Goal: Task Accomplishment & Management: Manage account settings

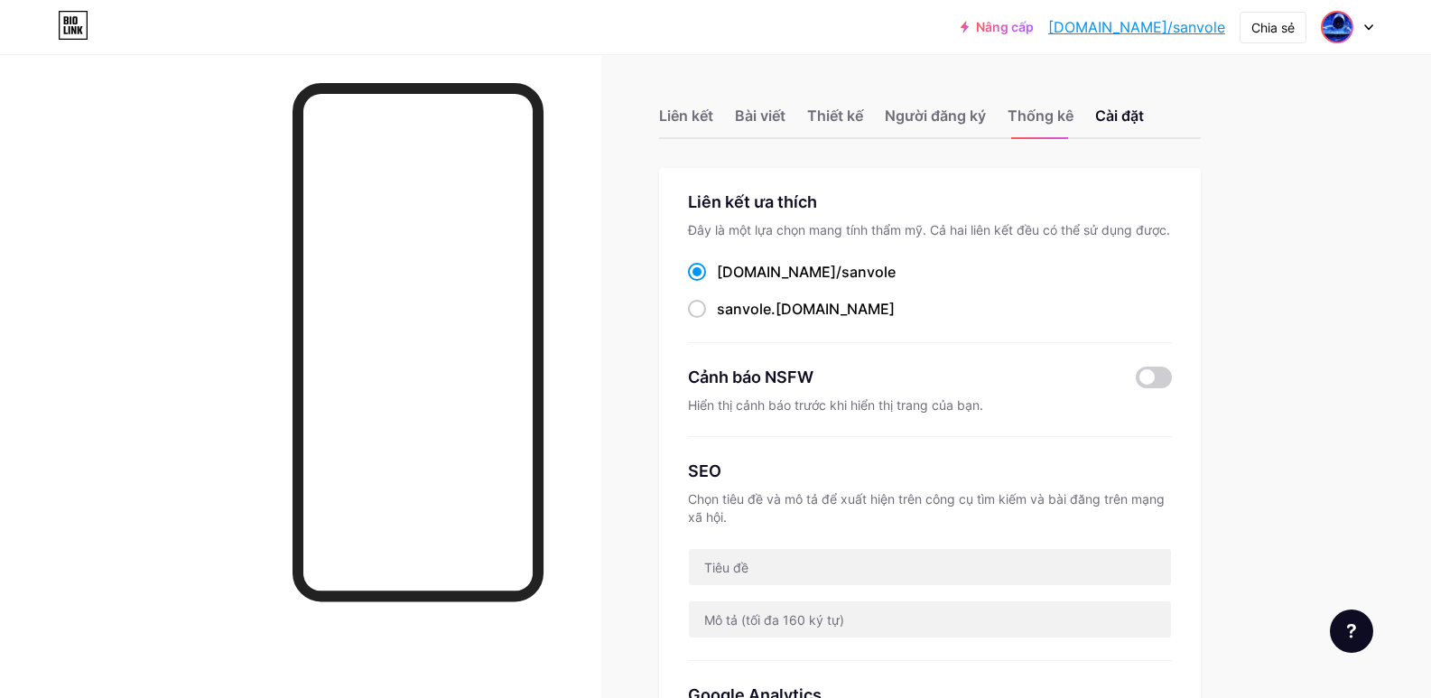
click at [1344, 31] on img at bounding box center [1336, 27] width 29 height 29
click at [1264, 118] on font "[DOMAIN_NAME]/sanvole" at bounding box center [1268, 125] width 134 height 14
click at [702, 120] on font "Liên kết" at bounding box center [686, 116] width 54 height 18
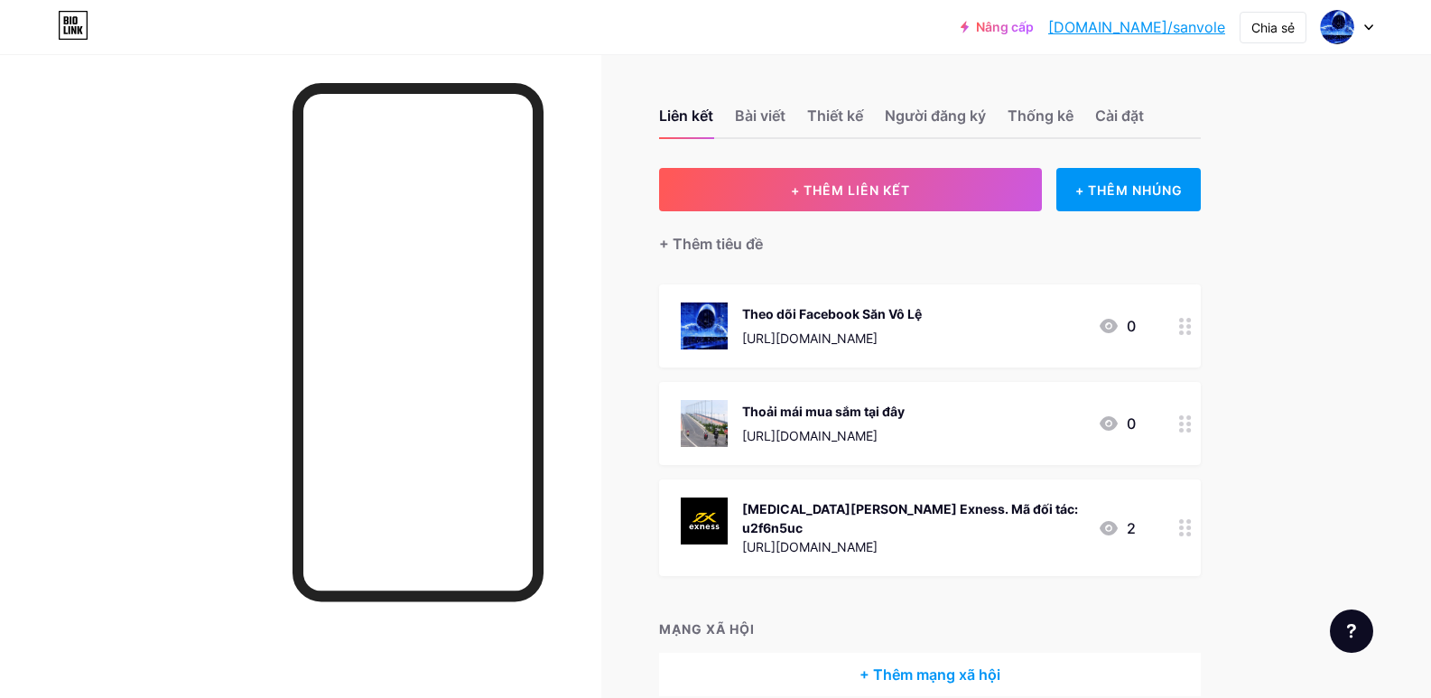
click at [1191, 325] on circle at bounding box center [1188, 326] width 5 height 5
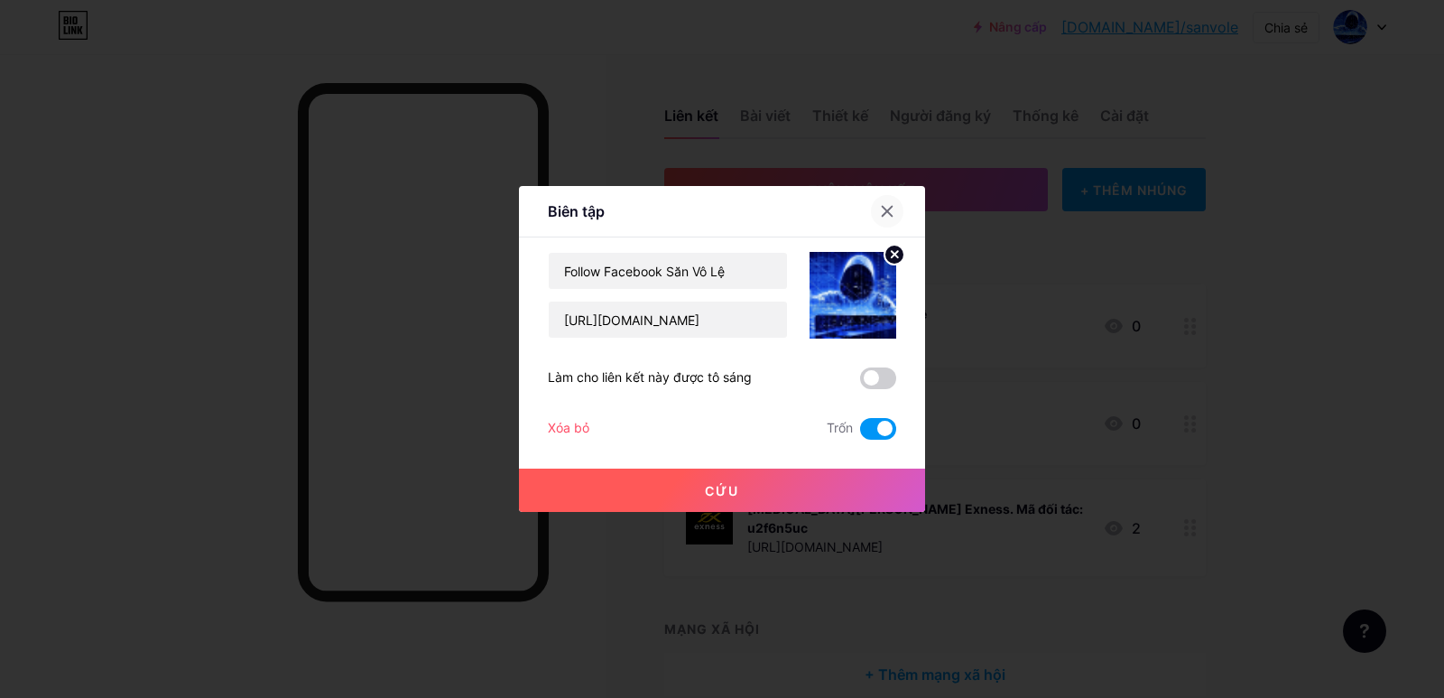
click at [890, 208] on icon at bounding box center [888, 212] width 10 height 10
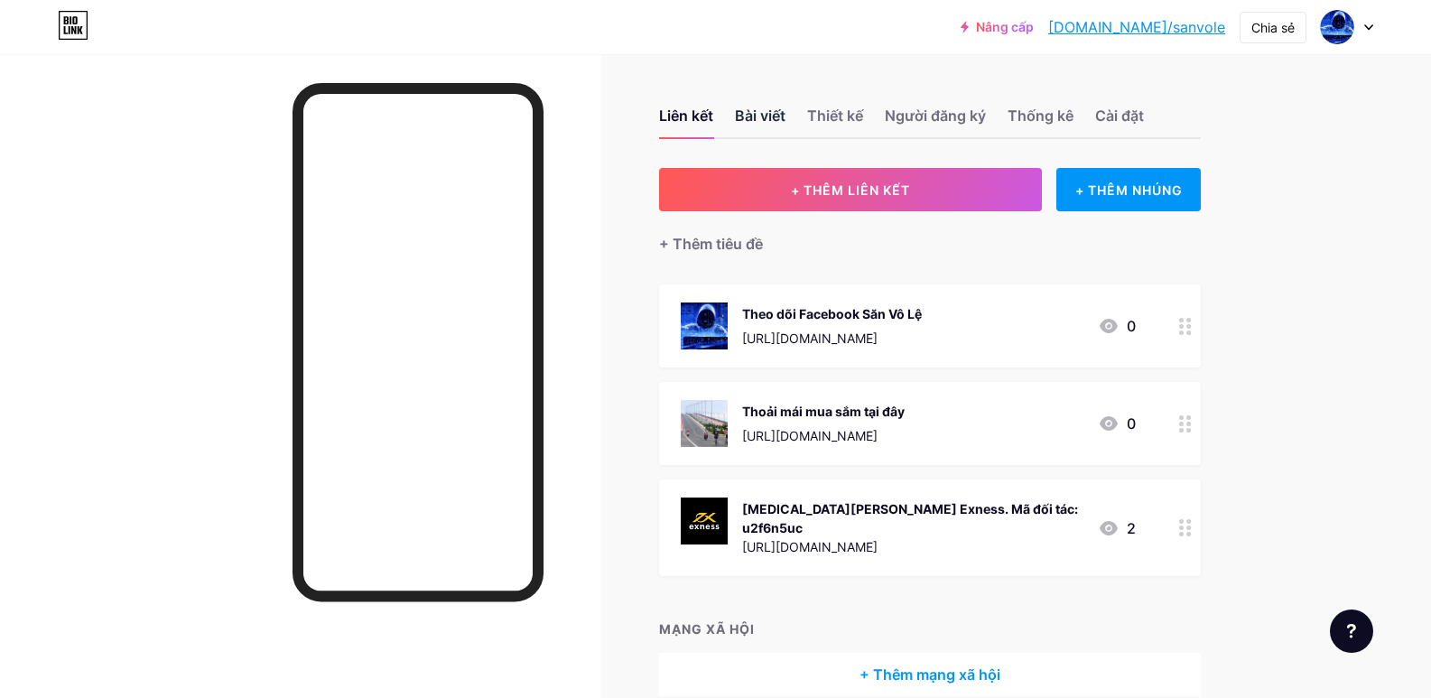
click at [764, 112] on font "Bài viết" at bounding box center [760, 116] width 51 height 18
click at [934, 119] on font "Người đăng ký" at bounding box center [935, 116] width 101 height 18
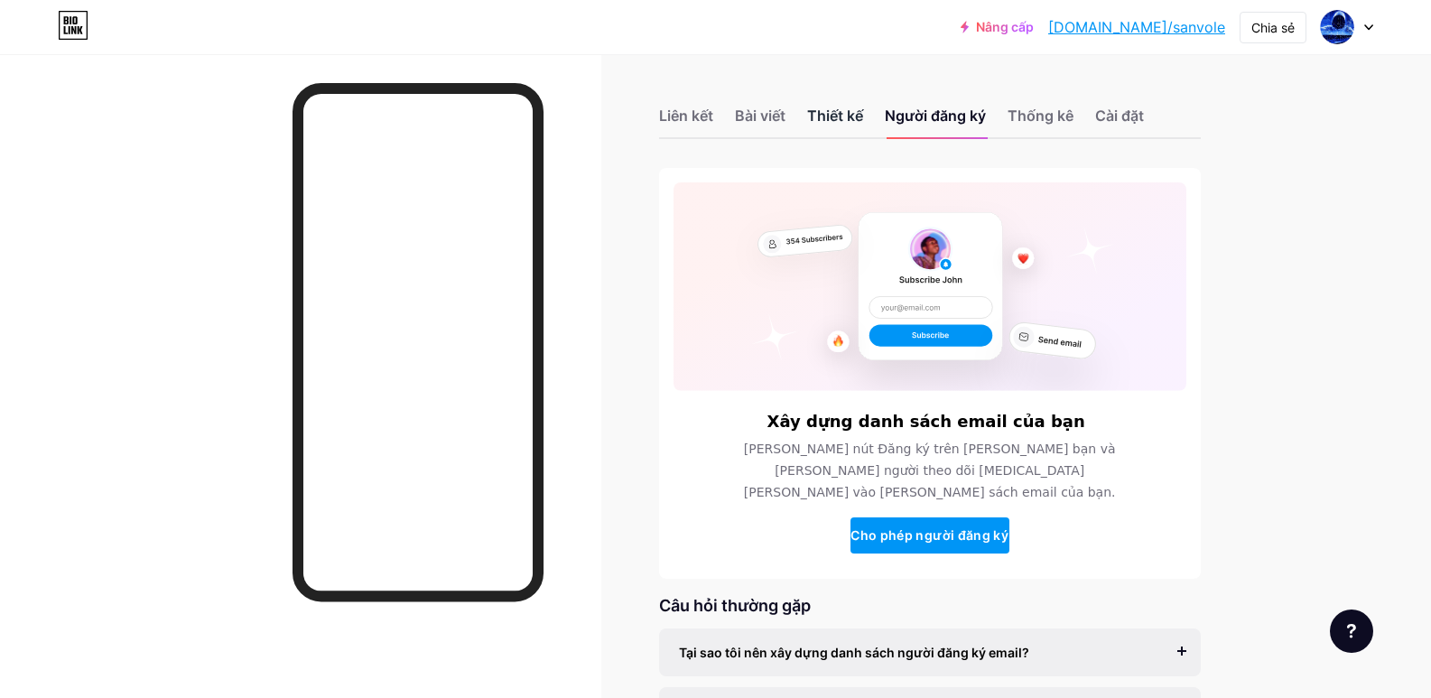
click at [862, 111] on font "Thiết kế" at bounding box center [835, 116] width 56 height 18
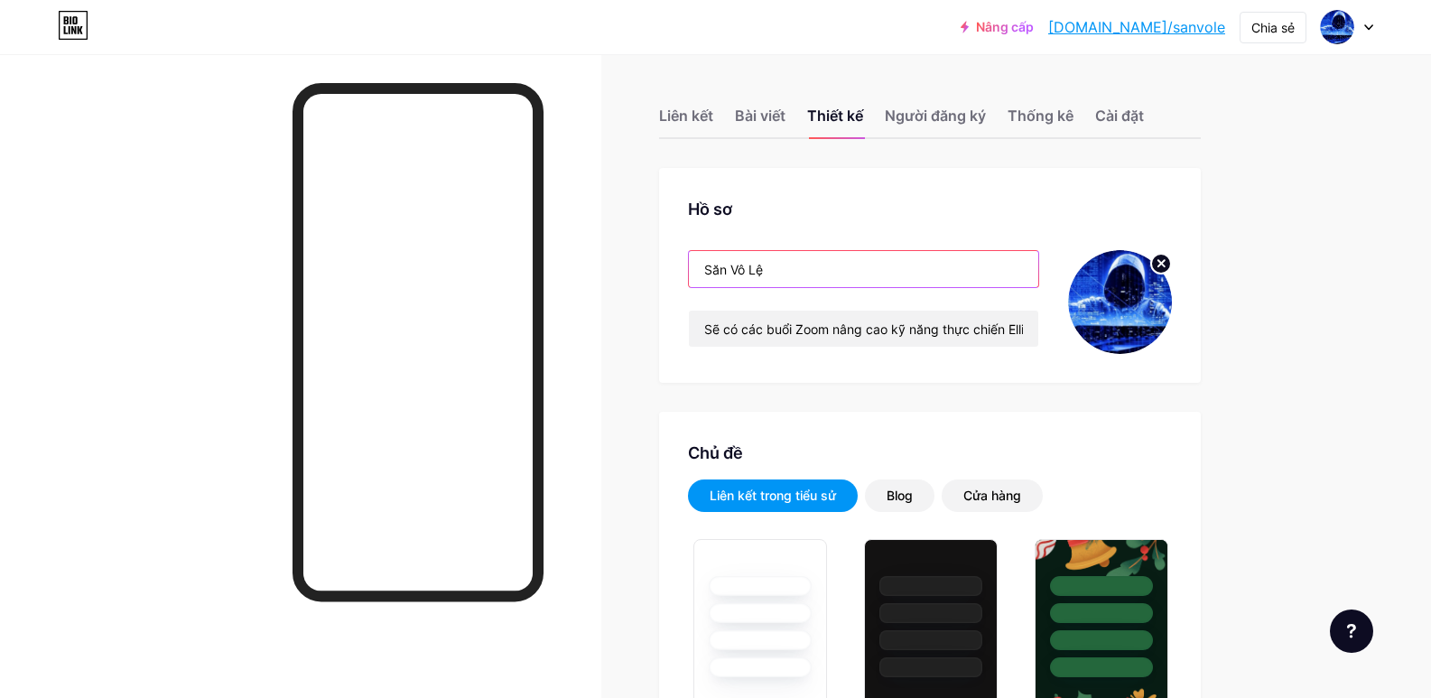
click at [788, 264] on input "Săn Vô Lệ" at bounding box center [863, 269] width 349 height 36
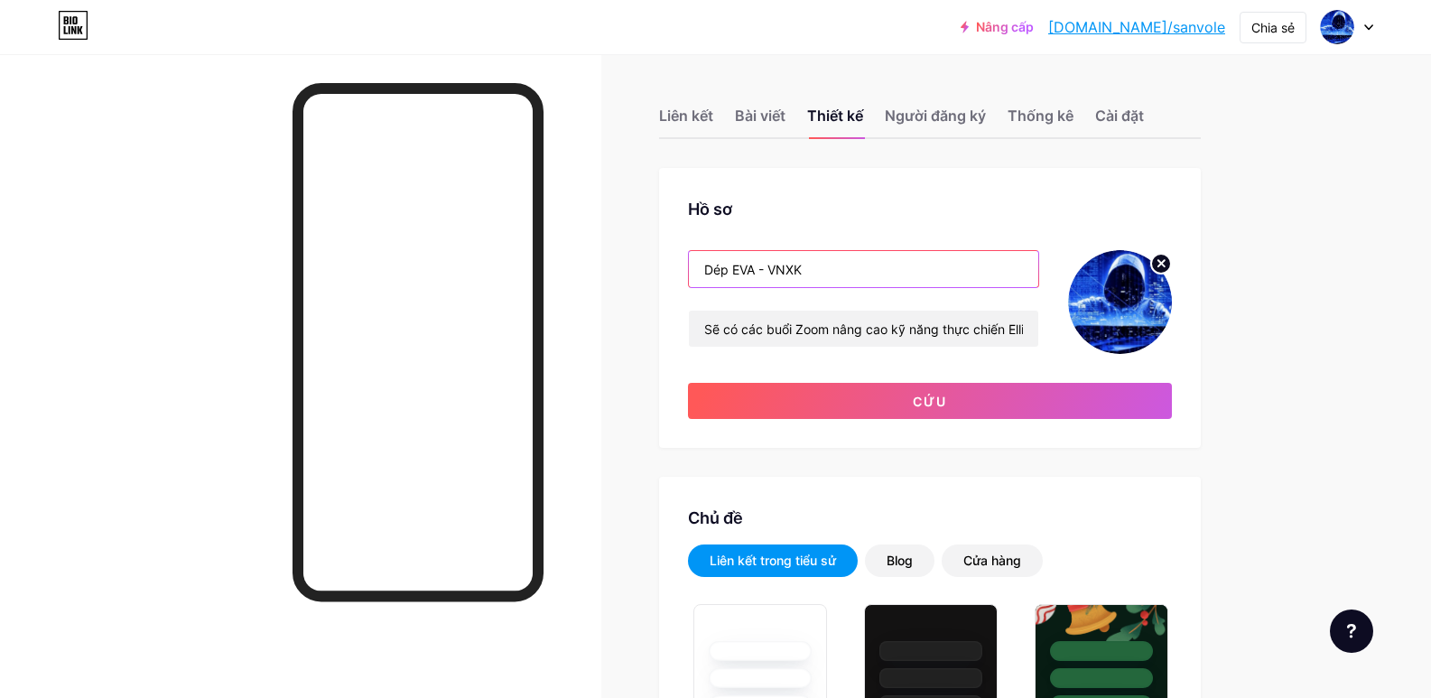
type input "Dép EVA - VNXK"
click at [818, 270] on input "Dép EVA - VNXK" at bounding box center [863, 269] width 349 height 36
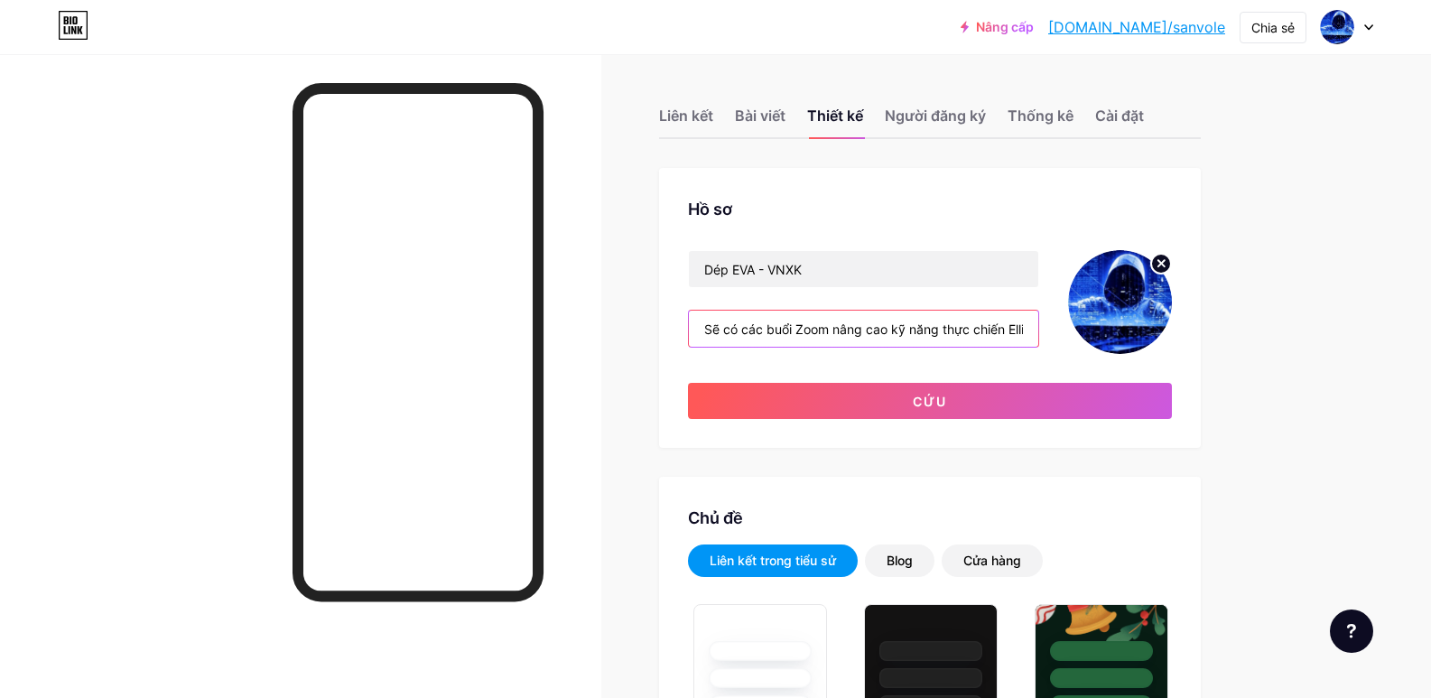
click at [776, 332] on input "Sẽ có các buổi Zoom nâng cao kỹ năng thực chiến Elliott cho anh em" at bounding box center [863, 329] width 349 height 36
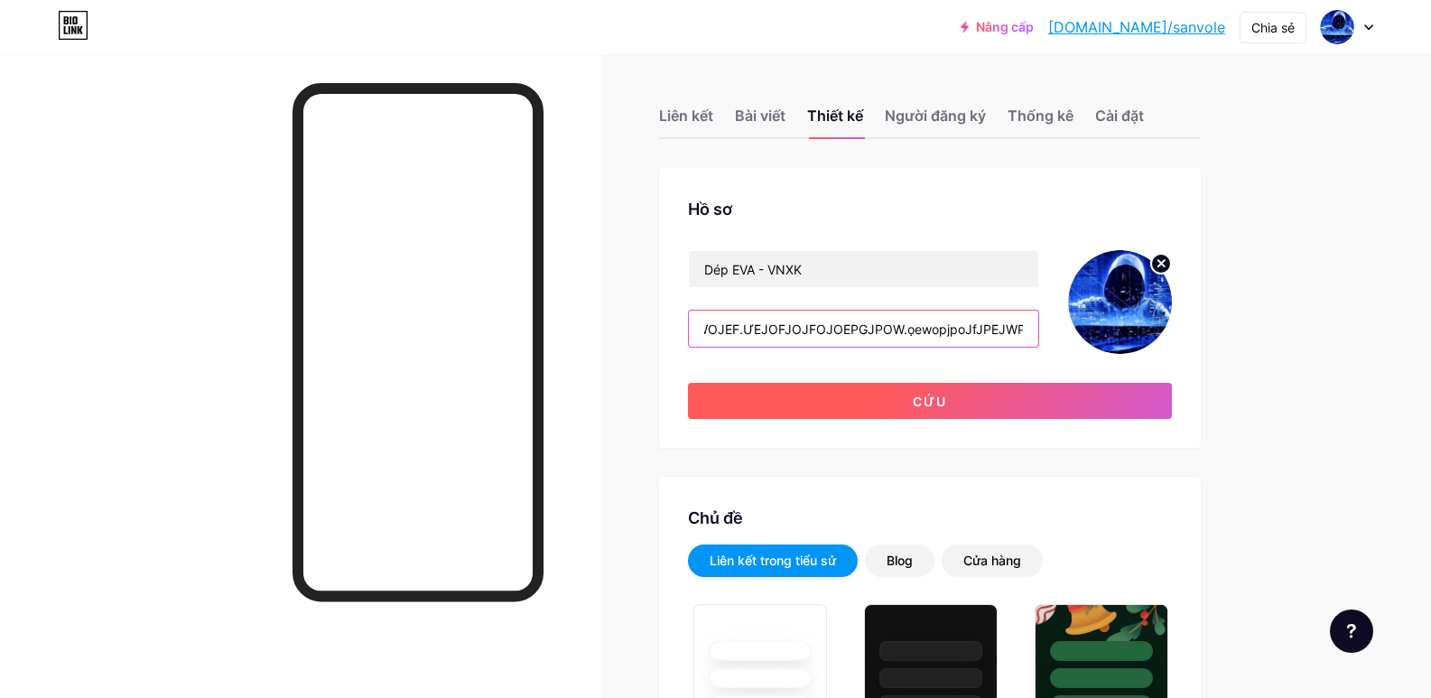
type input "foejgioerjiowgoijiorjgweiojgowegegewrgrgẻggẻgqqbvq.fegqgfkjigiqggqgqeg.egqqegqg…"
click at [858, 394] on button "Cứu" at bounding box center [930, 401] width 484 height 36
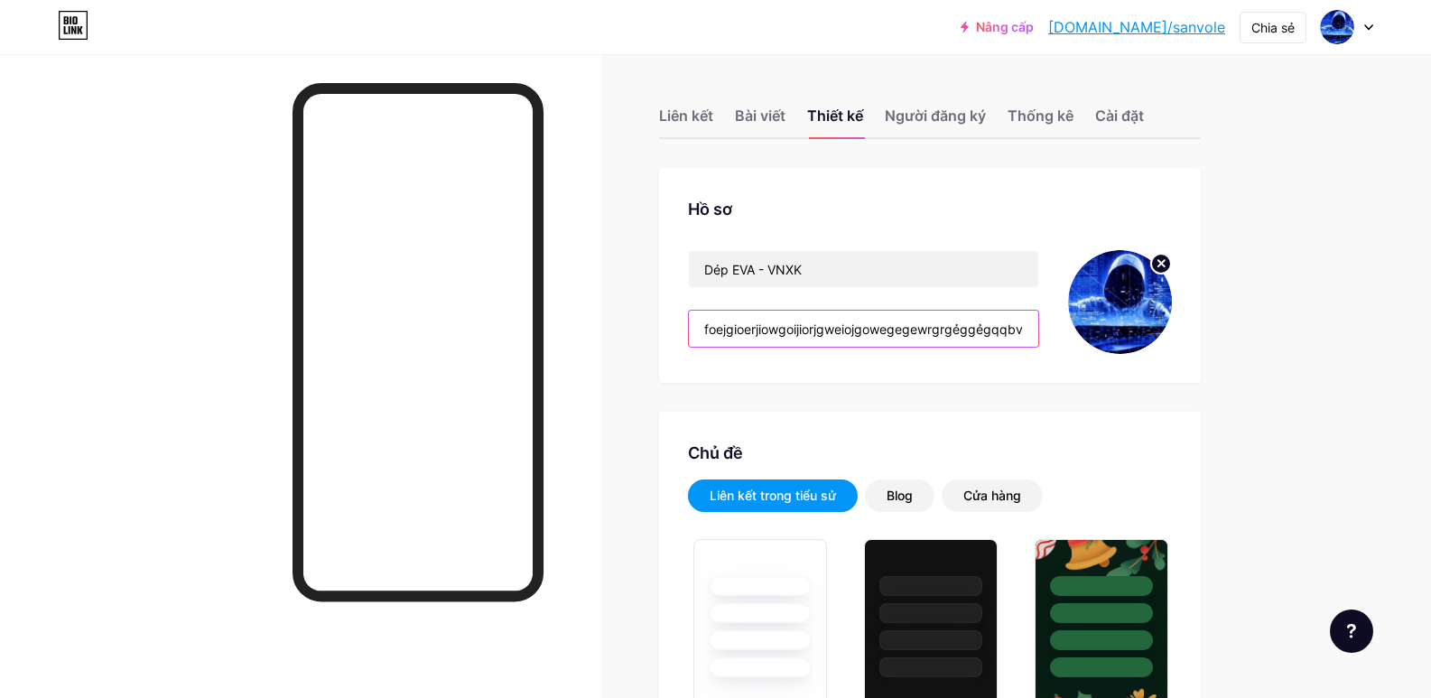
click at [811, 327] on input "foejgioerjiowgoijiorjgweiojgowegegewrgrgẻggẻgqqbvq.fegqgfkjigiqggqgqeg.egqqegqg…" at bounding box center [863, 329] width 349 height 36
click at [815, 327] on input "foejgioerjiowgoijiorjgweiojgowegegewrgrgẻggẻgqqbvq.fegqgfkjigiqggqgqeg.egqqegqg…" at bounding box center [863, 329] width 349 height 36
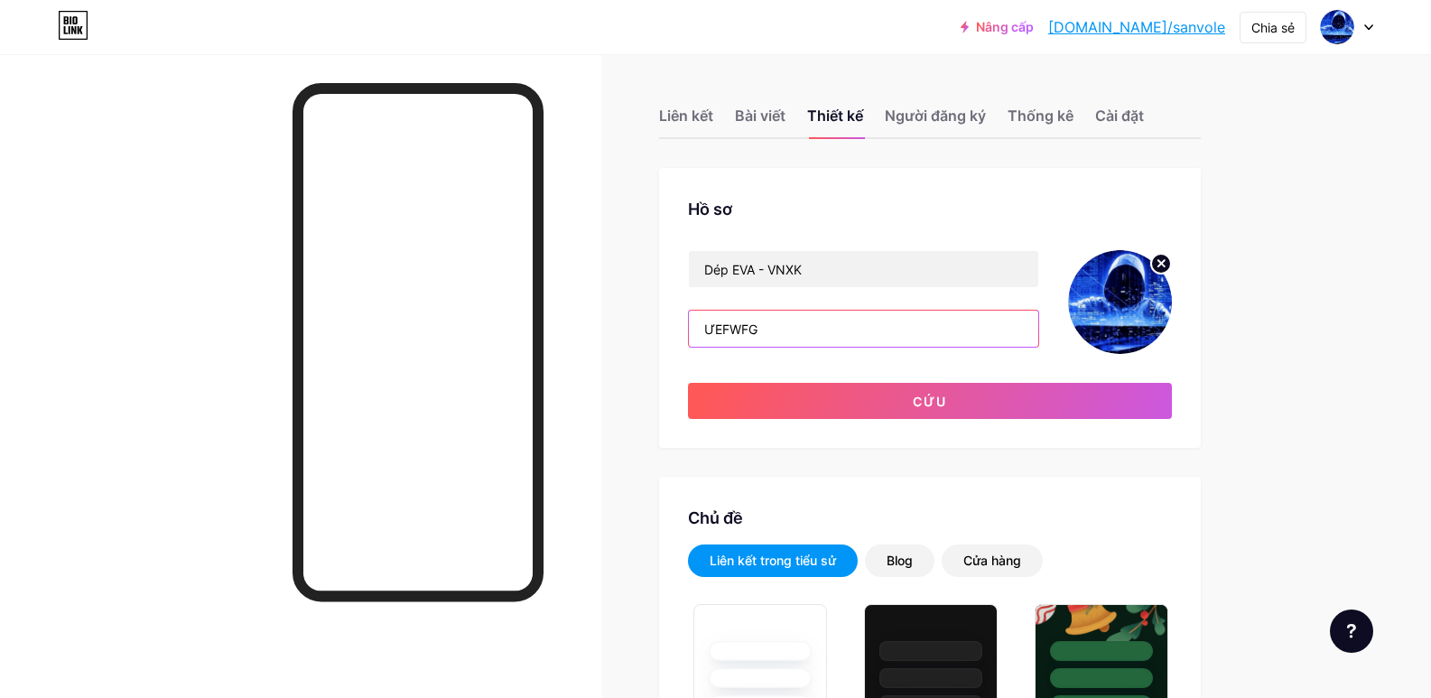
type input "ƯEFWFG"
click at [688, 383] on button "Cứu" at bounding box center [930, 401] width 484 height 36
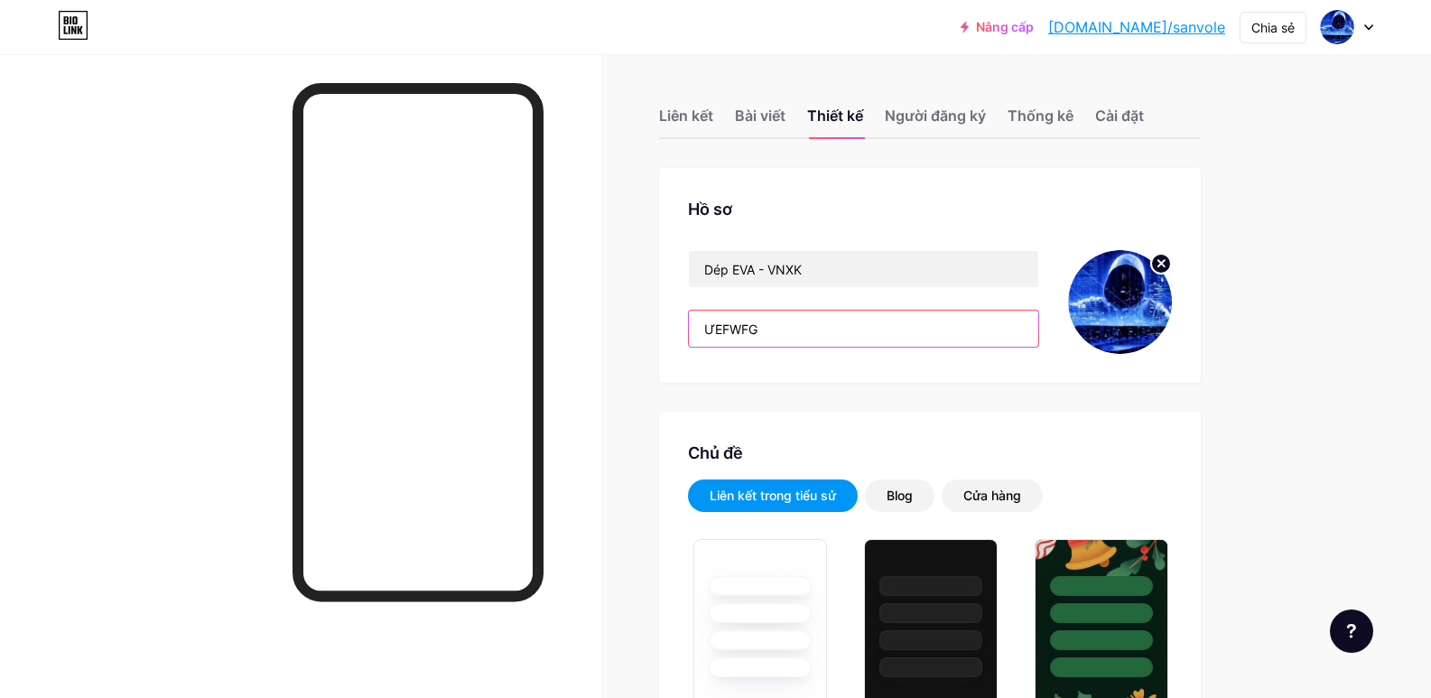
click at [776, 340] on input "ƯEFWFG" at bounding box center [863, 329] width 349 height 36
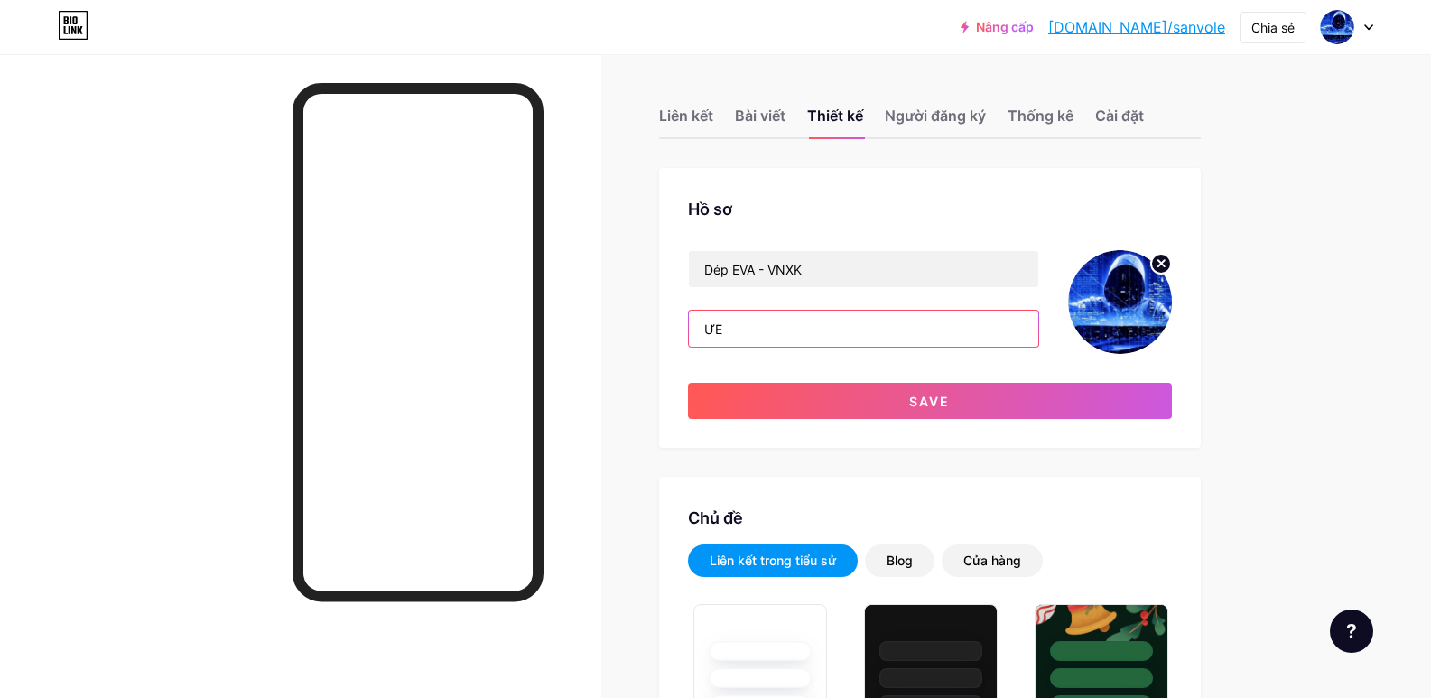
type input "Ư"
type input "C"
type input "e"
type input "ẻ"
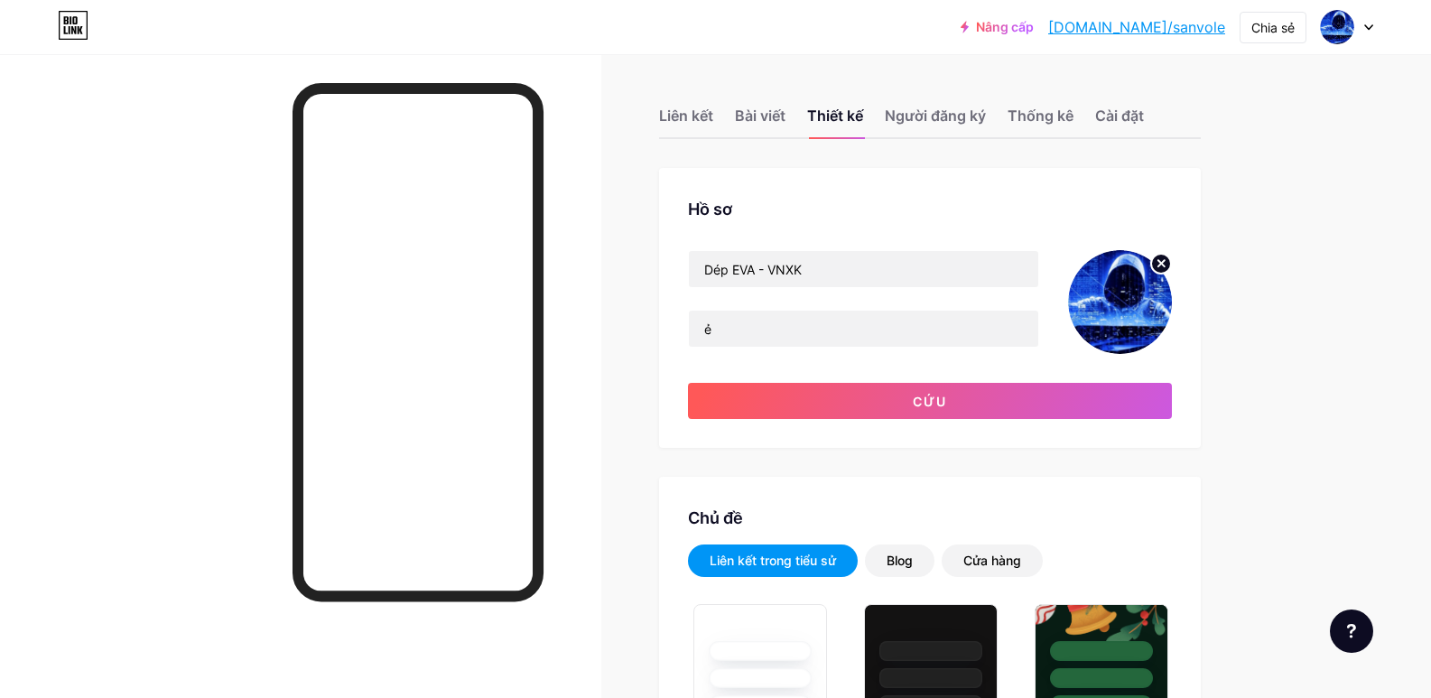
click at [688, 383] on button "Cứu" at bounding box center [930, 401] width 484 height 36
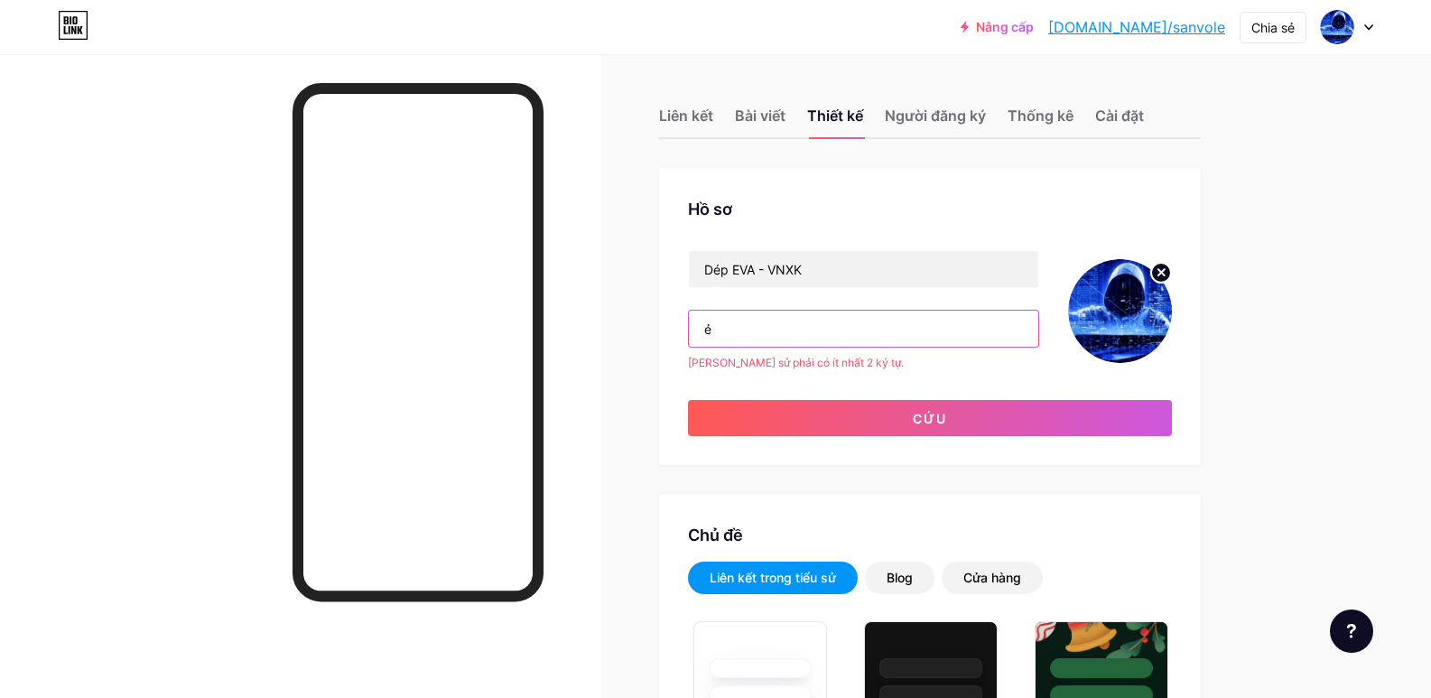
click at [738, 325] on input "ẻ" at bounding box center [863, 329] width 349 height 36
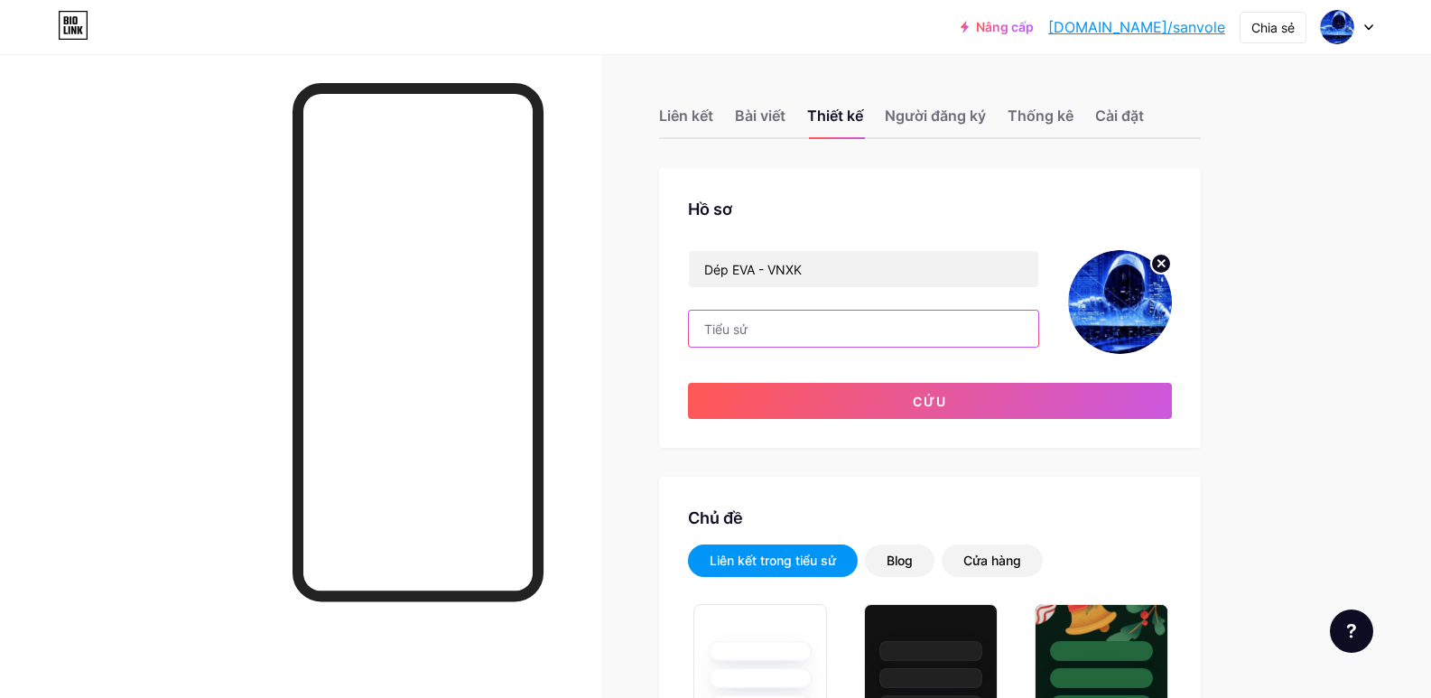
click at [774, 330] on input "text" at bounding box center [863, 329] width 349 height 36
paste input "📦Thương mại các sản phẩm dép từ EVA 🚛 Giao hàng toàn quốc 📦 Full box - Tem - Bả…"
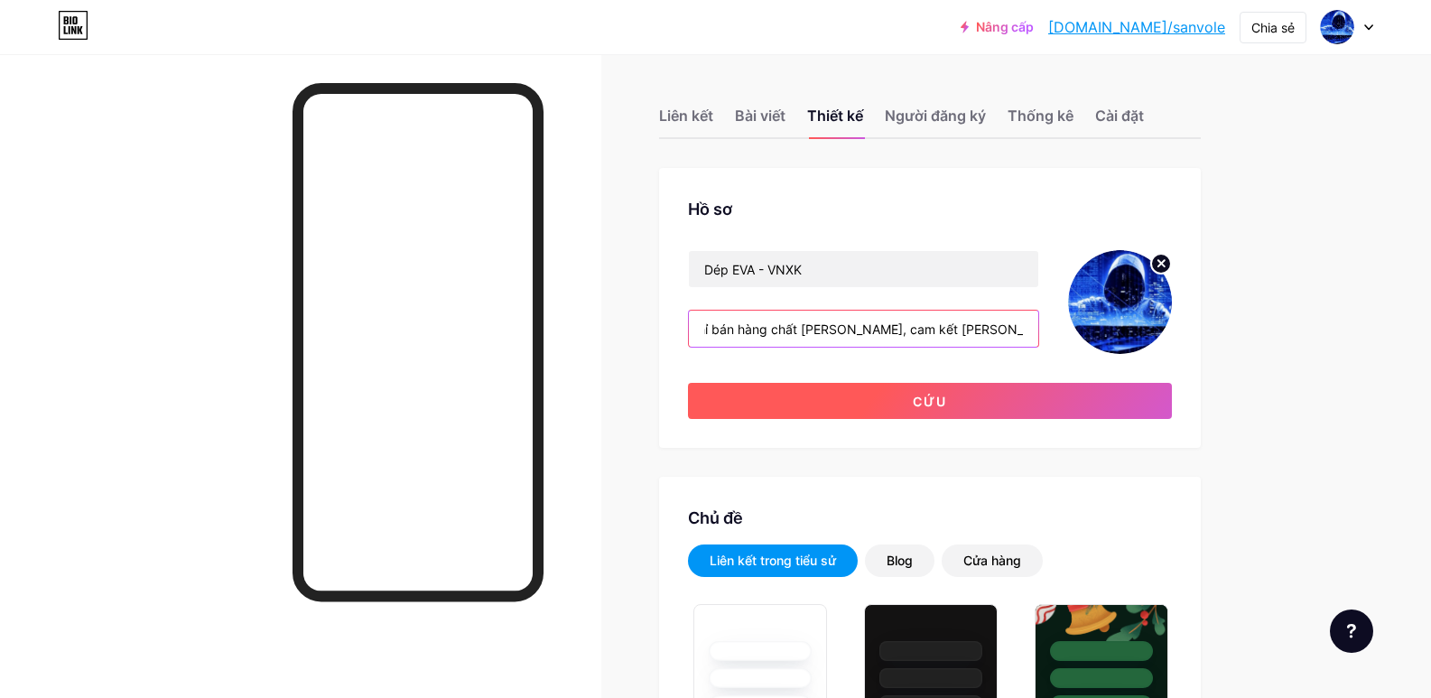
type input "📦Thương mại các sản phẩm dép từ EVA 🚛 Giao hàng toàn quốc 📦 Full box - Tem - Bả…"
click at [844, 396] on button "Cứu" at bounding box center [930, 401] width 484 height 36
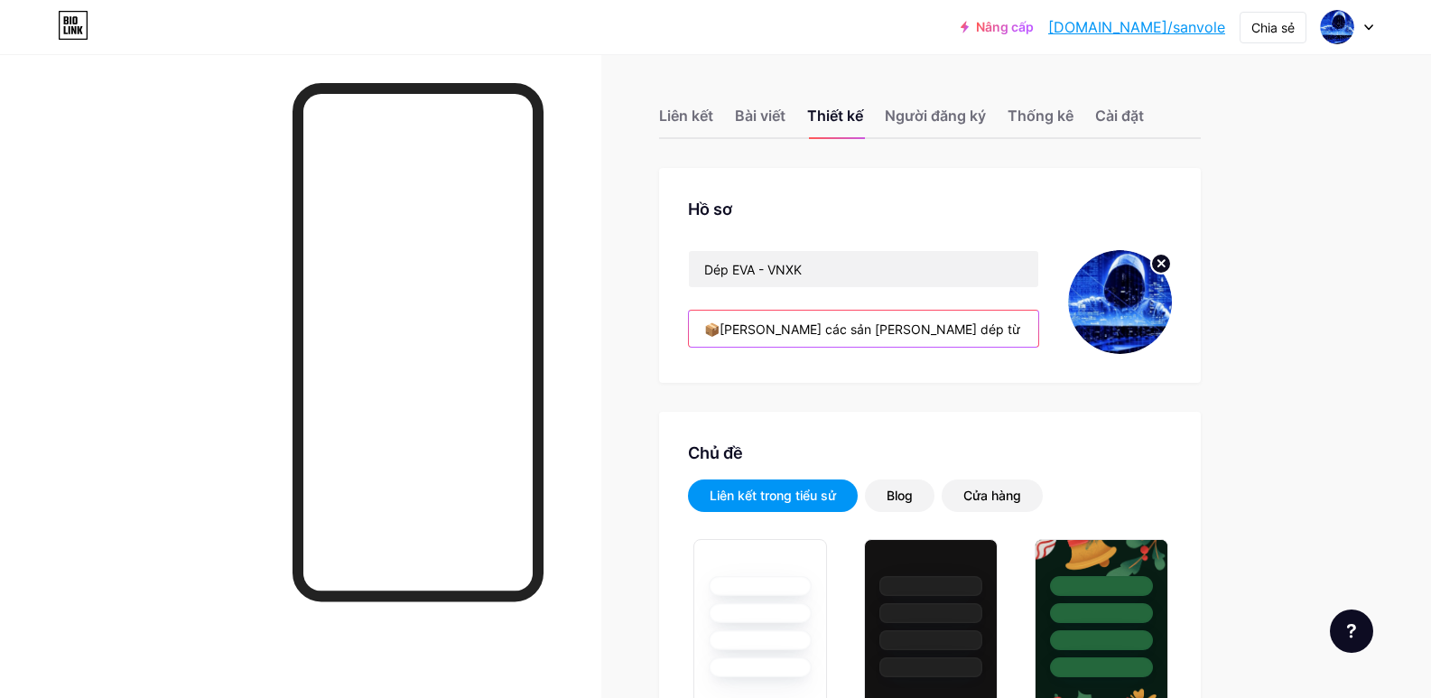
click at [753, 329] on input "📦Thương mại các sản phẩm dép từ EVA 🚛 Giao hàng toàn quốc 📦 Full box - Tem - Bả…" at bounding box center [863, 329] width 349 height 36
click at [962, 329] on input "📦Thương mại các sản phẩm dép từ EVA 🚛 Giao hàng toàn quốc 📦 Full box - Tem - Bả…" at bounding box center [863, 329] width 349 height 36
click at [582, 227] on div at bounding box center [300, 403] width 601 height 698
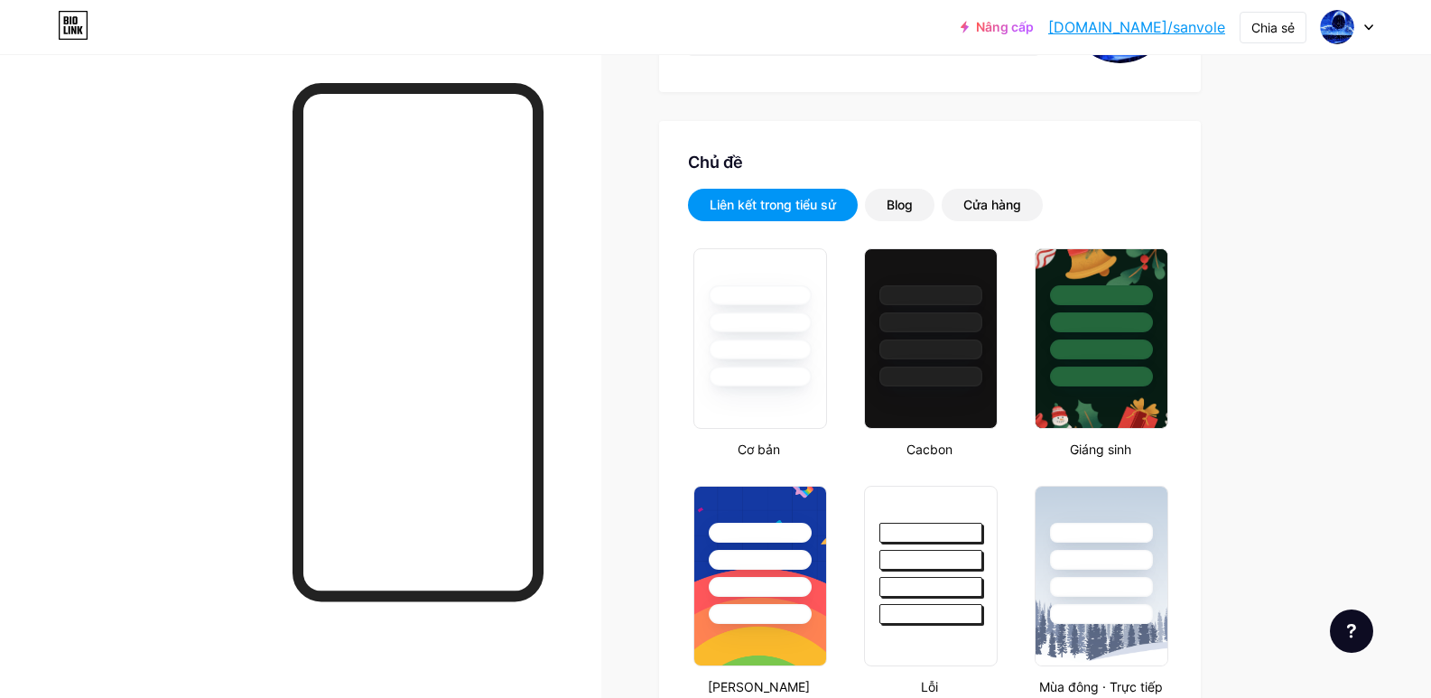
scroll to position [293, 0]
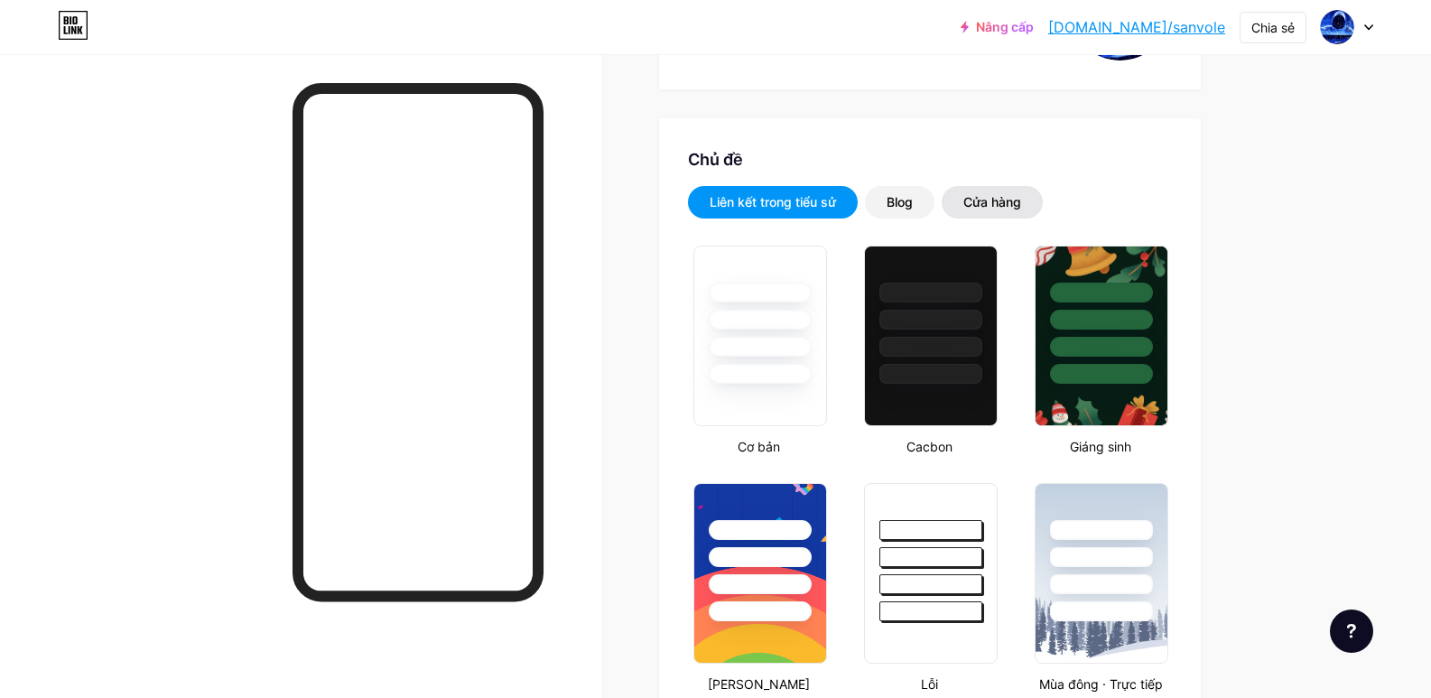
click at [980, 196] on font "Cửa hàng" at bounding box center [992, 201] width 58 height 15
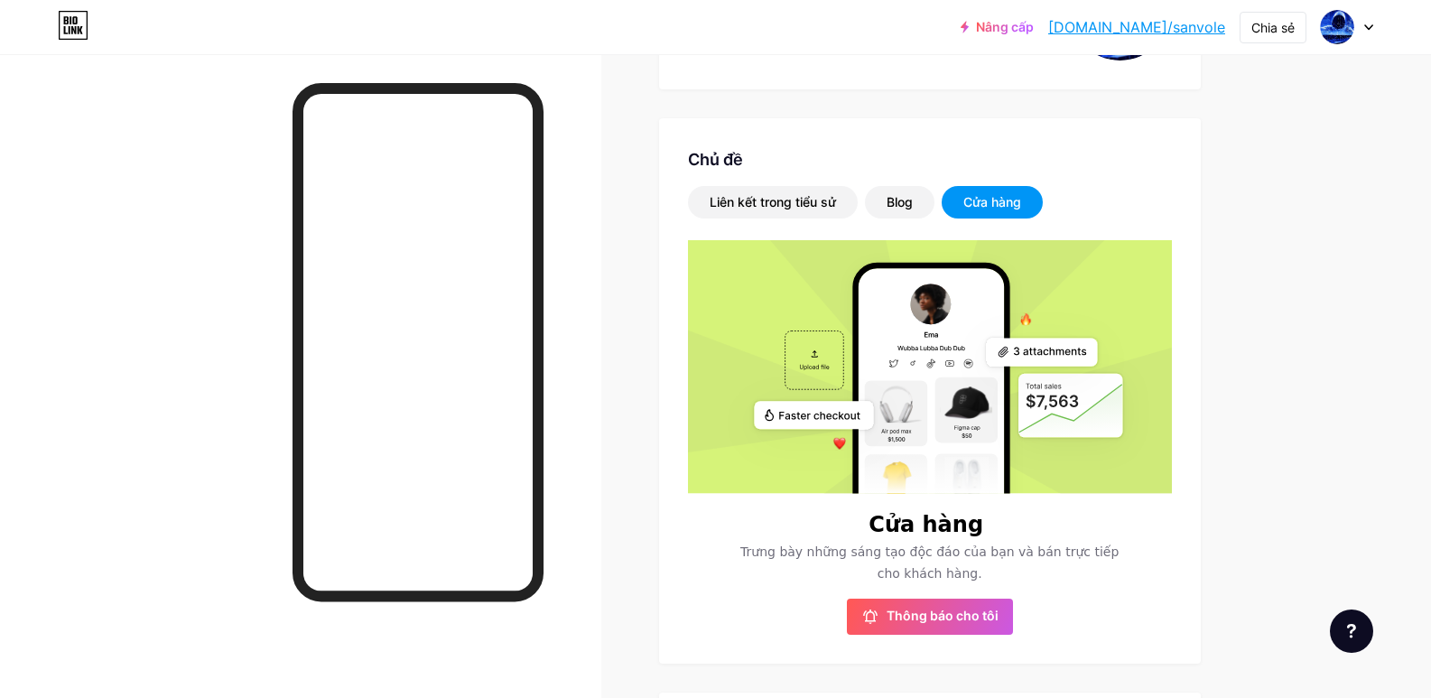
click at [980, 196] on font "Cửa hàng" at bounding box center [992, 201] width 58 height 15
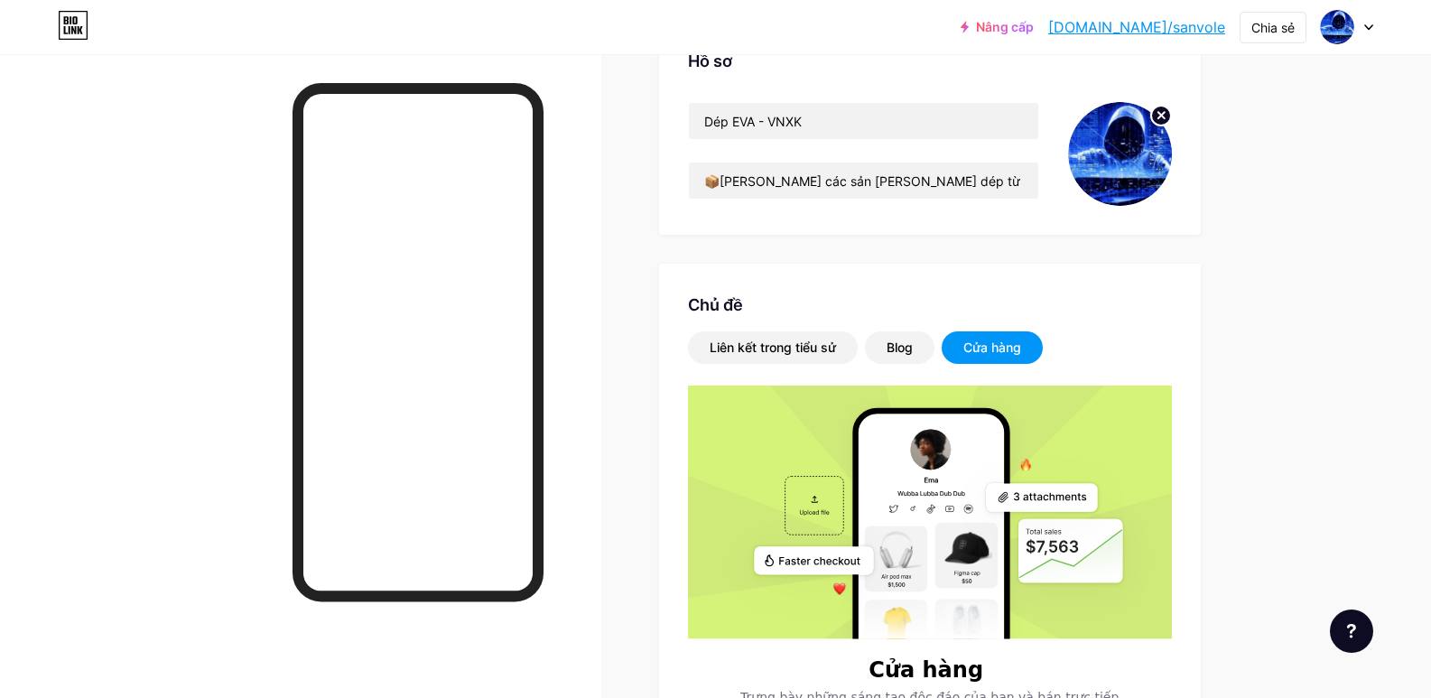
scroll to position [149, 0]
click at [843, 348] on div "Liên kết trong tiểu sử" at bounding box center [773, 346] width 170 height 32
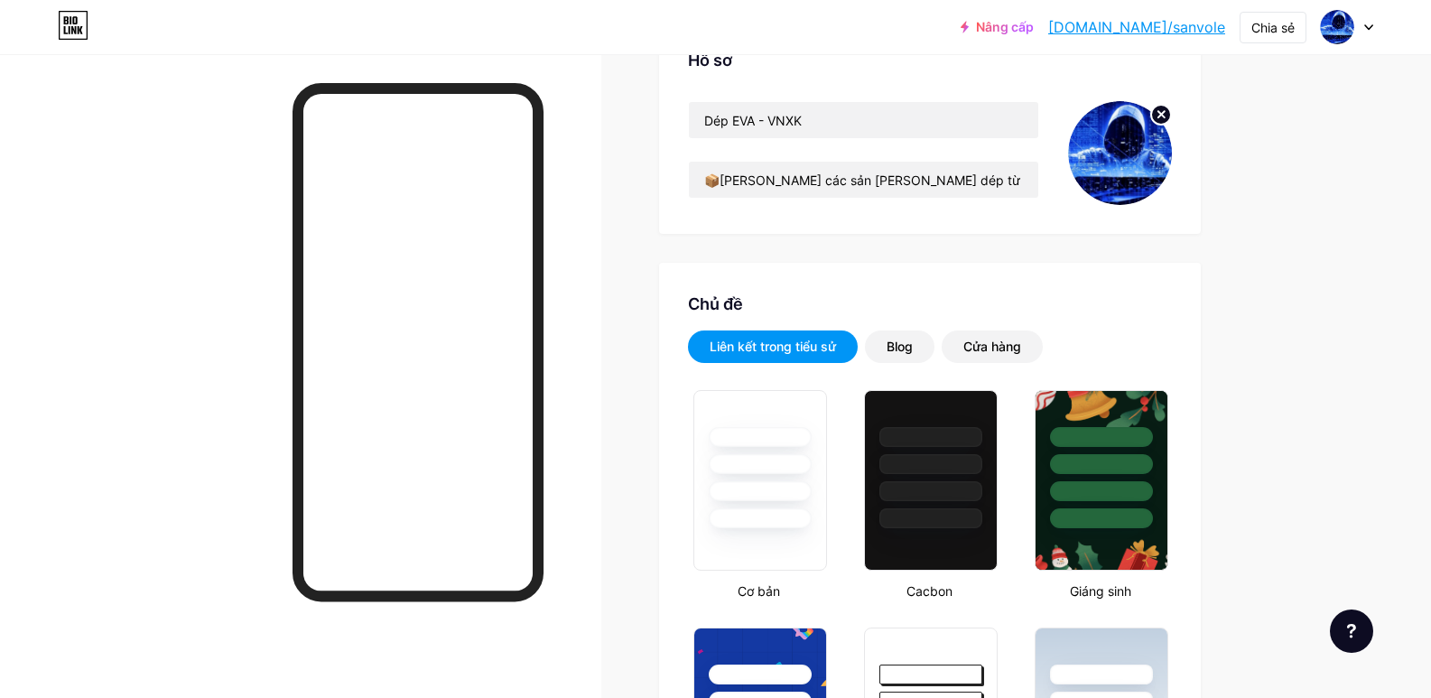
click at [756, 341] on font "Liên kết trong tiểu sử" at bounding box center [773, 346] width 126 height 15
click at [826, 348] on font "Liên kết trong tiểu sử" at bounding box center [773, 346] width 126 height 15
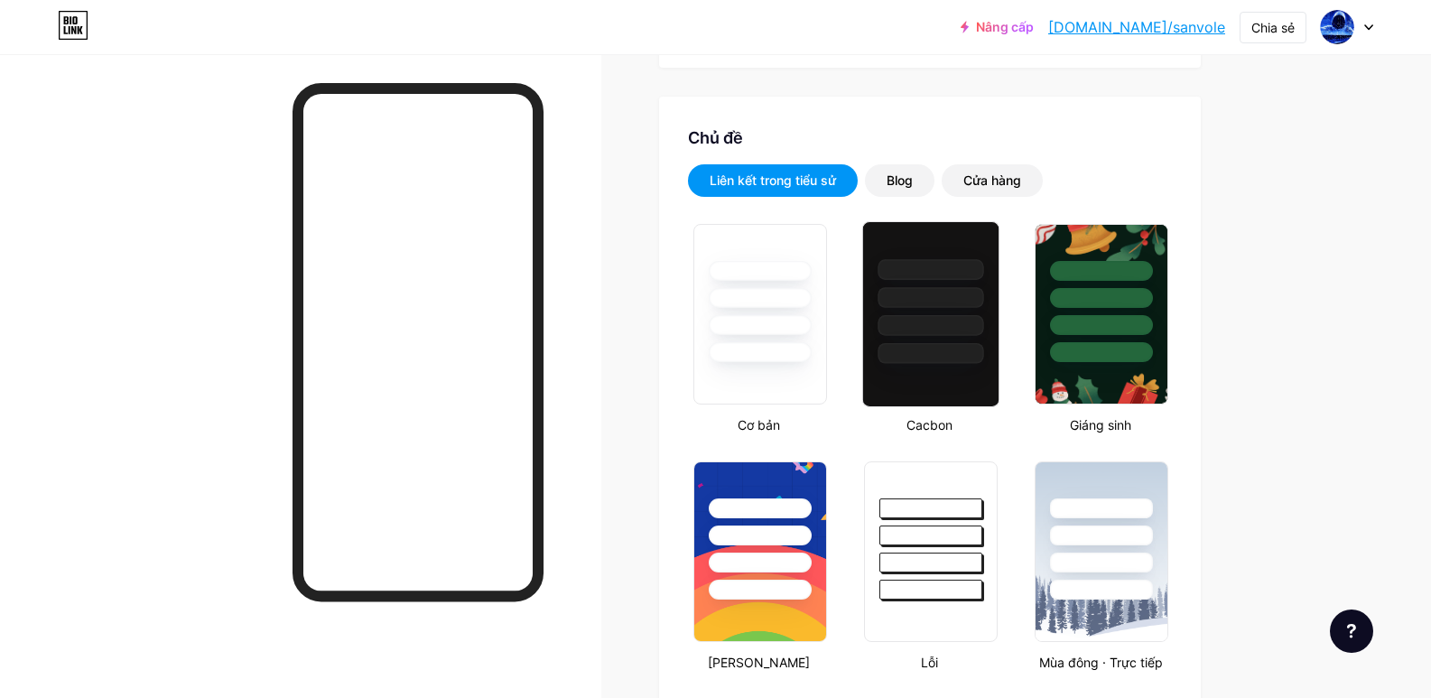
scroll to position [317, 0]
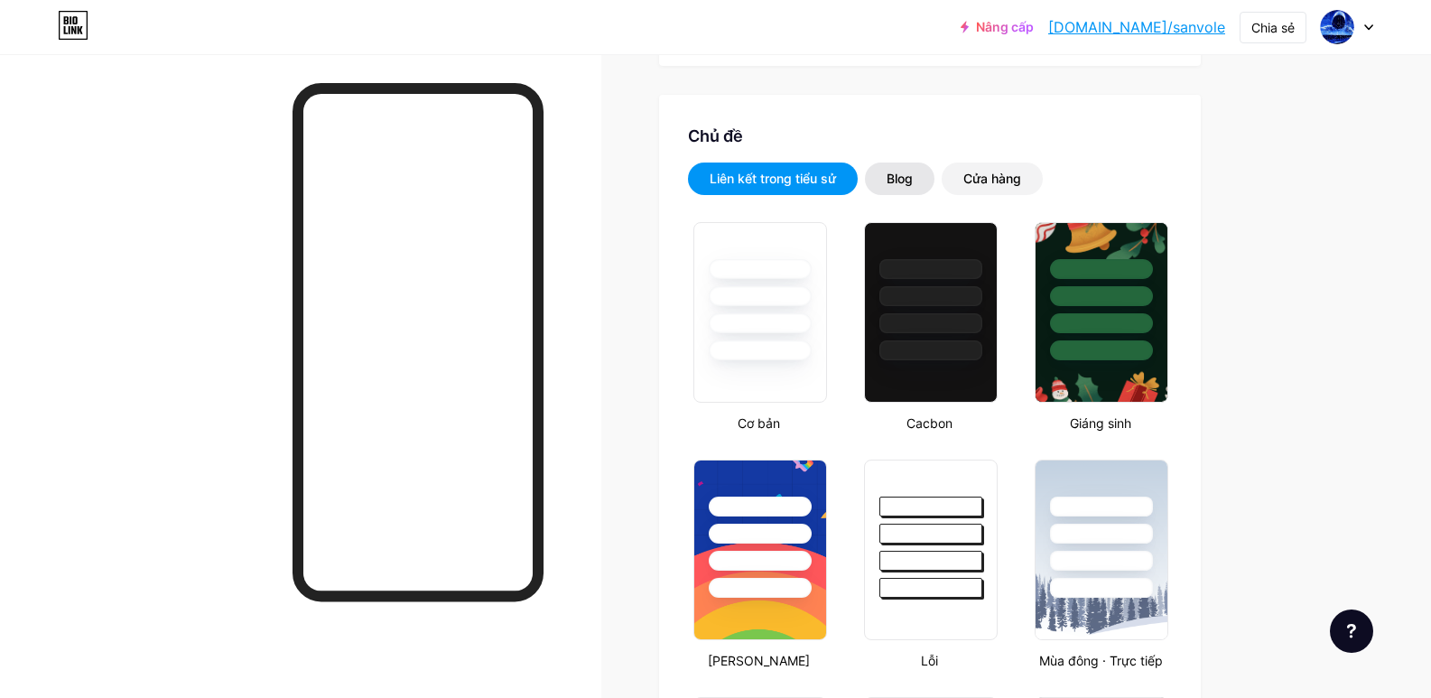
click at [897, 188] on div "Blog" at bounding box center [900, 178] width 70 height 32
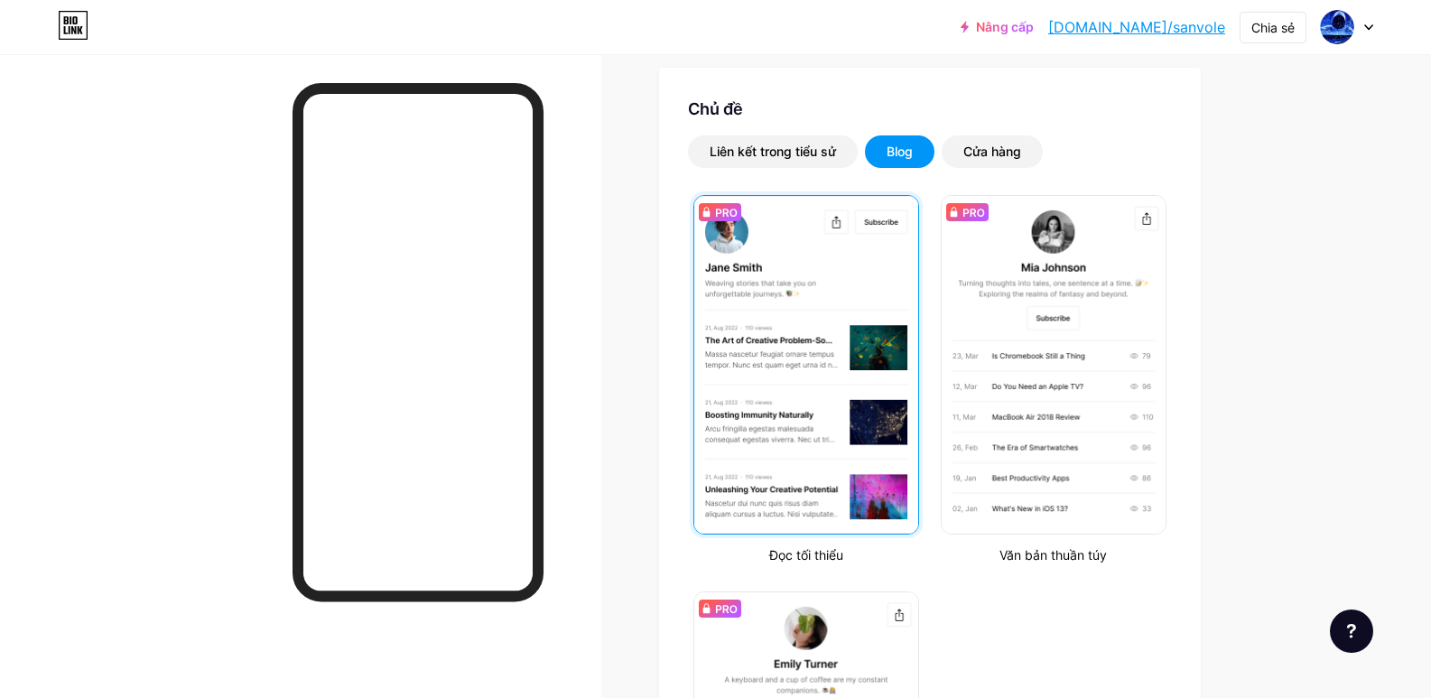
scroll to position [339, 0]
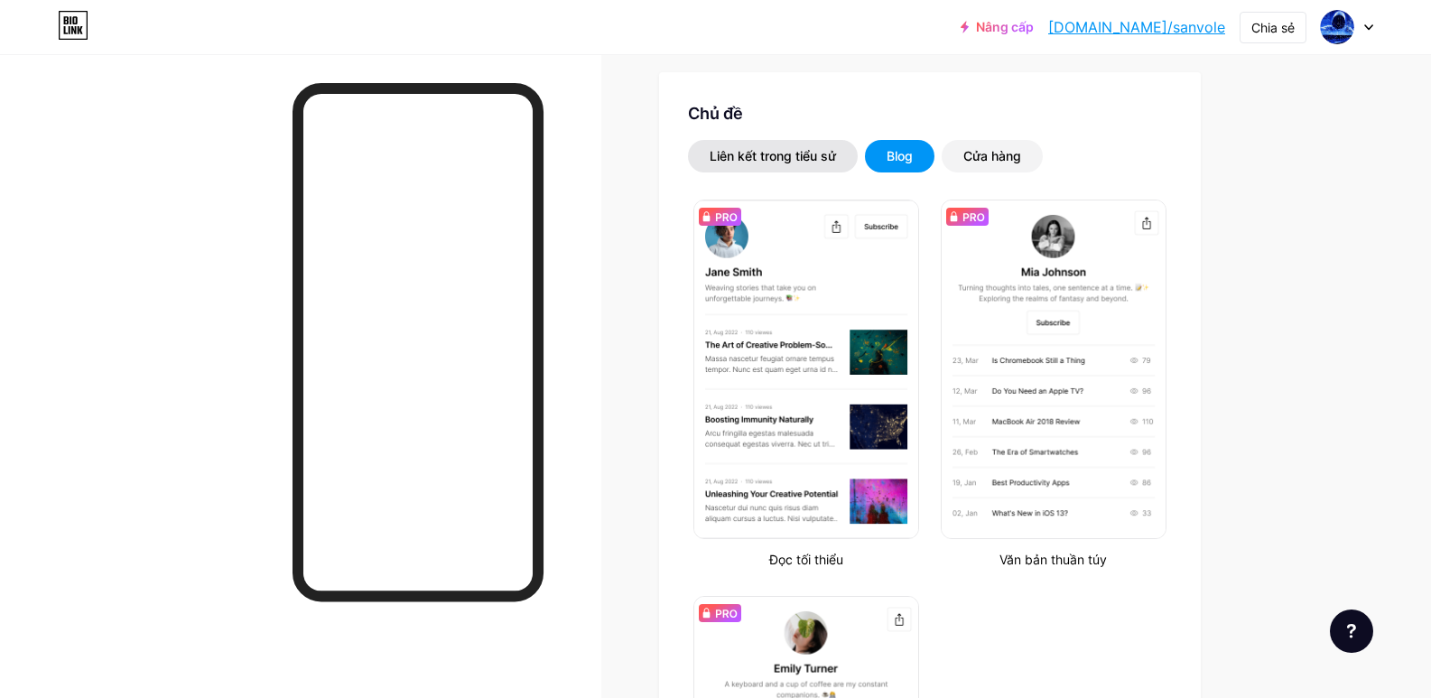
click at [814, 156] on font "Liên kết trong tiểu sử" at bounding box center [773, 155] width 126 height 15
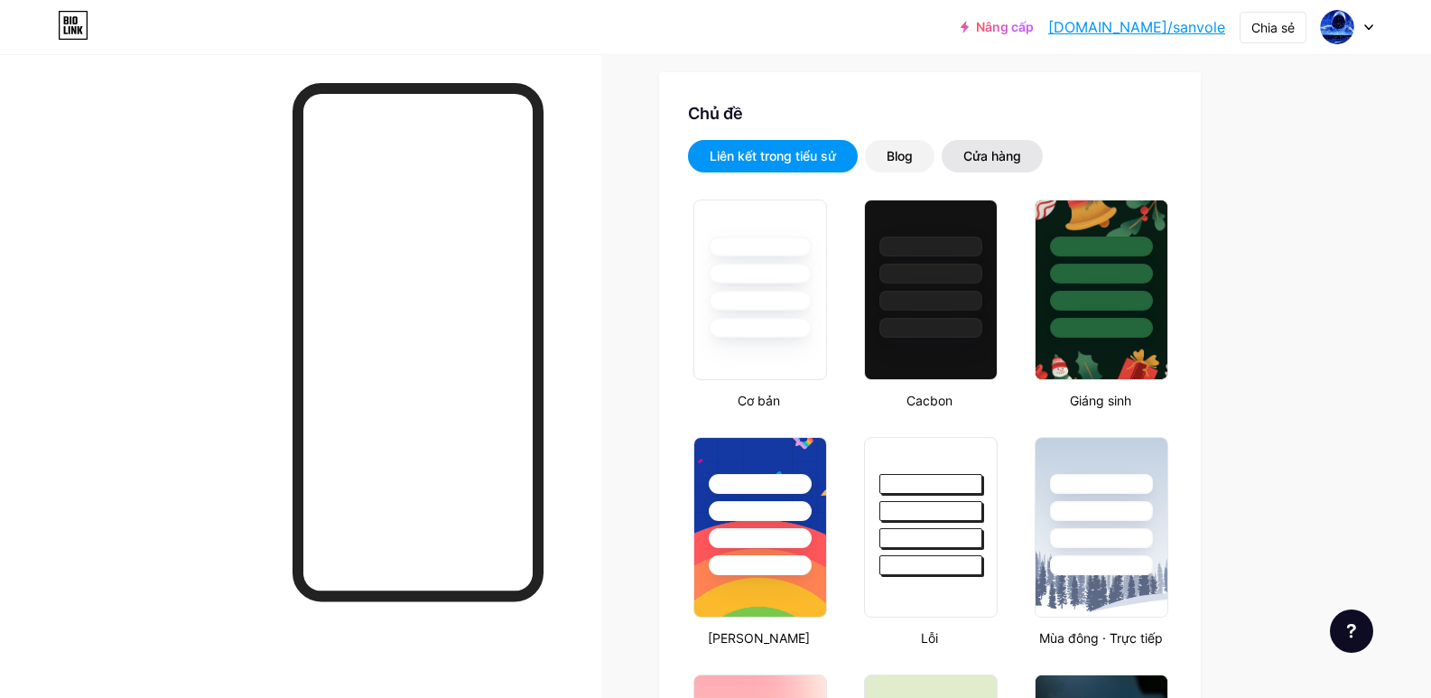
click at [983, 159] on font "Cửa hàng" at bounding box center [992, 155] width 58 height 15
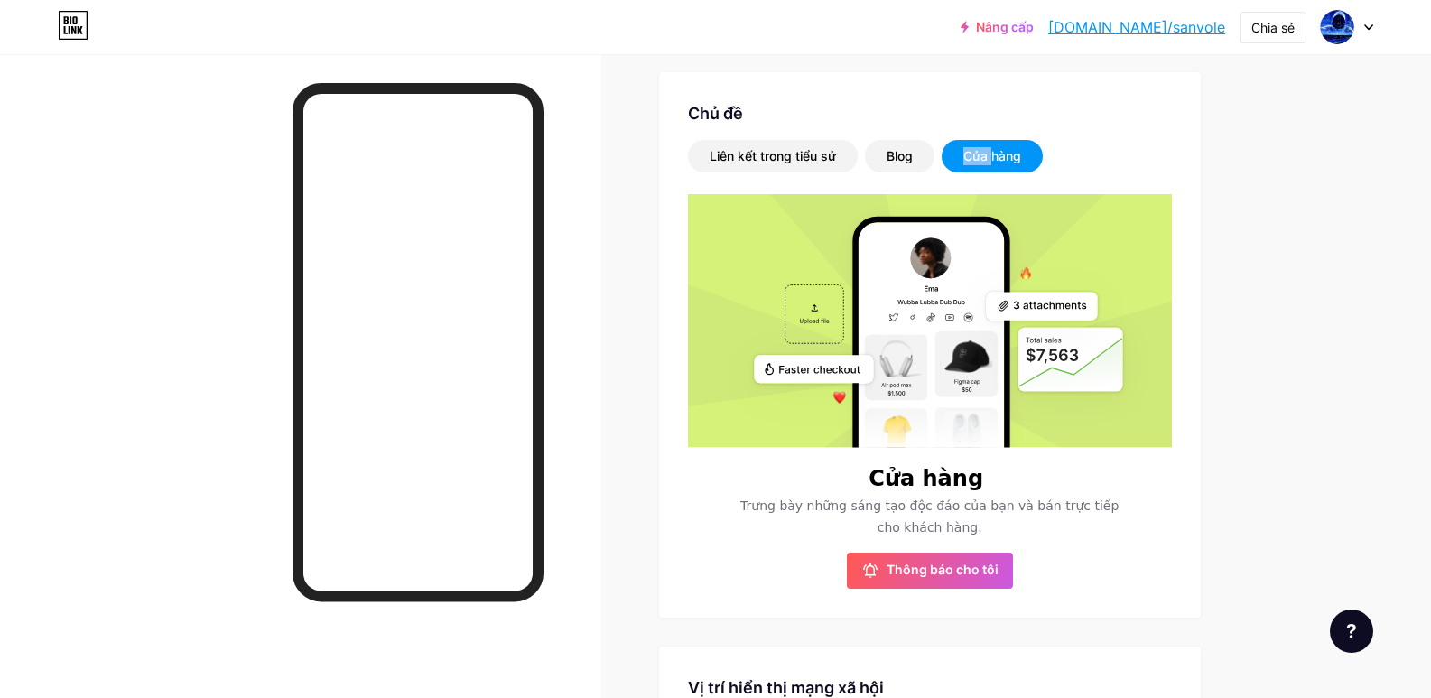
click at [983, 159] on font "Cửa hàng" at bounding box center [992, 155] width 58 height 15
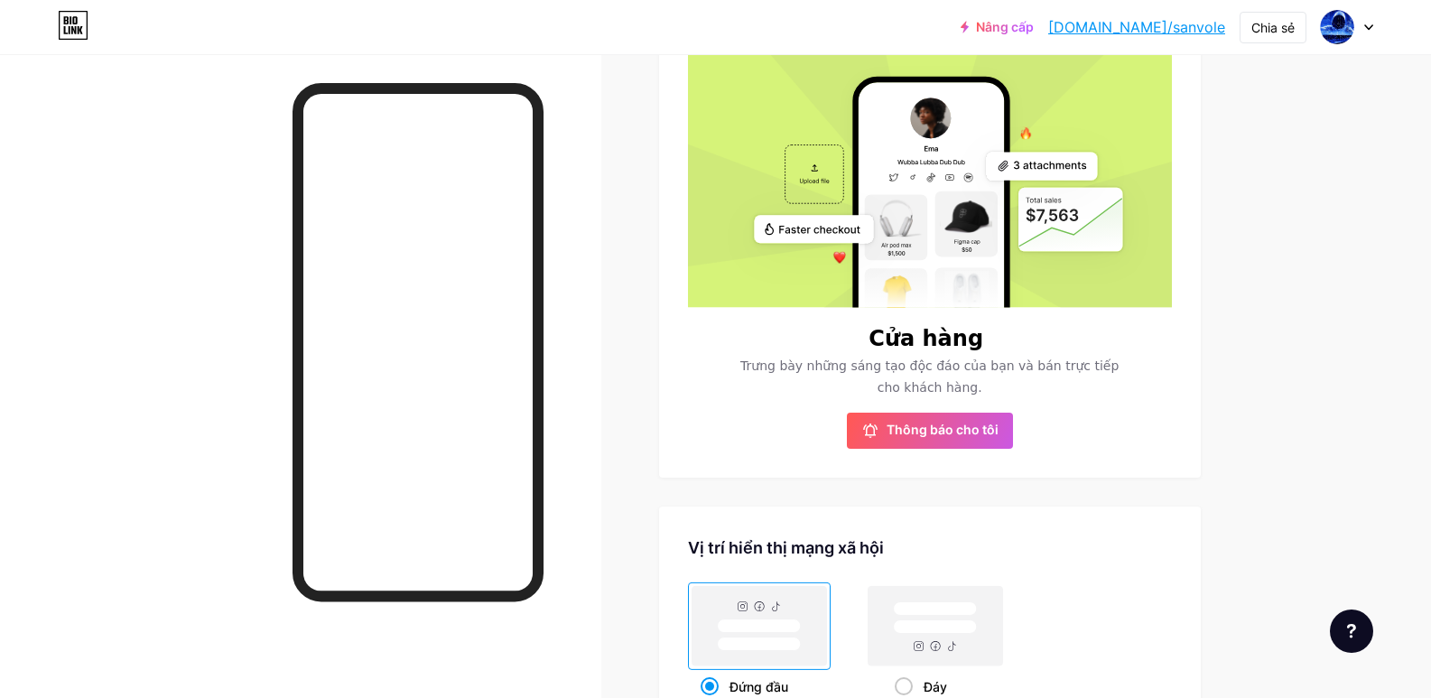
scroll to position [476, 0]
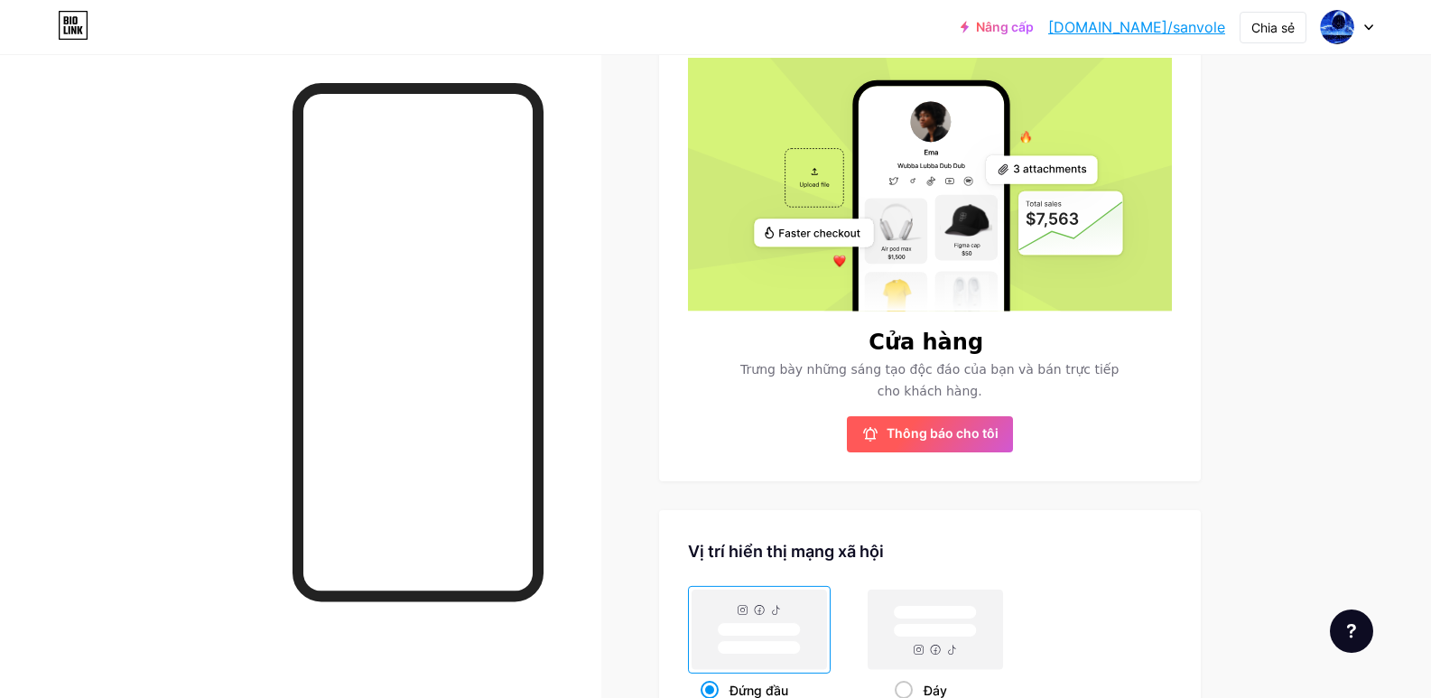
click at [931, 438] on font "Thông báo cho tôi" at bounding box center [942, 432] width 112 height 15
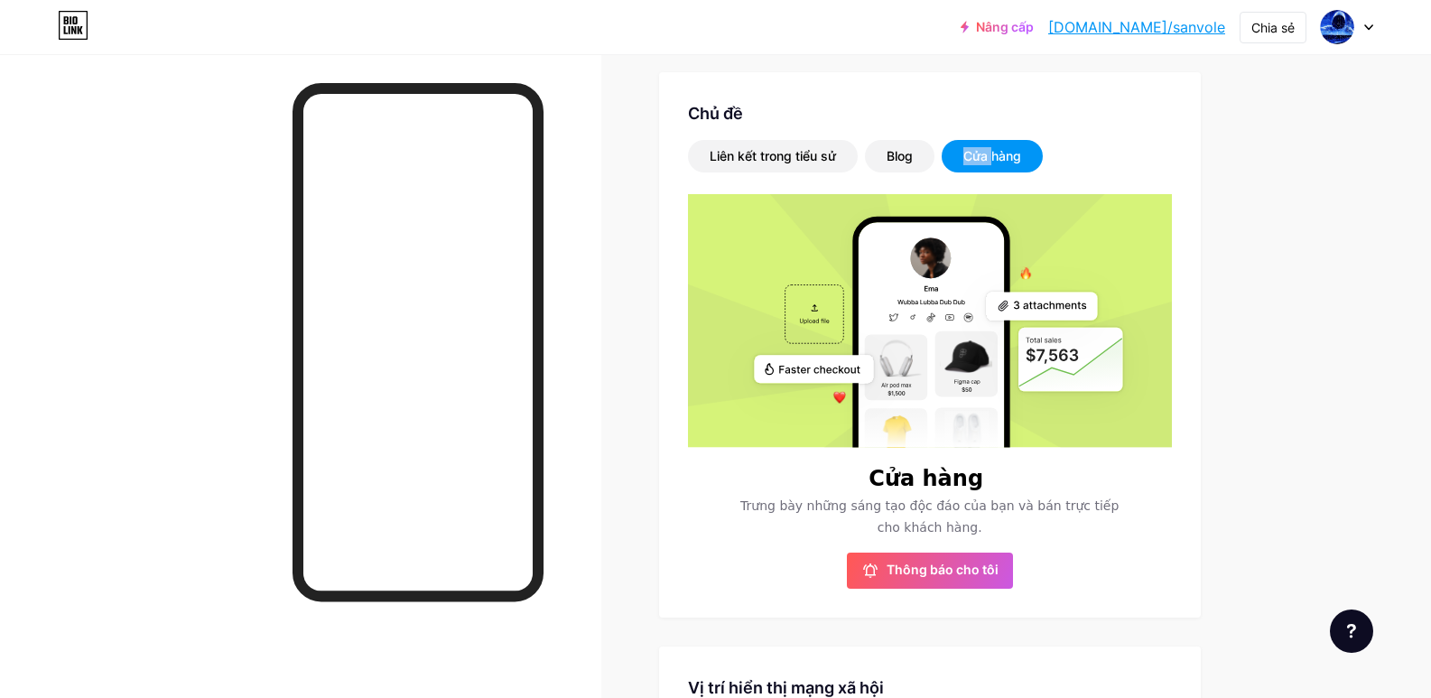
scroll to position [341, 0]
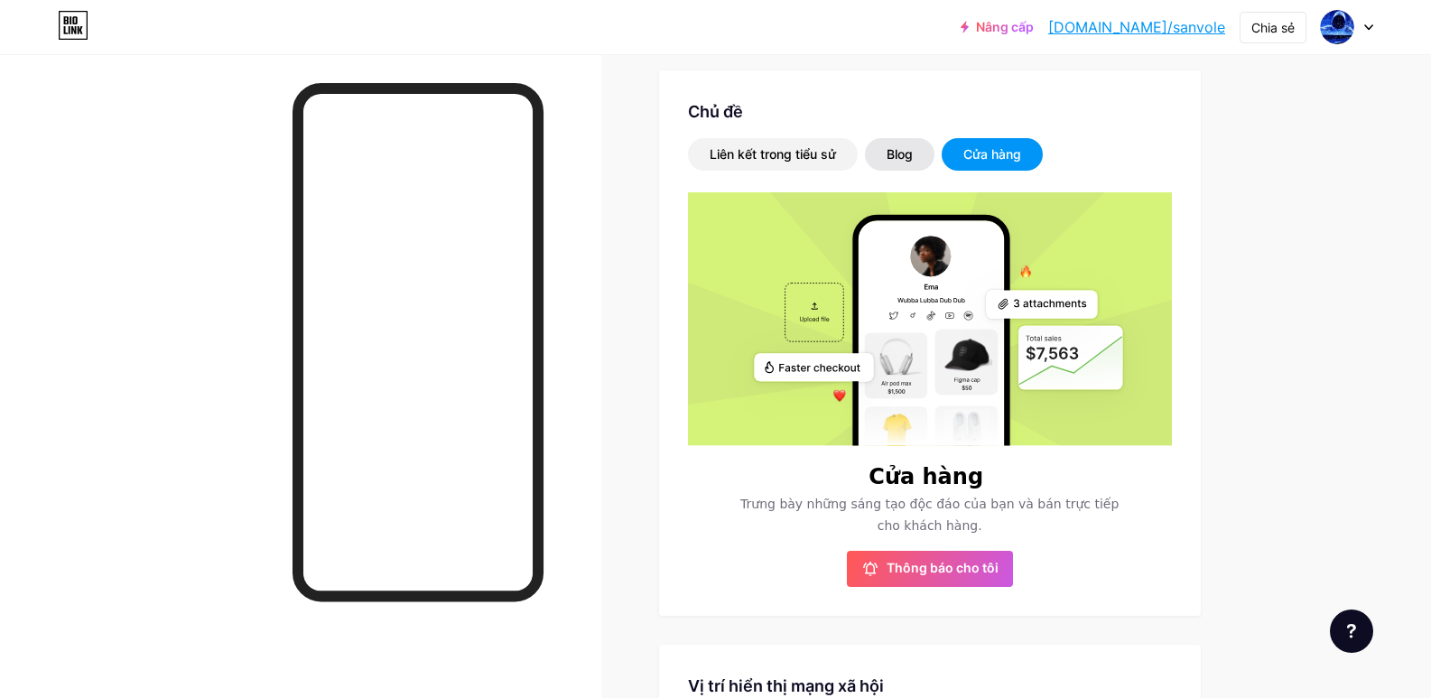
click at [895, 145] on div "Blog" at bounding box center [899, 154] width 26 height 18
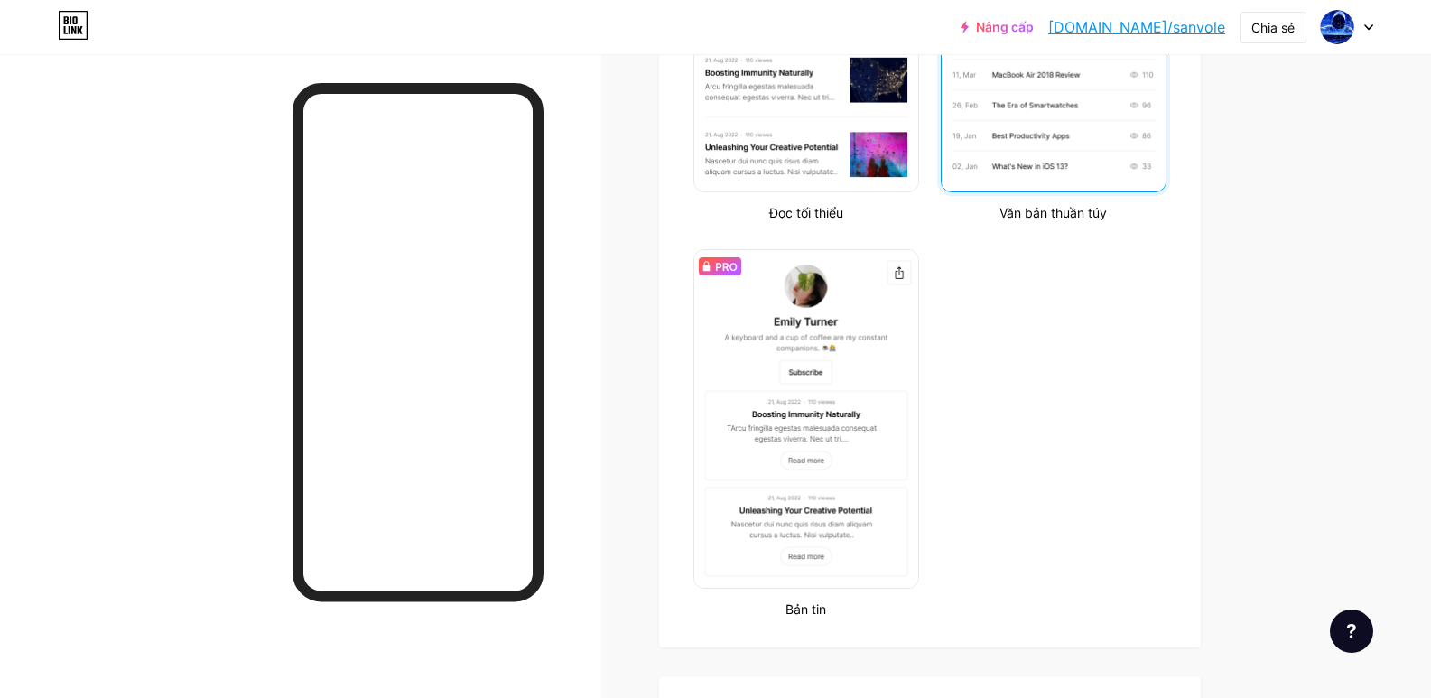
scroll to position [691, 0]
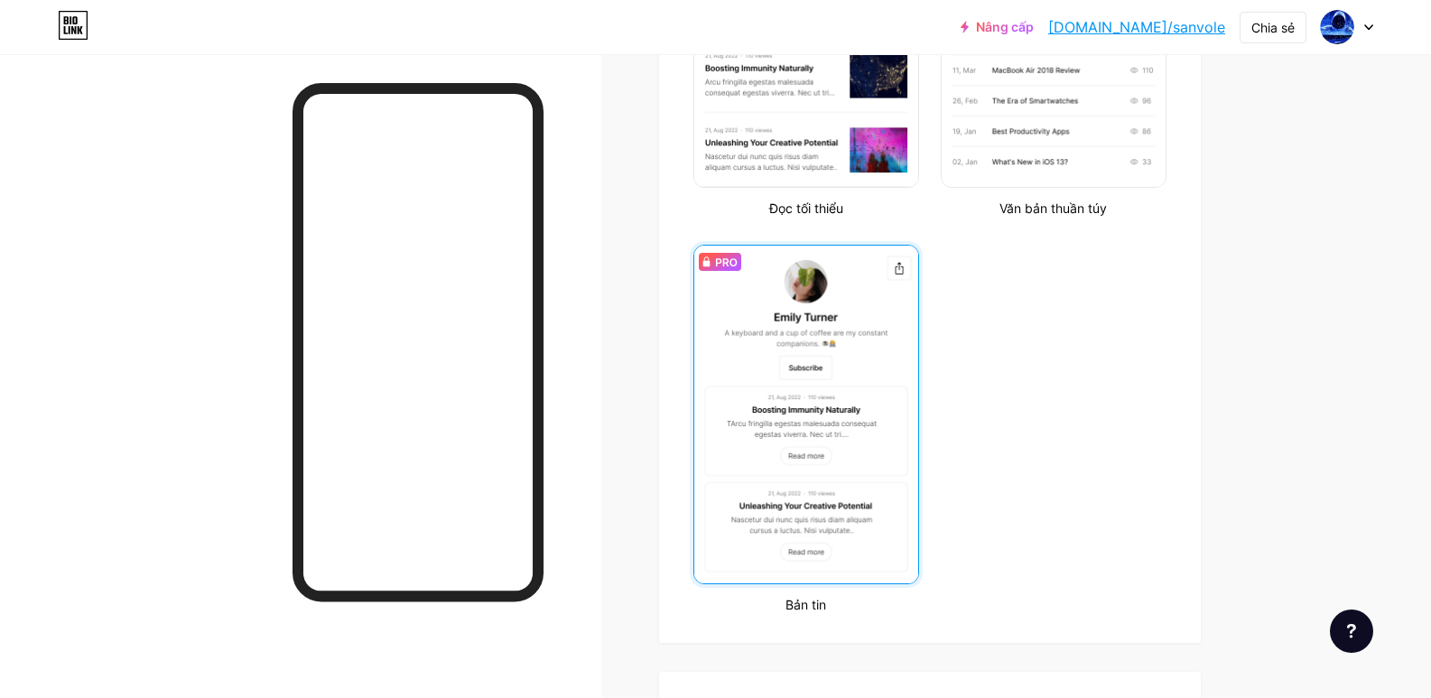
click at [857, 319] on img at bounding box center [806, 415] width 224 height 338
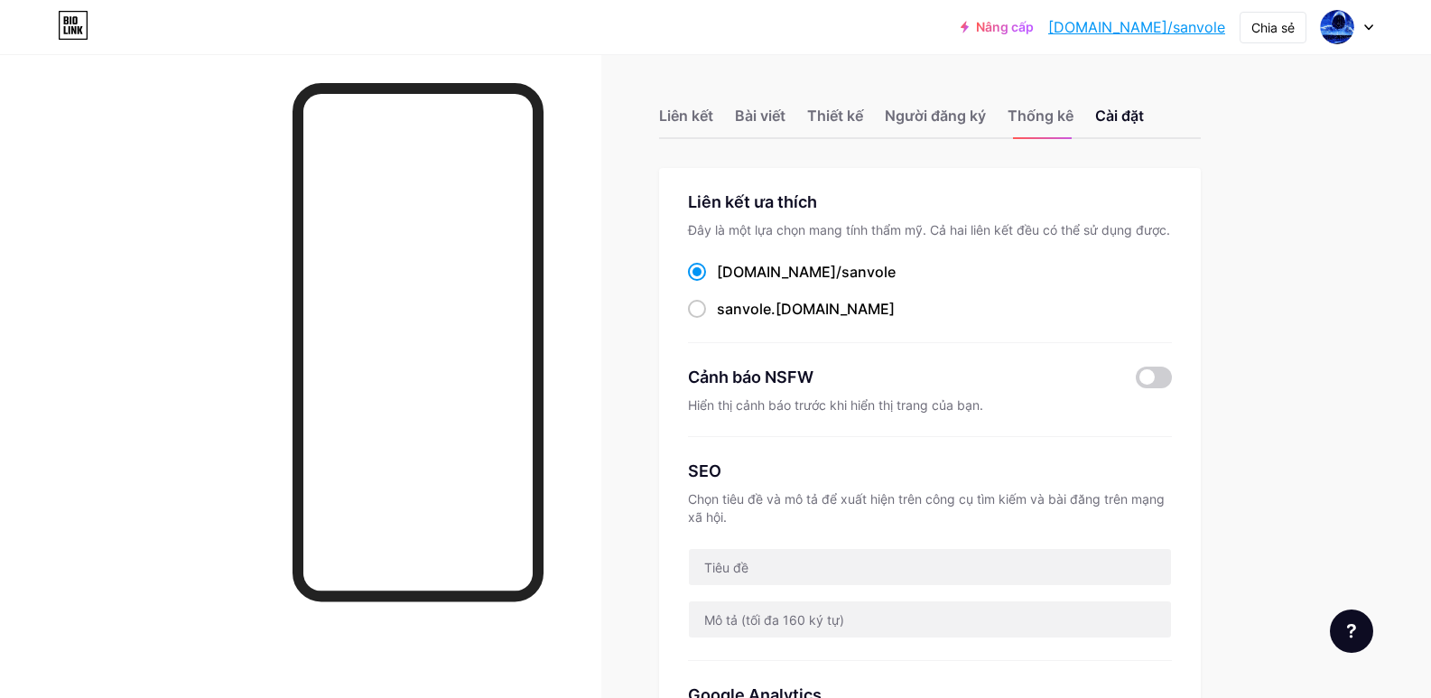
click at [1140, 28] on font "[DOMAIN_NAME]/sanvole" at bounding box center [1136, 27] width 177 height 18
click at [1136, 114] on font "Cài đặt" at bounding box center [1119, 116] width 49 height 18
click at [1116, 124] on font "Cài đặt" at bounding box center [1119, 116] width 49 height 18
click at [1062, 118] on font "Thống kê" at bounding box center [1040, 116] width 66 height 18
click at [1122, 111] on font "Cài đặt" at bounding box center [1119, 116] width 49 height 18
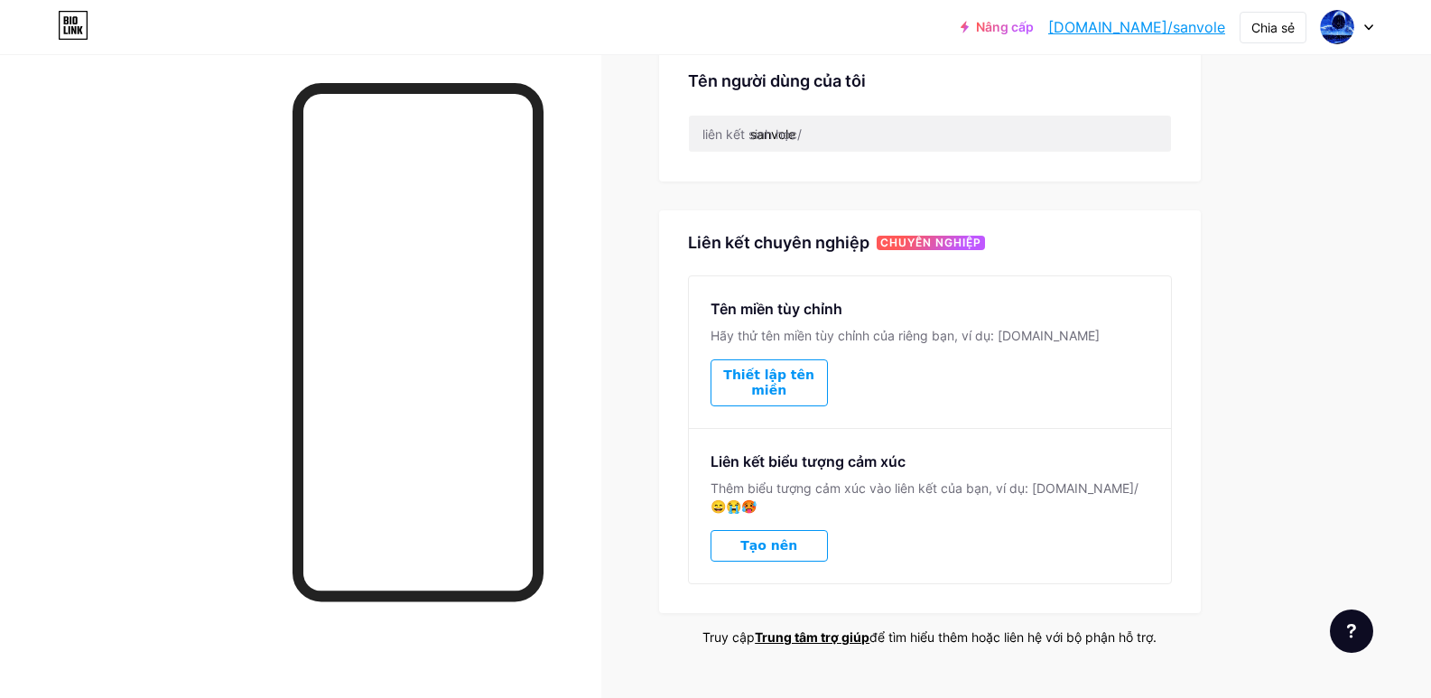
scroll to position [746, 0]
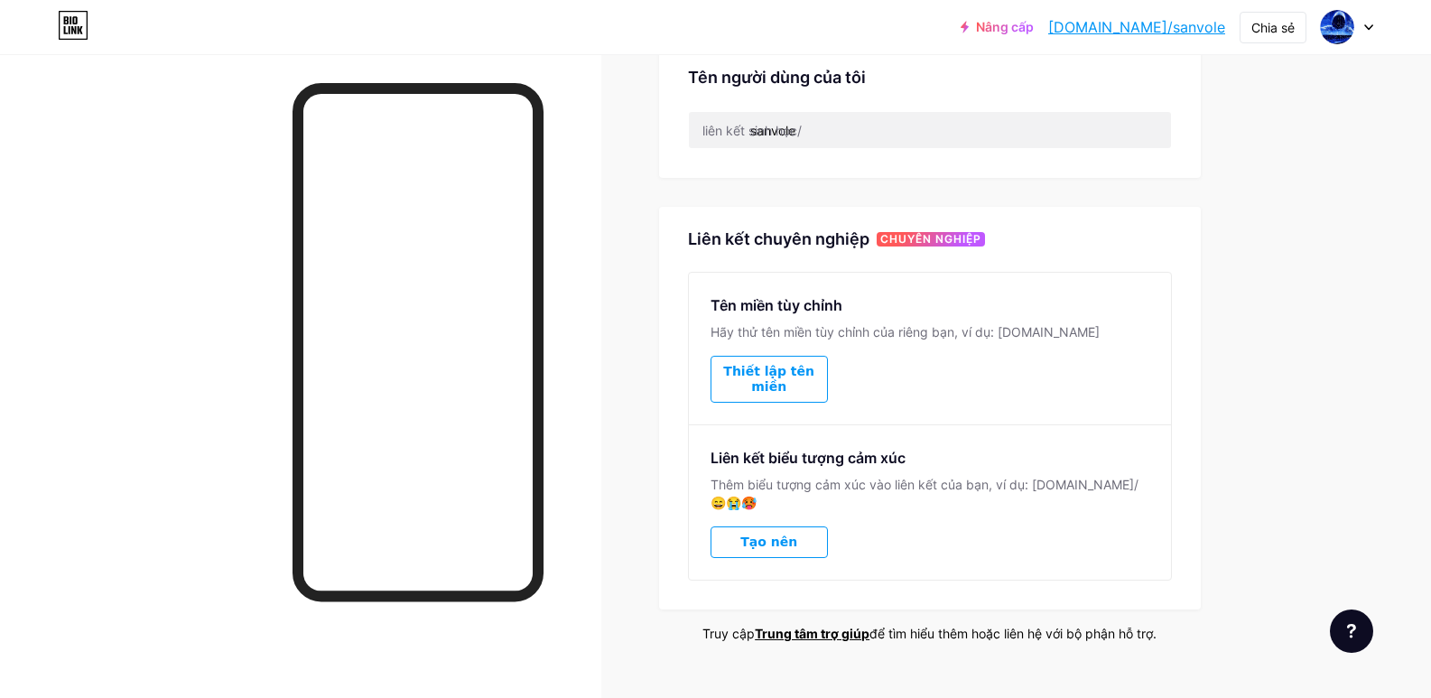
click at [786, 376] on font "Thiết lập tên miền" at bounding box center [768, 379] width 91 height 30
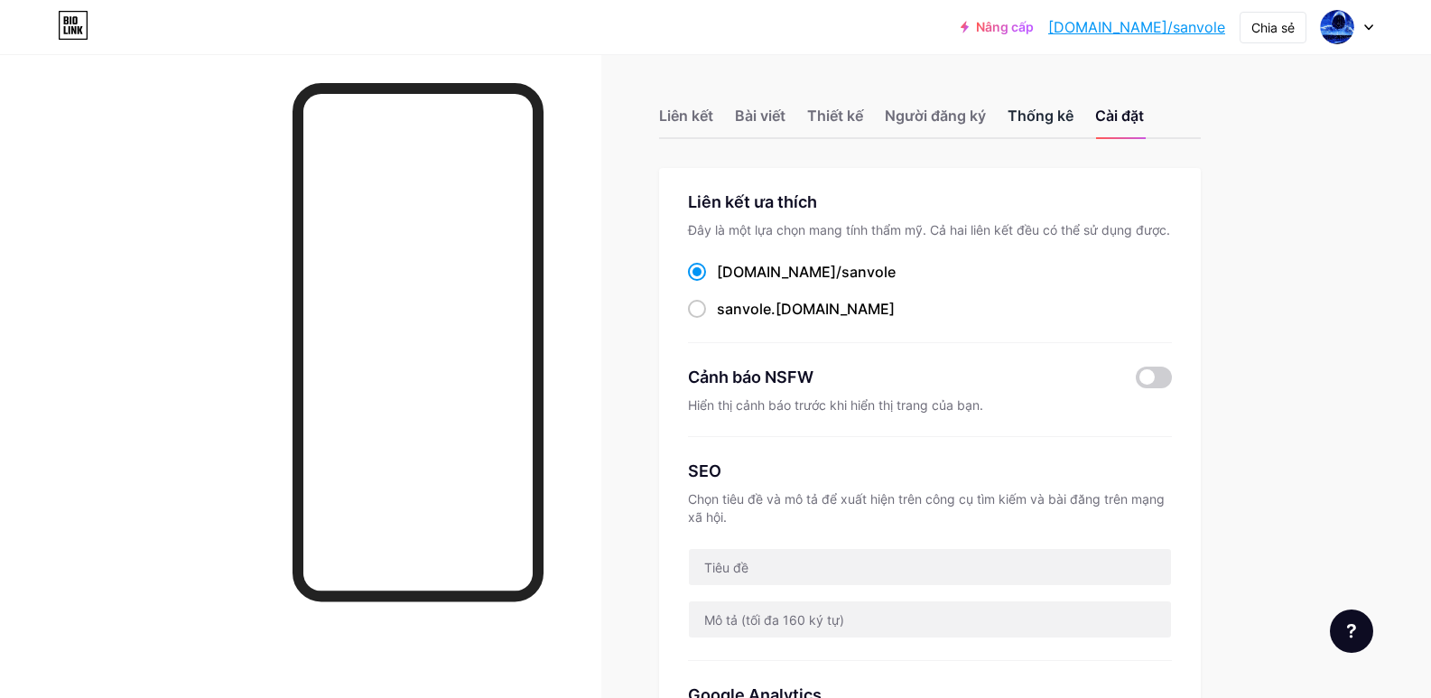
click at [1053, 116] on font "Thống kê" at bounding box center [1040, 116] width 66 height 18
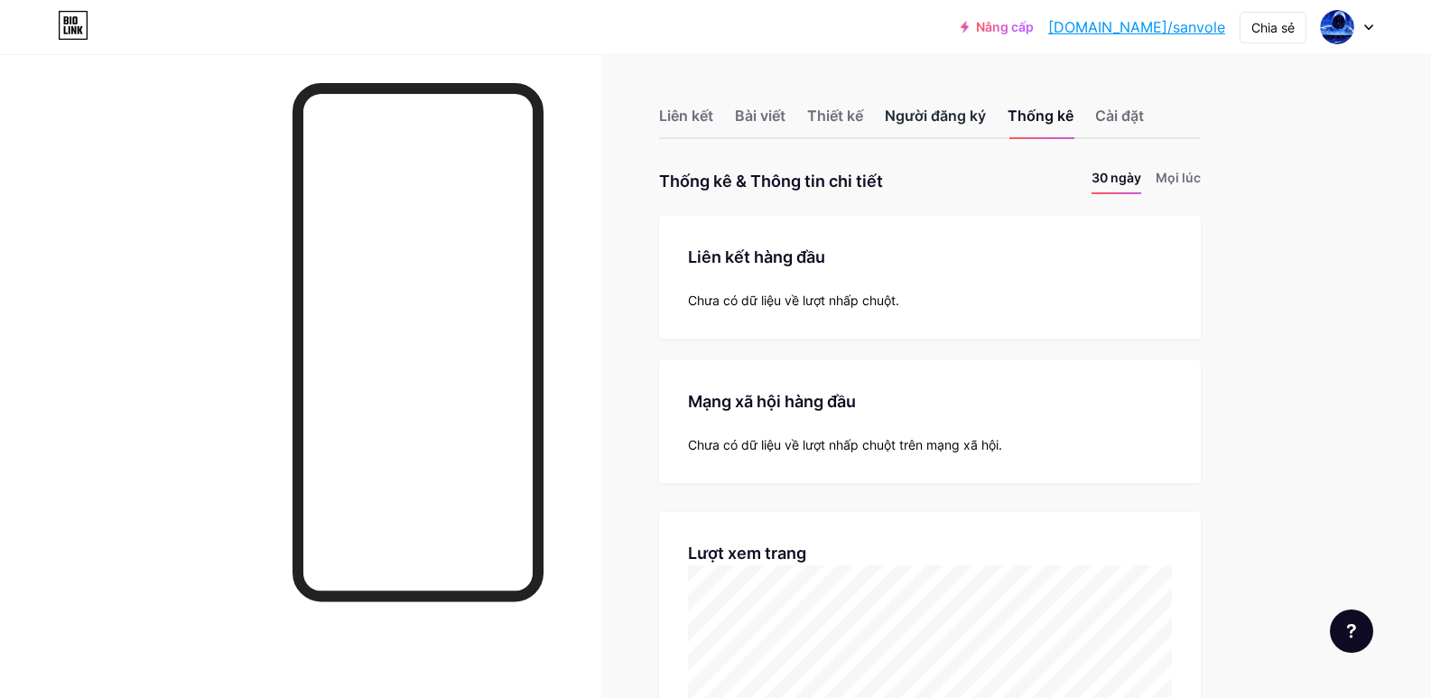
click at [941, 126] on div "Người đăng ký" at bounding box center [935, 121] width 101 height 32
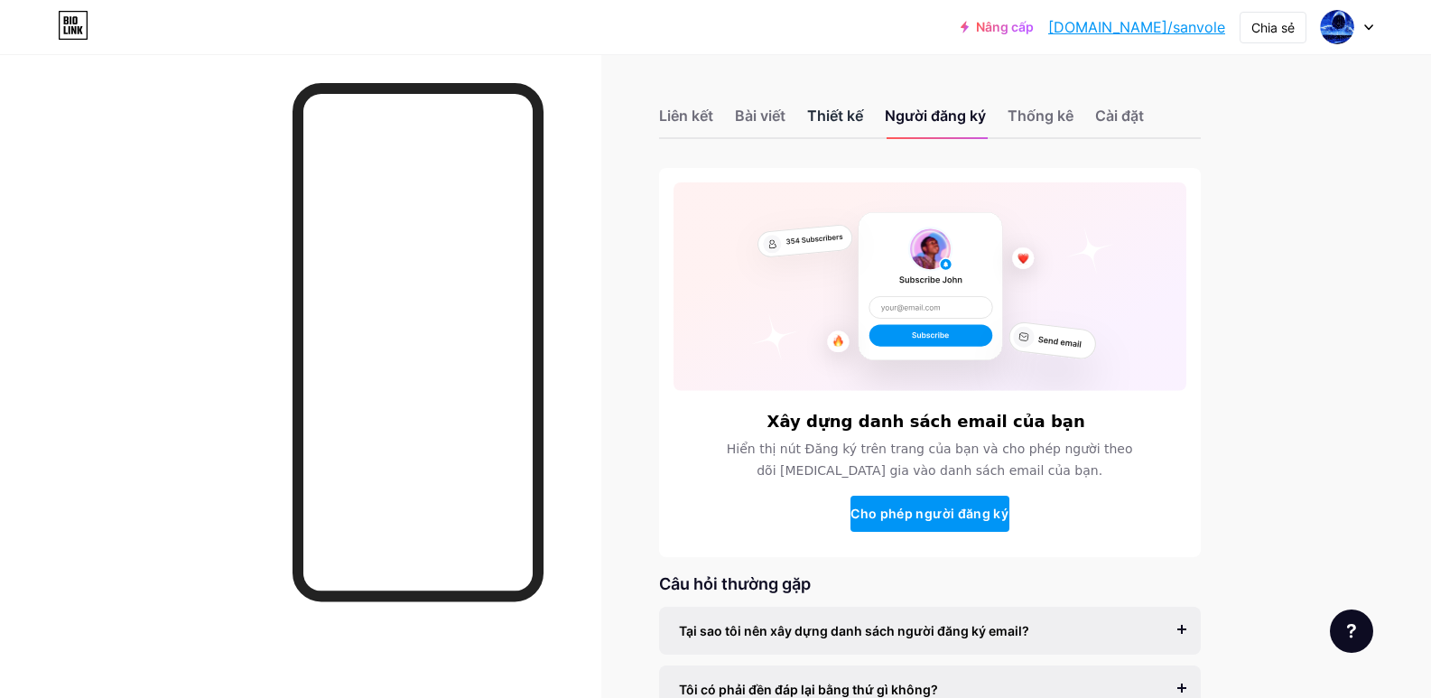
click at [854, 116] on font "Thiết kế" at bounding box center [835, 116] width 56 height 18
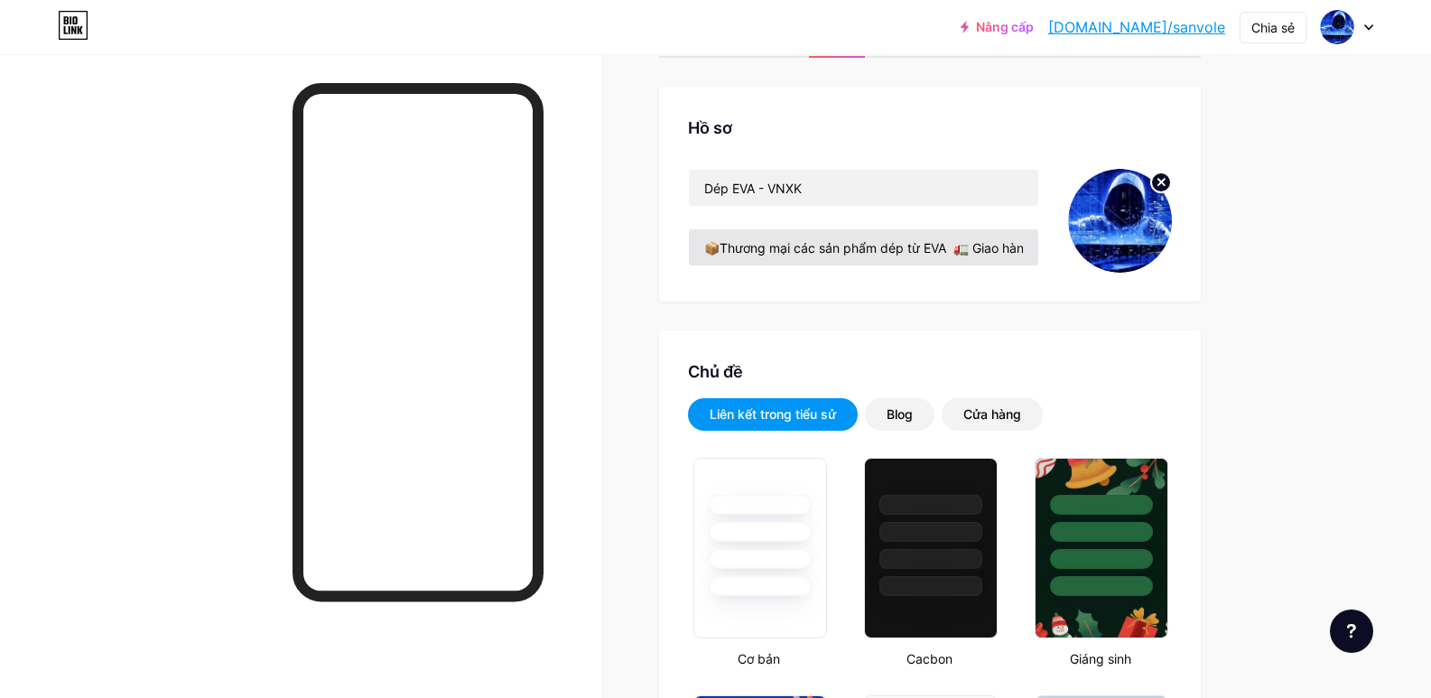
scroll to position [85, 0]
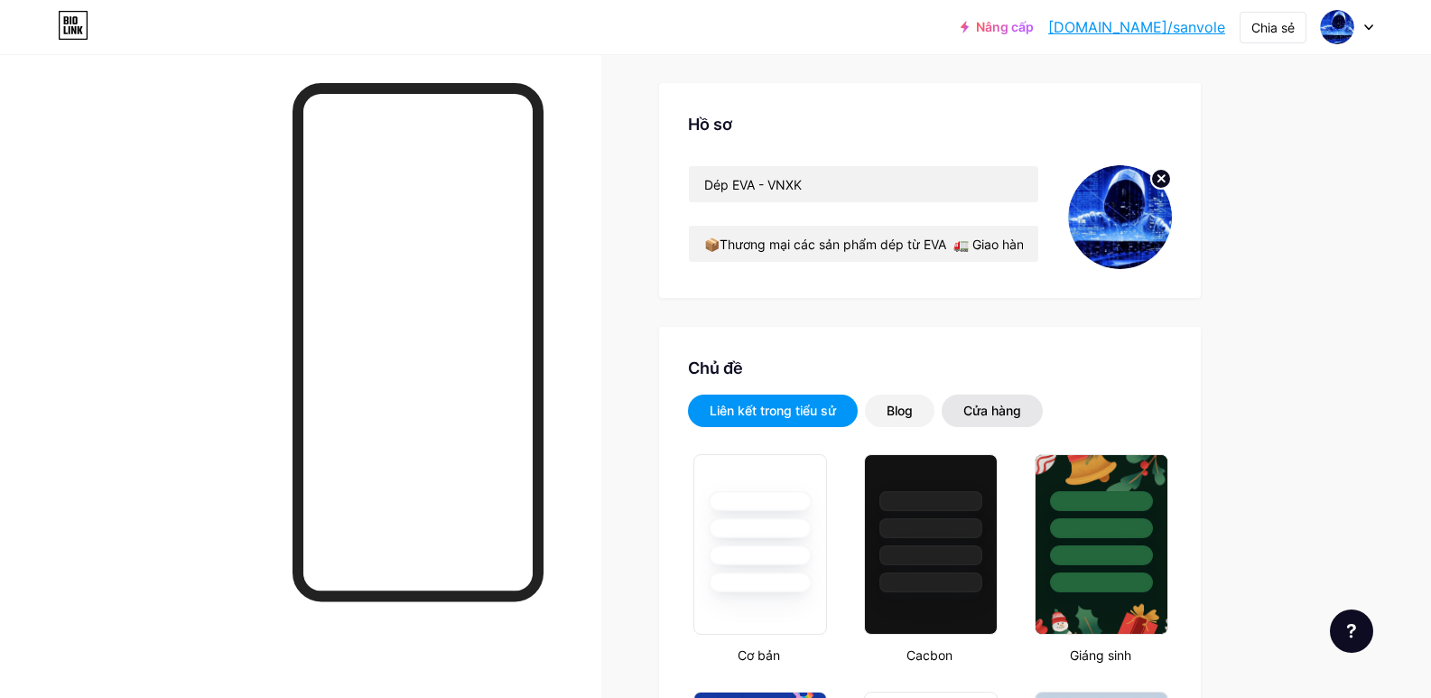
click at [992, 418] on div "Cửa hàng" at bounding box center [992, 411] width 58 height 18
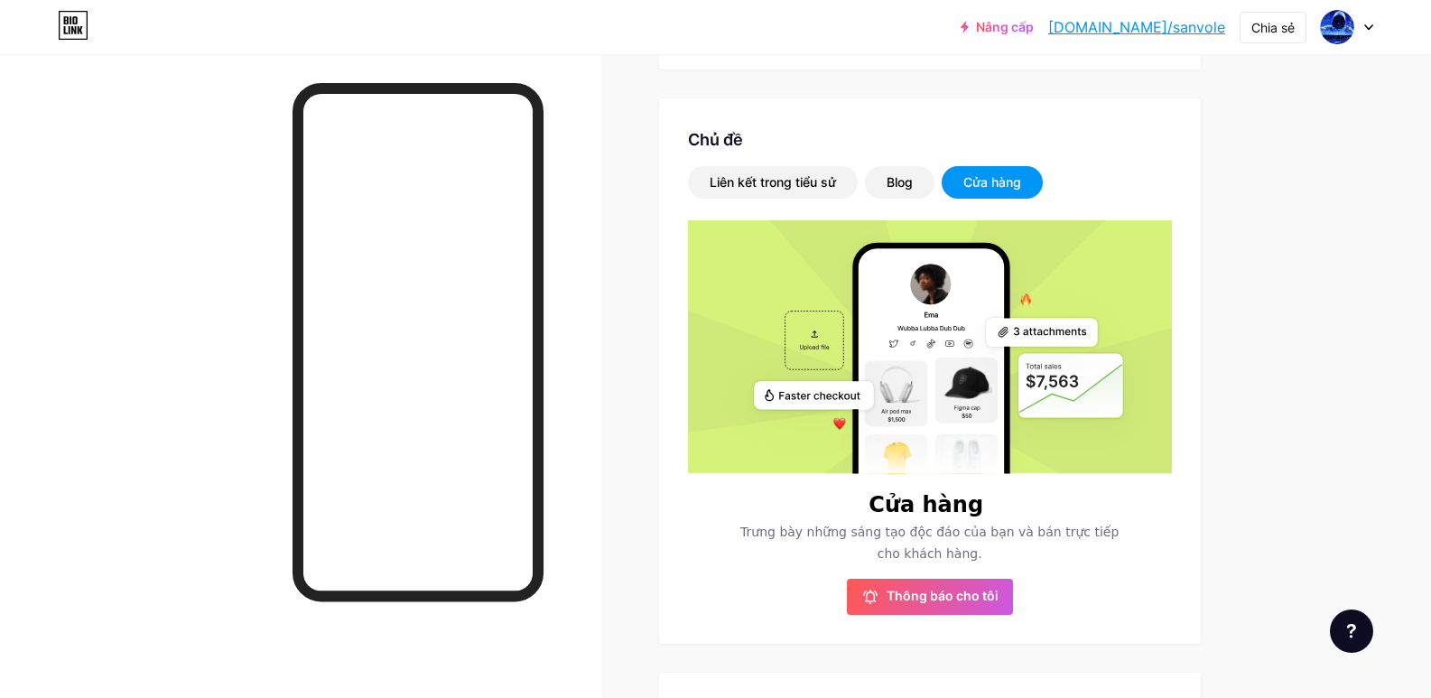
scroll to position [316, 0]
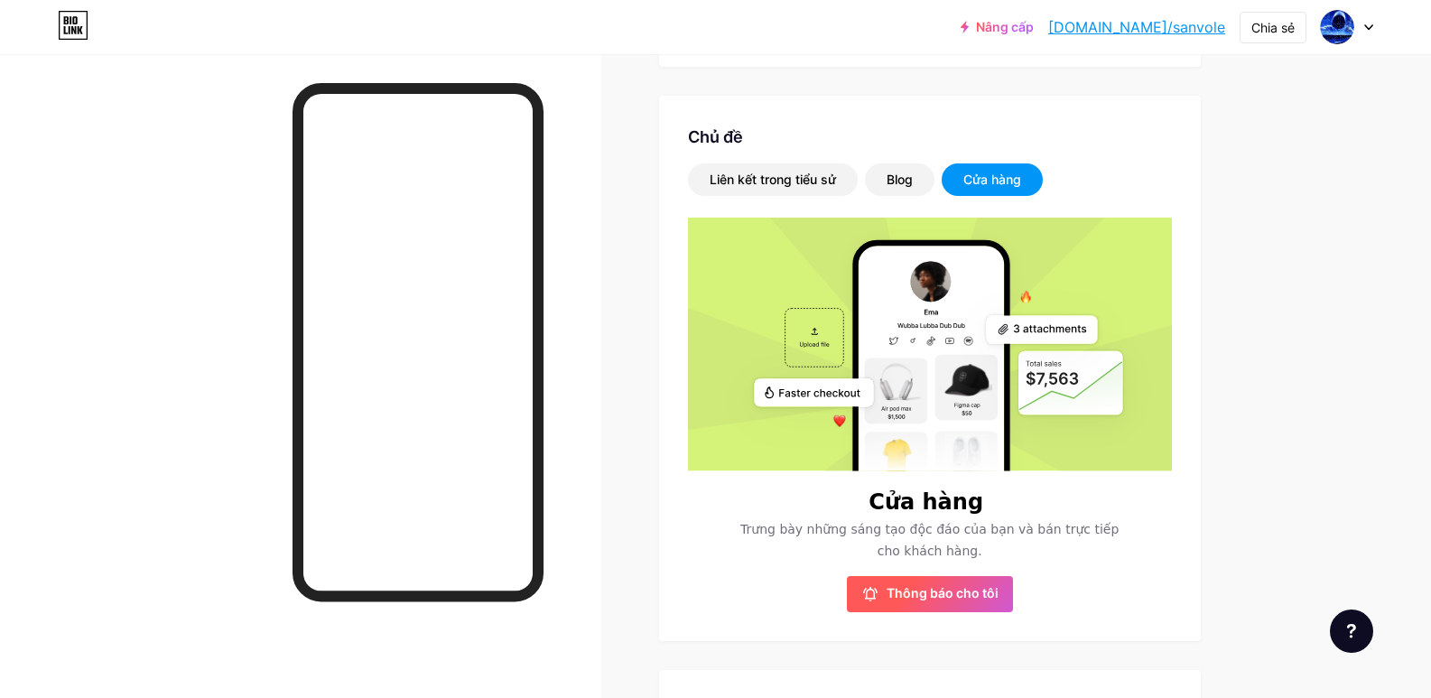
click at [946, 590] on font "Thông báo cho tôi" at bounding box center [942, 592] width 112 height 15
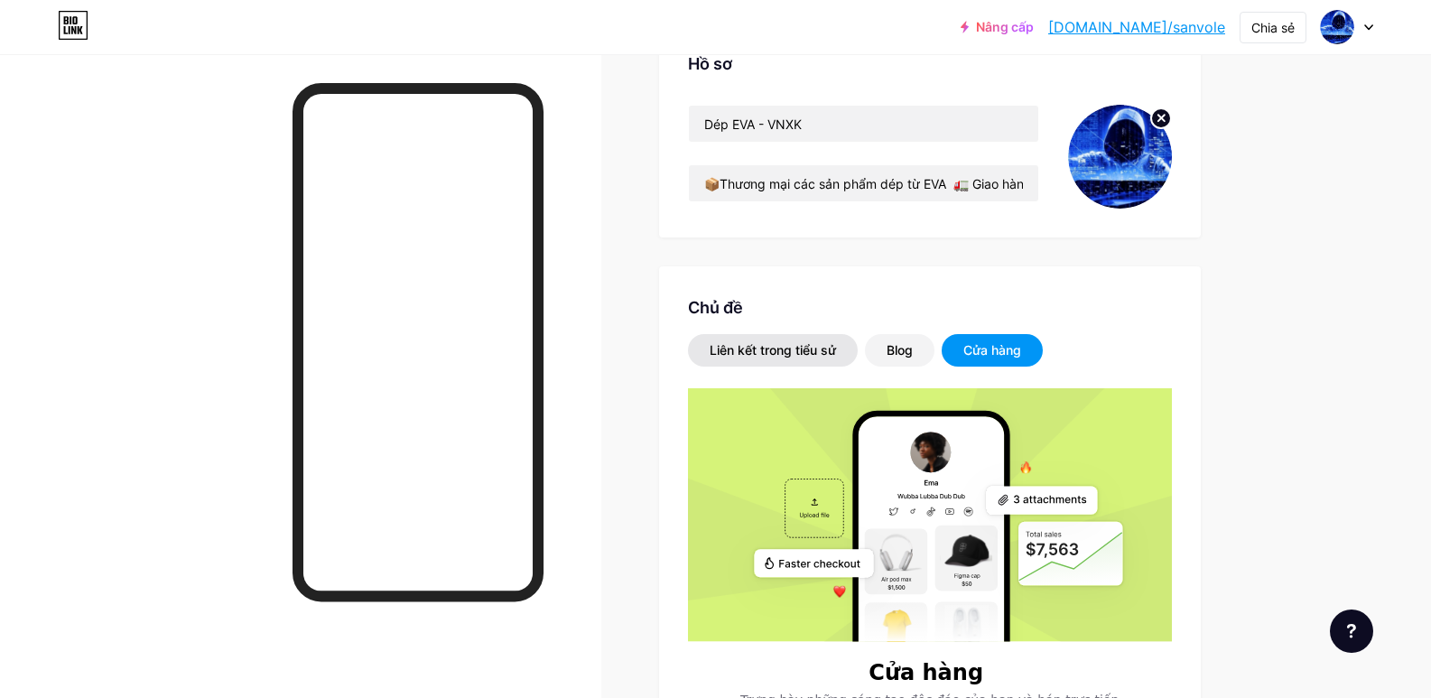
scroll to position [0, 0]
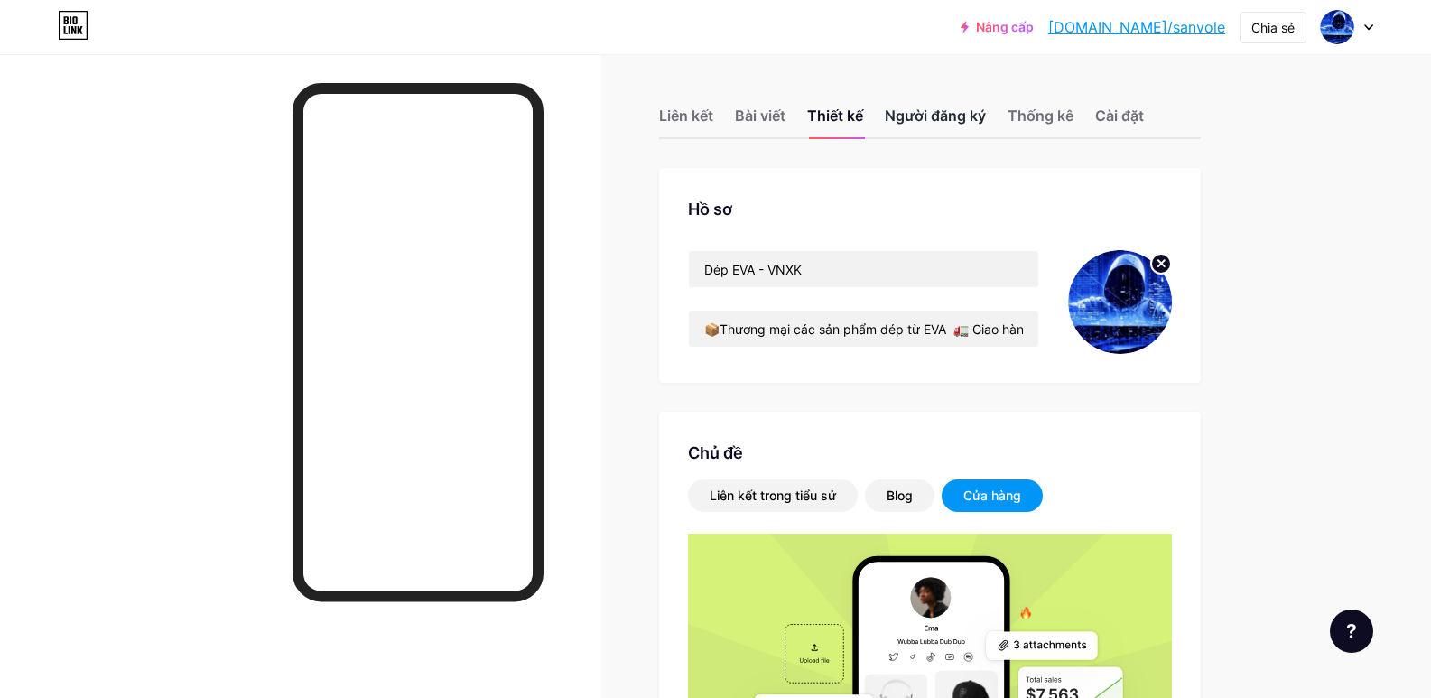
click at [929, 120] on font "Người đăng ký" at bounding box center [935, 116] width 101 height 18
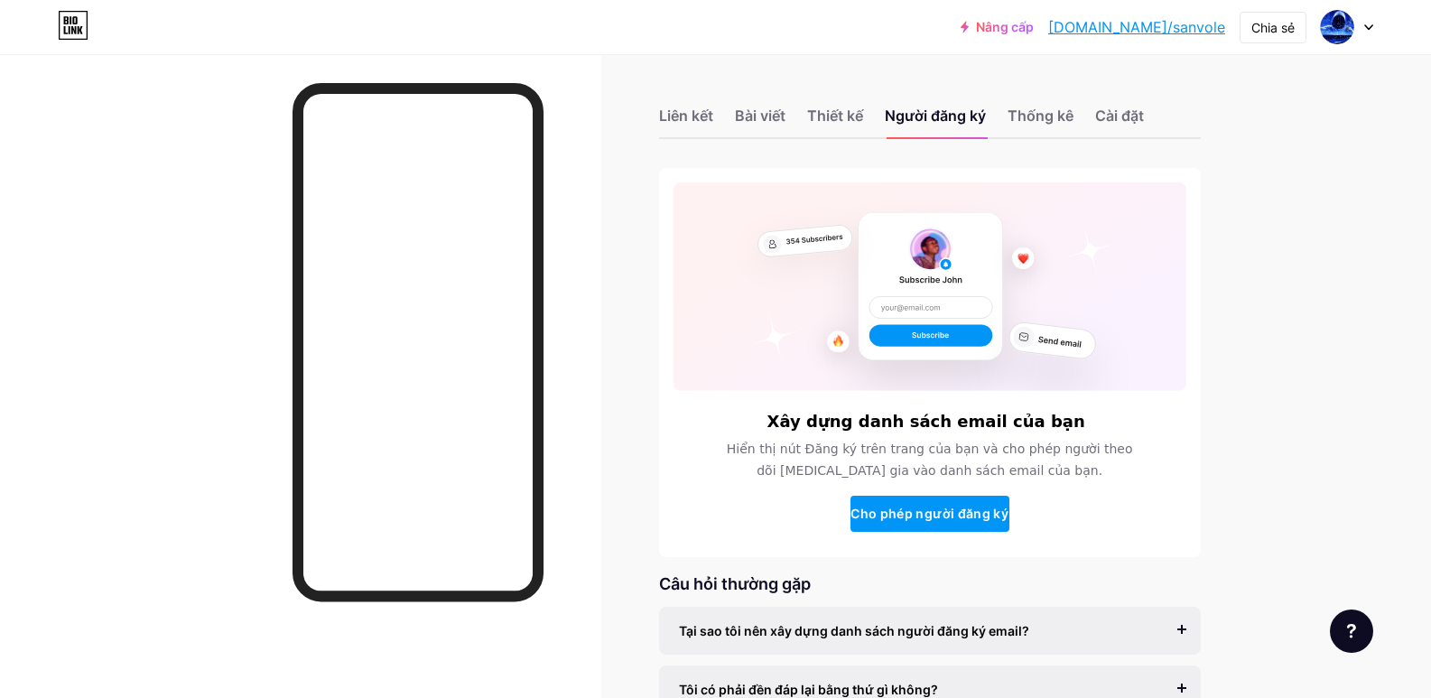
click at [1366, 30] on icon at bounding box center [1368, 27] width 9 height 6
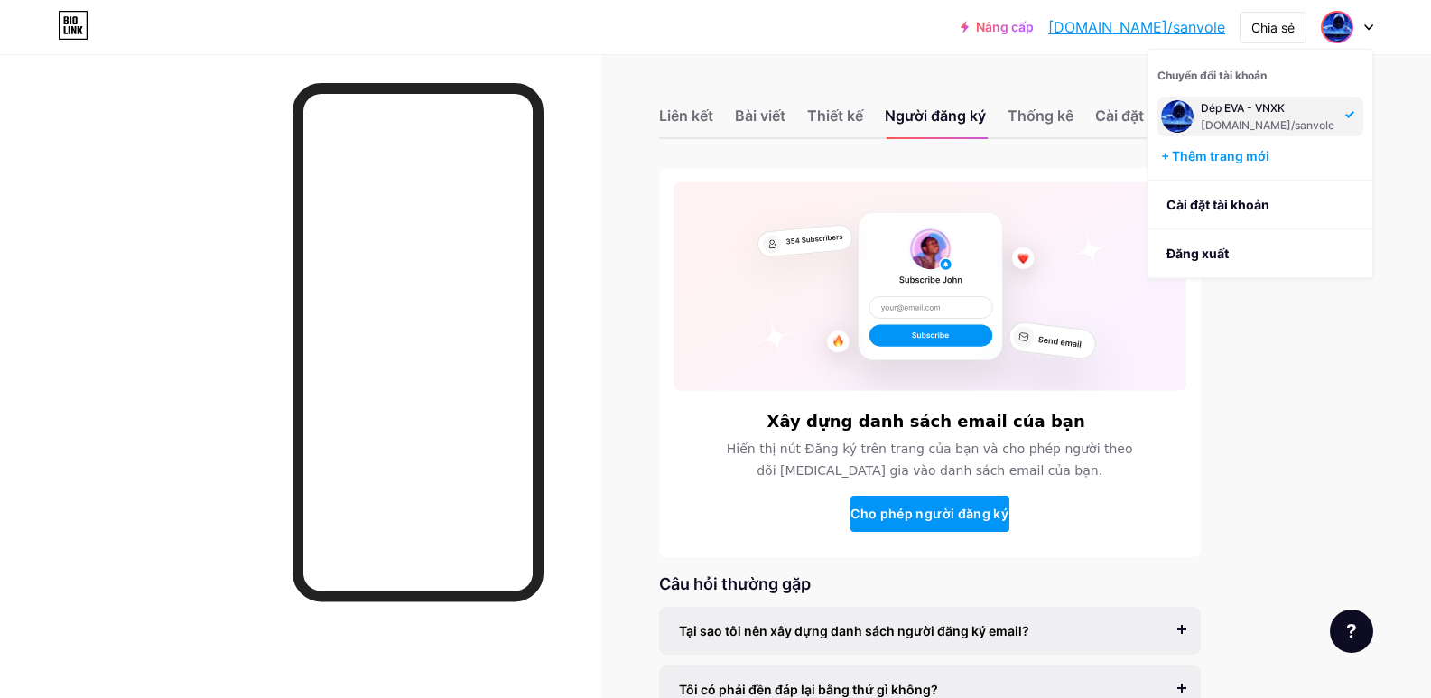
click at [601, 244] on div at bounding box center [300, 403] width 601 height 698
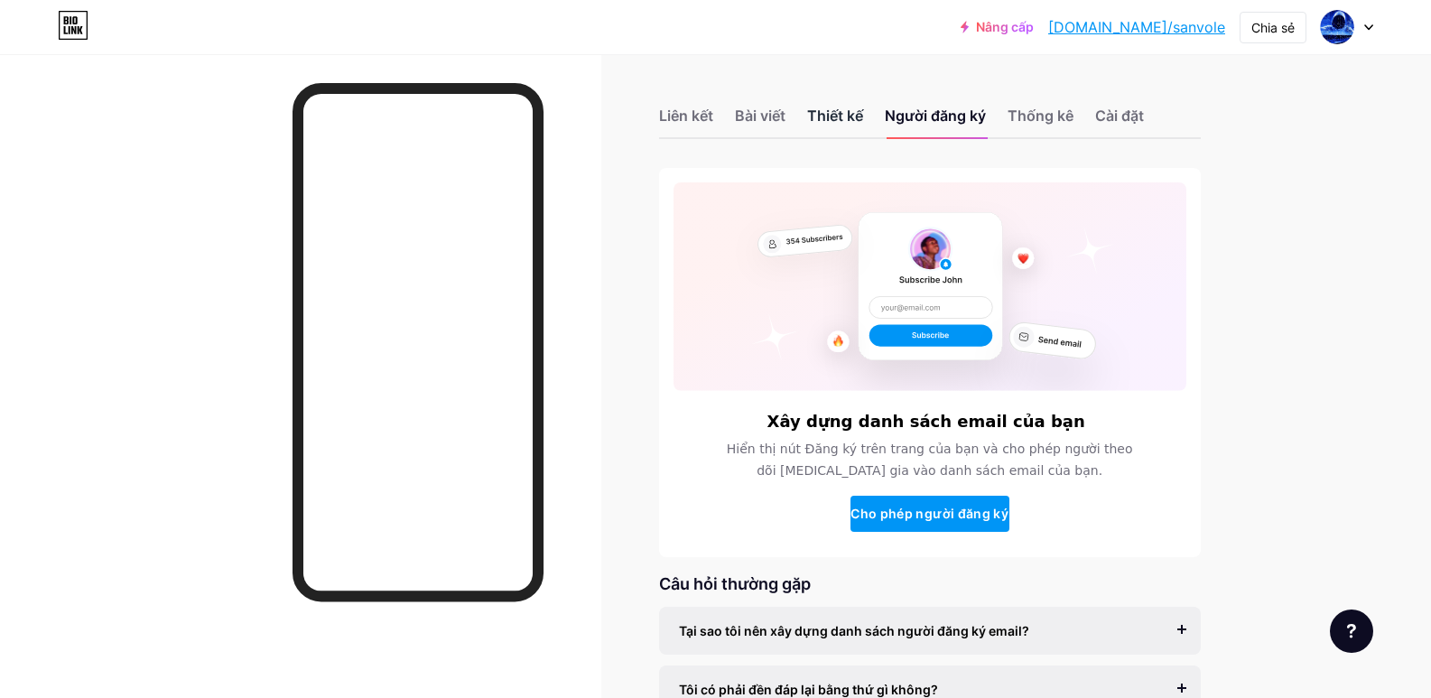
click at [837, 113] on font "Thiết kế" at bounding box center [835, 116] width 56 height 18
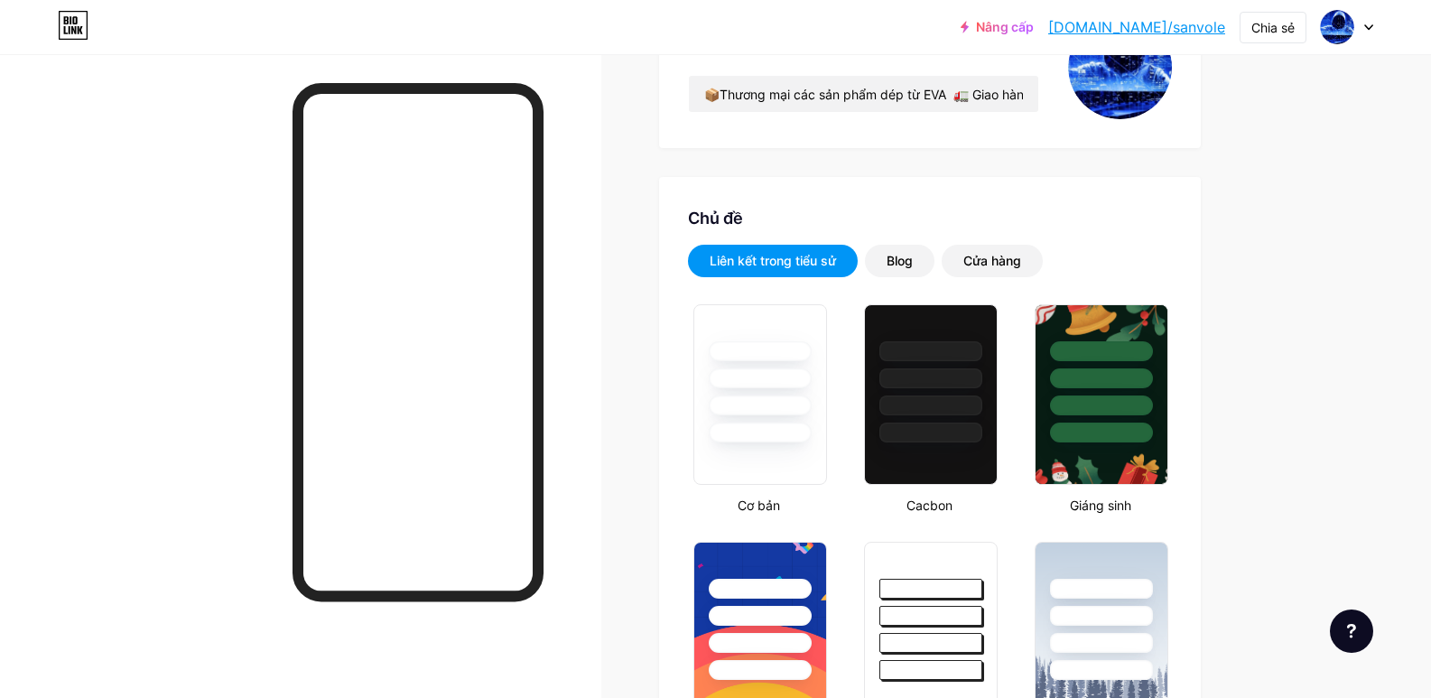
scroll to position [194, 0]
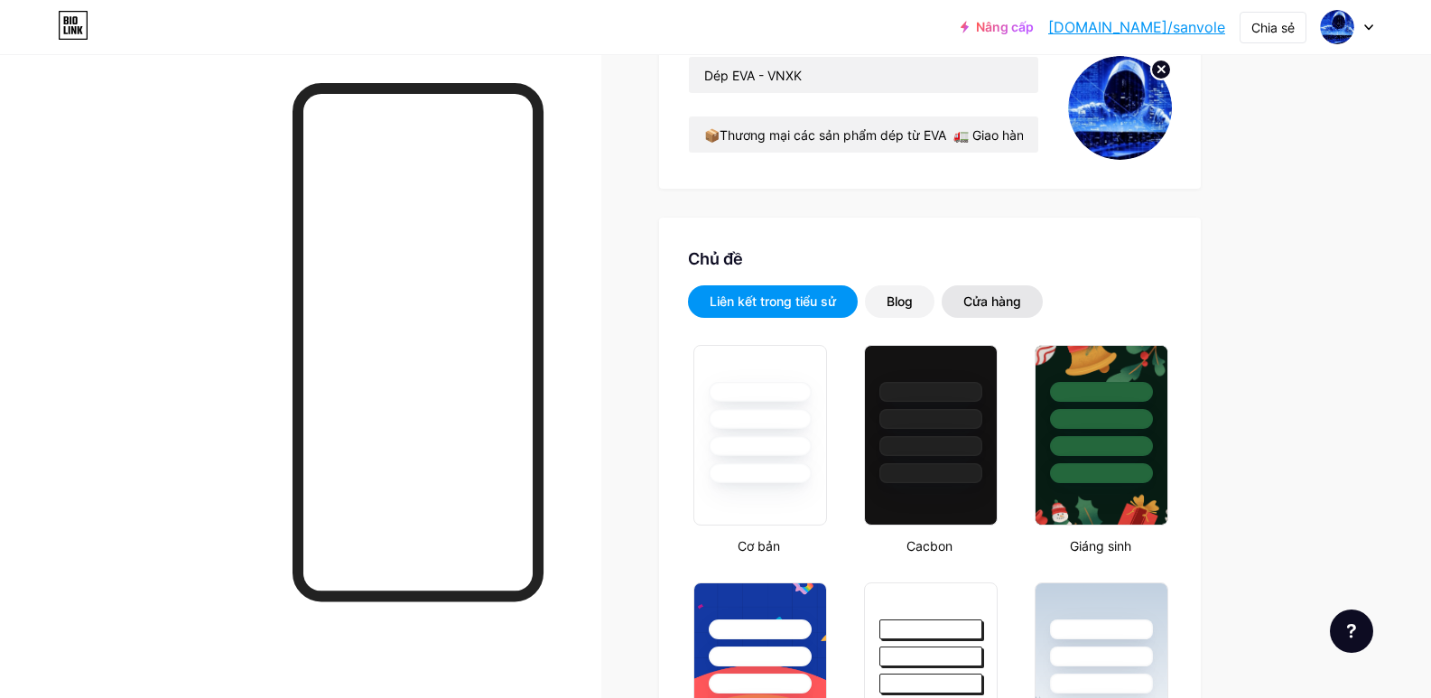
click at [986, 306] on font "Cửa hàng" at bounding box center [992, 300] width 58 height 15
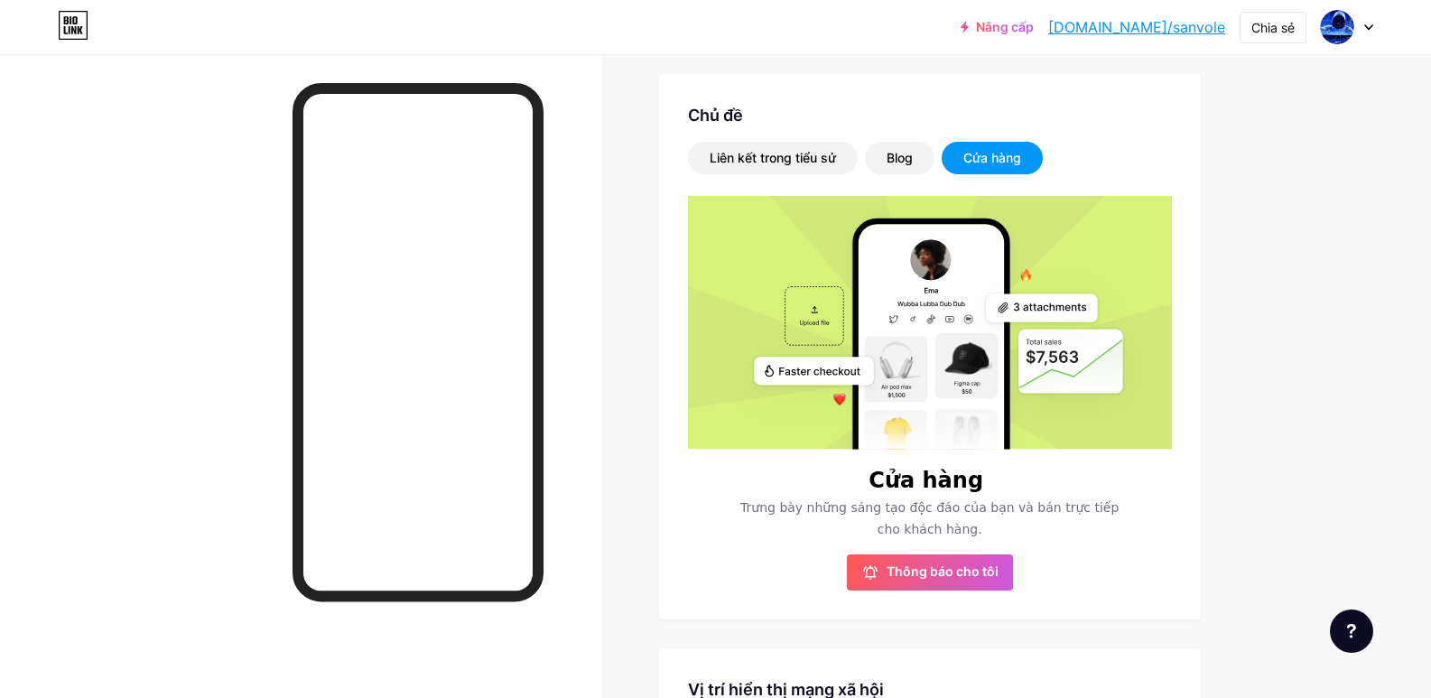
scroll to position [0, 0]
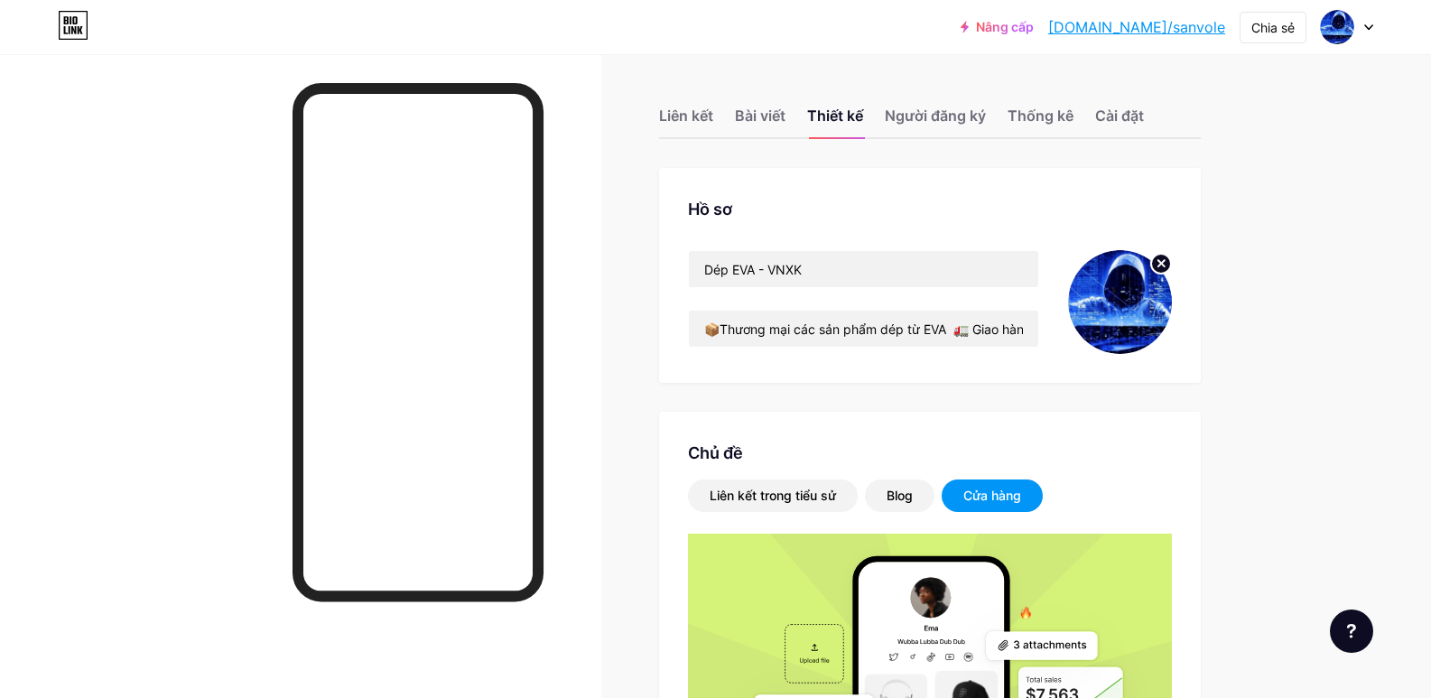
click at [1189, 29] on font "[DOMAIN_NAME]/sanvole" at bounding box center [1136, 27] width 177 height 18
click at [1335, 31] on img at bounding box center [1336, 27] width 29 height 29
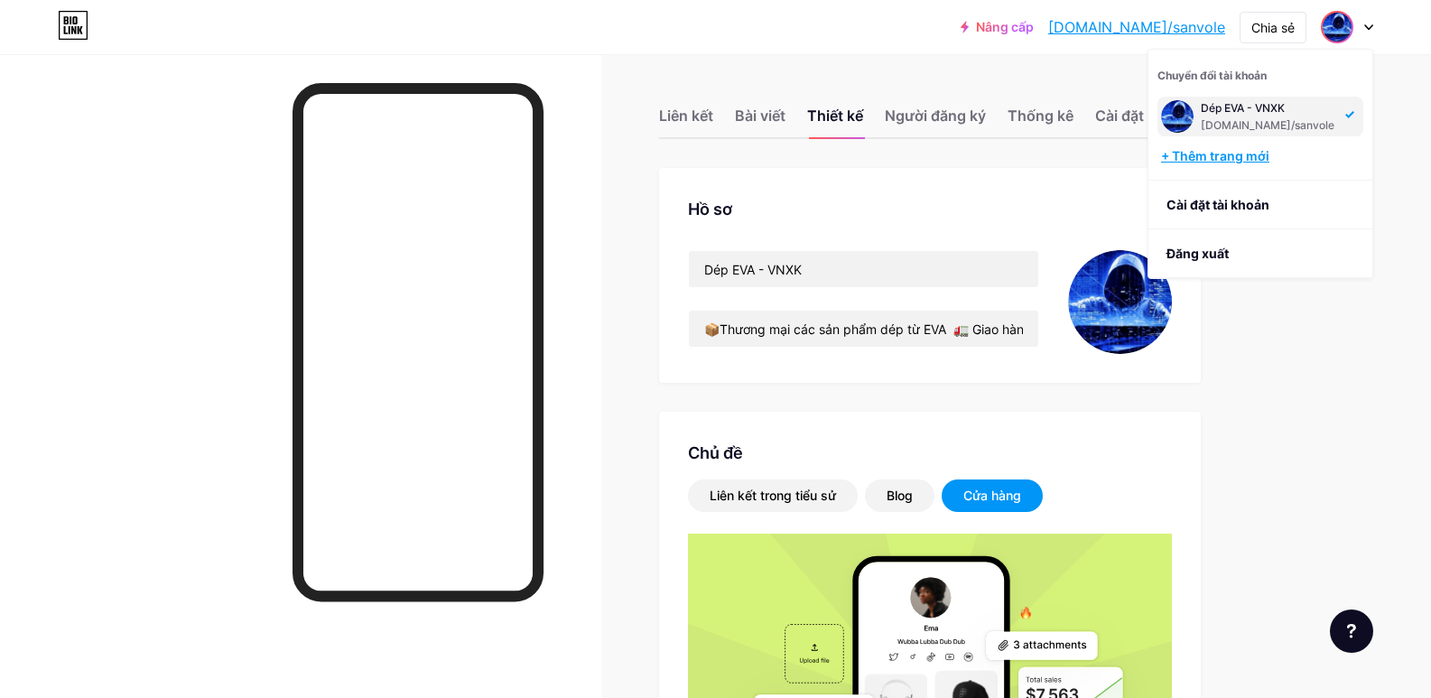
click at [1254, 153] on font "+ Thêm trang mới" at bounding box center [1215, 155] width 108 height 15
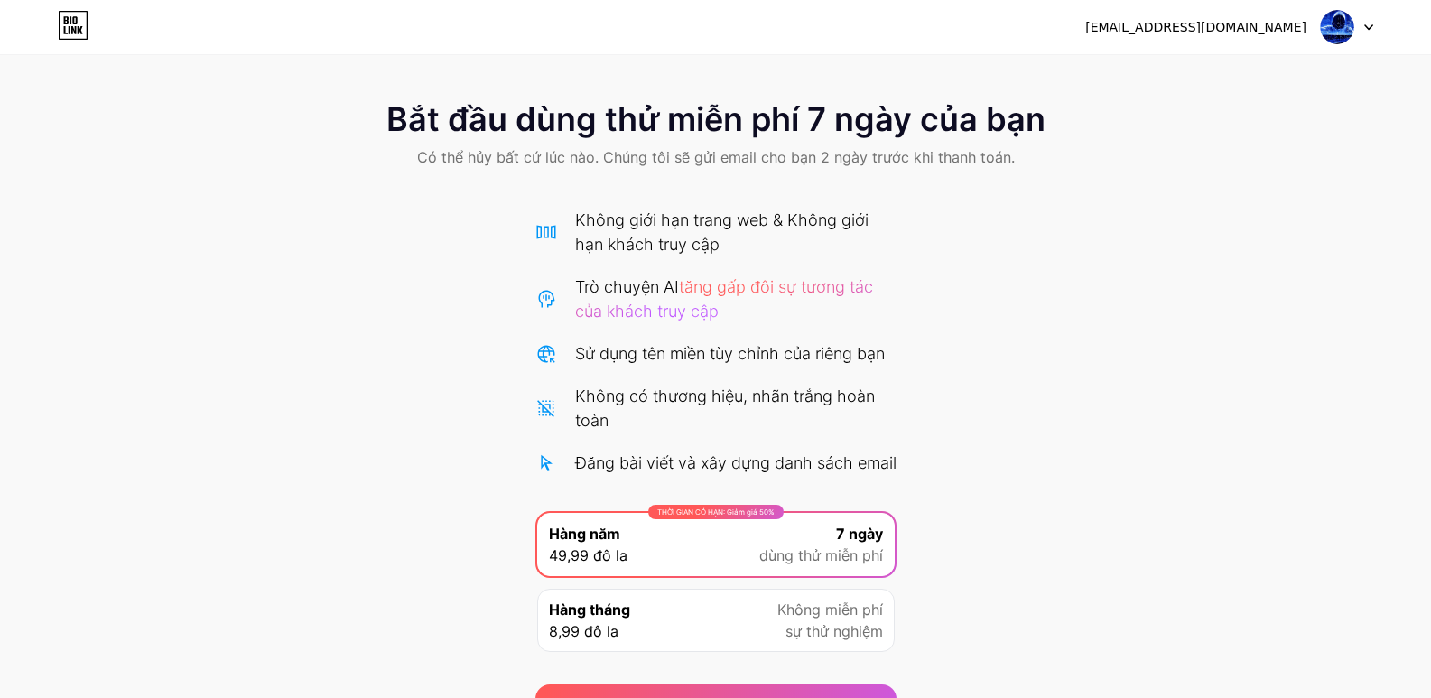
click at [1275, 30] on font "[EMAIL_ADDRESS][DOMAIN_NAME]" at bounding box center [1195, 27] width 221 height 14
click at [1365, 31] on div at bounding box center [1347, 27] width 52 height 32
click at [1221, 202] on div "Bắt đầu dùng thử miễn phí 7 ngày của bạn Có thể hủy bất cứ lúc nào. Chúng tôi s…" at bounding box center [715, 405] width 1431 height 645
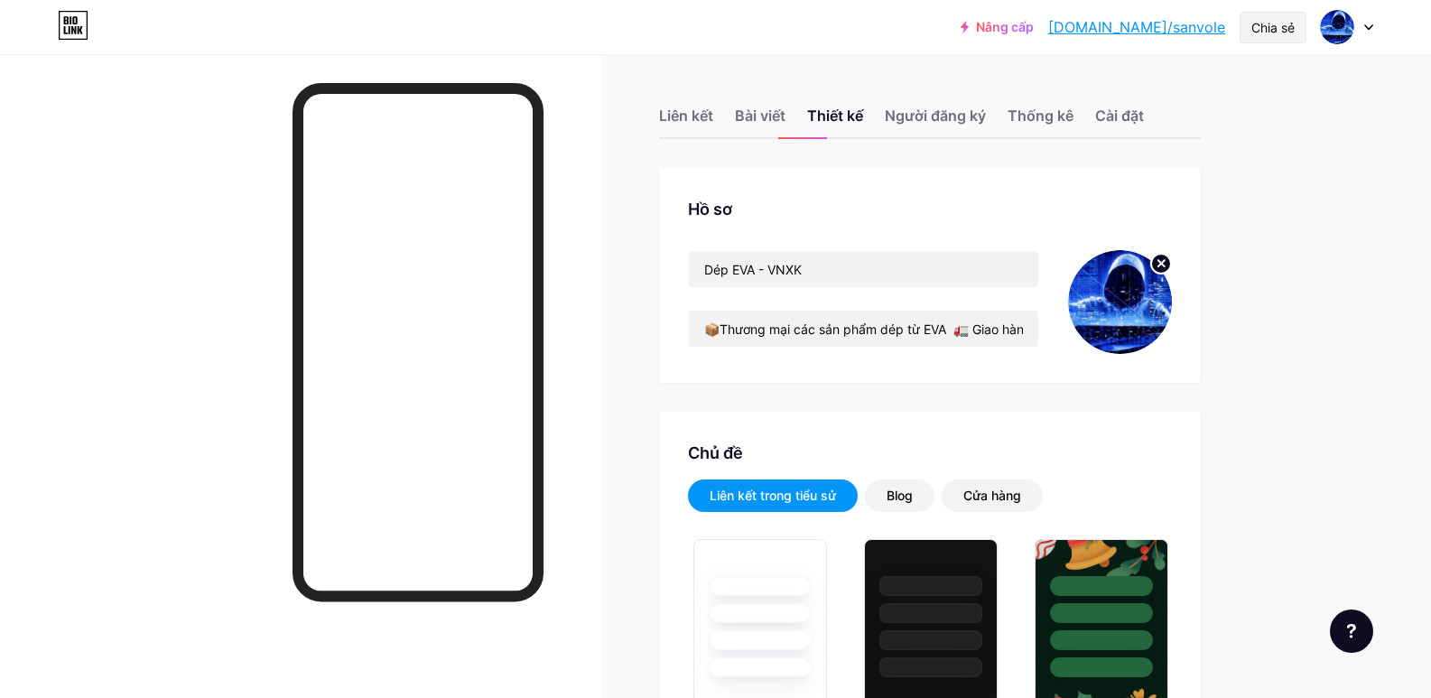
click at [1269, 33] on font "Chia sẻ" at bounding box center [1272, 27] width 43 height 15
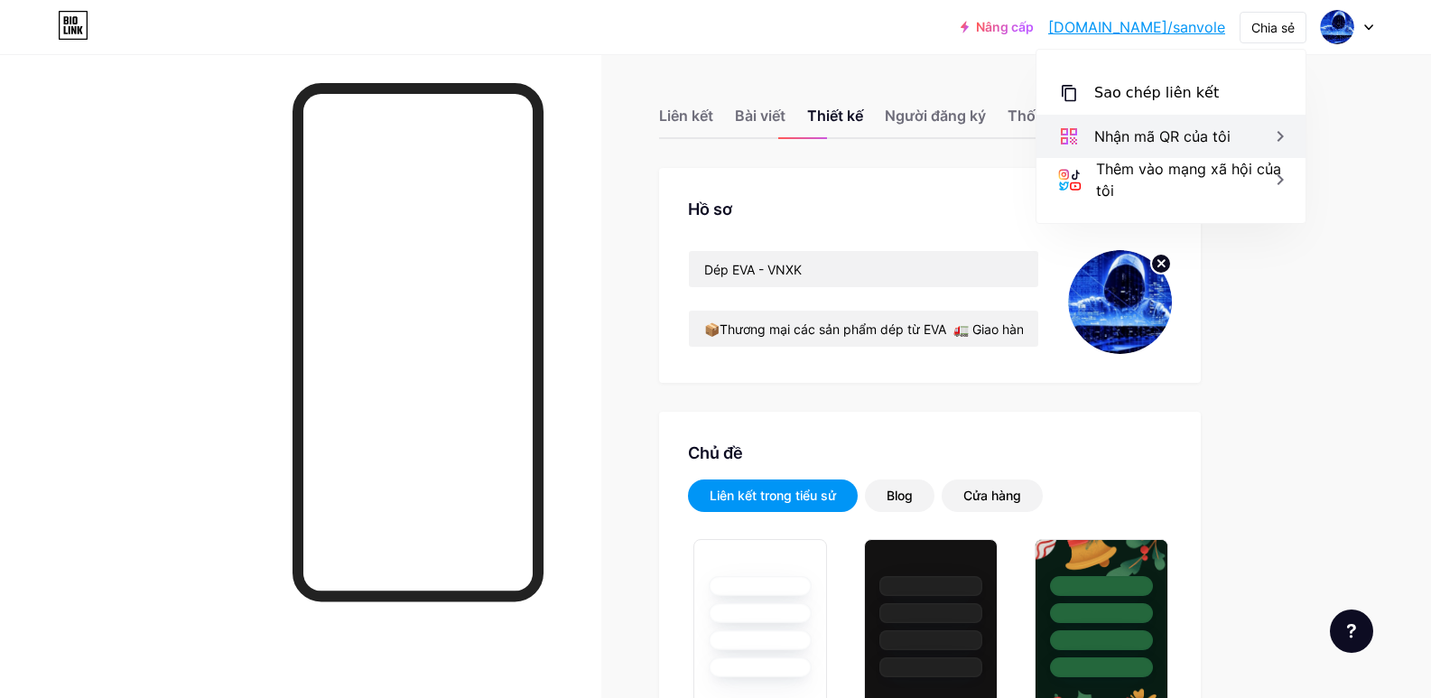
click at [1283, 144] on icon at bounding box center [1280, 136] width 22 height 22
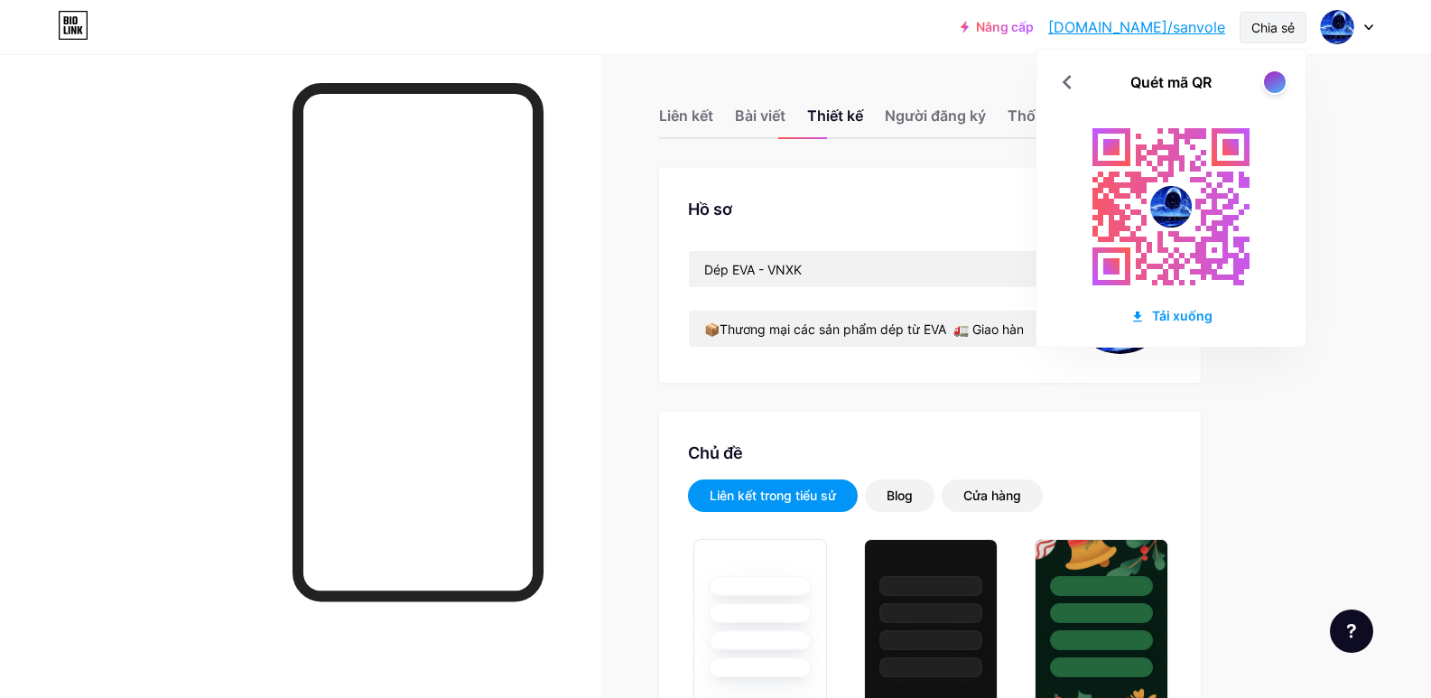
click at [1284, 34] on font "Chia sẻ" at bounding box center [1272, 27] width 43 height 15
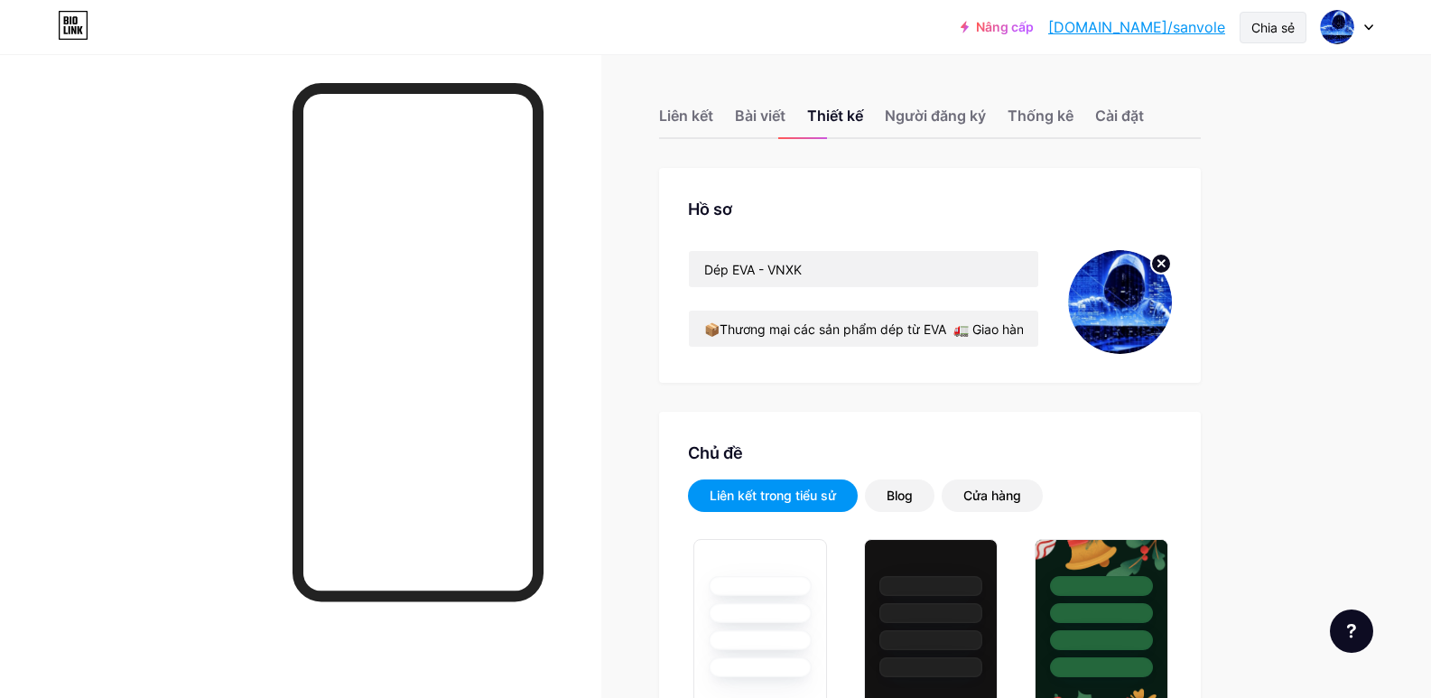
click at [1277, 32] on font "Chia sẻ" at bounding box center [1272, 27] width 43 height 15
click at [227, 222] on div at bounding box center [300, 403] width 601 height 698
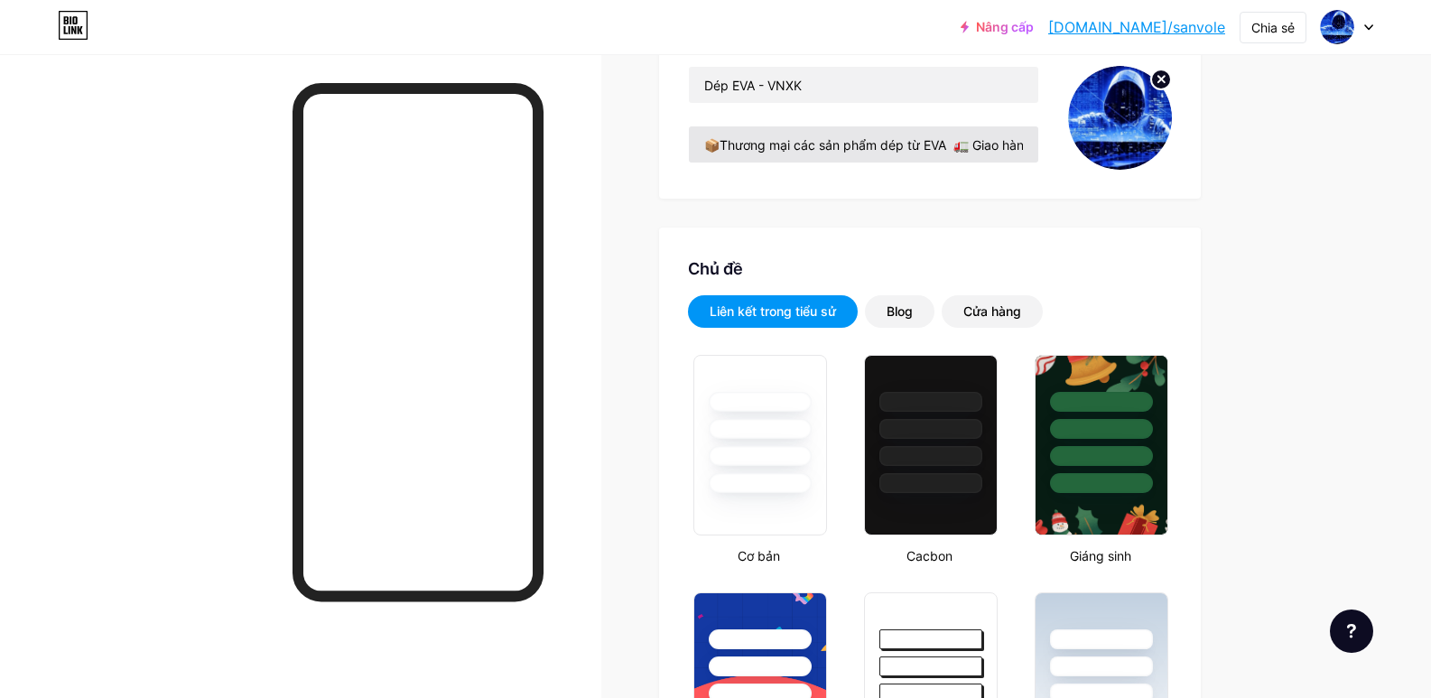
scroll to position [186, 0]
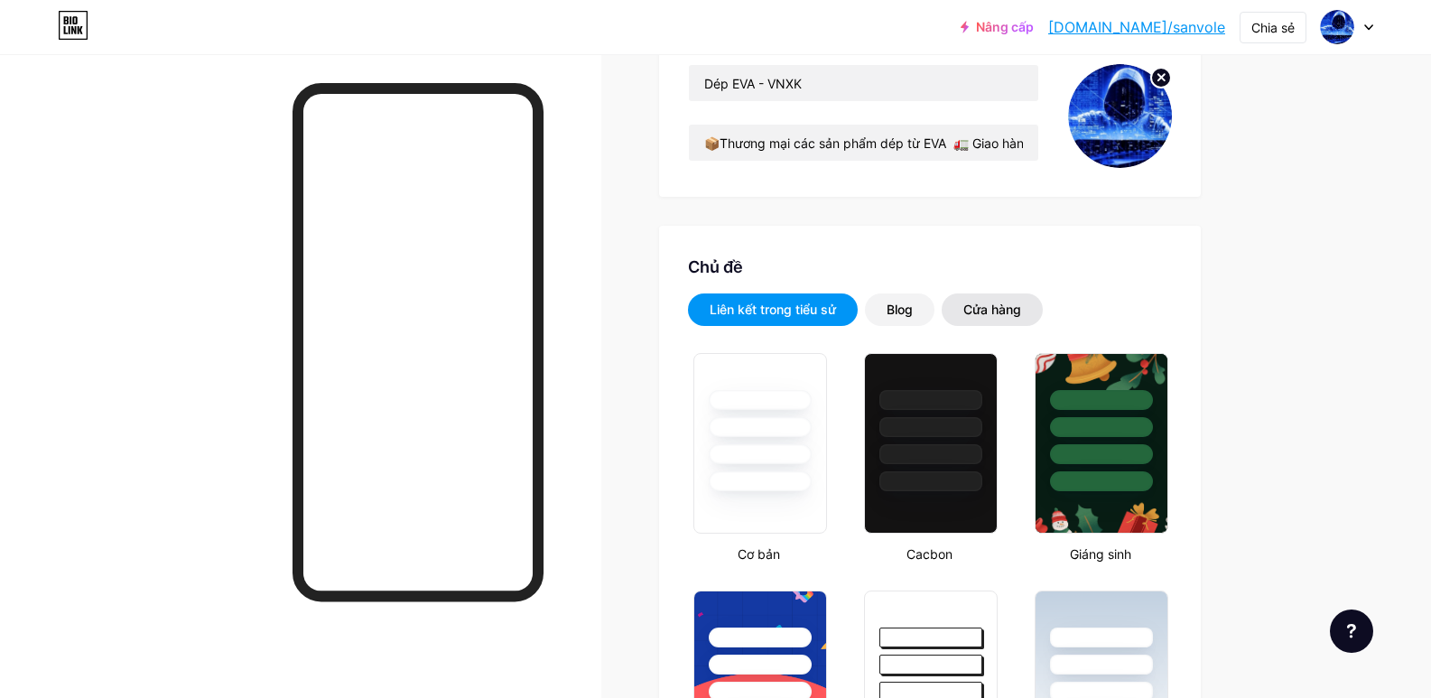
click at [989, 317] on div "Cửa hàng" at bounding box center [992, 310] width 58 height 18
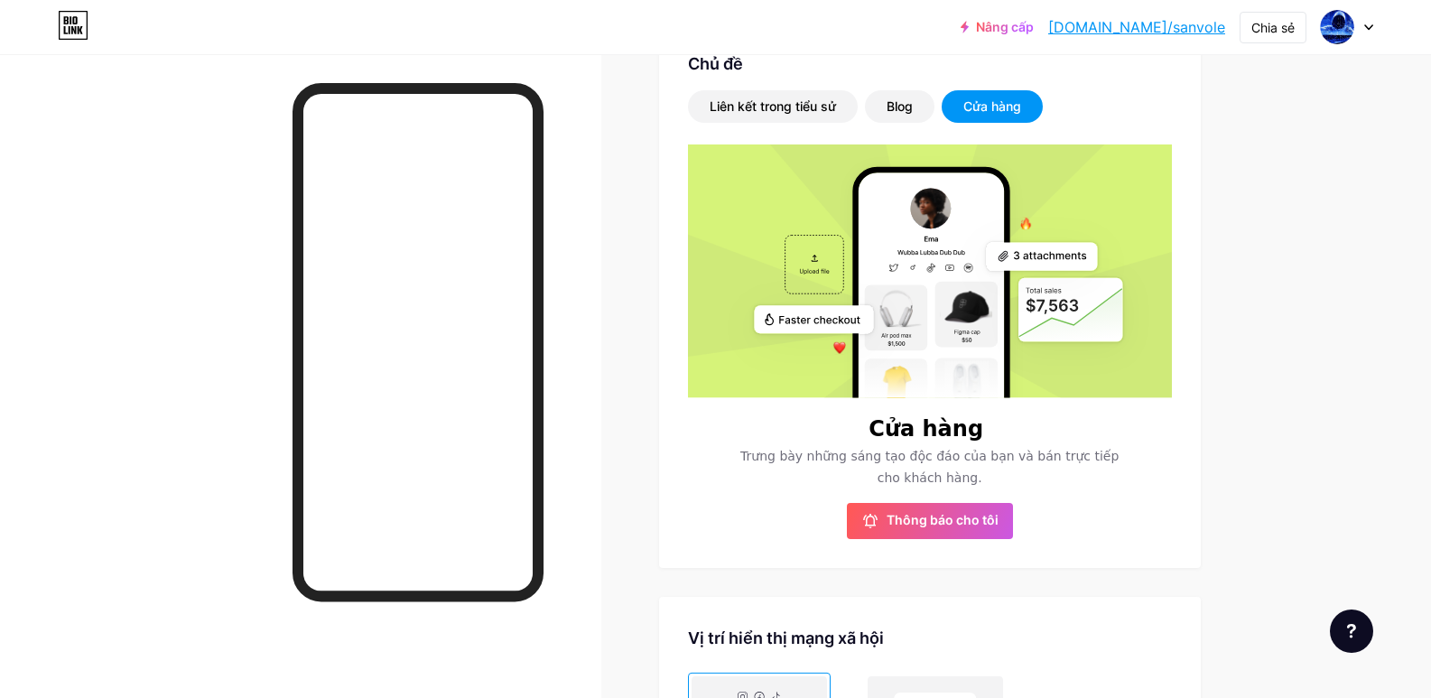
scroll to position [366, 0]
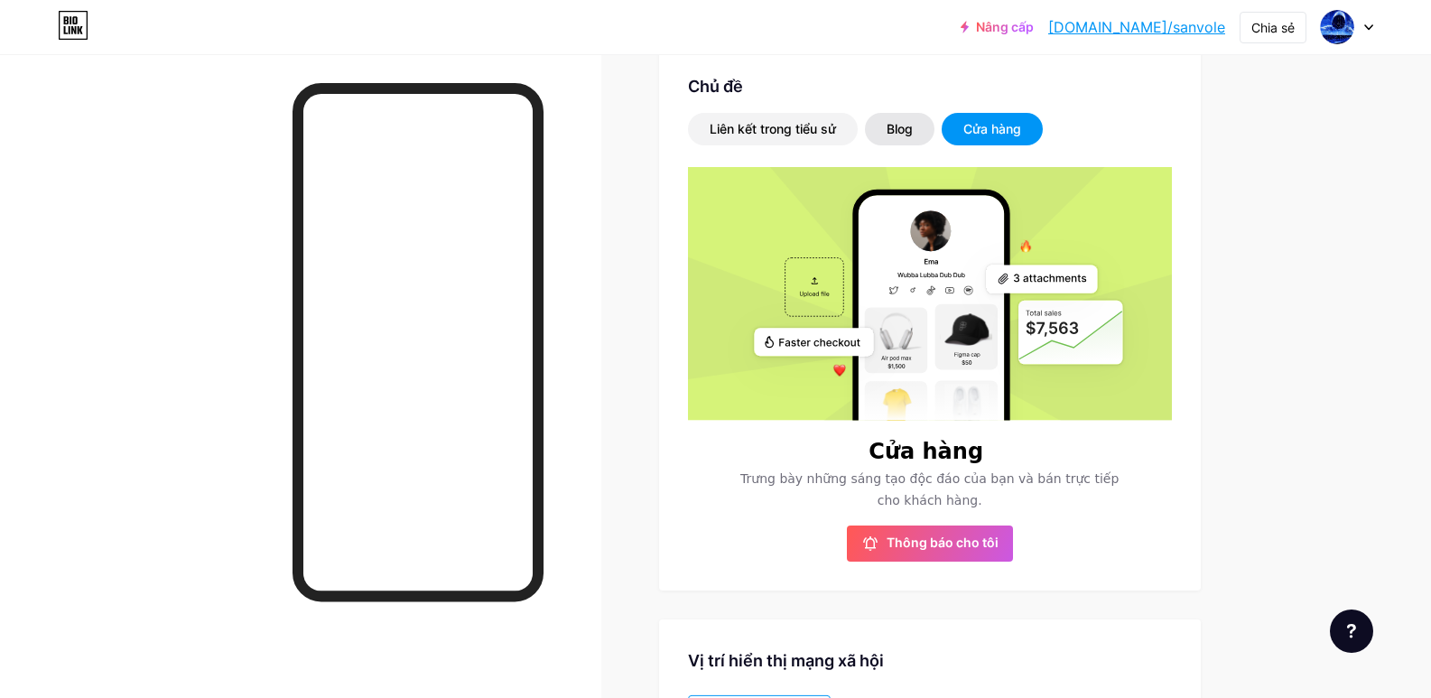
click at [895, 125] on font "Blog" at bounding box center [899, 128] width 26 height 15
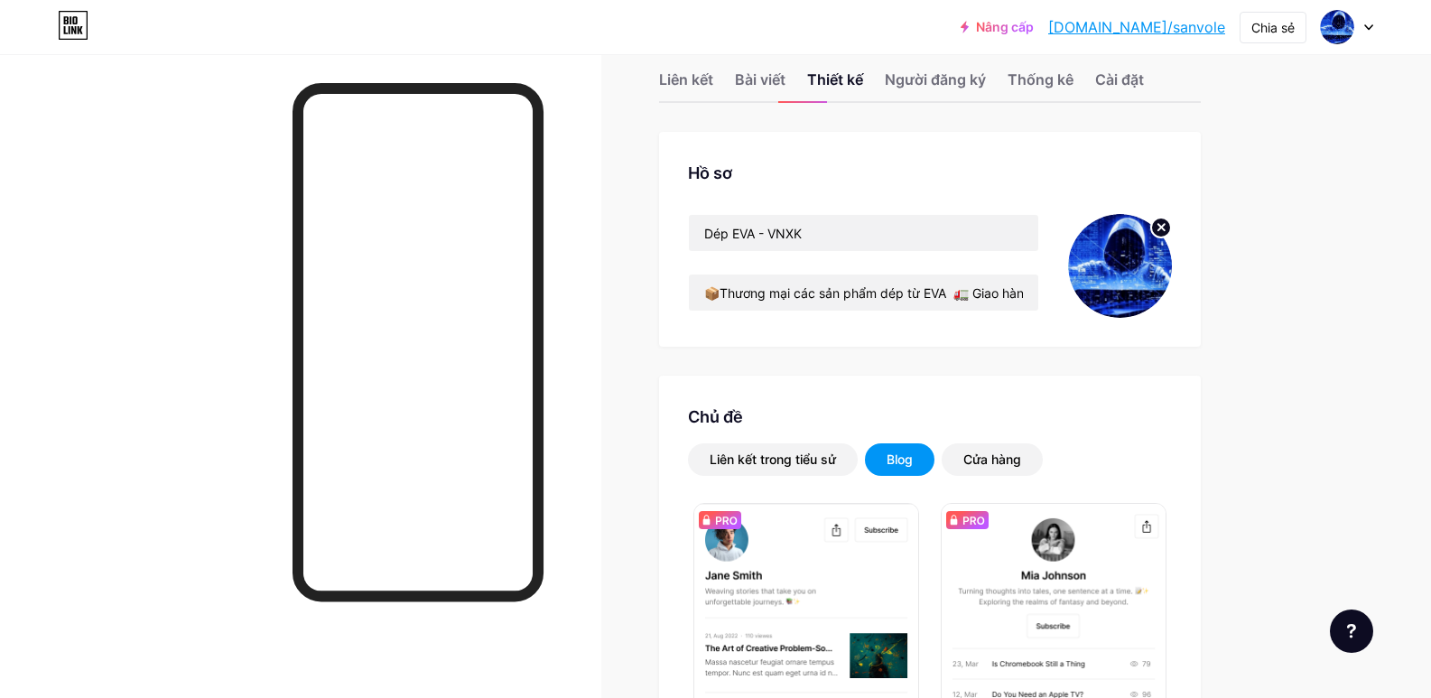
scroll to position [0, 0]
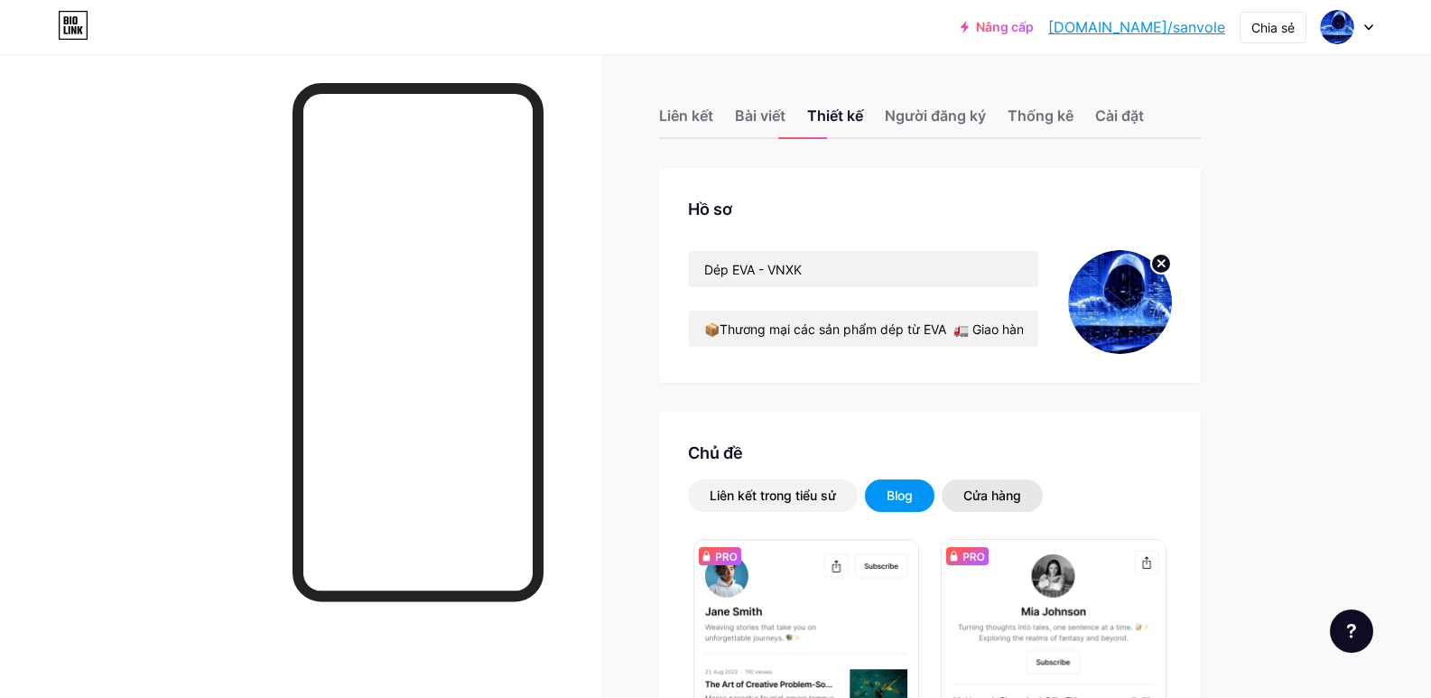
click at [999, 482] on div "Cửa hàng" at bounding box center [992, 495] width 101 height 32
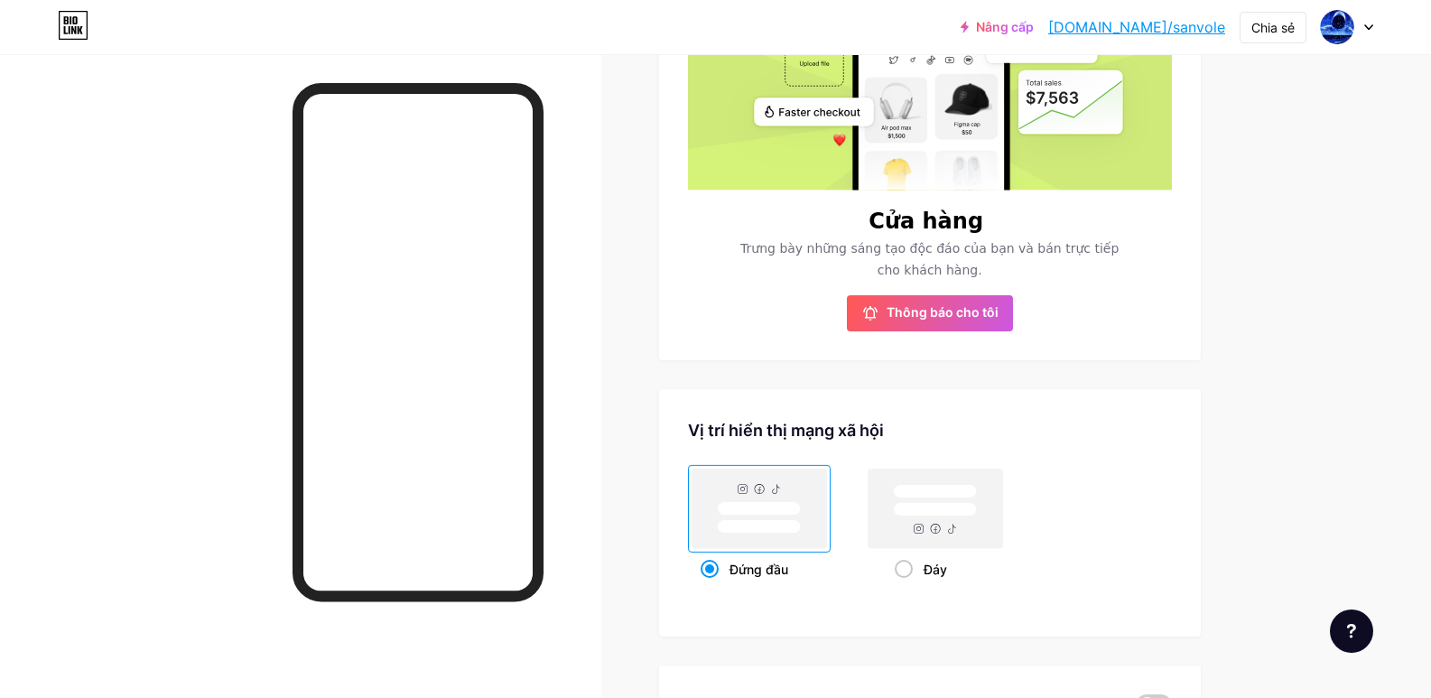
scroll to position [600, 0]
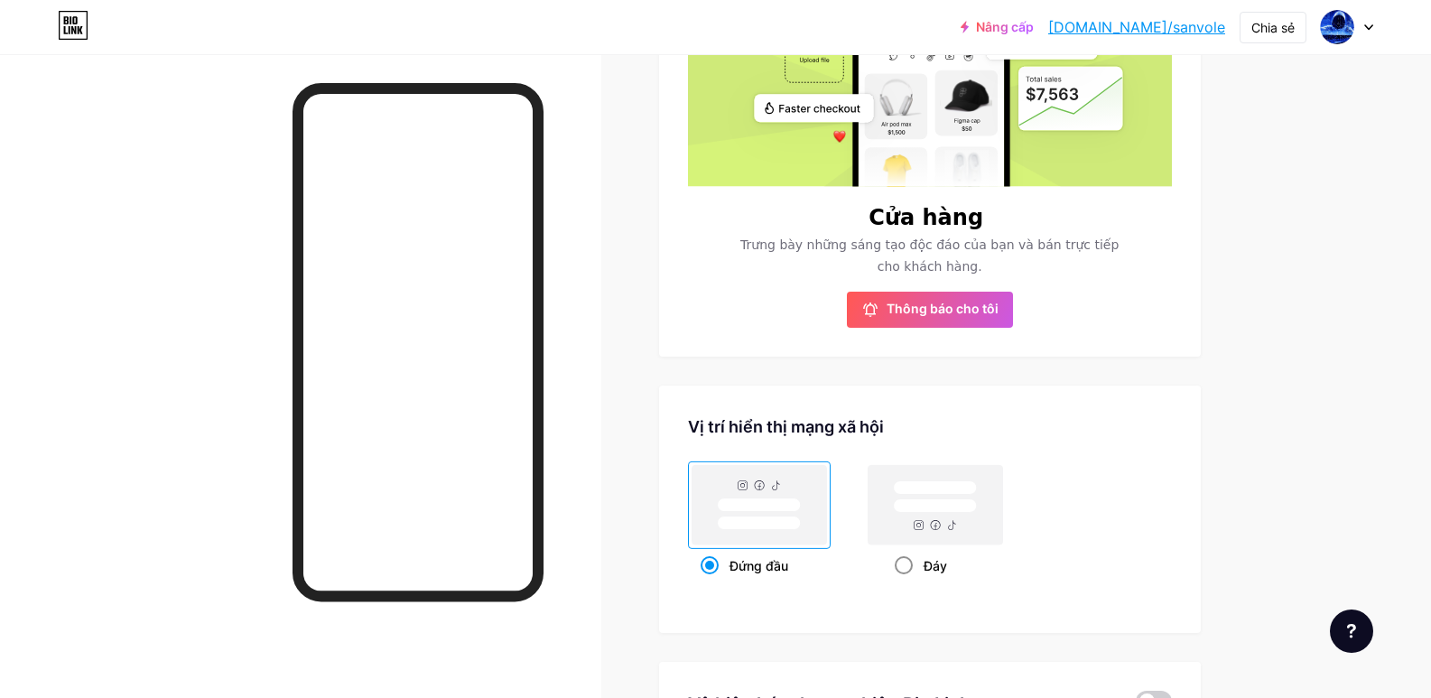
click at [910, 564] on span at bounding box center [904, 565] width 18 height 18
click at [906, 582] on input "Đáy" at bounding box center [901, 588] width 12 height 12
radio input "true"
click at [719, 565] on span at bounding box center [709, 565] width 18 height 18
click at [712, 582] on input "Đứng đầu" at bounding box center [706, 588] width 12 height 12
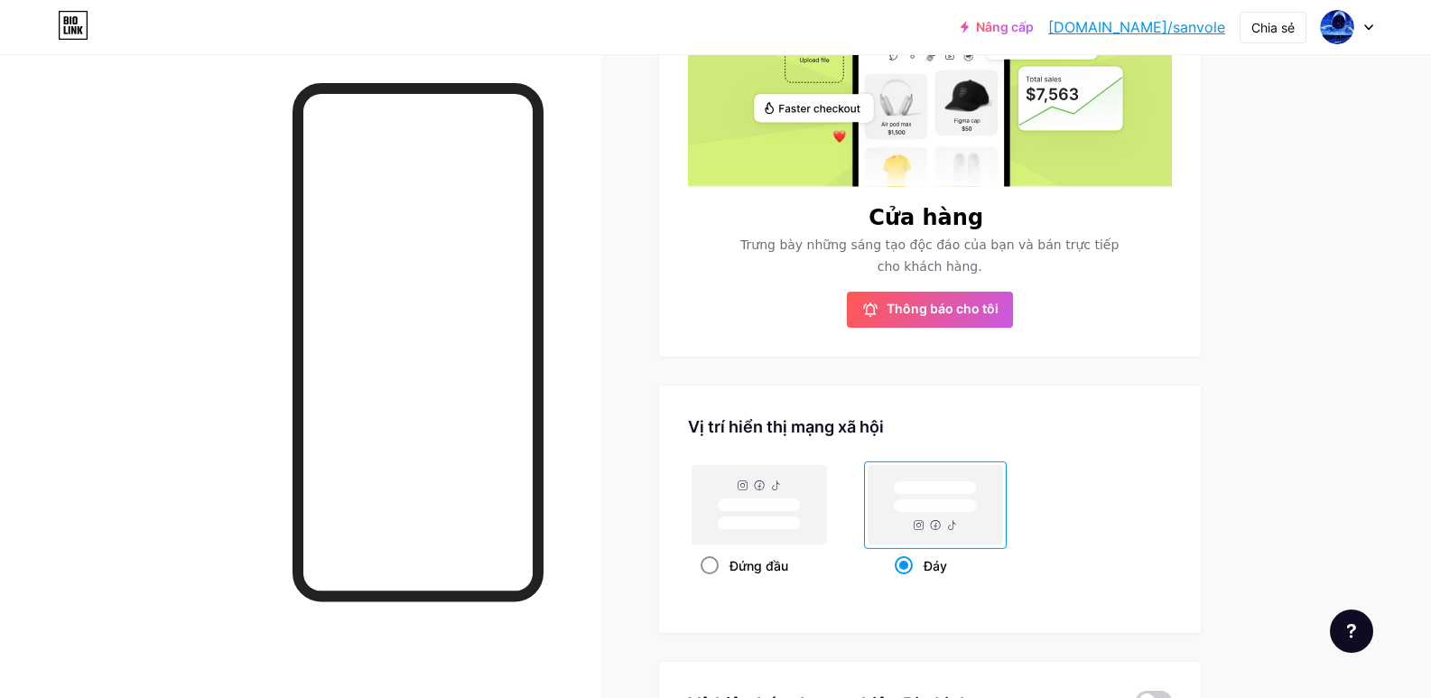
radio input "true"
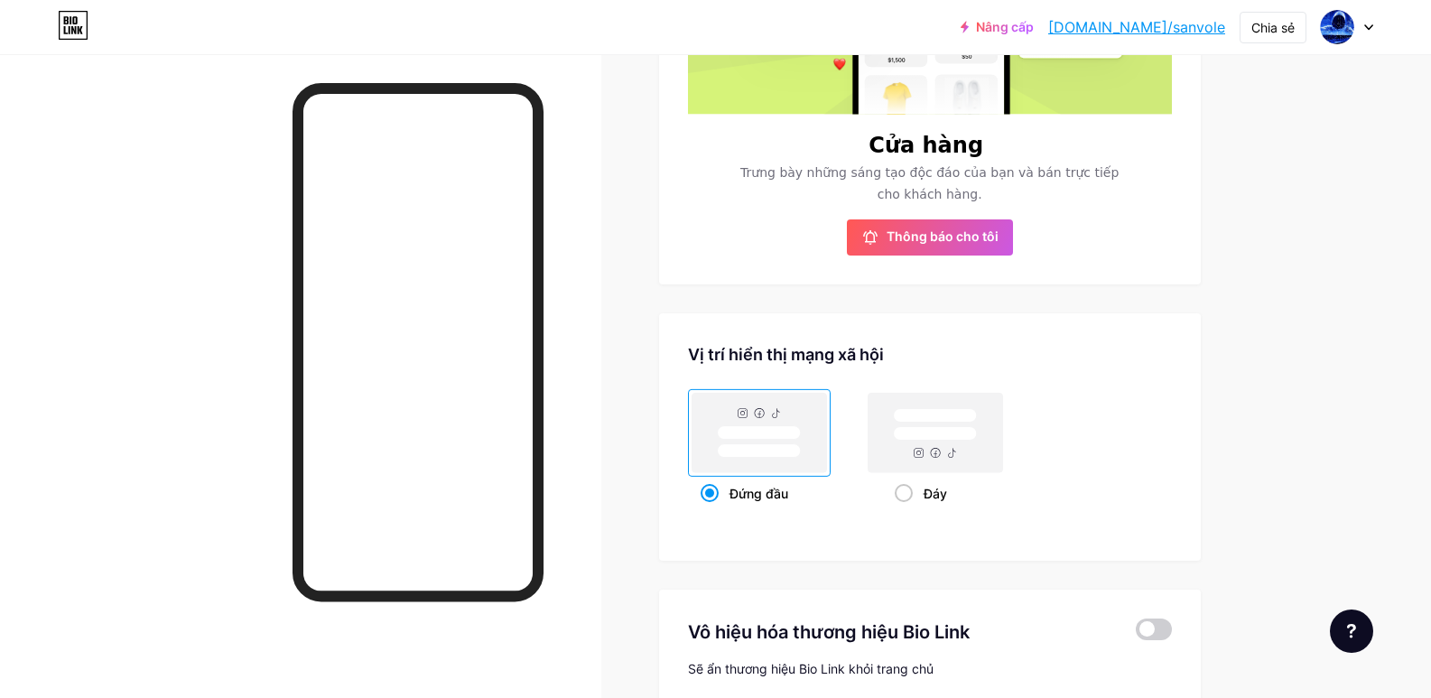
scroll to position [707, 0]
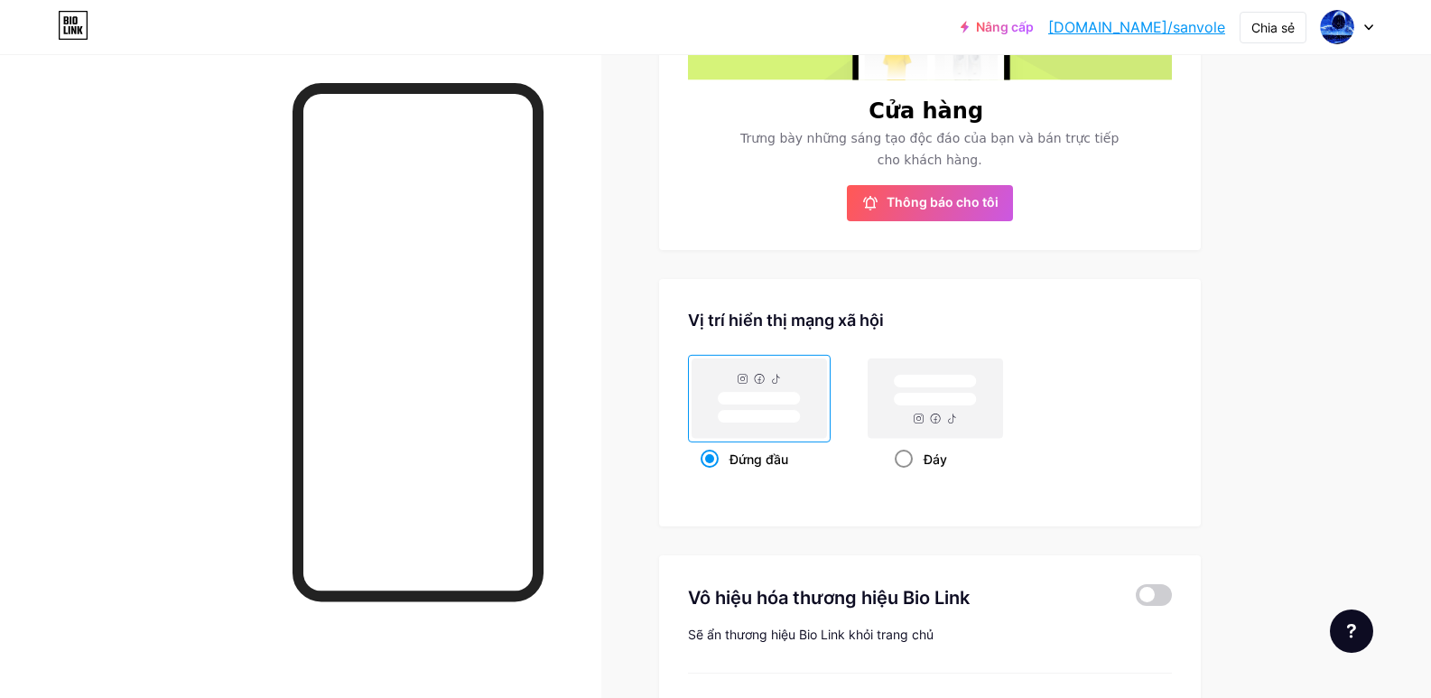
click at [910, 456] on span at bounding box center [904, 459] width 18 height 18
click at [906, 476] on input "Đáy" at bounding box center [901, 482] width 12 height 12
radio input "true"
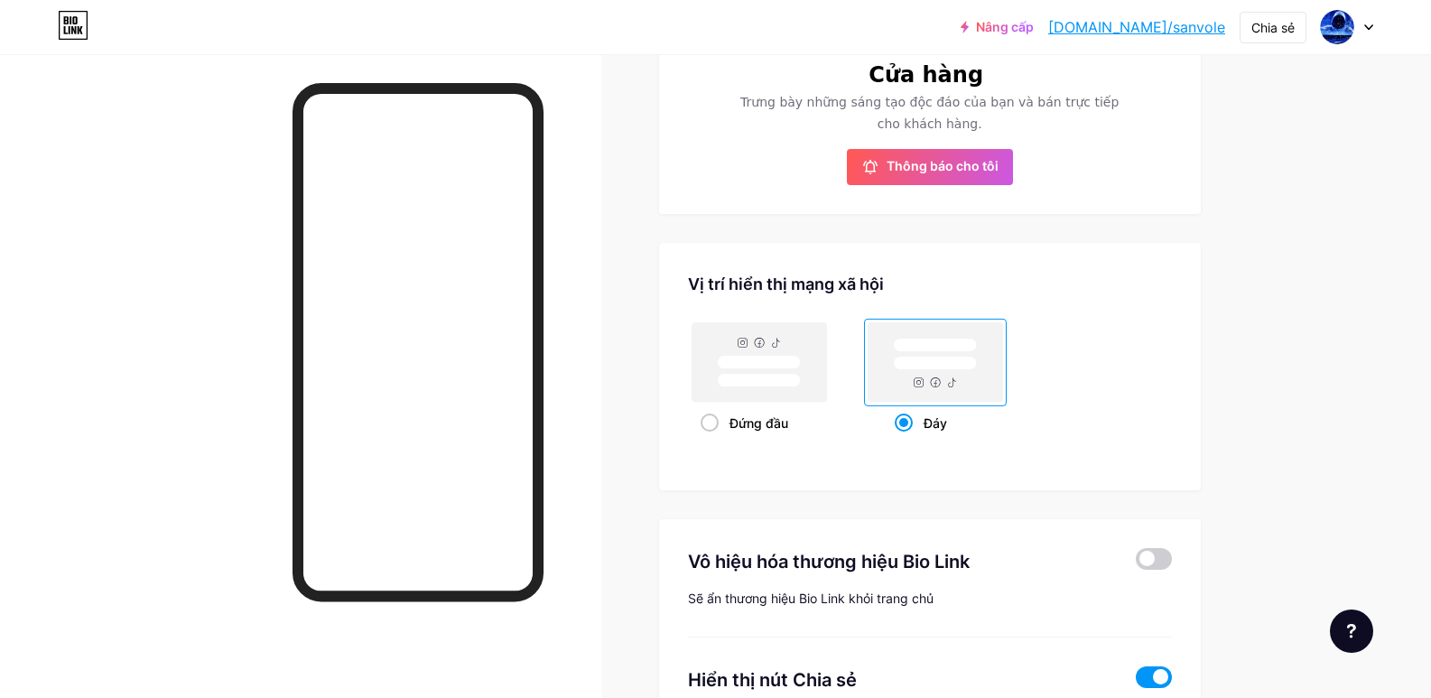
scroll to position [729, 0]
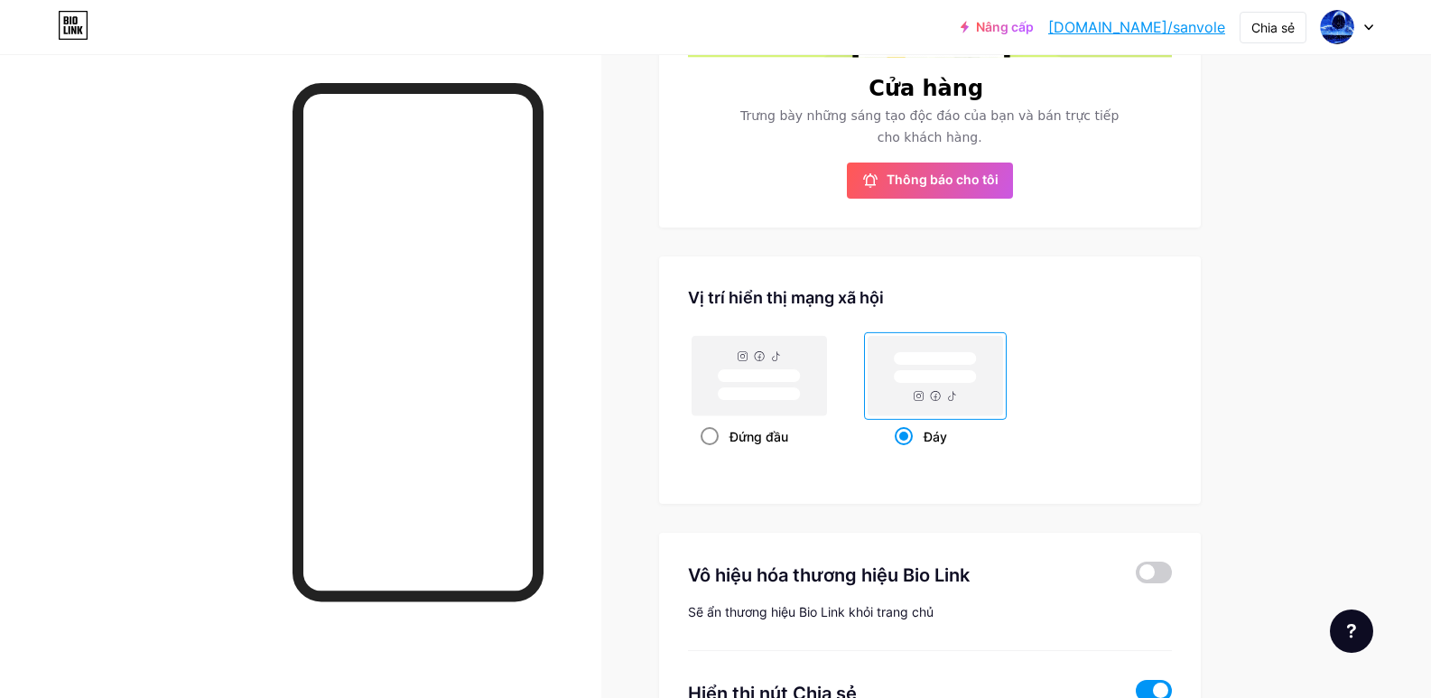
click at [719, 439] on span at bounding box center [709, 436] width 18 height 18
click at [712, 453] on input "Đứng đầu" at bounding box center [706, 459] width 12 height 12
radio input "true"
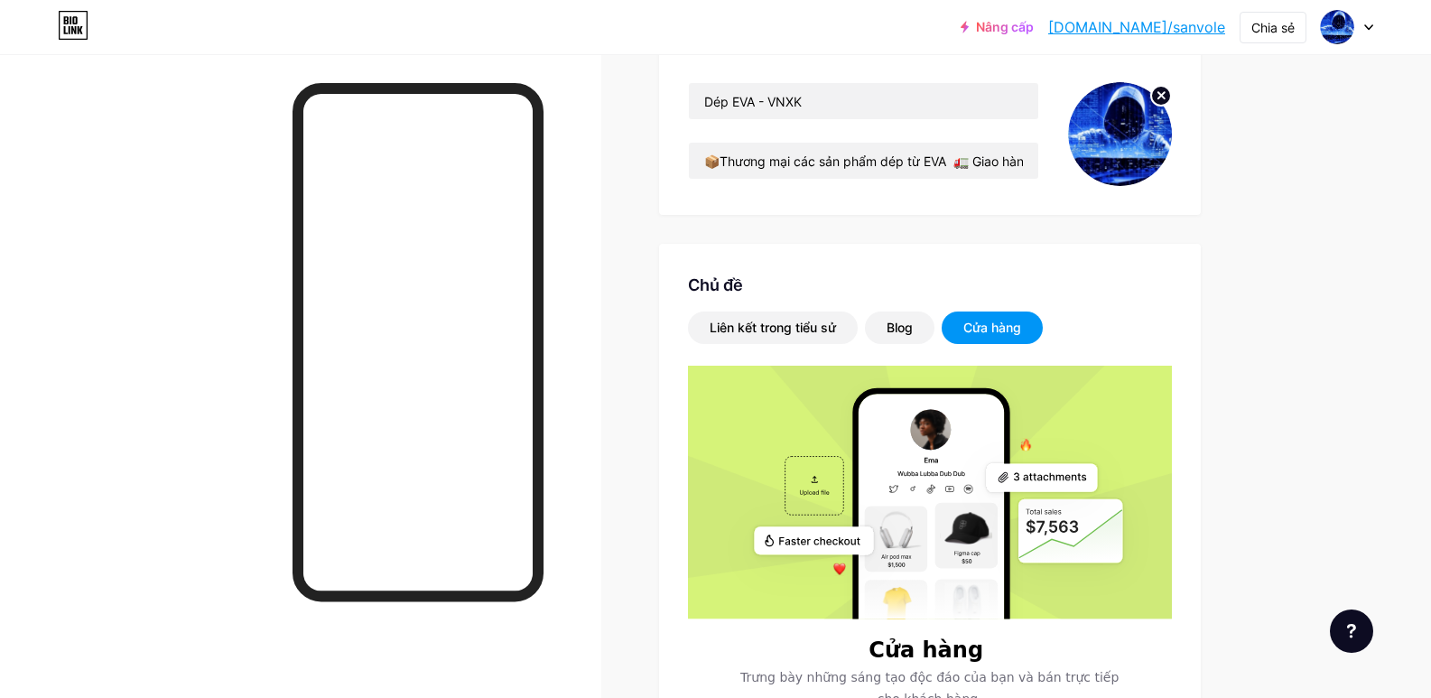
scroll to position [173, 0]
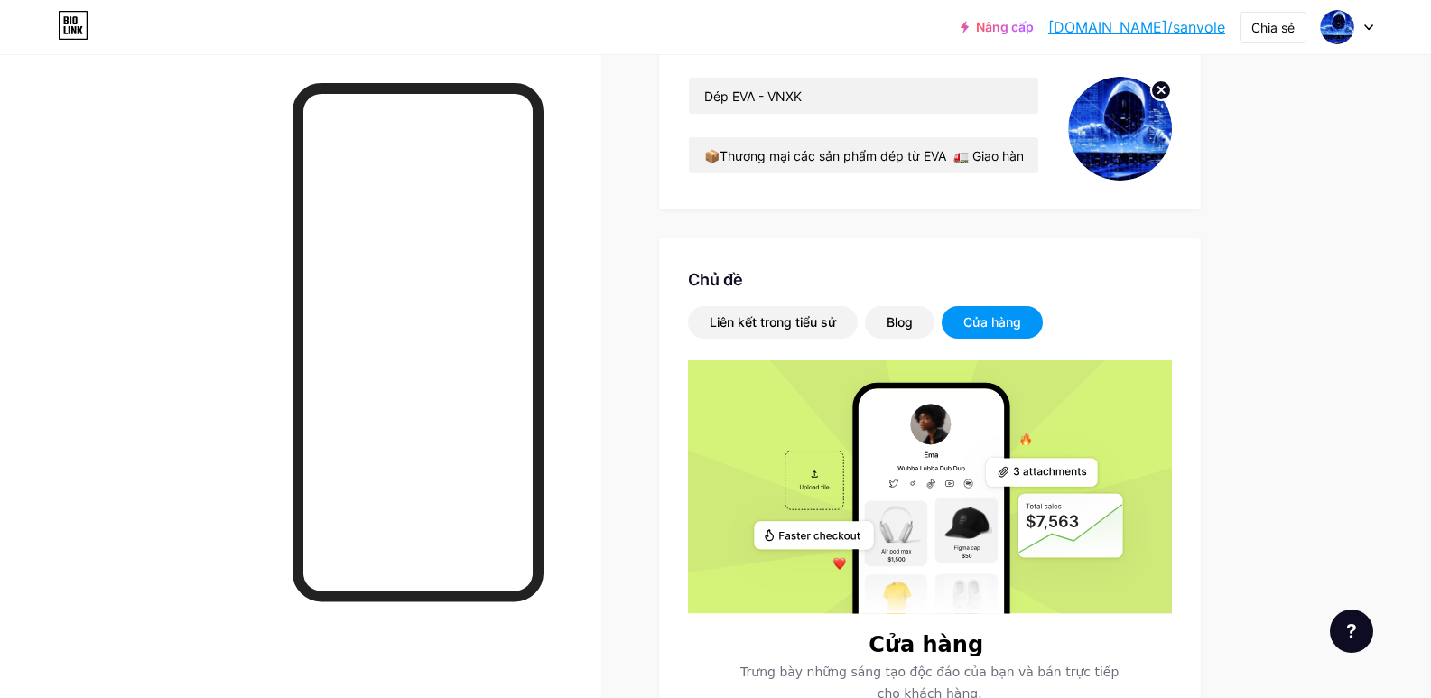
click at [985, 320] on font "Cửa hàng" at bounding box center [992, 321] width 58 height 15
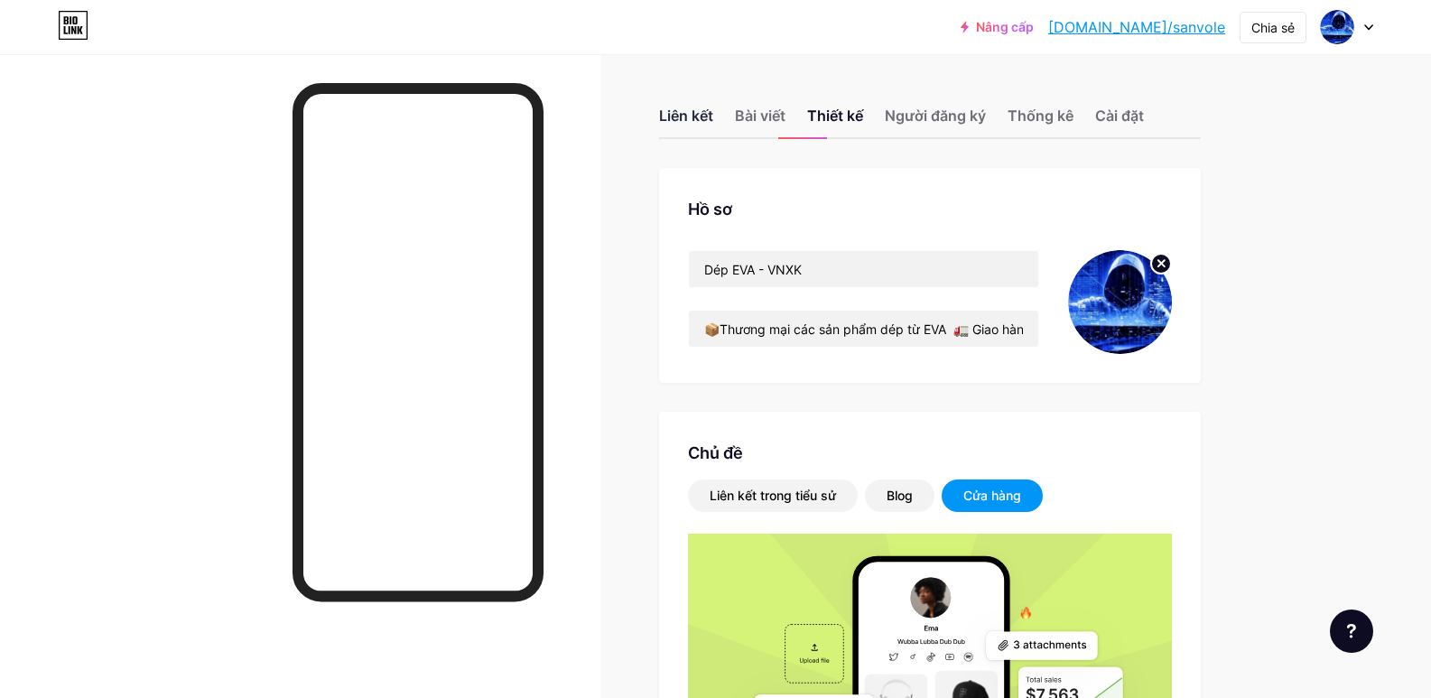
click at [690, 119] on font "Liên kết" at bounding box center [686, 116] width 54 height 18
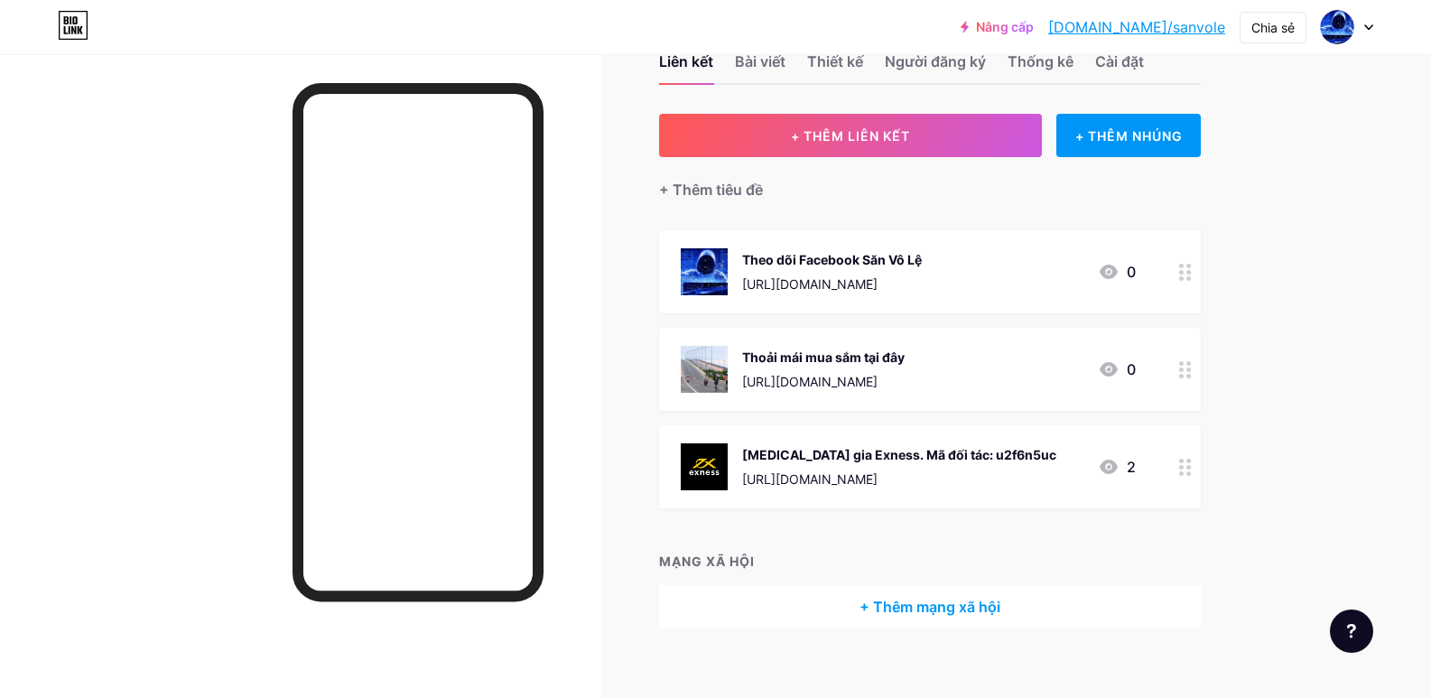
scroll to position [74, 0]
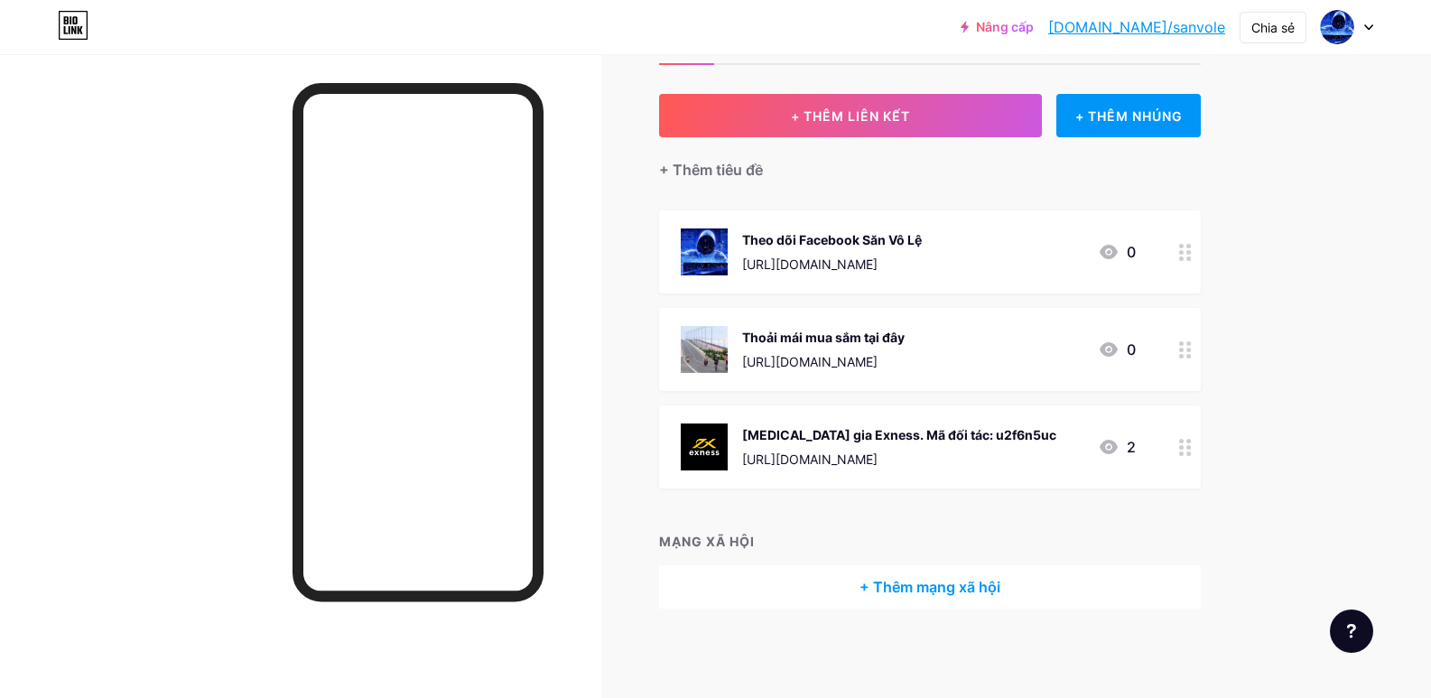
click at [905, 589] on font "+ Thêm mạng xã hội" at bounding box center [929, 587] width 141 height 18
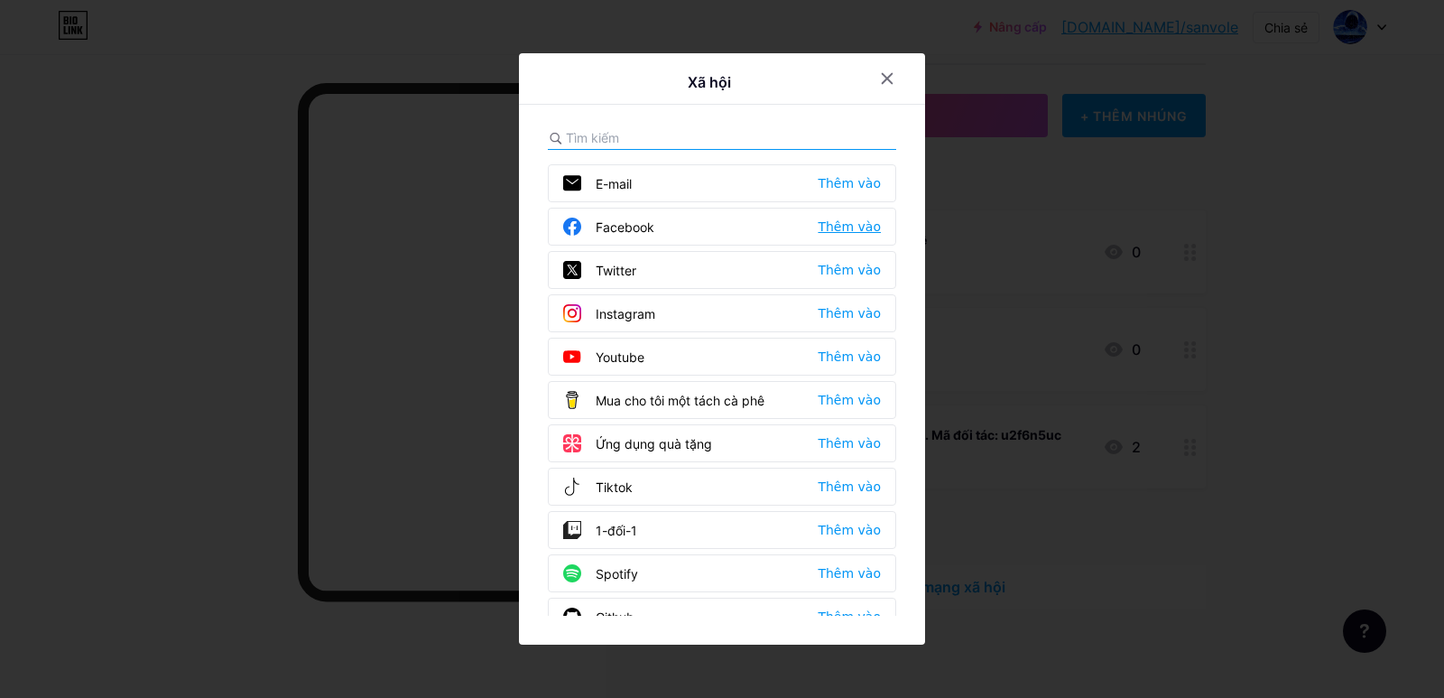
click at [862, 224] on font "Thêm vào" at bounding box center [849, 226] width 63 height 14
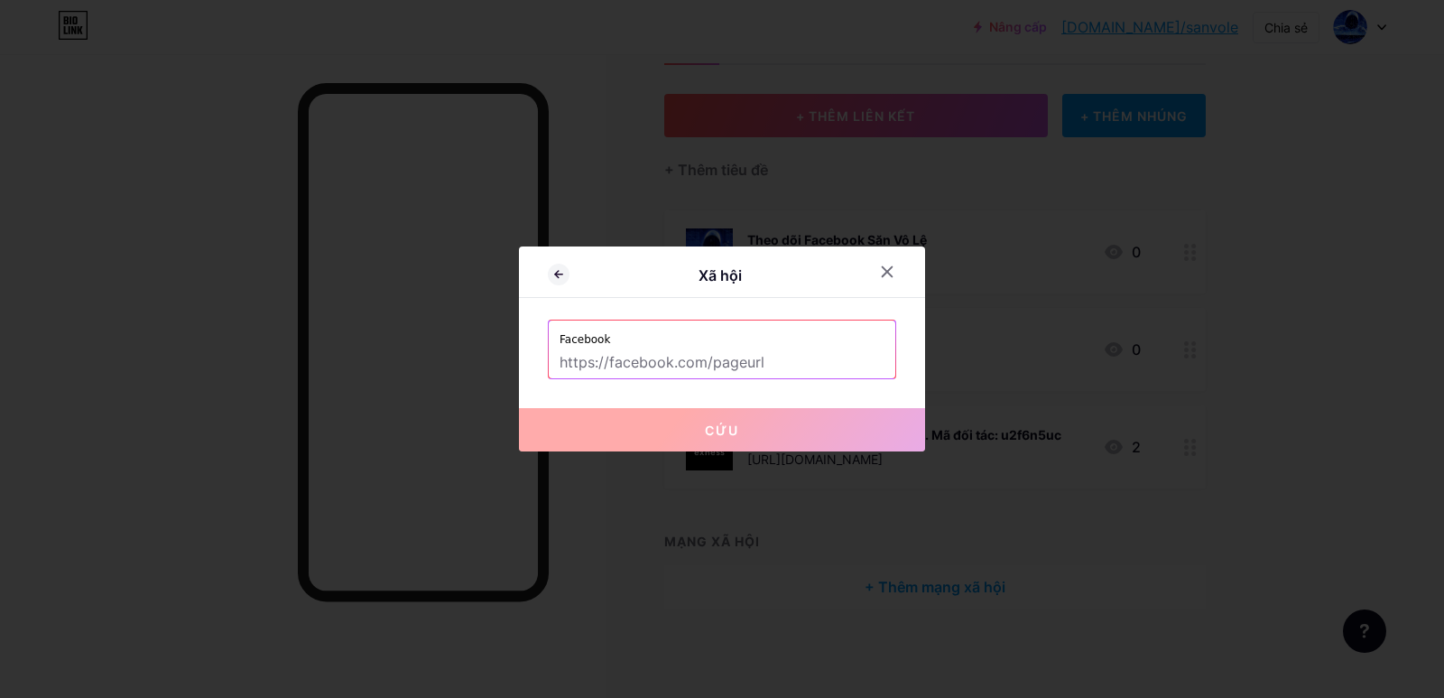
click at [691, 363] on input "text" at bounding box center [722, 363] width 325 height 31
click at [646, 357] on input "text" at bounding box center [722, 363] width 325 height 31
paste input "[URL][DOMAIN_NAME]"
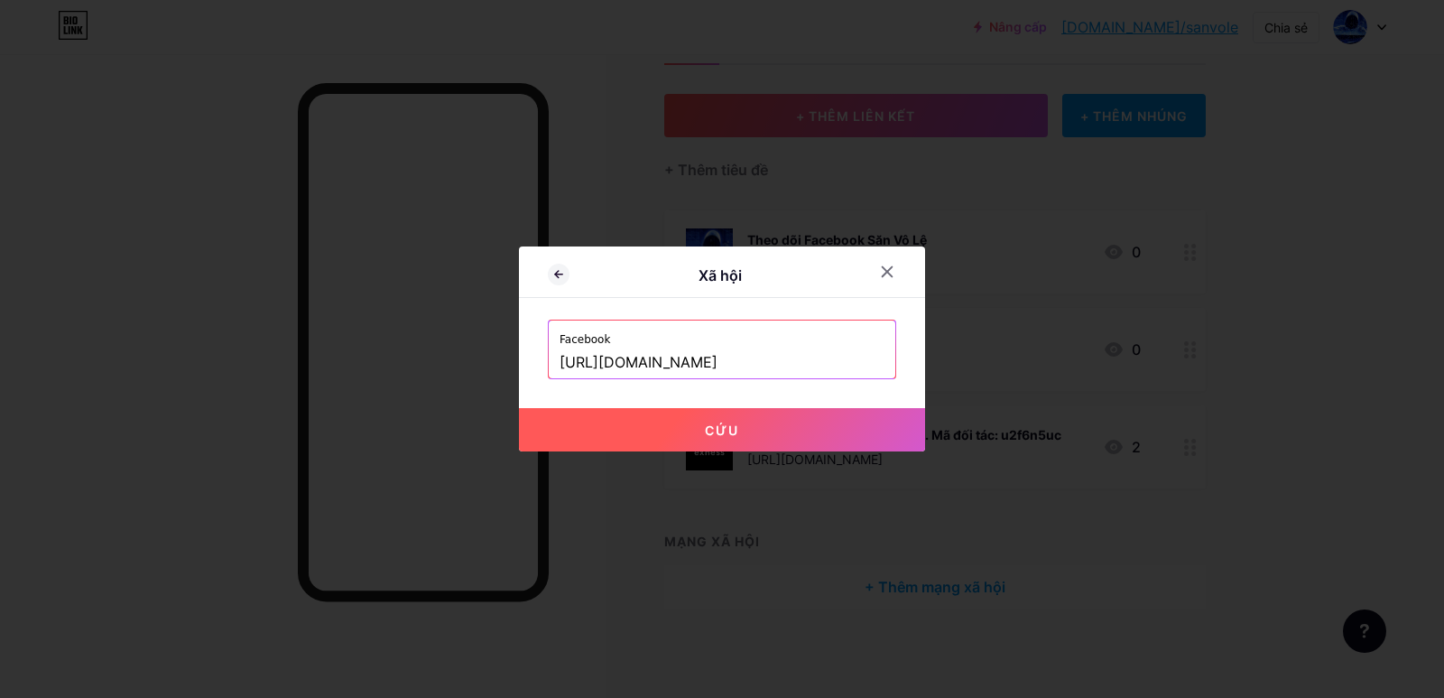
type input "[URL][DOMAIN_NAME]"
click at [719, 431] on font "Cứu" at bounding box center [722, 429] width 34 height 15
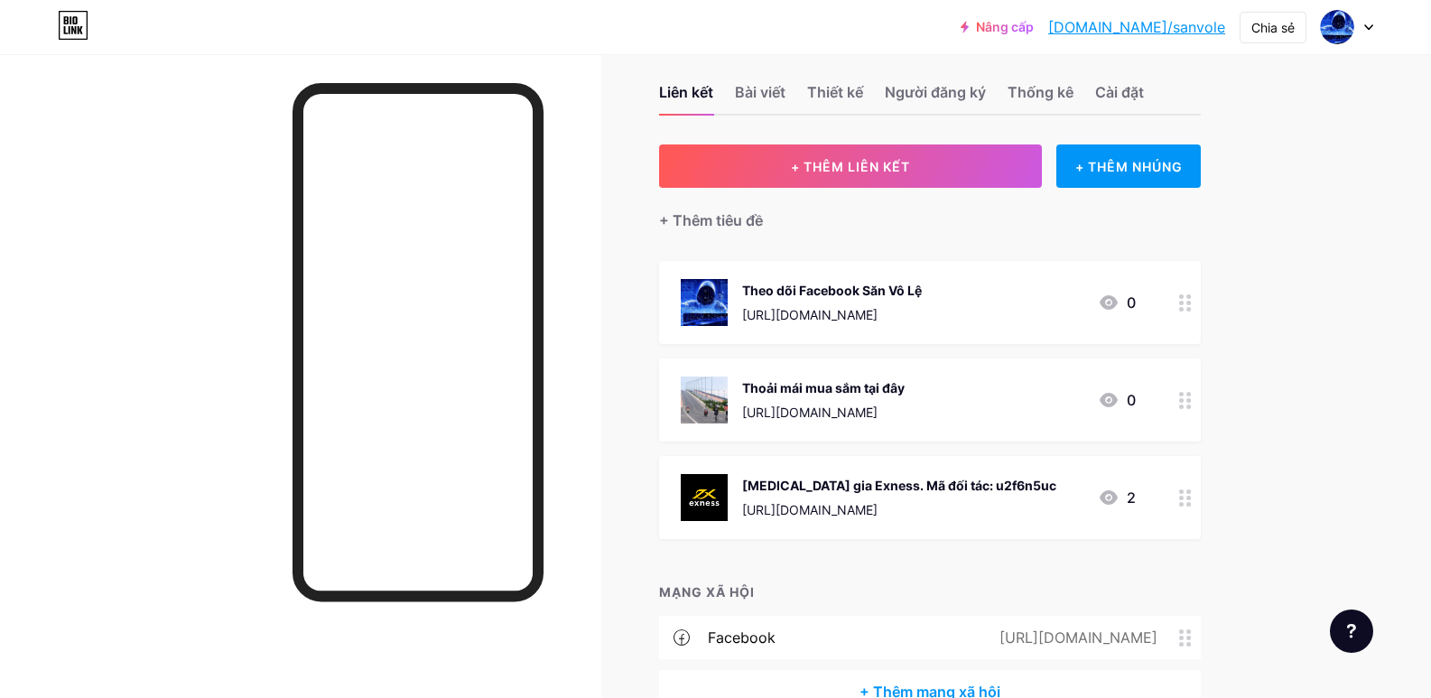
scroll to position [128, 0]
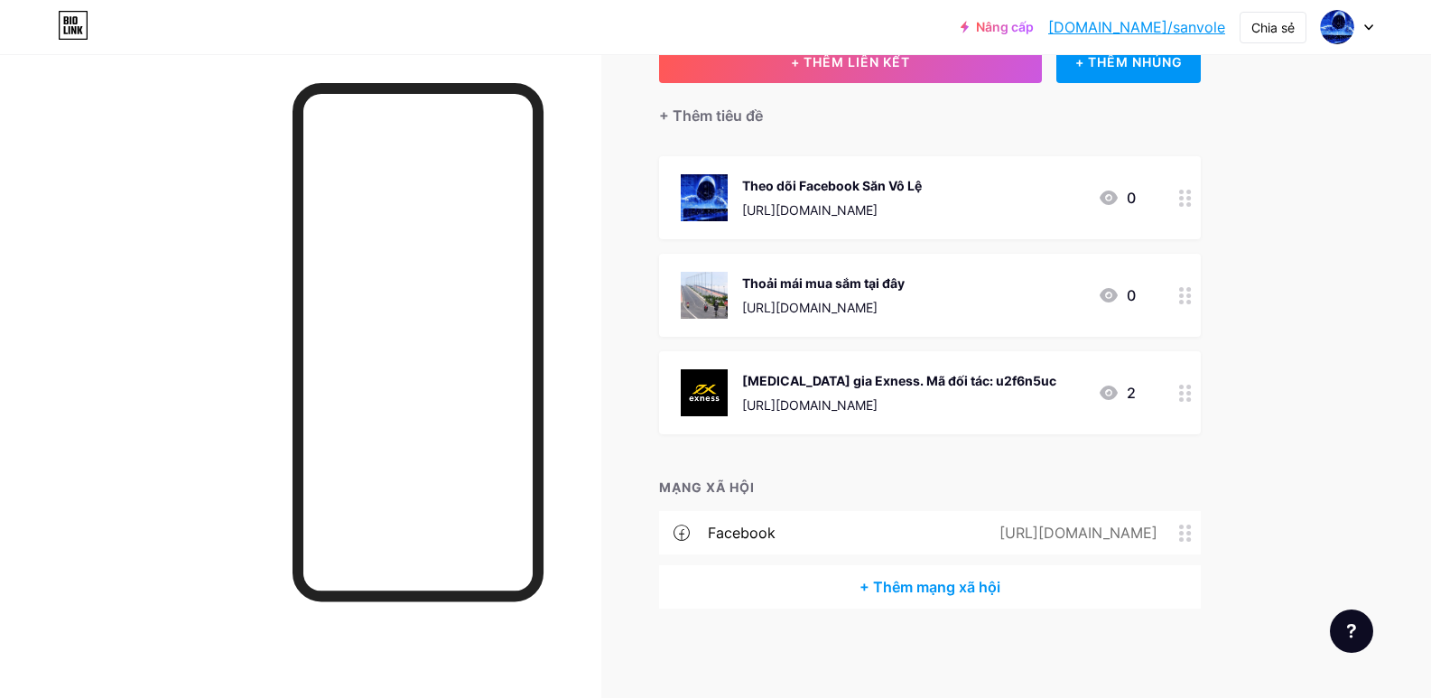
click at [1183, 532] on circle at bounding box center [1181, 533] width 5 height 5
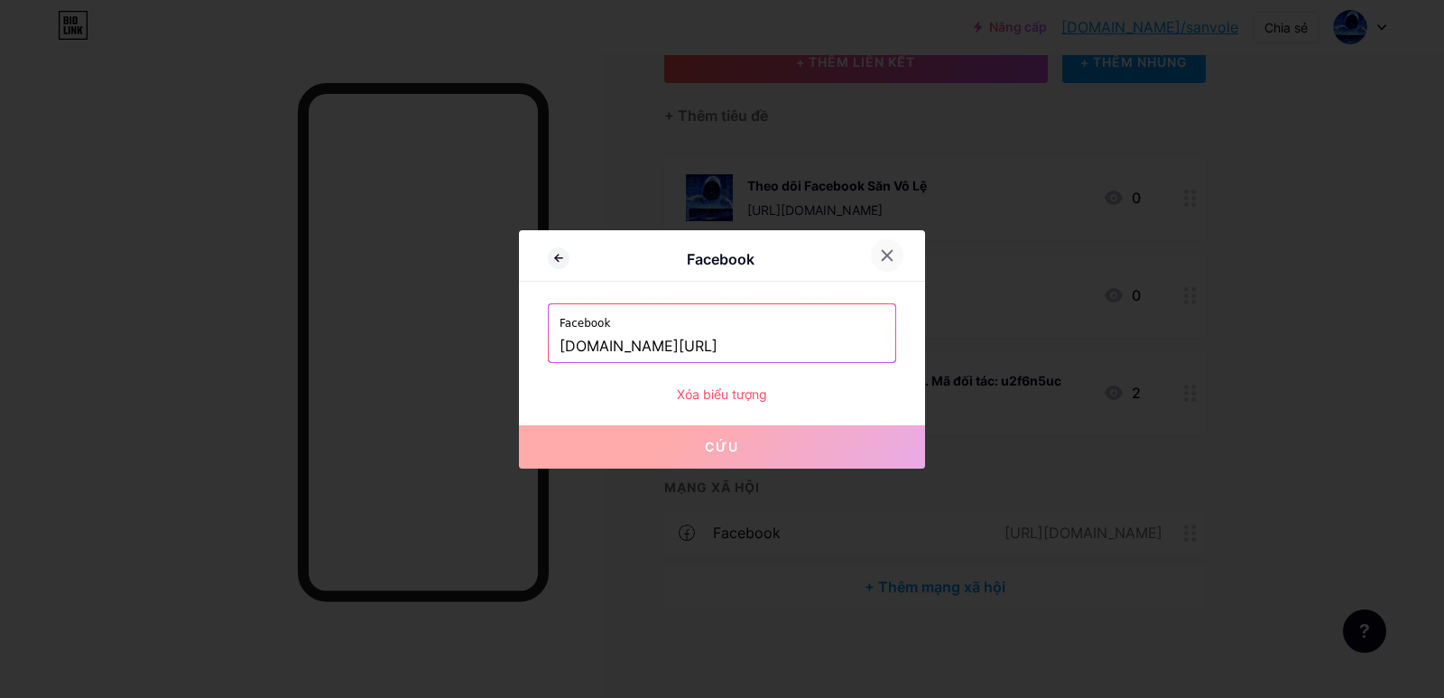
click at [886, 255] on icon at bounding box center [887, 255] width 14 height 14
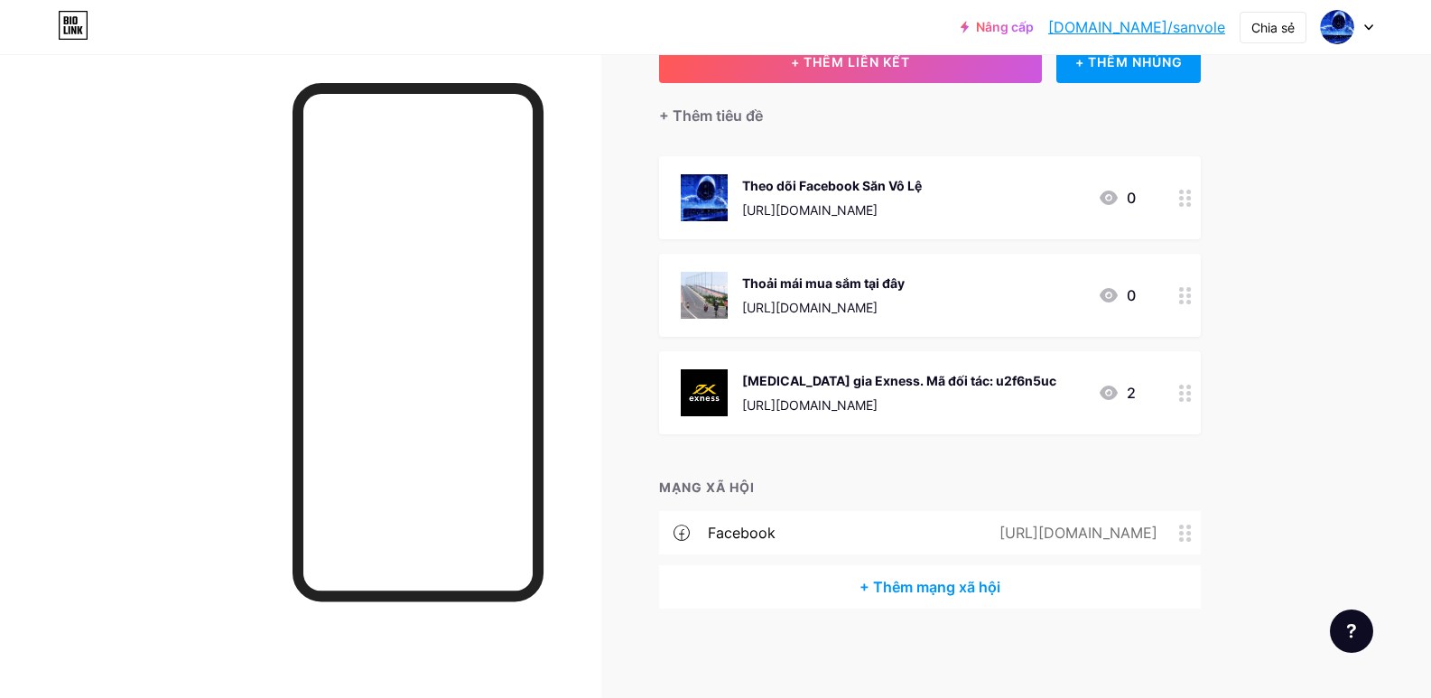
click at [690, 533] on icon at bounding box center [681, 532] width 16 height 16
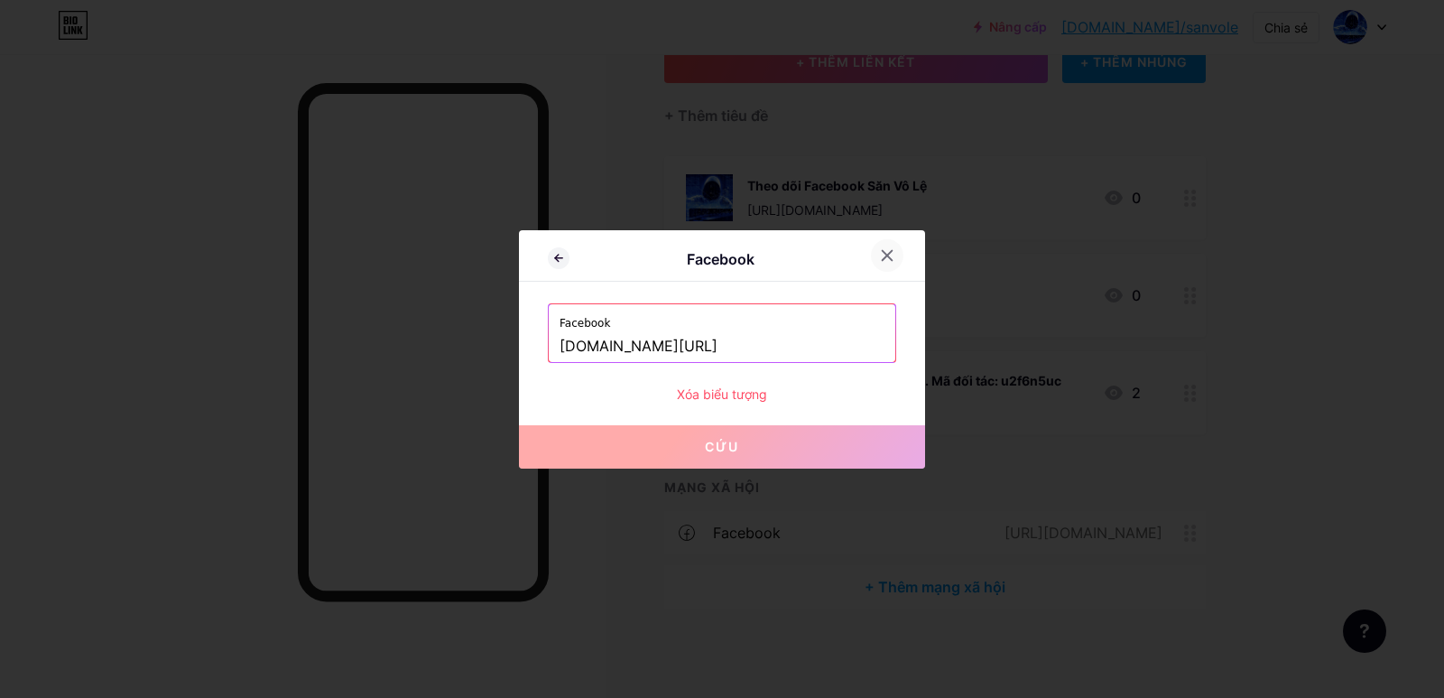
click at [886, 252] on icon at bounding box center [887, 255] width 14 height 14
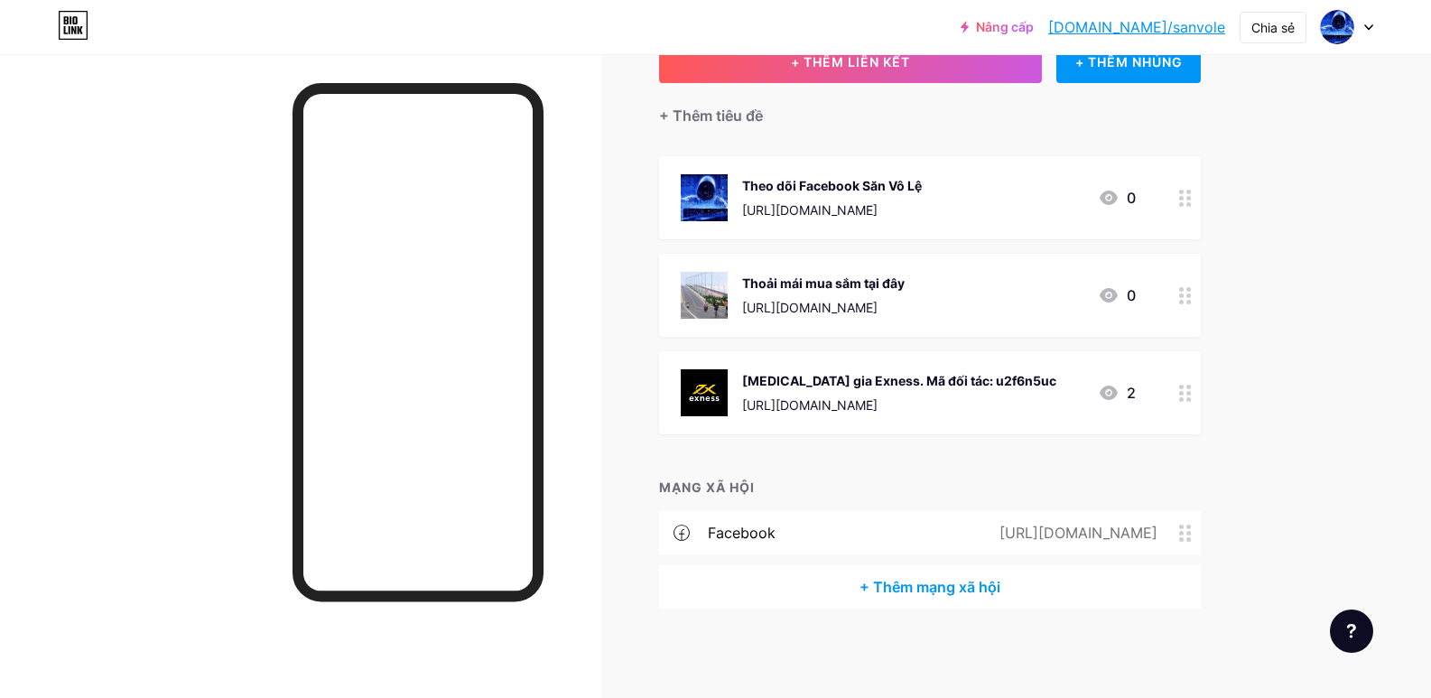
click at [1183, 527] on circle at bounding box center [1181, 526] width 5 height 5
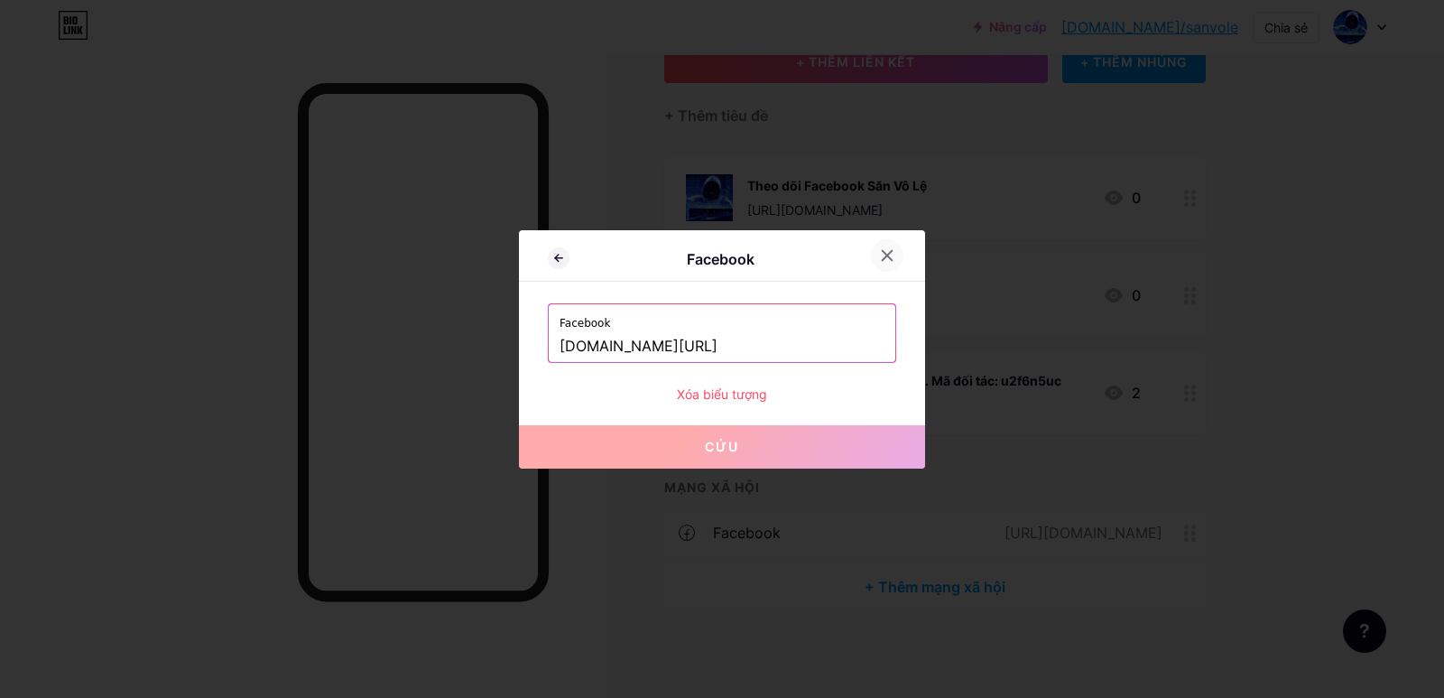
click at [888, 255] on icon at bounding box center [888, 255] width 10 height 10
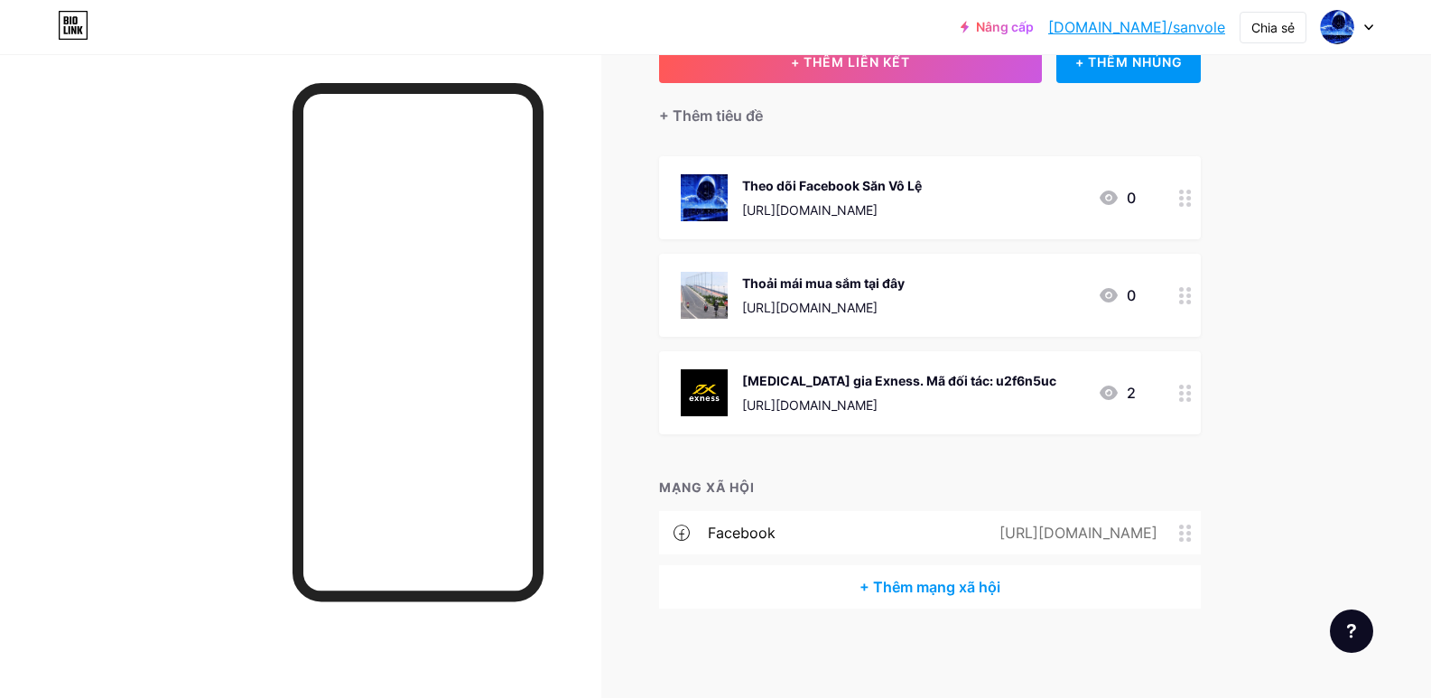
click at [612, 267] on div "Liên kết Bài viết Thiết kế Người đăng ký Thống kê Cài đặt + THÊM LIÊN KẾT + THÊ…" at bounding box center [638, 312] width 1276 height 773
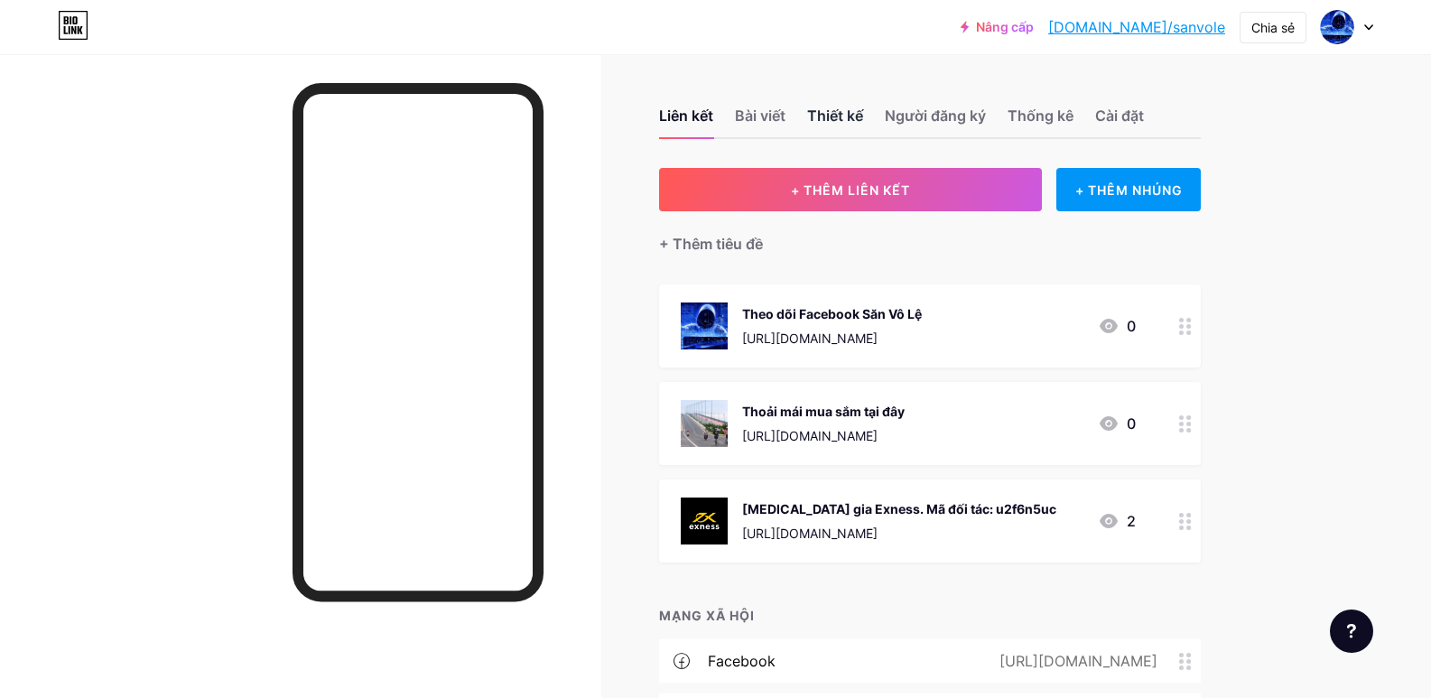
click at [832, 121] on font "Thiết kế" at bounding box center [835, 116] width 56 height 18
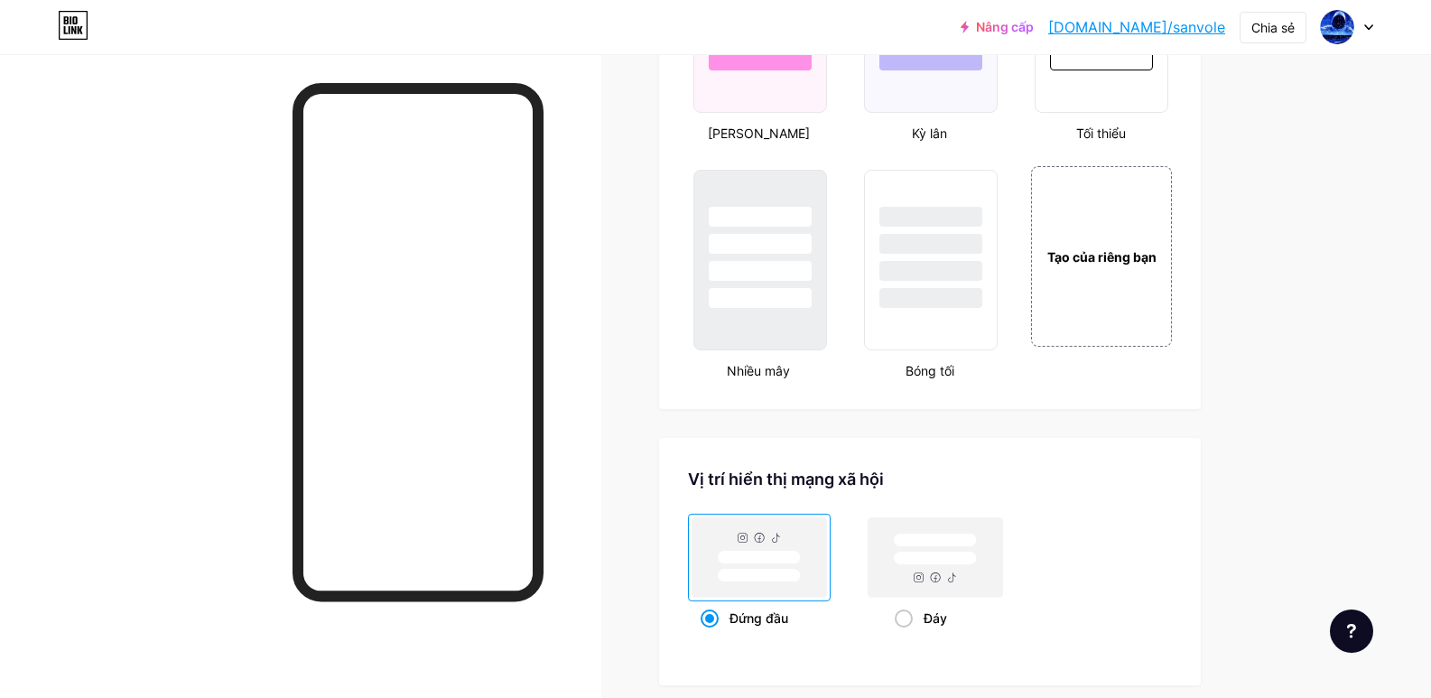
scroll to position [2065, 0]
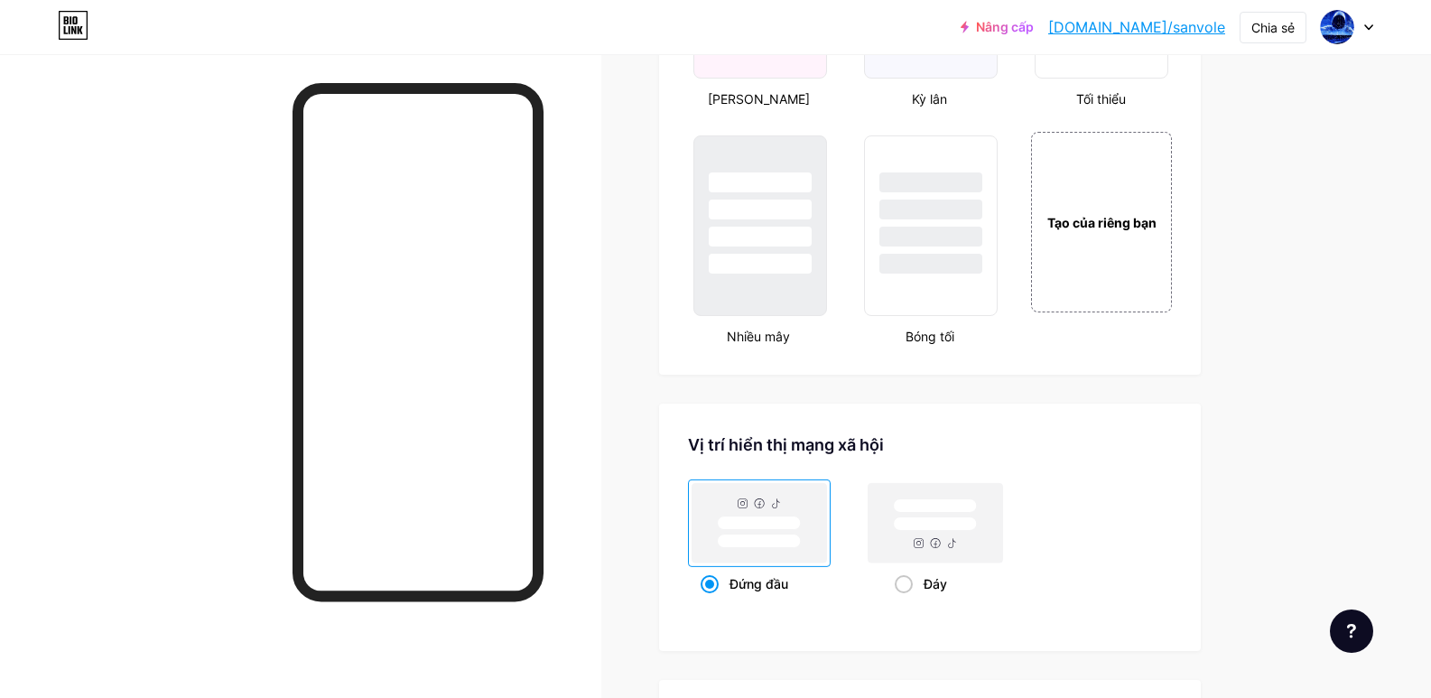
click at [714, 588] on span at bounding box center [709, 584] width 18 height 18
click at [712, 600] on input "Đứng đầu" at bounding box center [706, 606] width 12 height 12
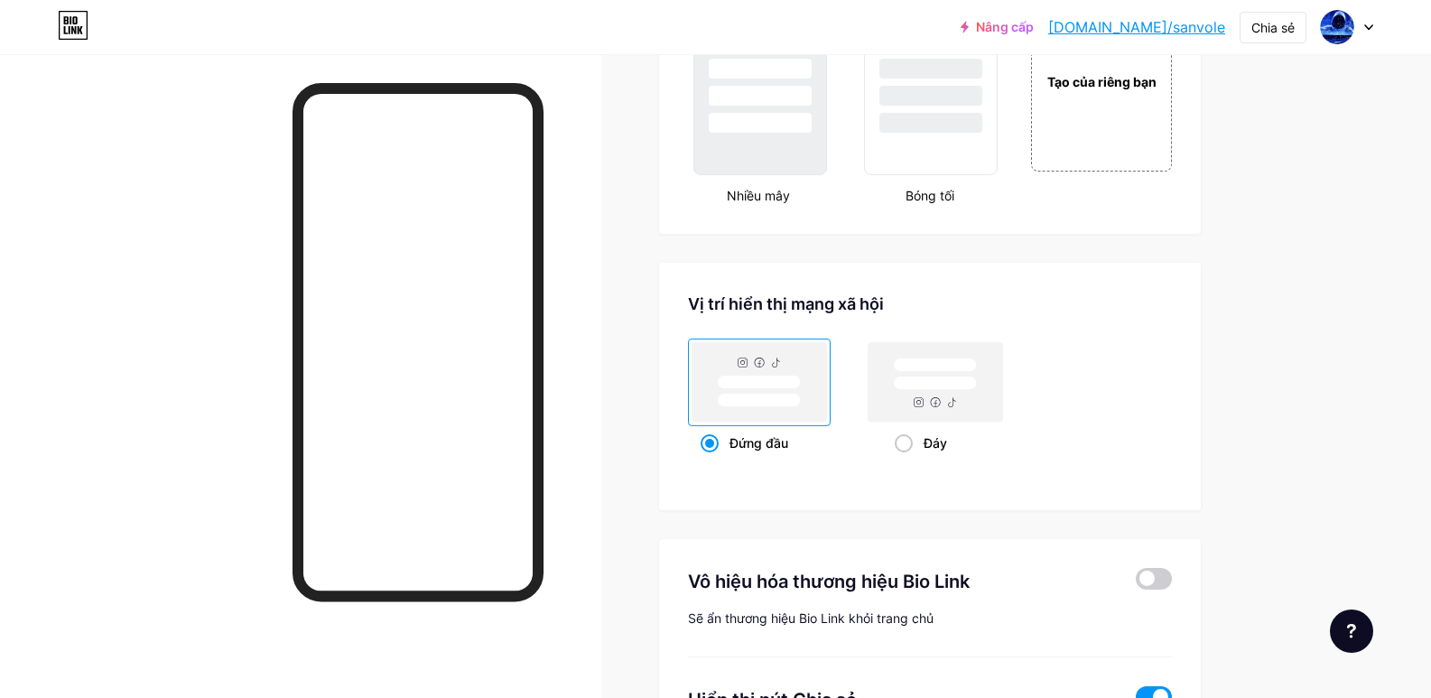
scroll to position [2227, 0]
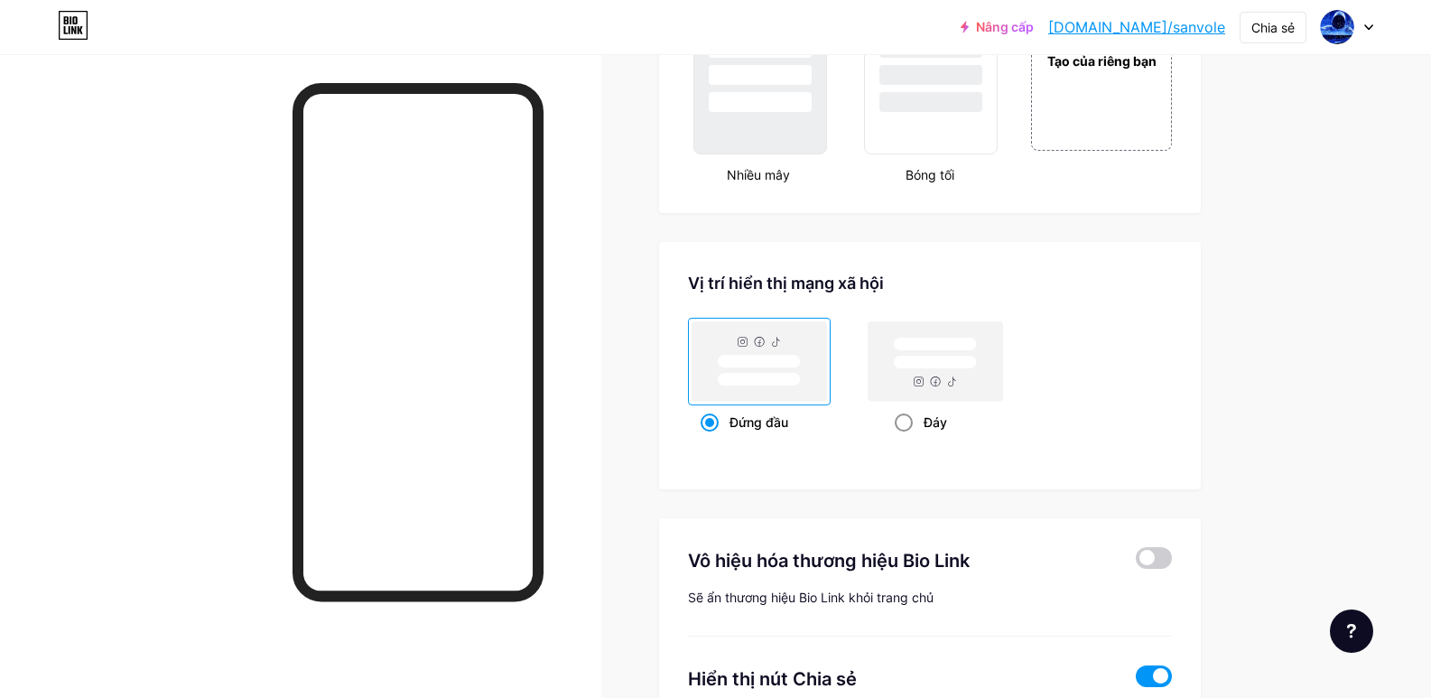
click at [913, 425] on span at bounding box center [904, 422] width 18 height 18
click at [906, 439] on input "Đáy" at bounding box center [901, 445] width 12 height 12
radio input "true"
click at [717, 418] on span at bounding box center [709, 422] width 18 height 18
click at [712, 439] on input "Đứng đầu" at bounding box center [706, 445] width 12 height 12
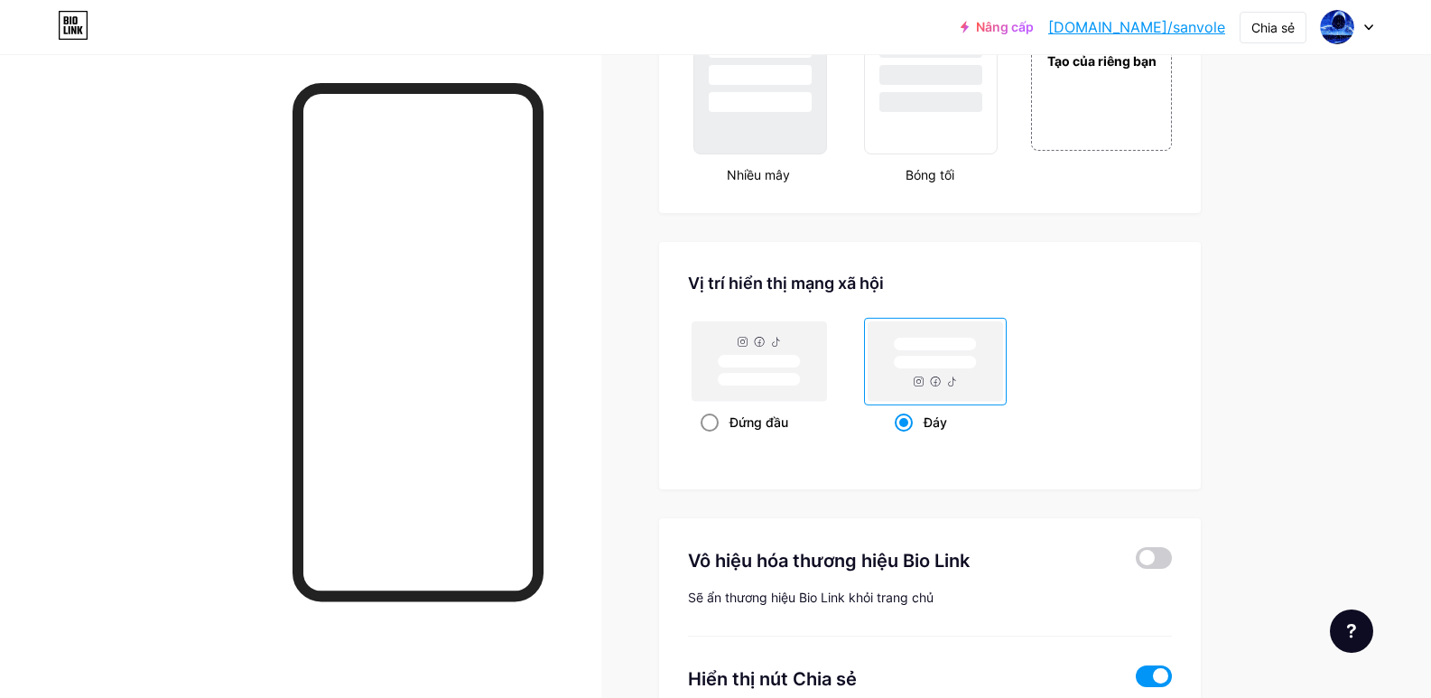
radio input "true"
click at [905, 419] on span at bounding box center [904, 422] width 18 height 18
click at [905, 439] on input "Đáy" at bounding box center [901, 445] width 12 height 12
radio input "true"
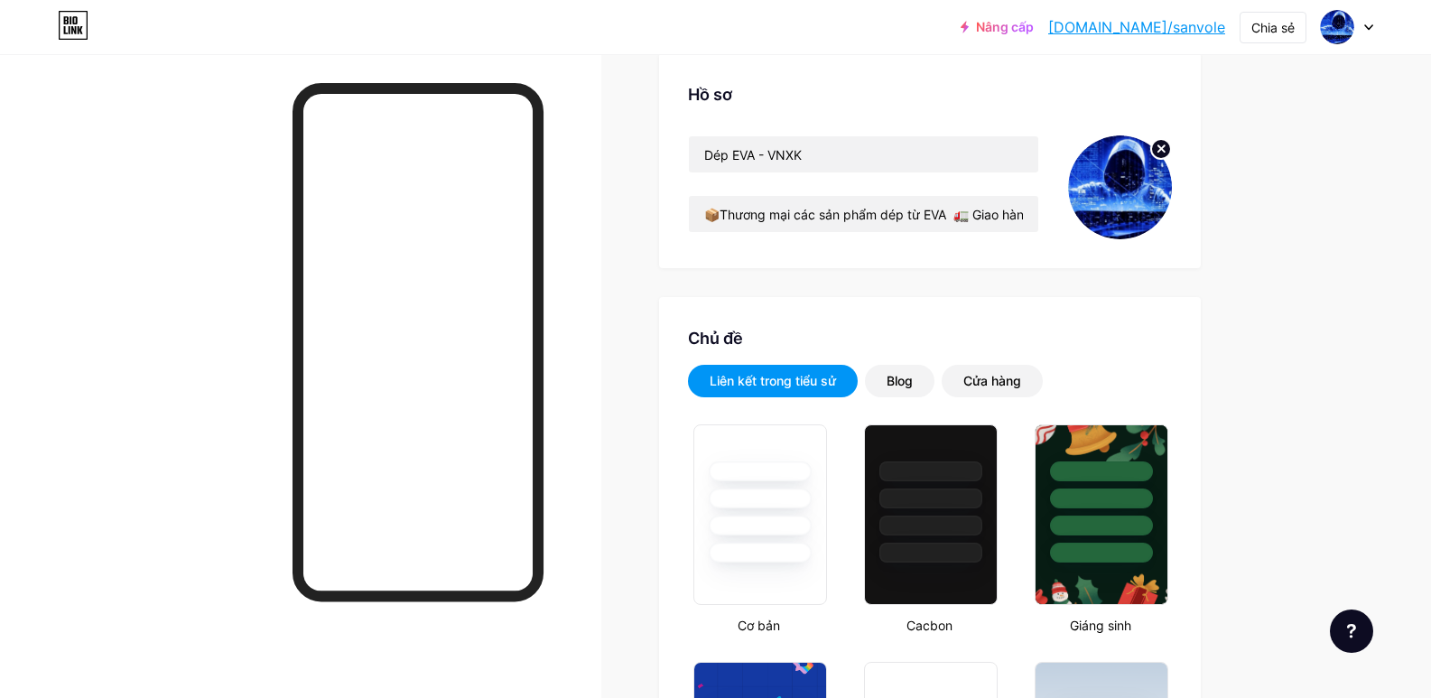
scroll to position [0, 0]
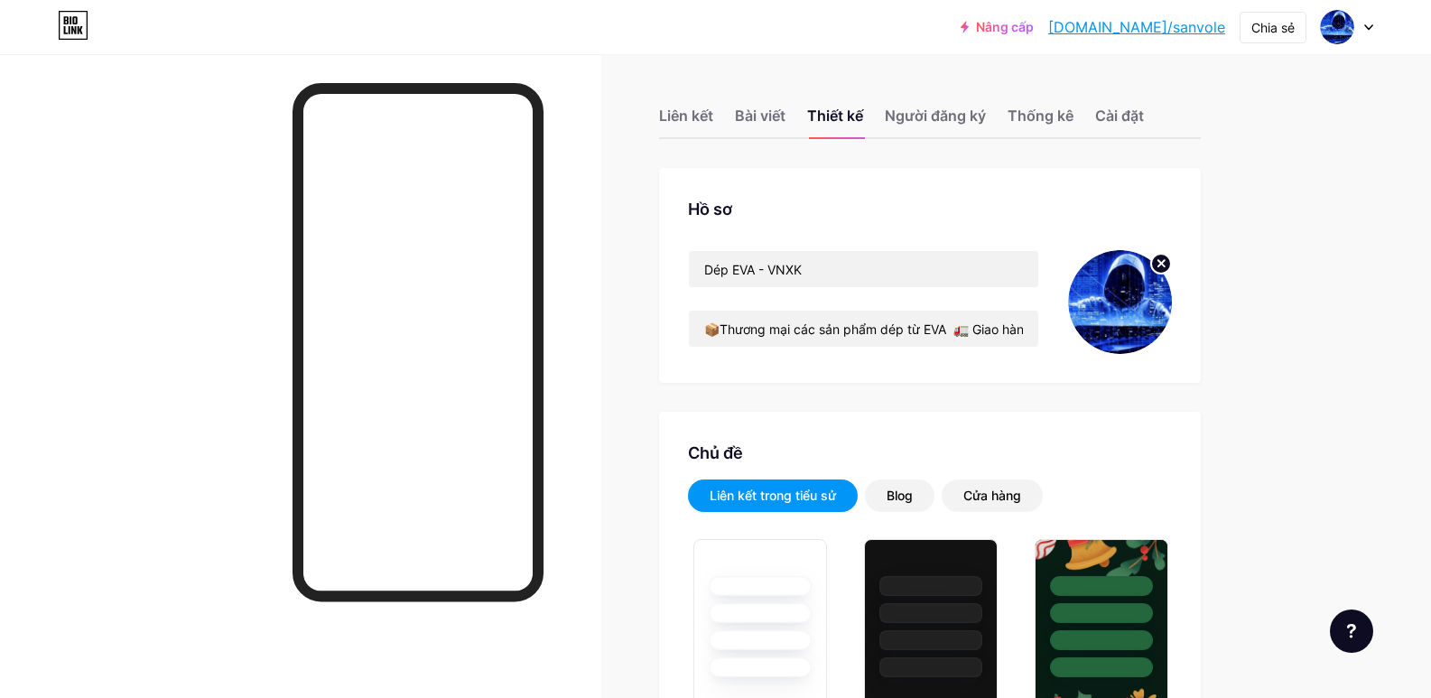
click at [1134, 293] on img at bounding box center [1120, 302] width 104 height 104
click at [1163, 264] on circle at bounding box center [1161, 264] width 20 height 20
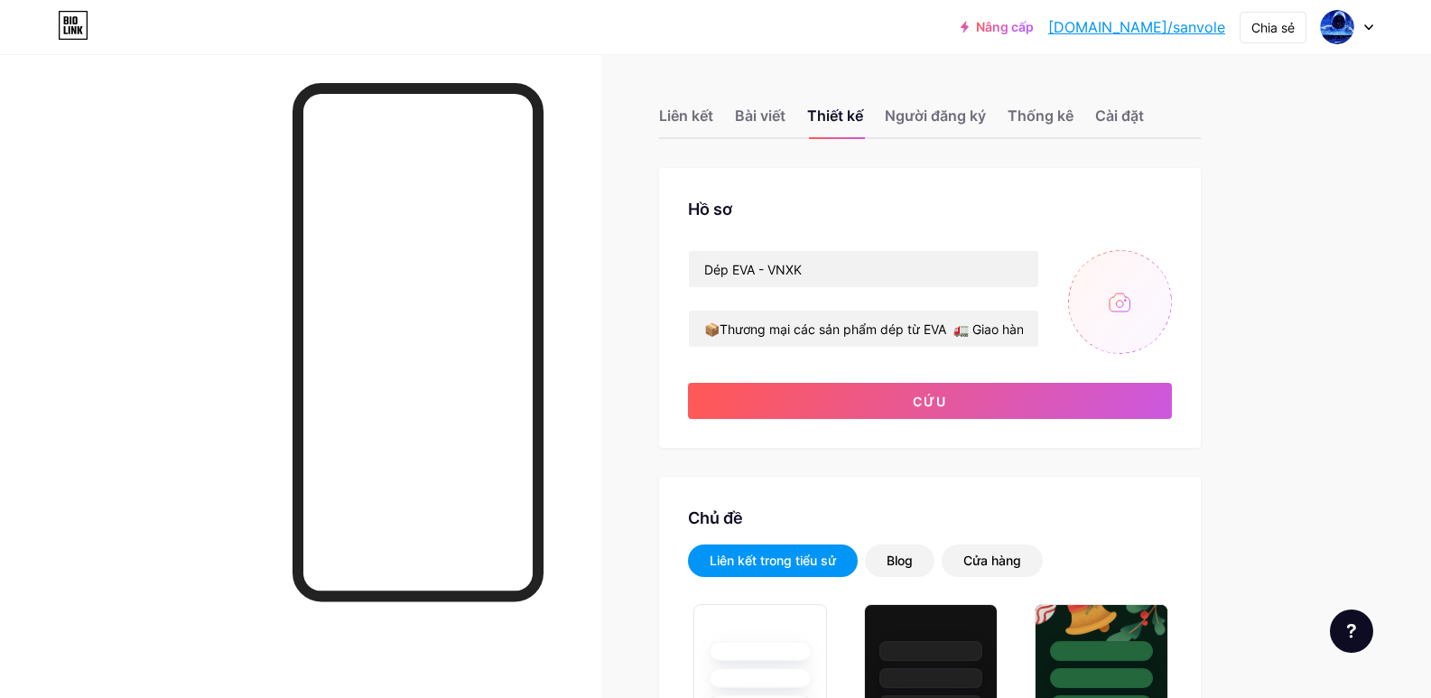
click at [1123, 315] on input "file" at bounding box center [1120, 302] width 104 height 104
type input "C:\fakepath\z7017192664138_0c83e050af58330f9e275367fb9a9402.jpg"
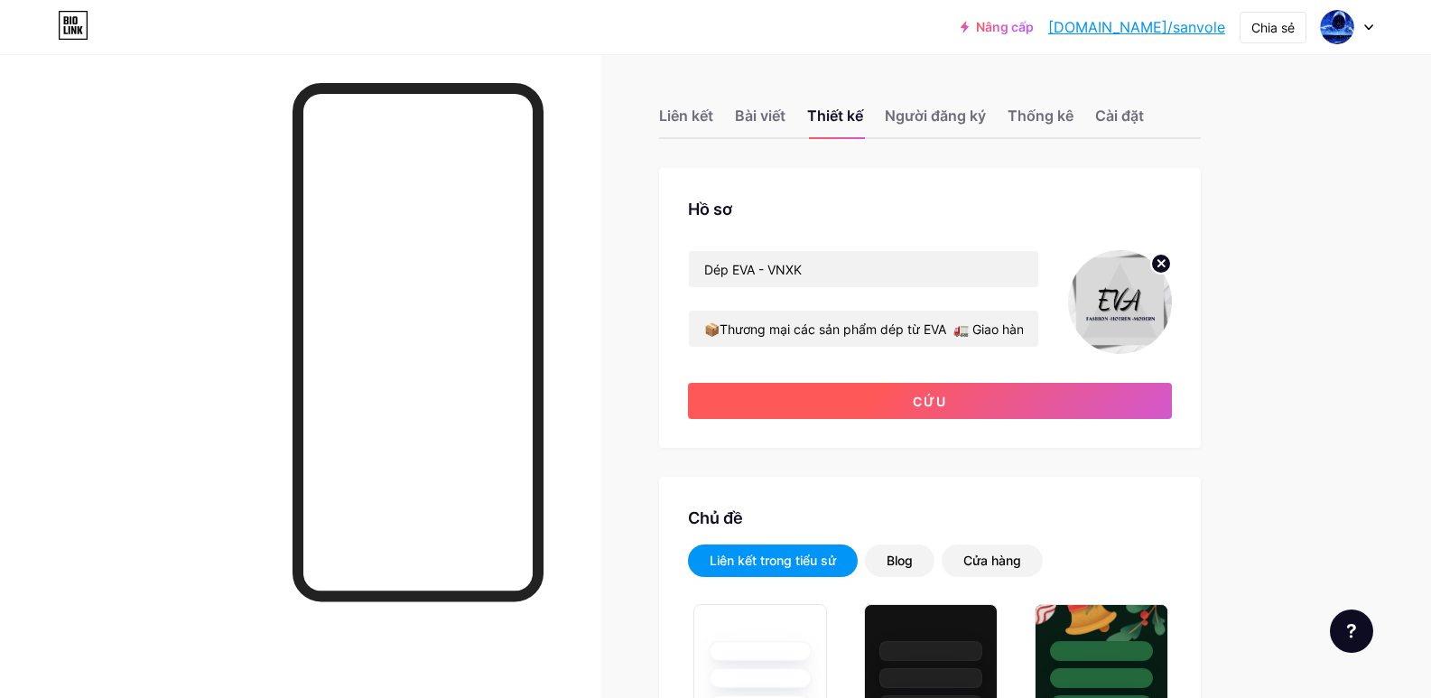
click at [988, 402] on button "Cứu" at bounding box center [930, 401] width 484 height 36
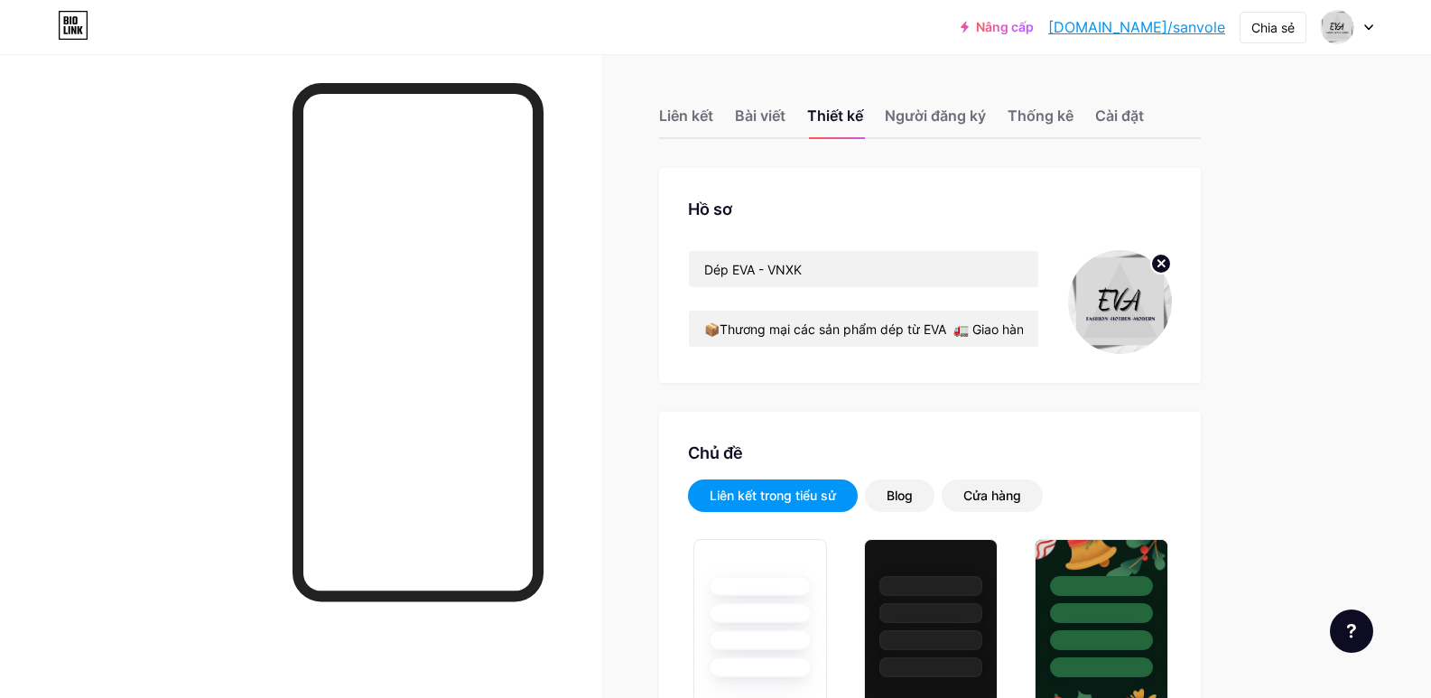
click at [583, 383] on div at bounding box center [300, 403] width 601 height 698
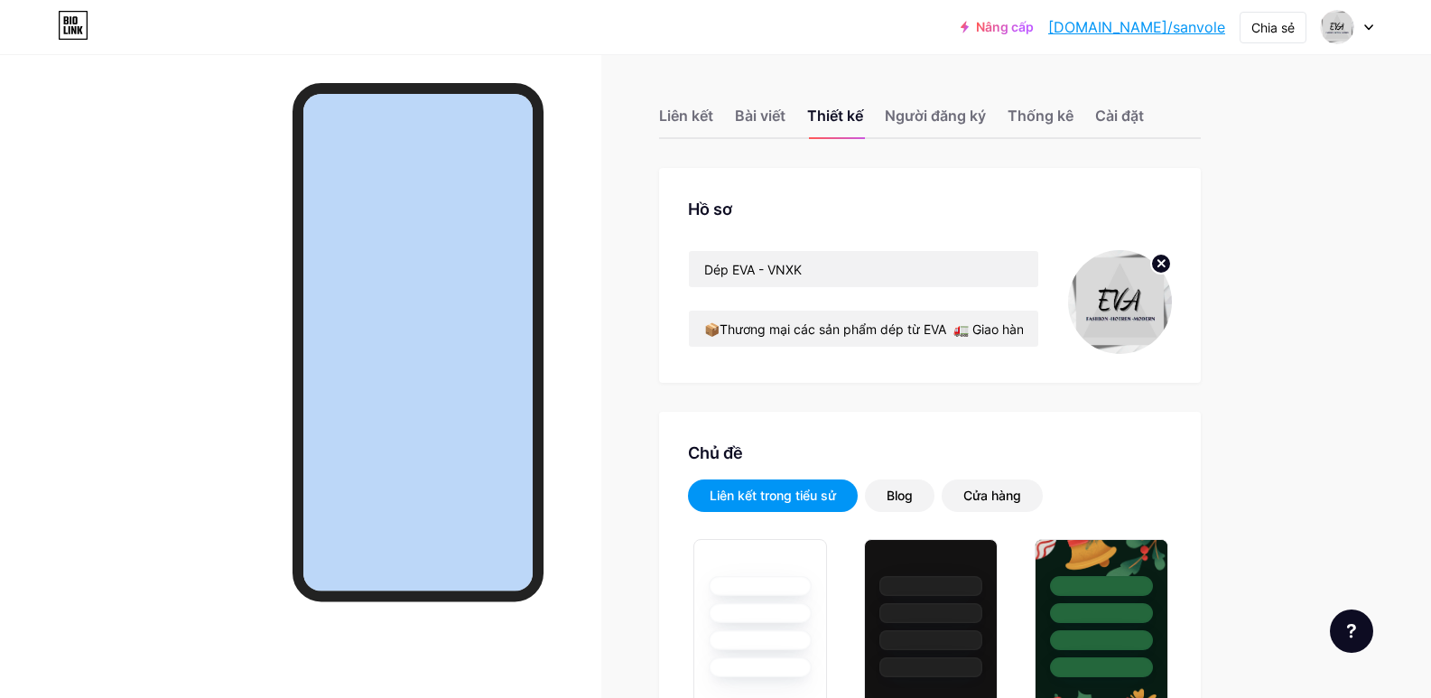
click at [583, 383] on div at bounding box center [300, 403] width 601 height 698
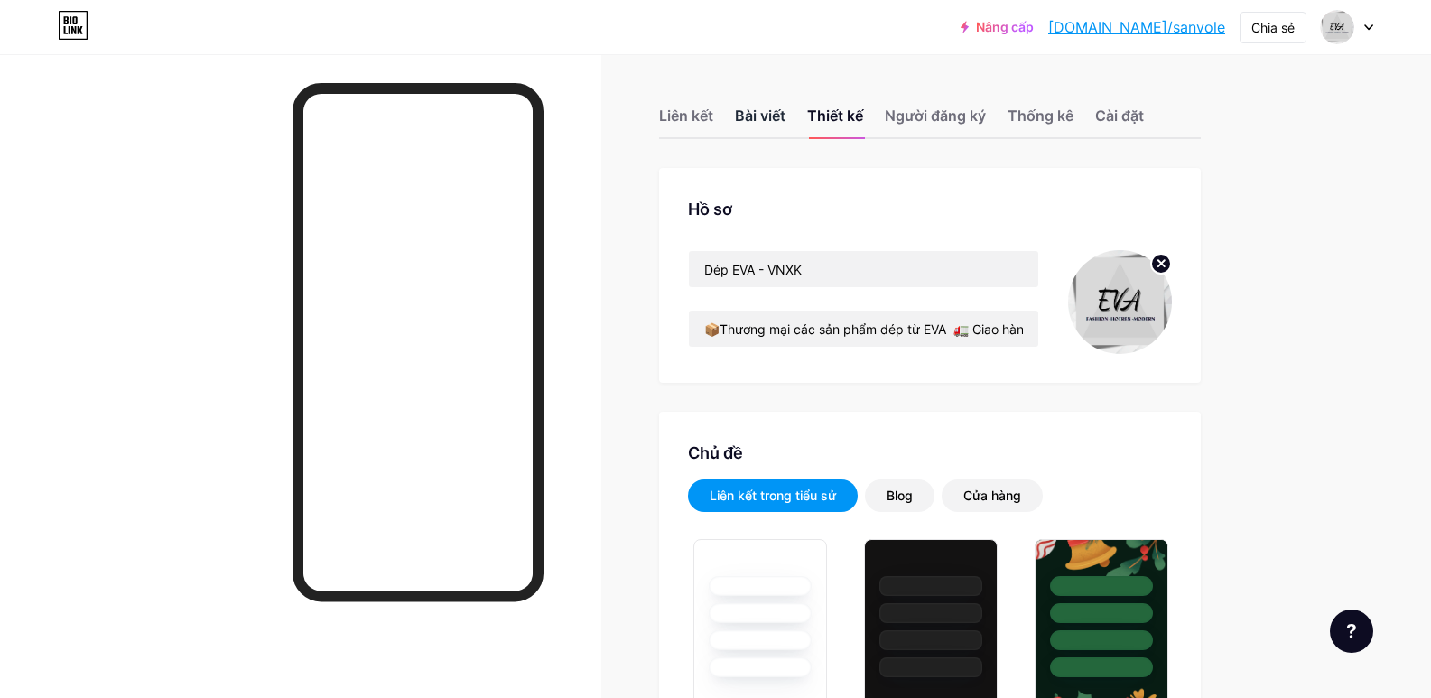
click at [756, 115] on font "Bài viết" at bounding box center [760, 116] width 51 height 18
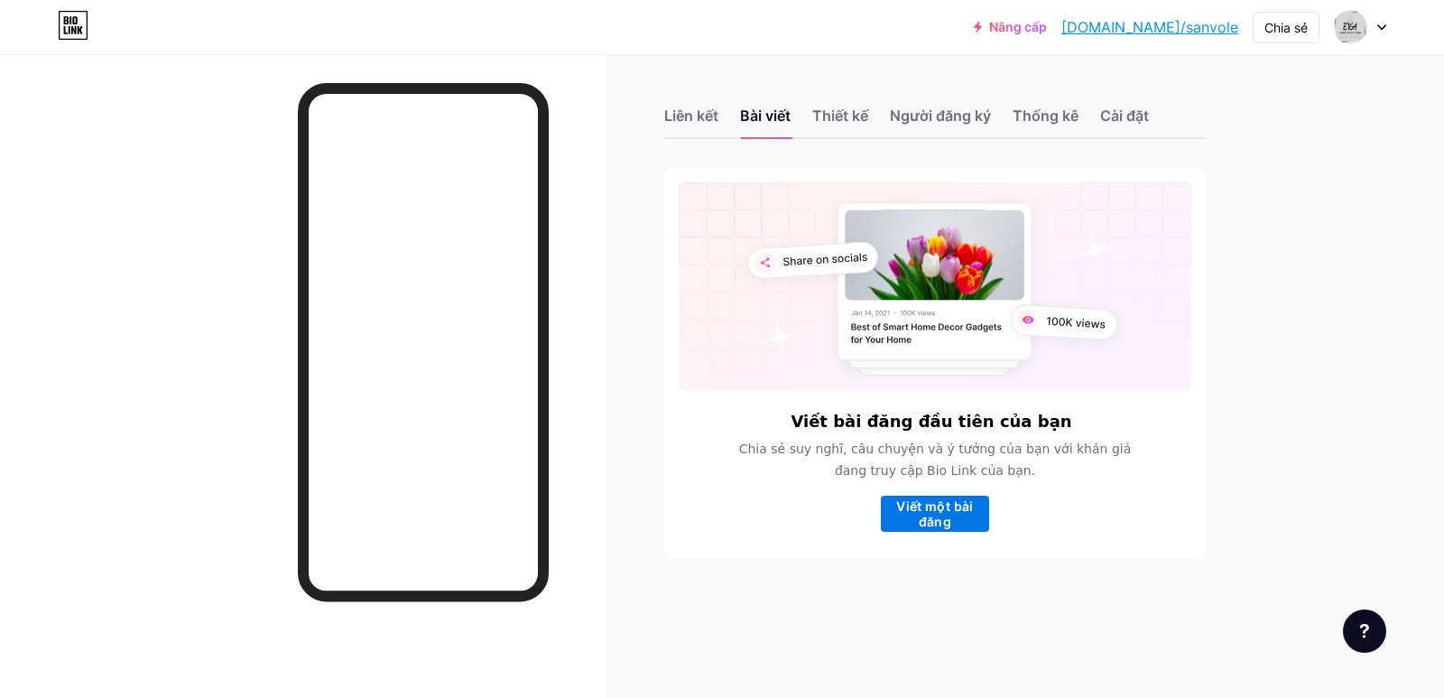
click at [933, 527] on font "Viết một bài đăng" at bounding box center [934, 513] width 77 height 31
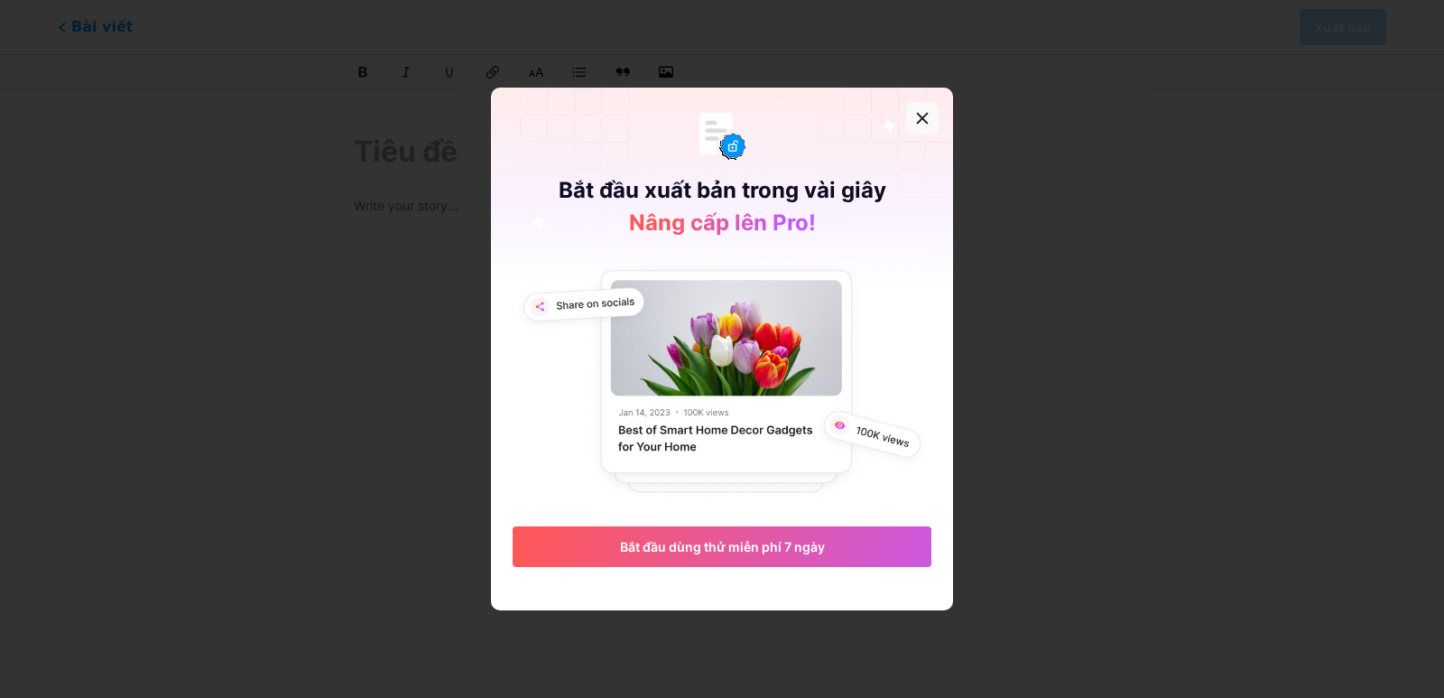
click at [914, 113] on div at bounding box center [922, 118] width 32 height 32
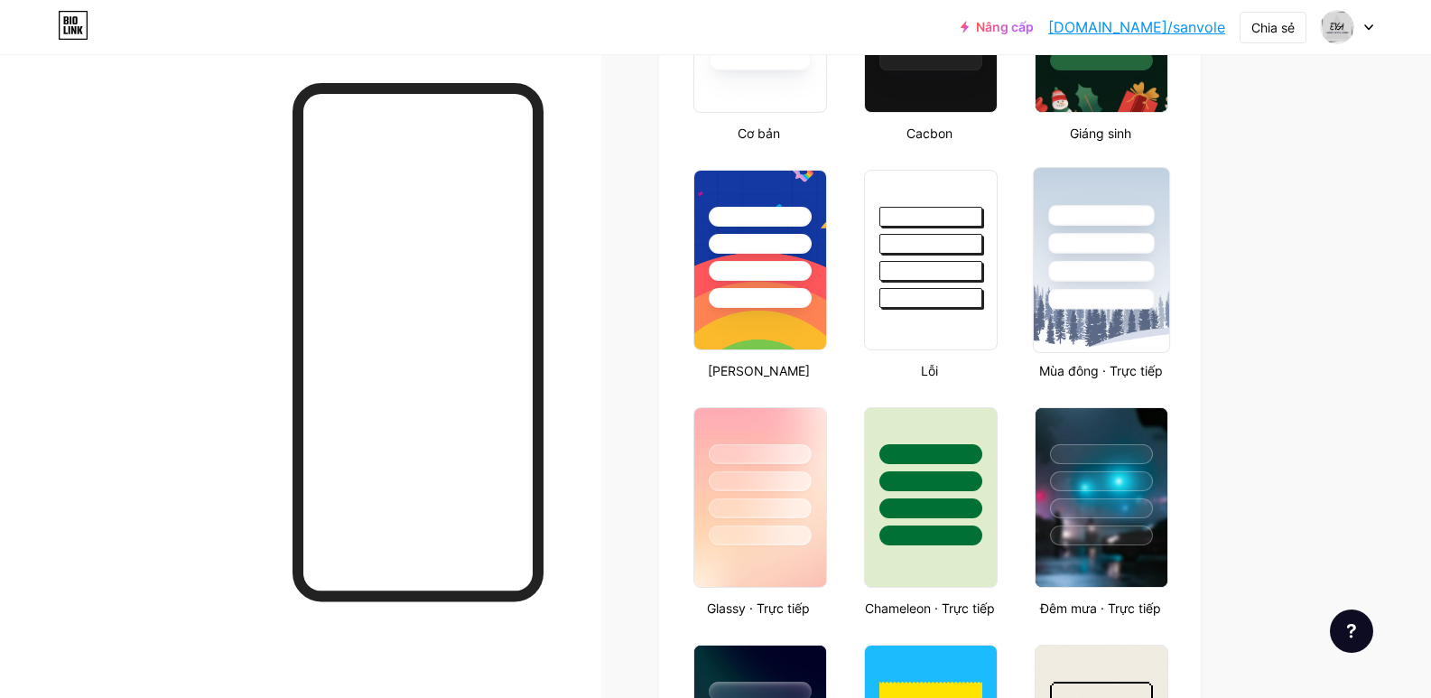
scroll to position [612, 0]
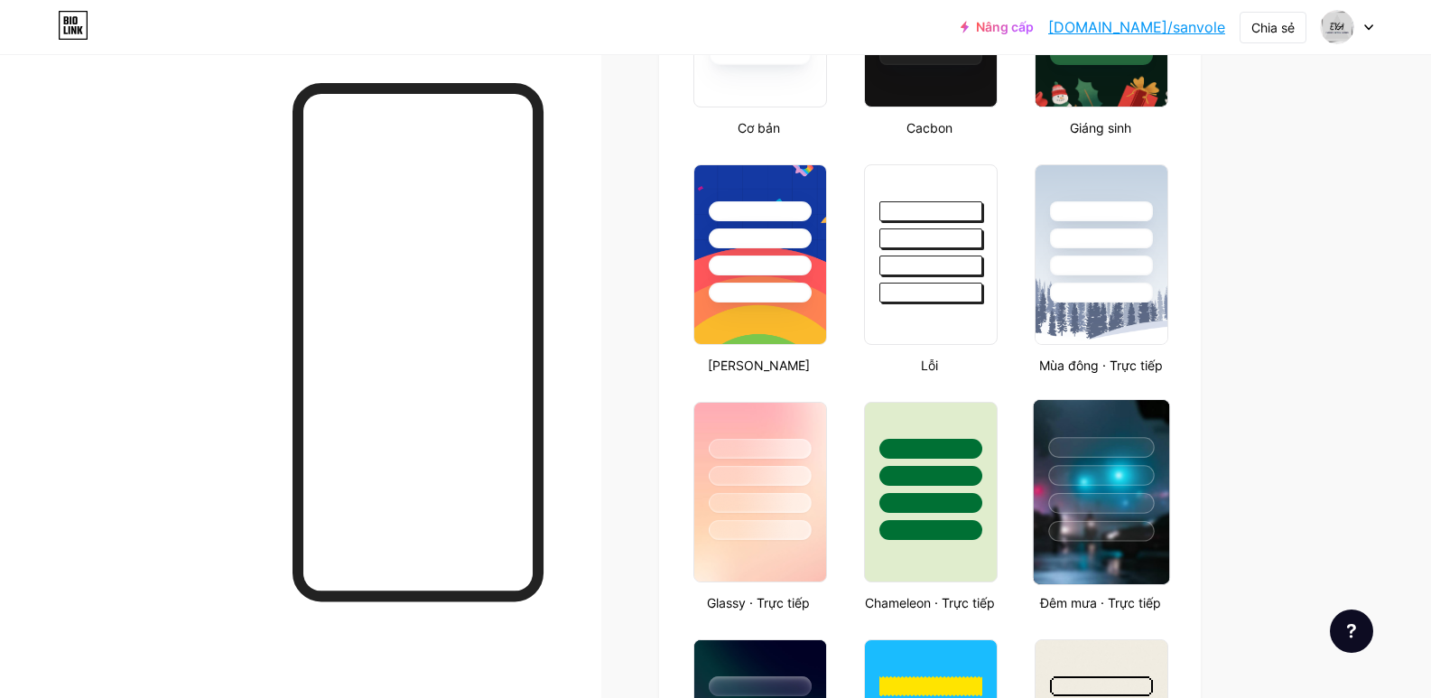
click at [1125, 425] on div at bounding box center [1101, 471] width 135 height 142
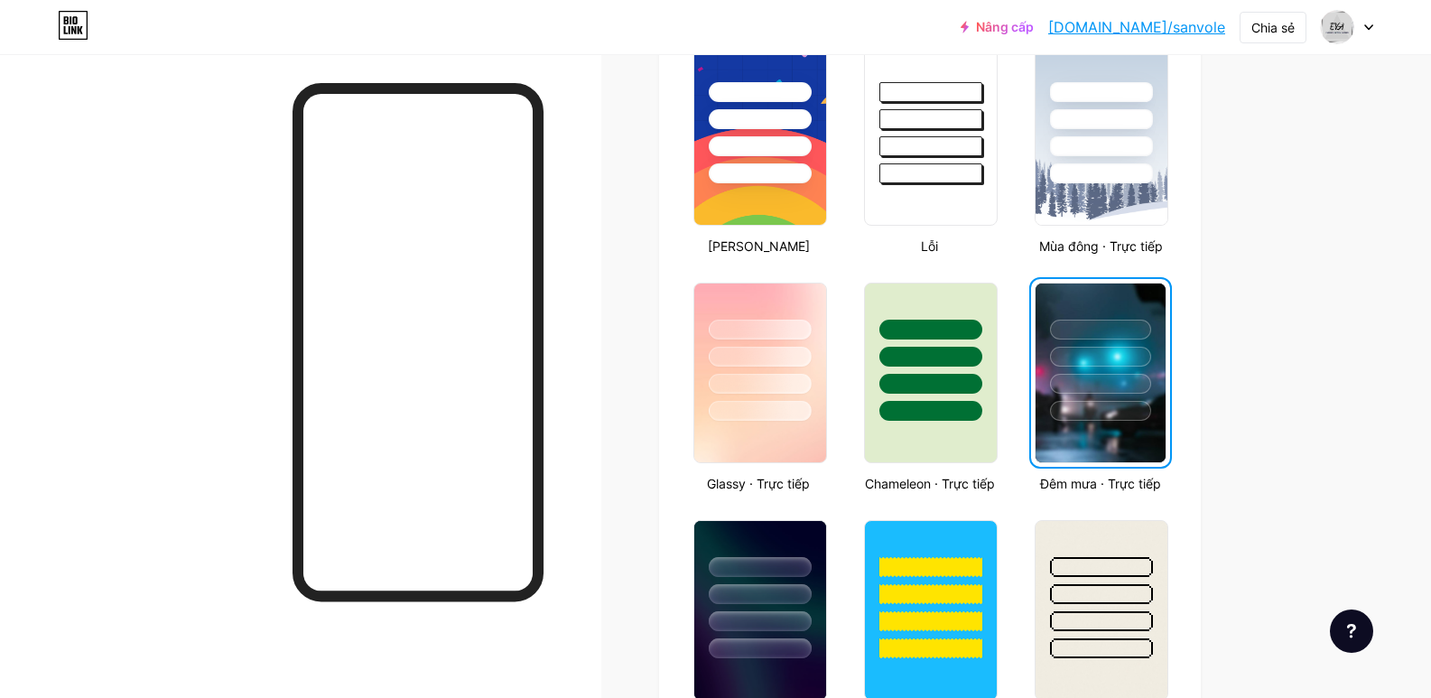
scroll to position [717, 0]
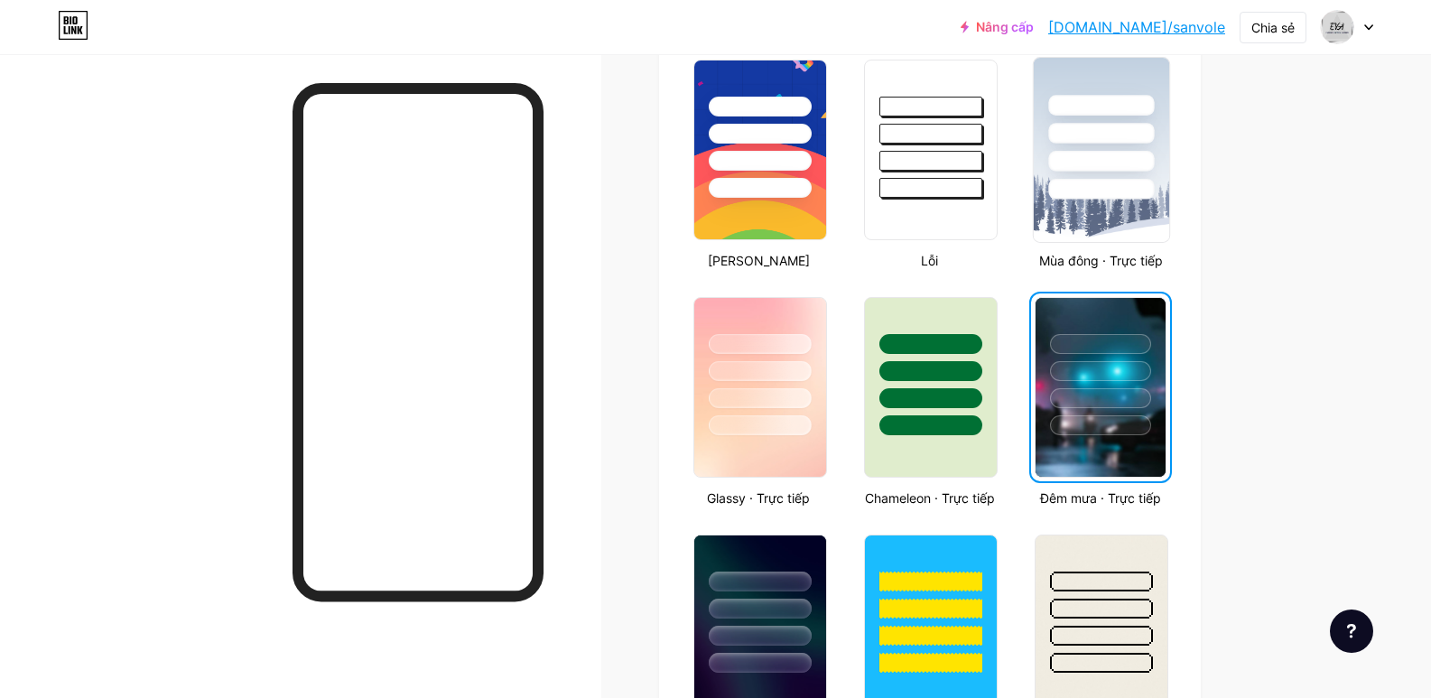
click at [1064, 168] on div at bounding box center [1102, 161] width 106 height 21
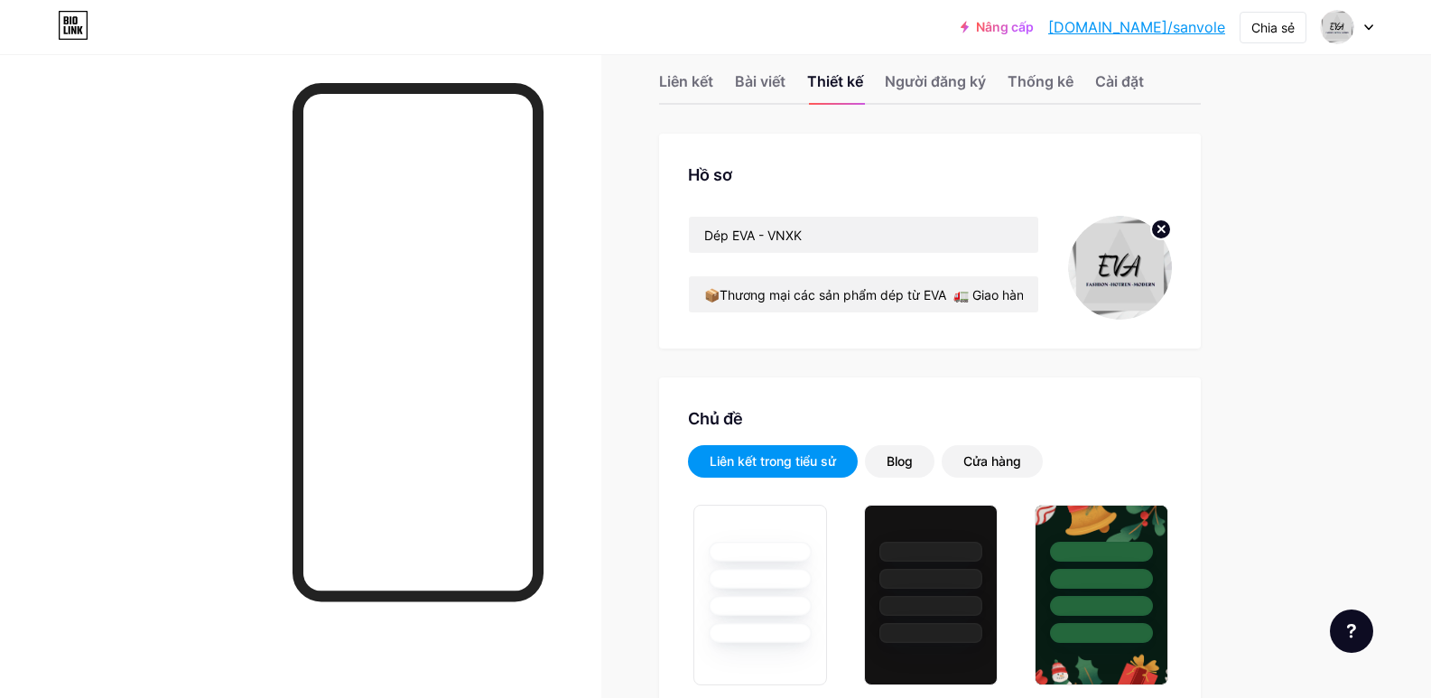
scroll to position [0, 0]
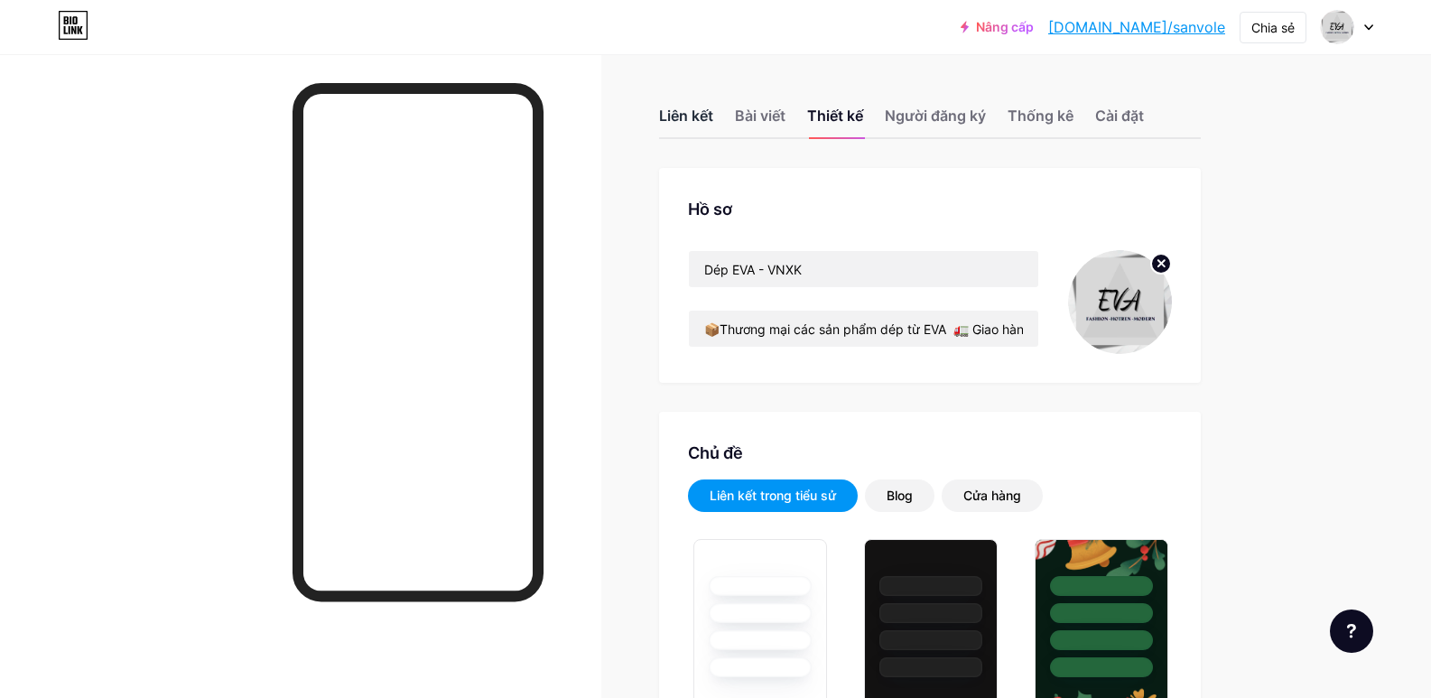
click at [694, 125] on div "Liên kết" at bounding box center [686, 121] width 54 height 32
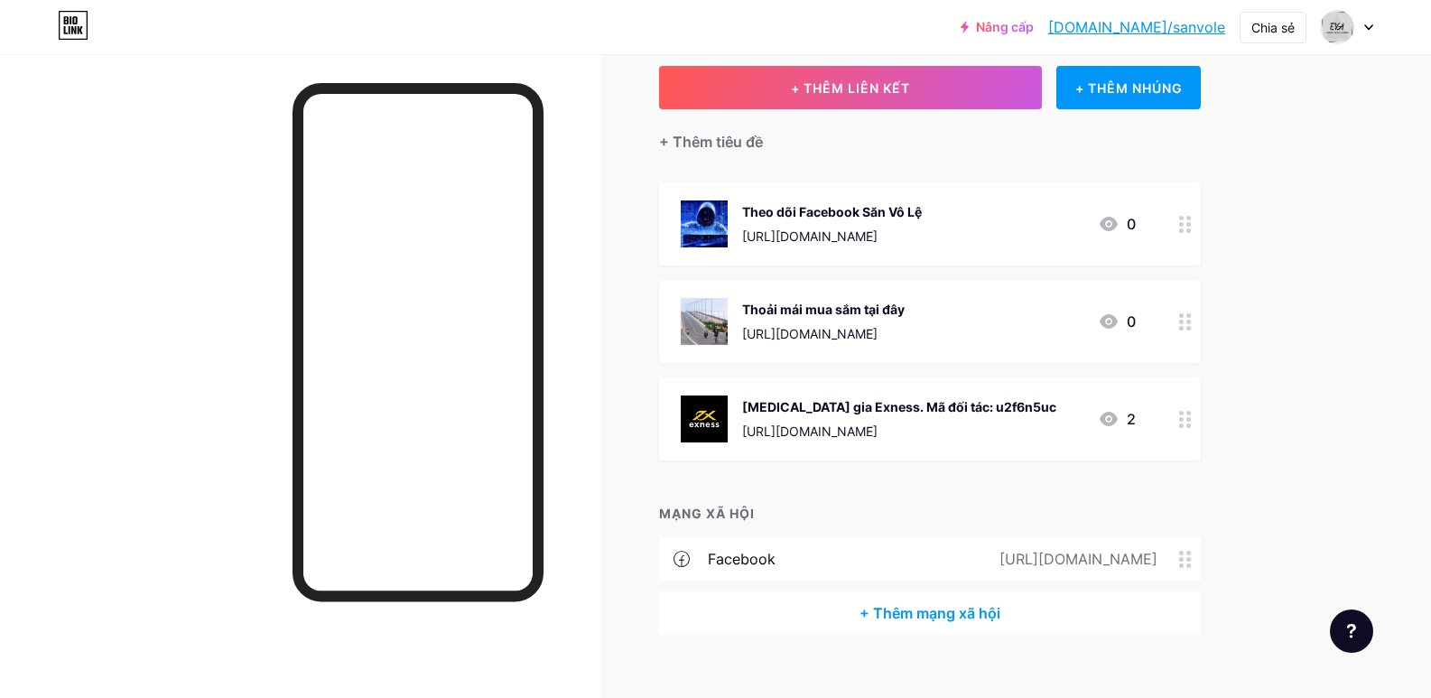
scroll to position [93, 0]
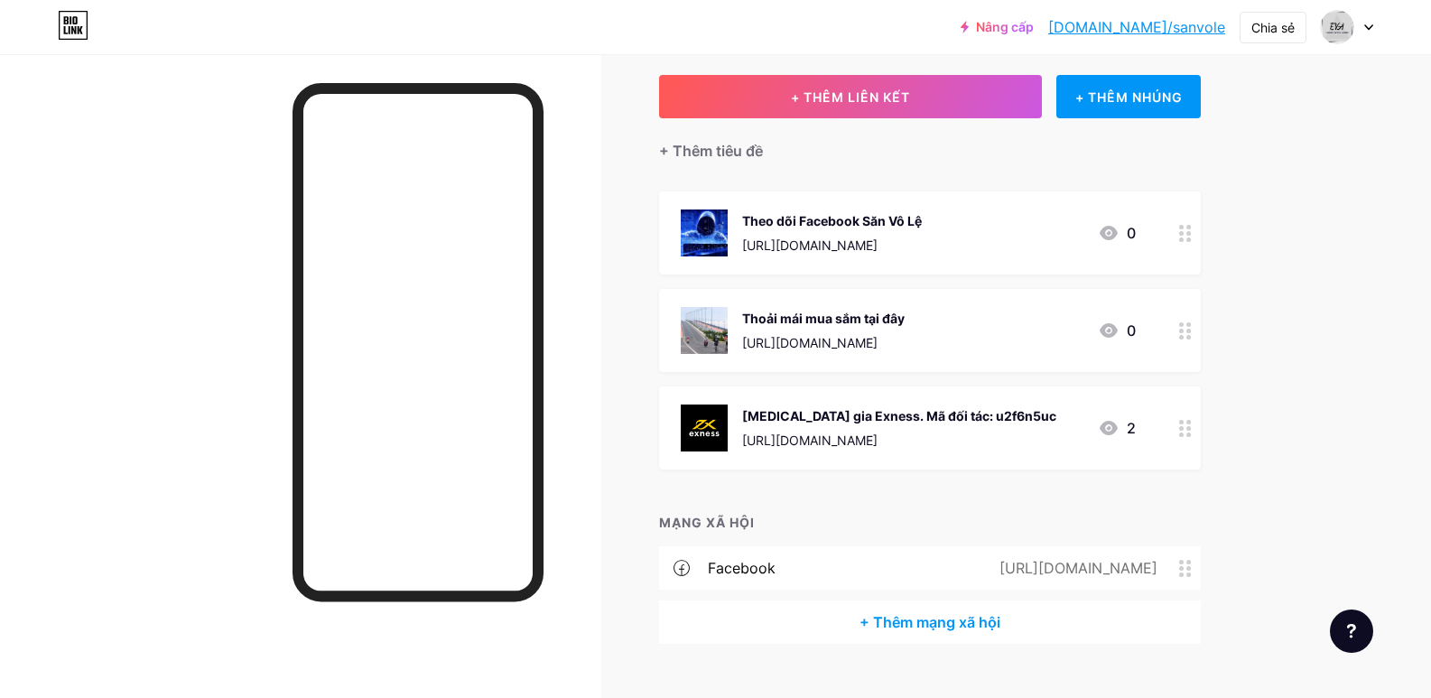
click at [1191, 237] on circle at bounding box center [1188, 239] width 5 height 5
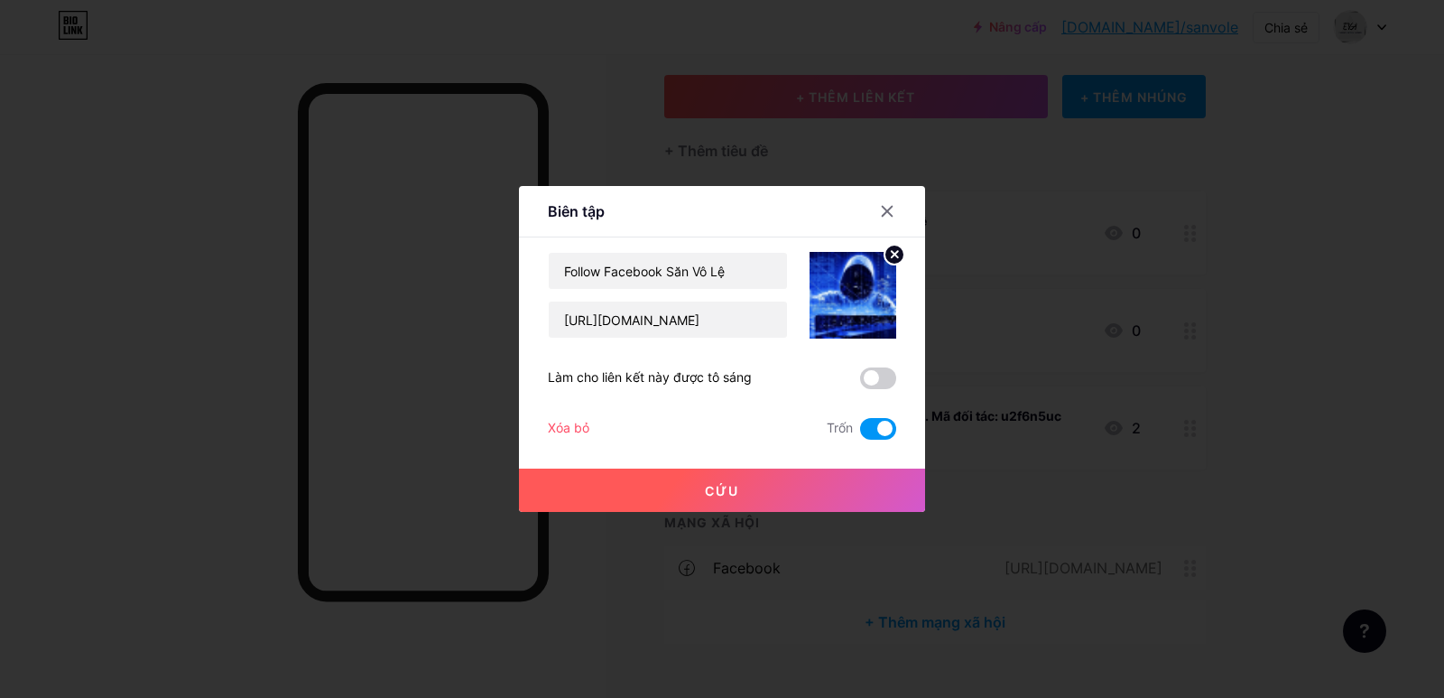
click at [787, 490] on button "Cứu" at bounding box center [722, 489] width 406 height 43
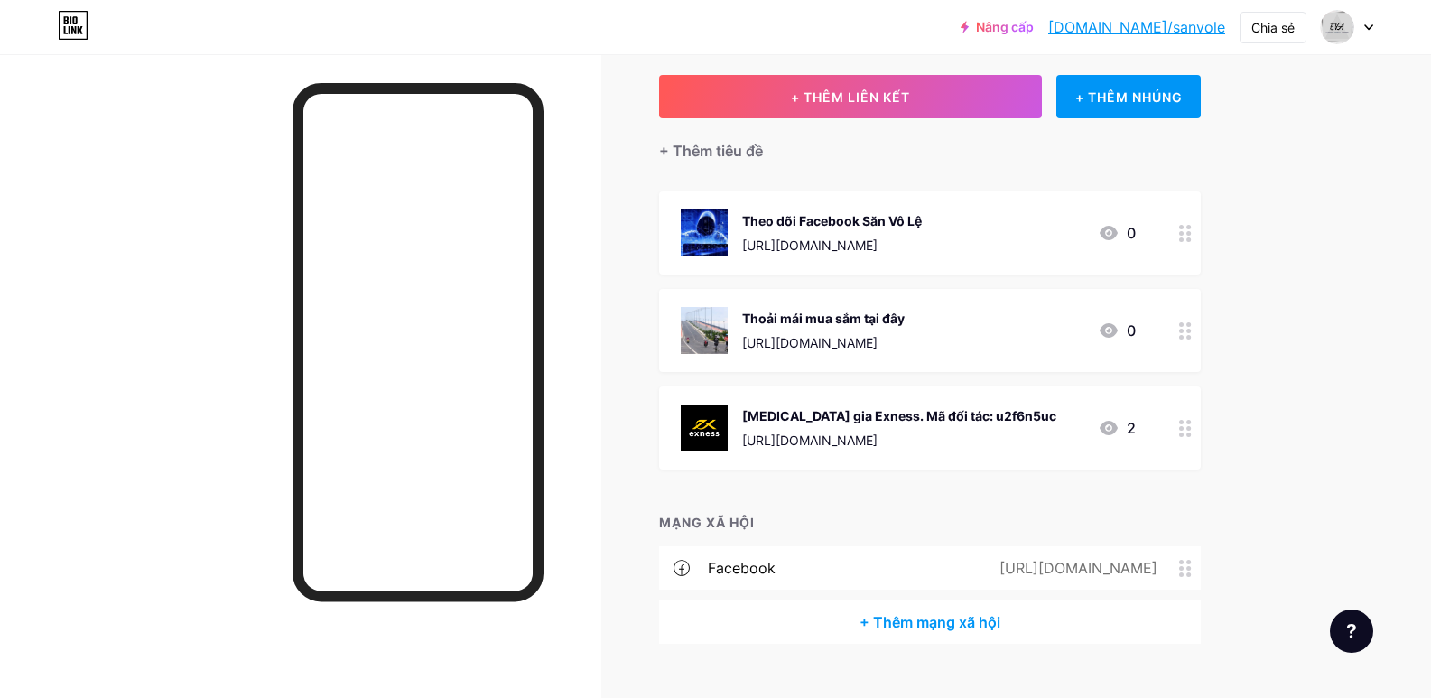
click at [635, 246] on div "Liên kết Bài viết Thiết kế Người đăng ký Thống kê Cài đặt + THÊM LIÊN KẾT + THÊ…" at bounding box center [638, 347] width 1276 height 773
click at [1187, 437] on div at bounding box center [1185, 427] width 31 height 83
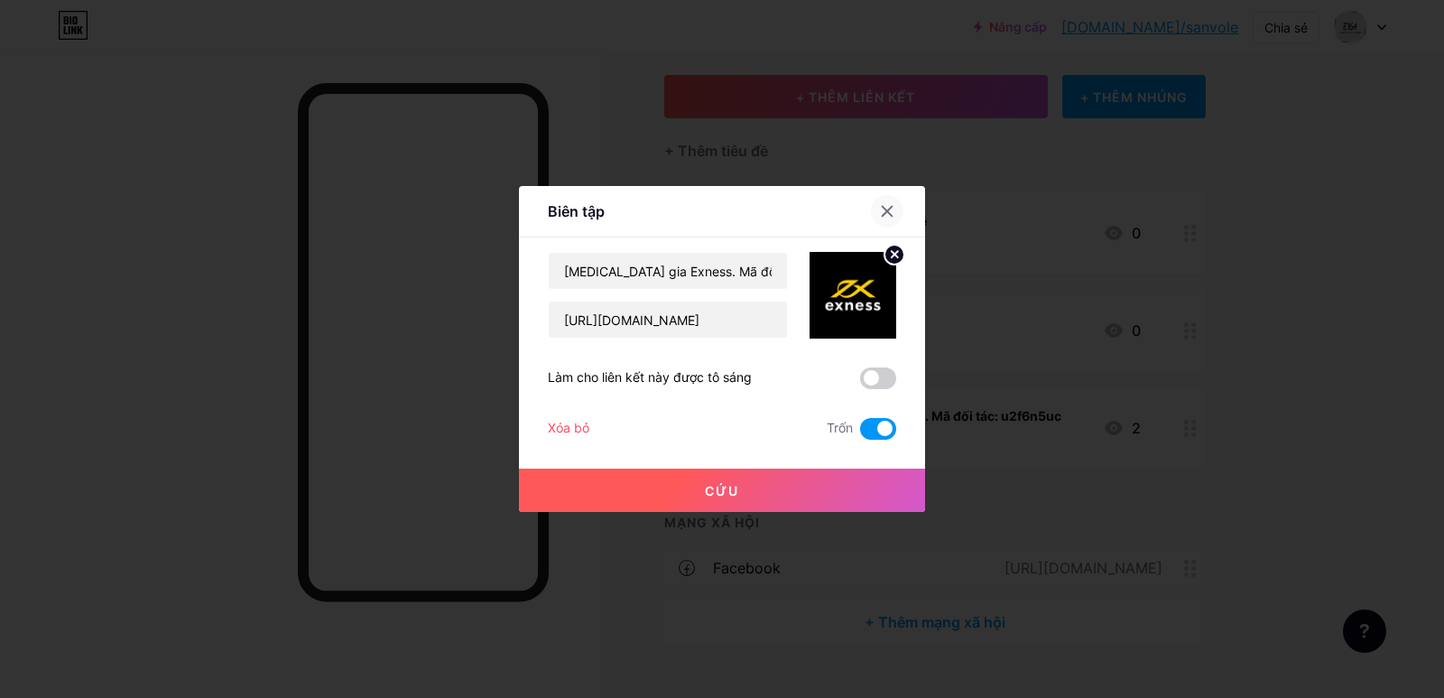
click at [891, 214] on icon at bounding box center [888, 212] width 10 height 10
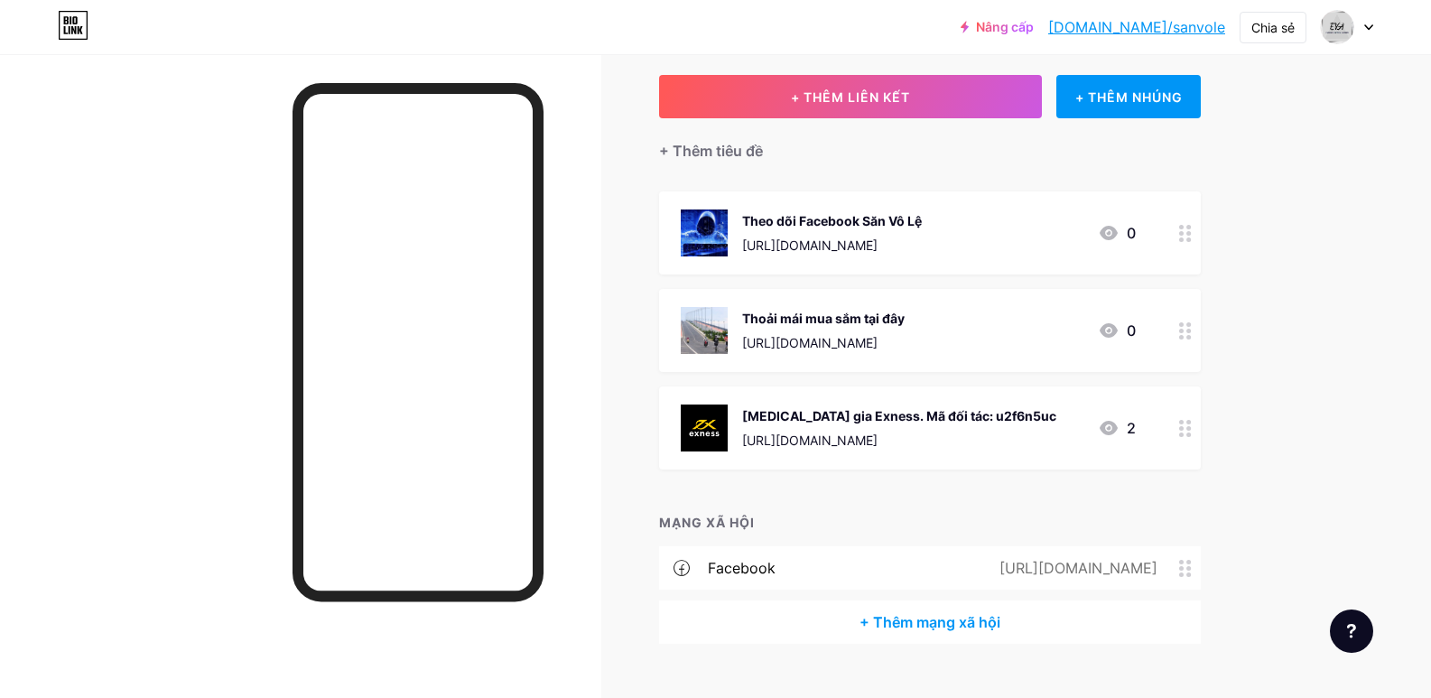
click at [1189, 337] on icon at bounding box center [1185, 330] width 13 height 17
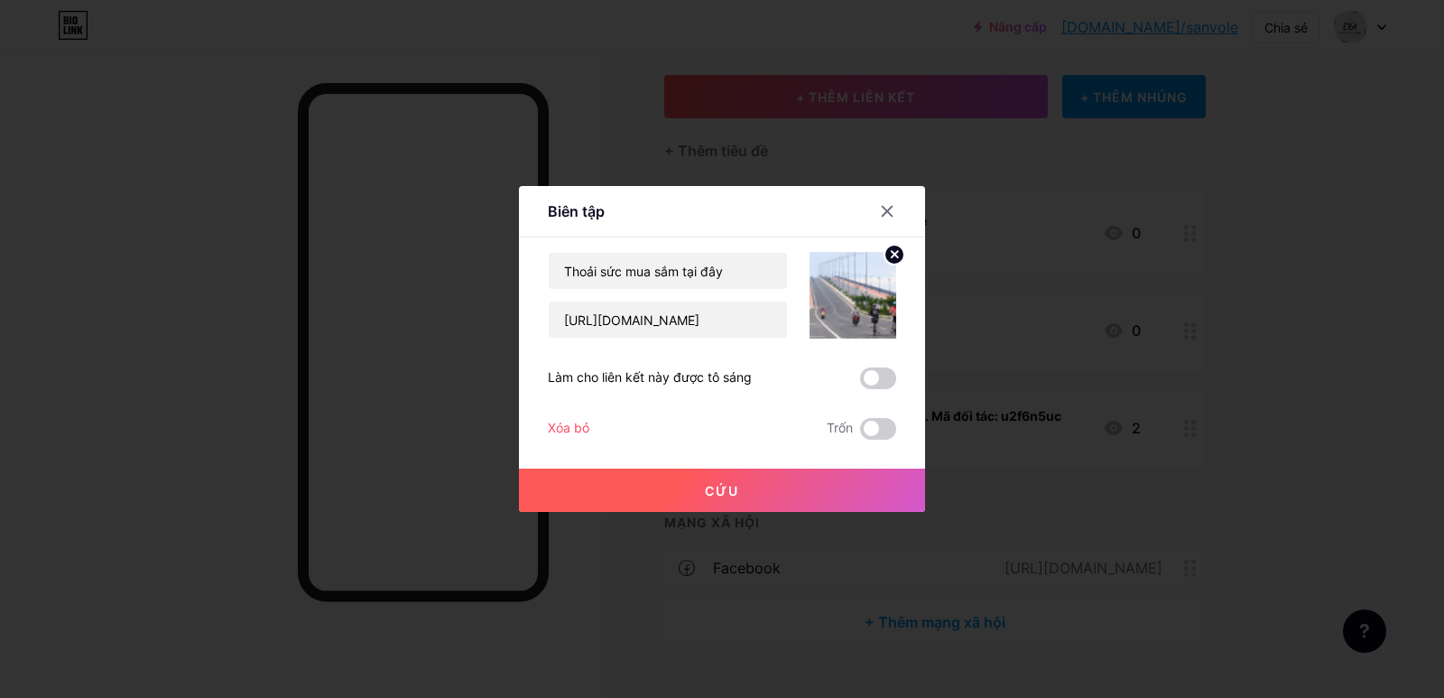
click at [859, 306] on img at bounding box center [853, 295] width 87 height 87
click at [877, 386] on span at bounding box center [878, 378] width 36 height 22
click at [860, 383] on input "checkbox" at bounding box center [860, 383] width 0 height 0
click at [726, 491] on font "Cứu" at bounding box center [722, 490] width 34 height 15
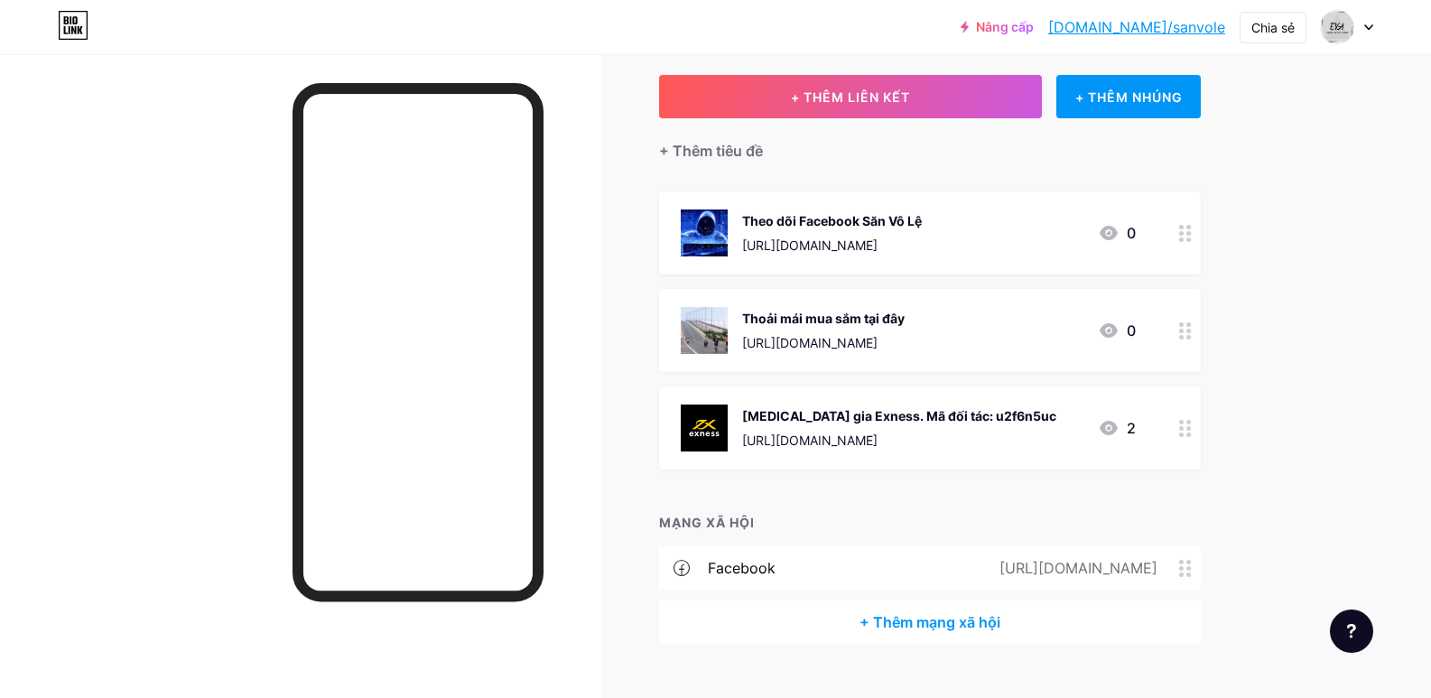
scroll to position [0, 0]
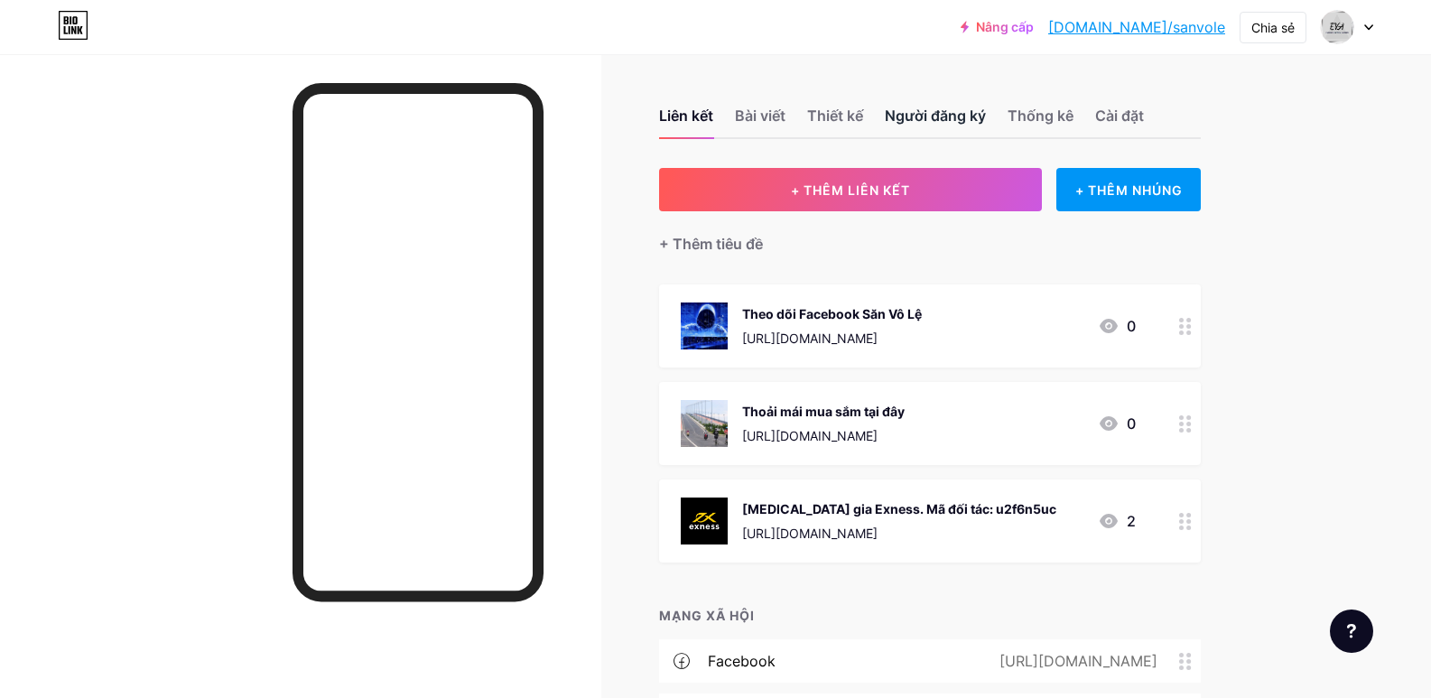
click at [929, 111] on font "Người đăng ký" at bounding box center [935, 116] width 101 height 18
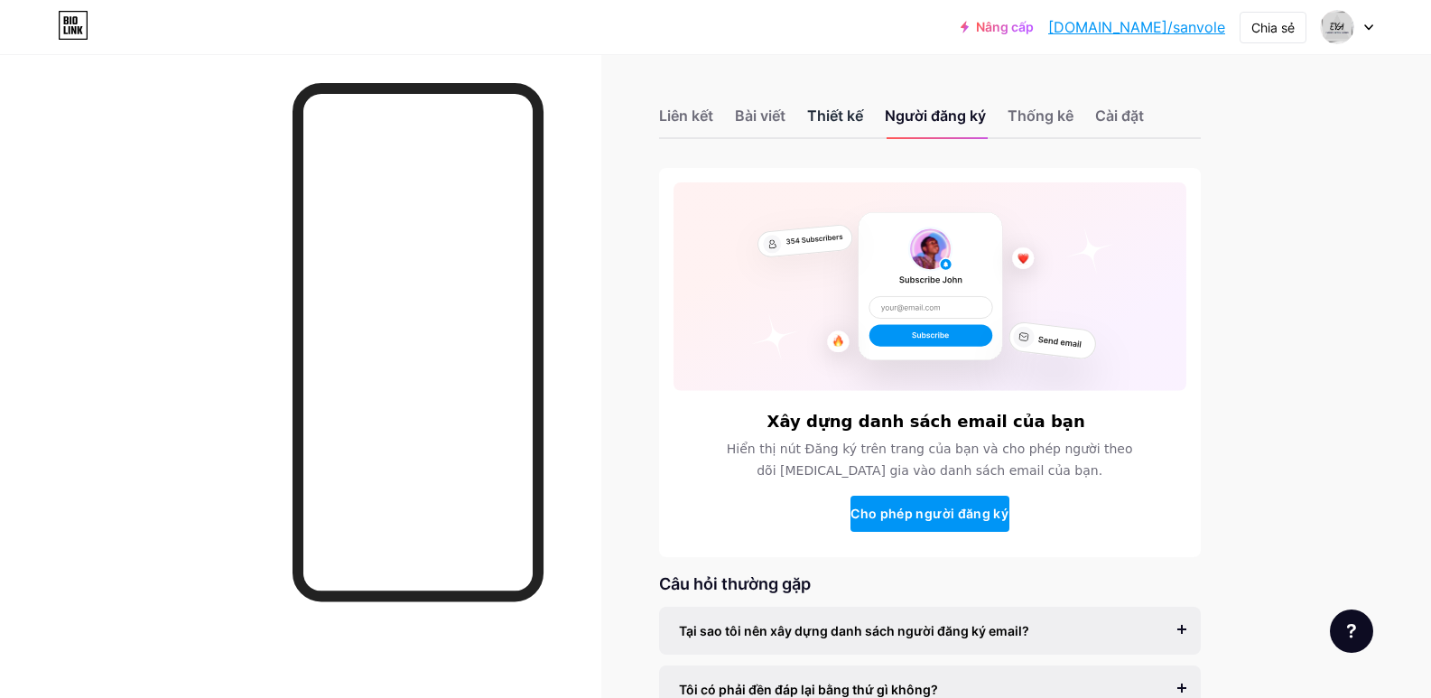
click at [813, 121] on font "Thiết kế" at bounding box center [835, 116] width 56 height 18
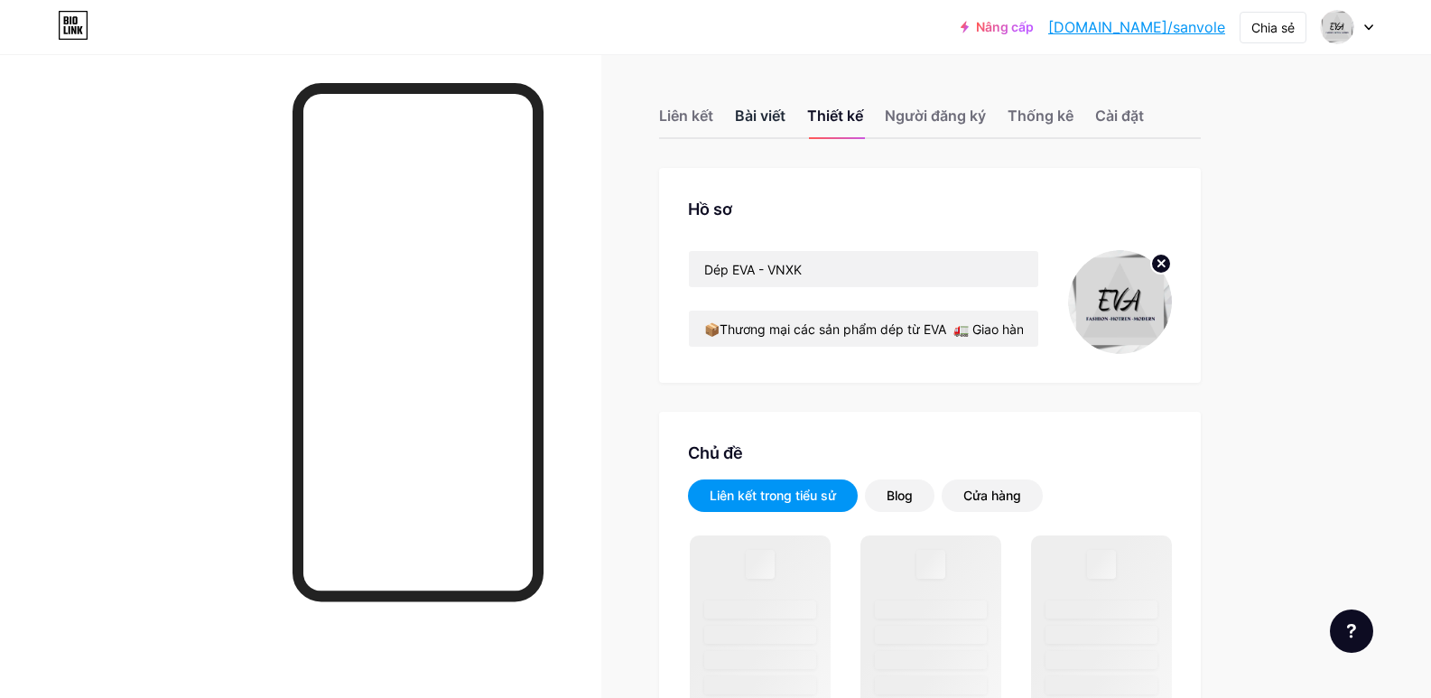
click at [763, 122] on font "Bài viết" at bounding box center [760, 116] width 51 height 18
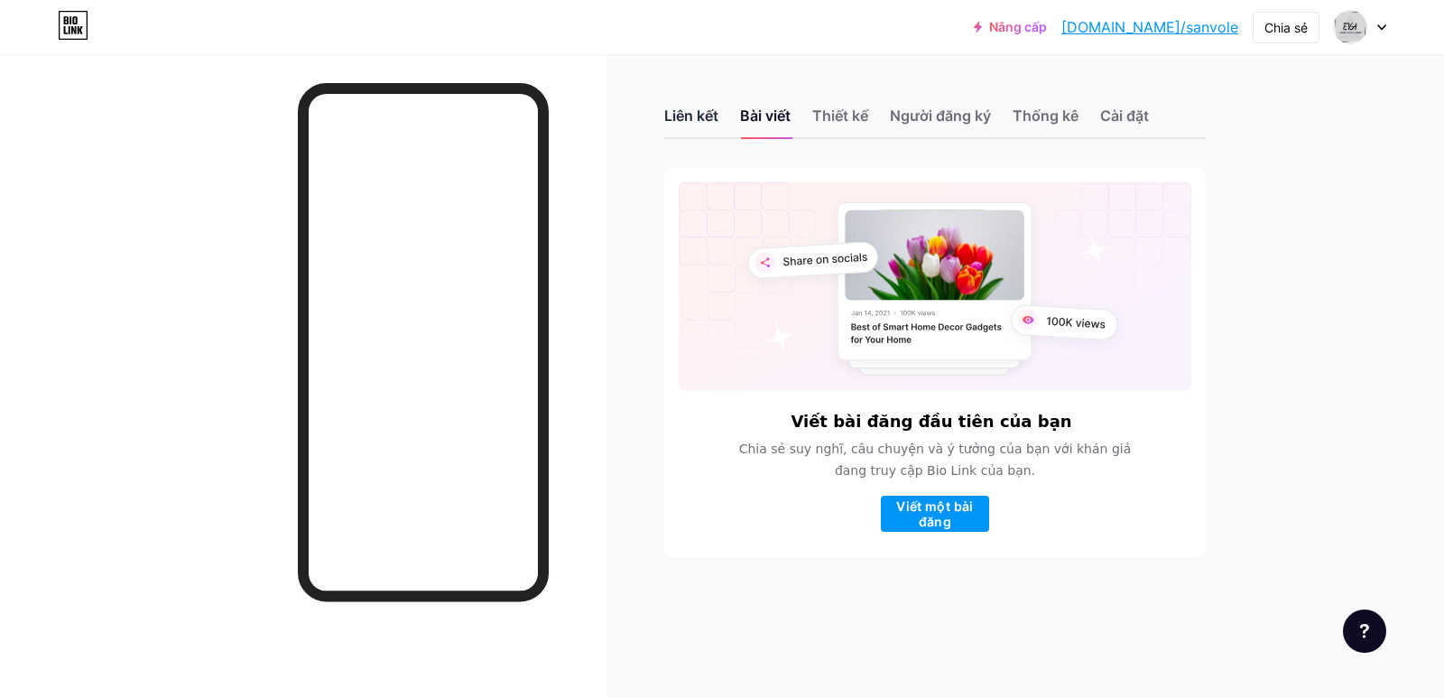
click at [703, 120] on font "Liên kết" at bounding box center [691, 116] width 54 height 18
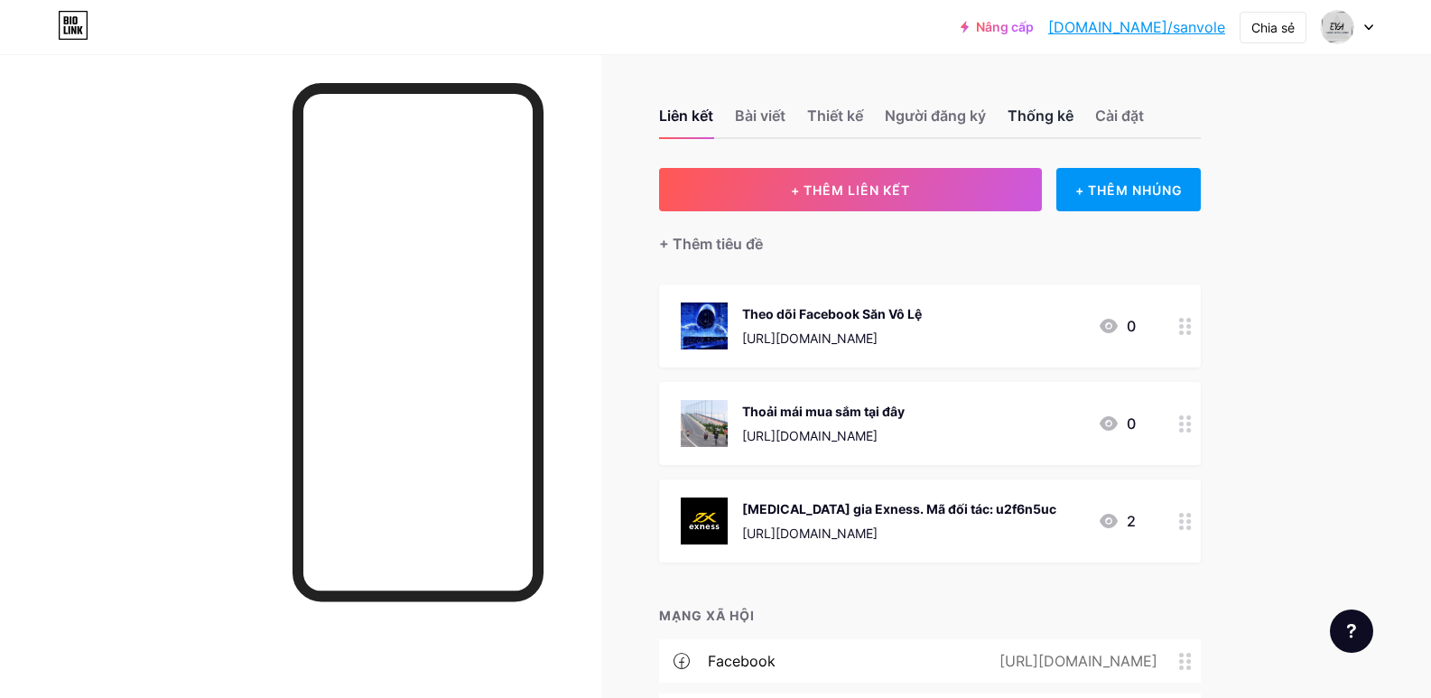
click at [1051, 114] on font "Thống kê" at bounding box center [1040, 116] width 66 height 18
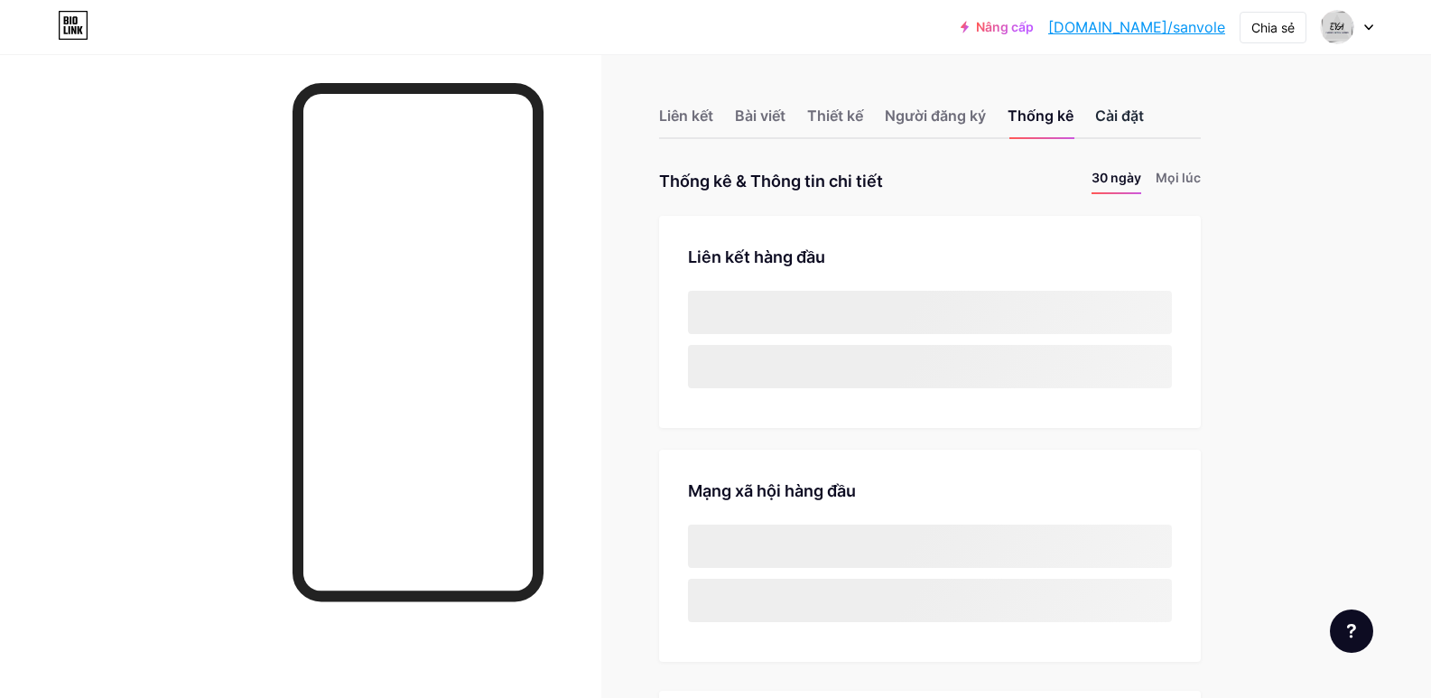
click at [1134, 118] on font "Cài đặt" at bounding box center [1119, 116] width 49 height 18
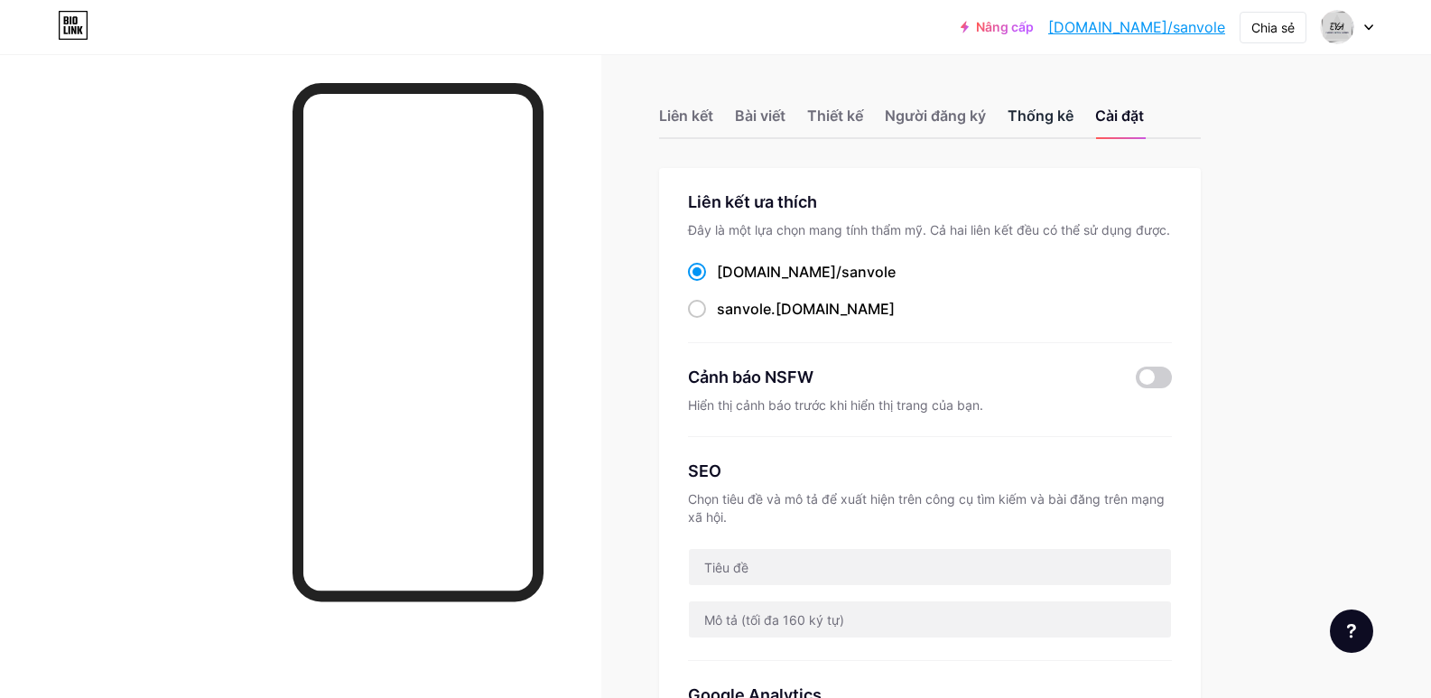
click at [1045, 133] on div "Thống kê" at bounding box center [1040, 121] width 66 height 32
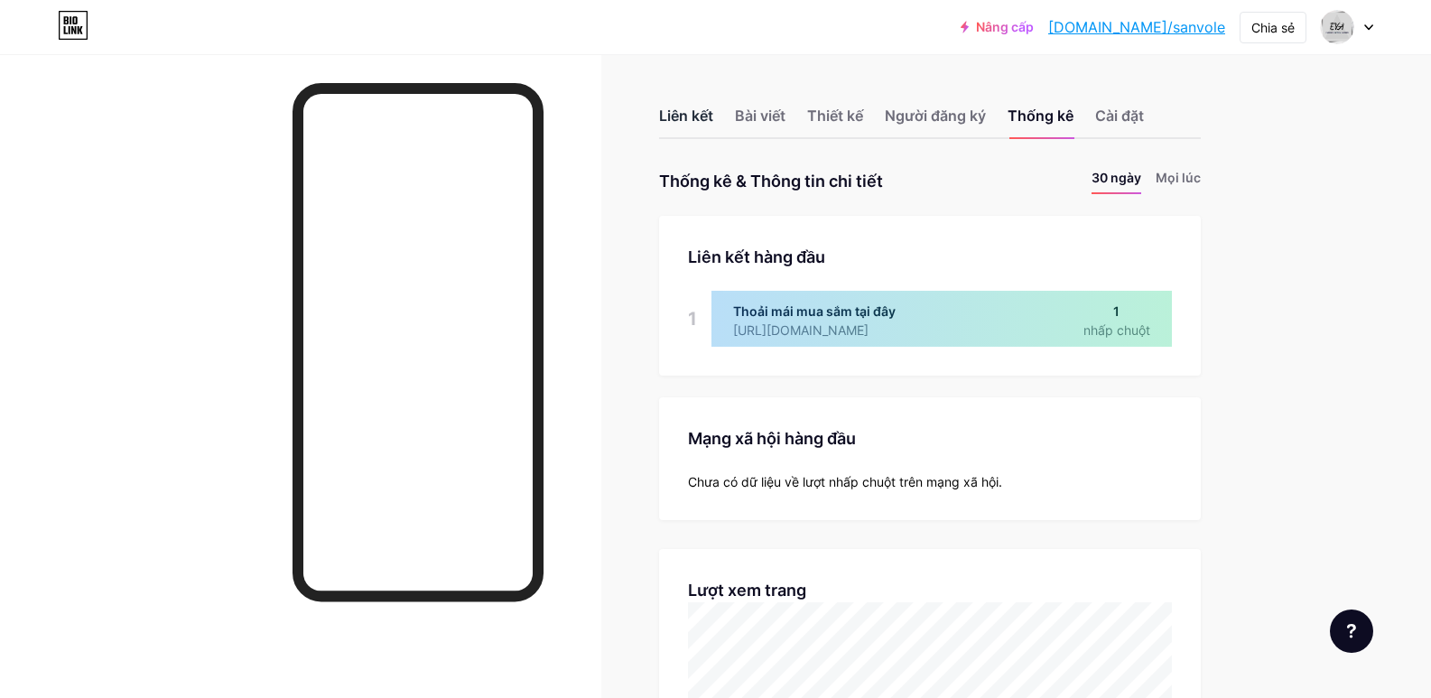
click at [680, 125] on div "Liên kết" at bounding box center [686, 121] width 54 height 32
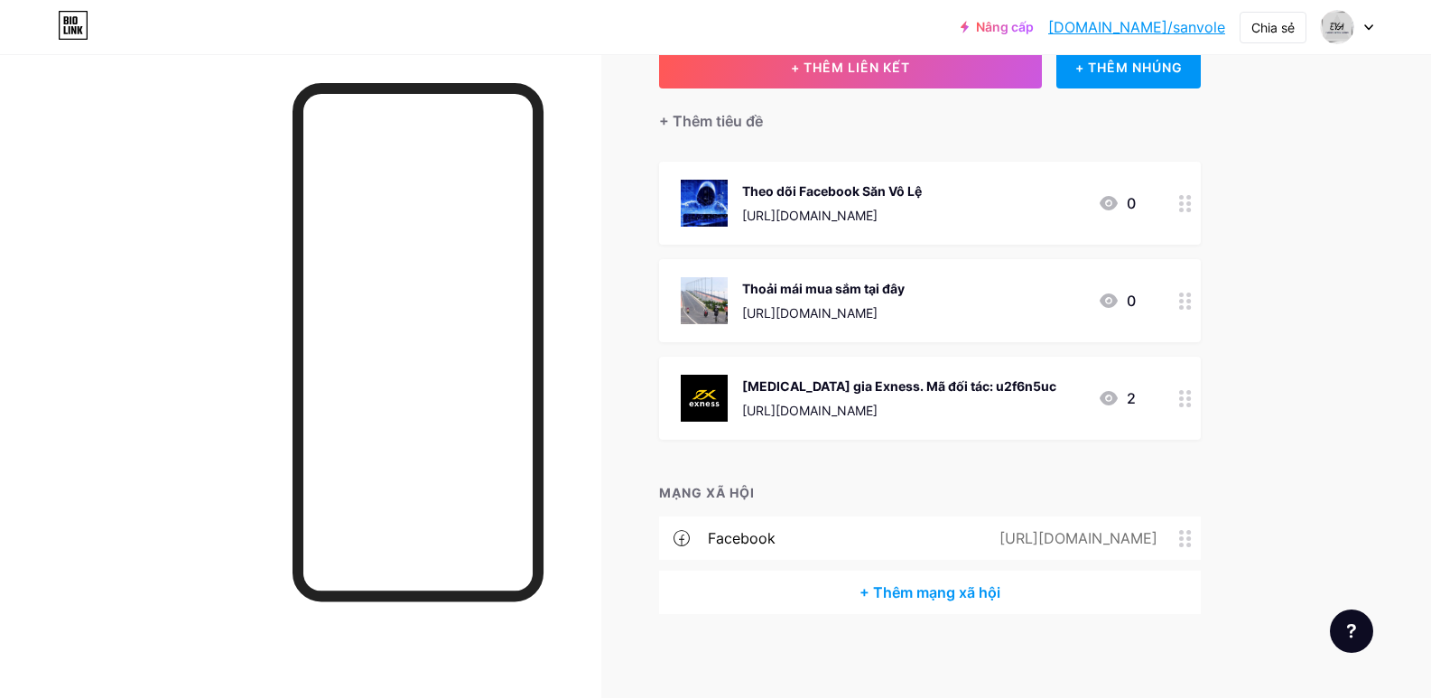
scroll to position [121, 0]
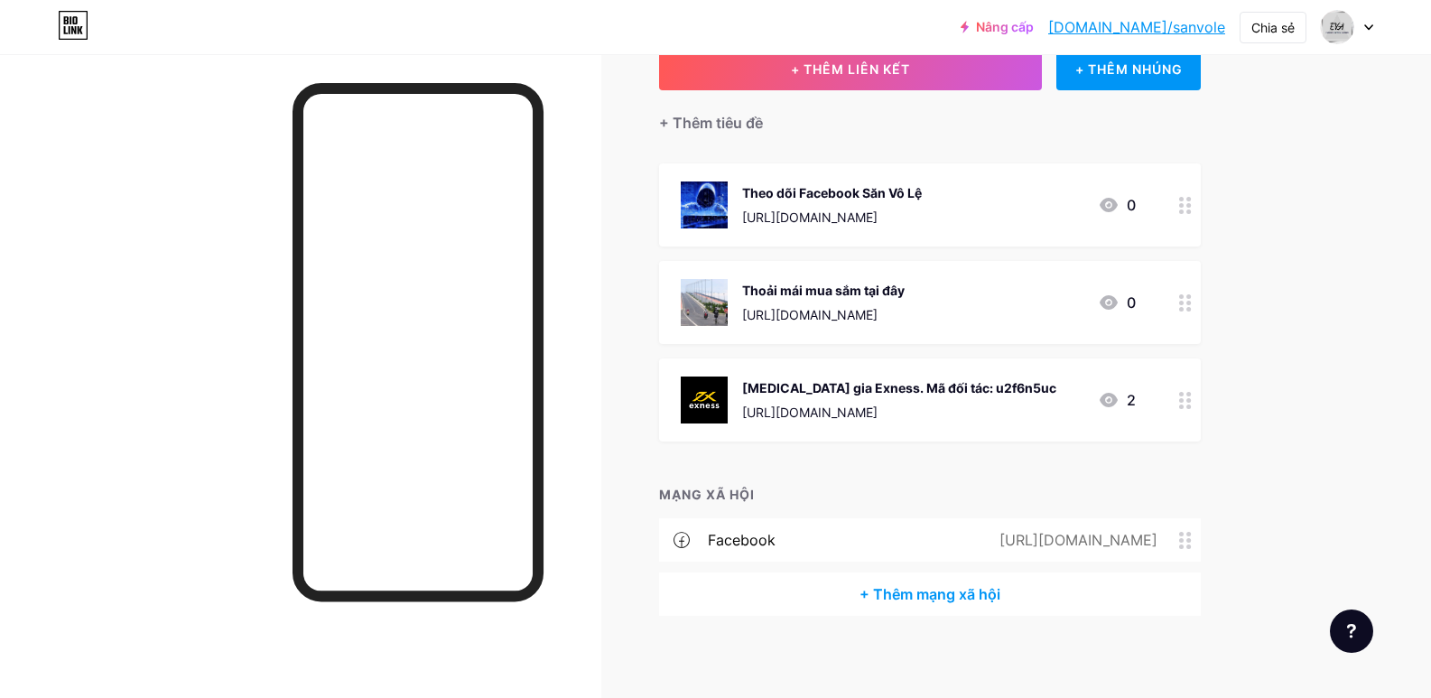
click at [966, 596] on font "+ Thêm mạng xã hội" at bounding box center [929, 594] width 141 height 18
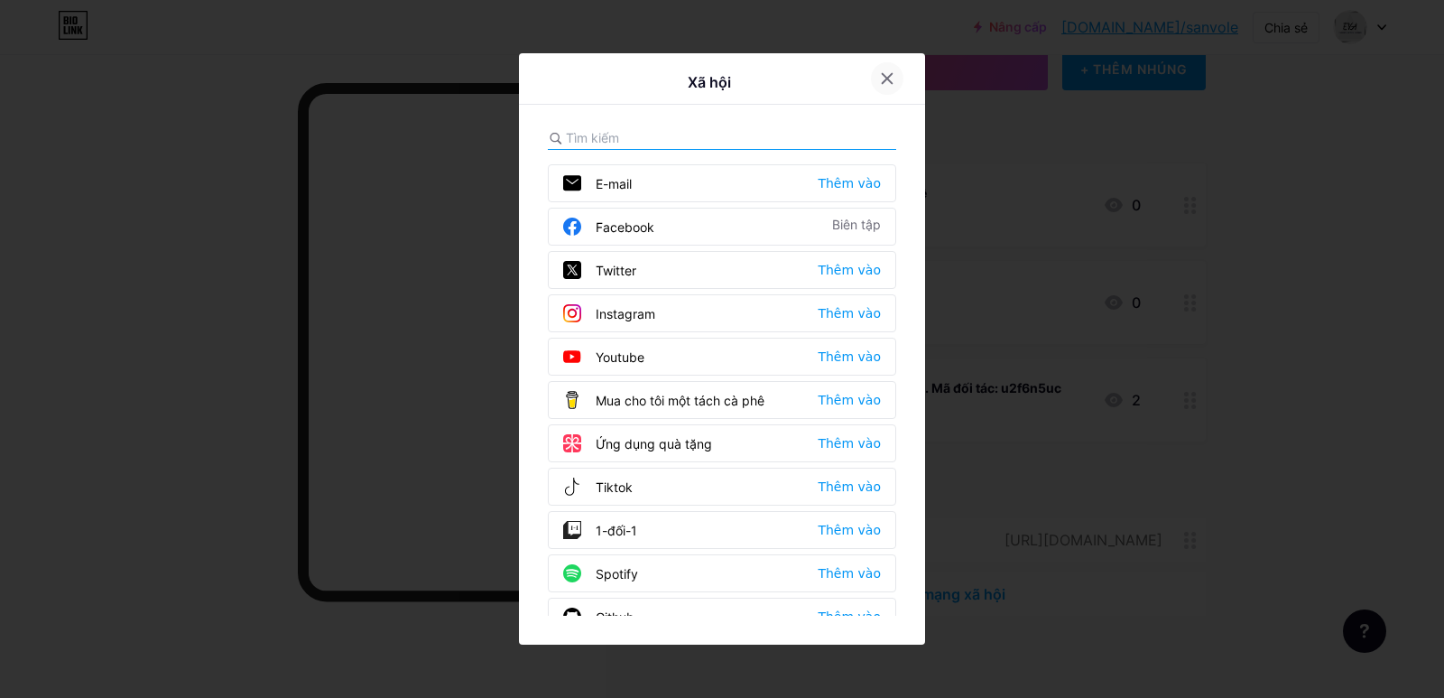
click at [881, 74] on icon at bounding box center [887, 78] width 14 height 14
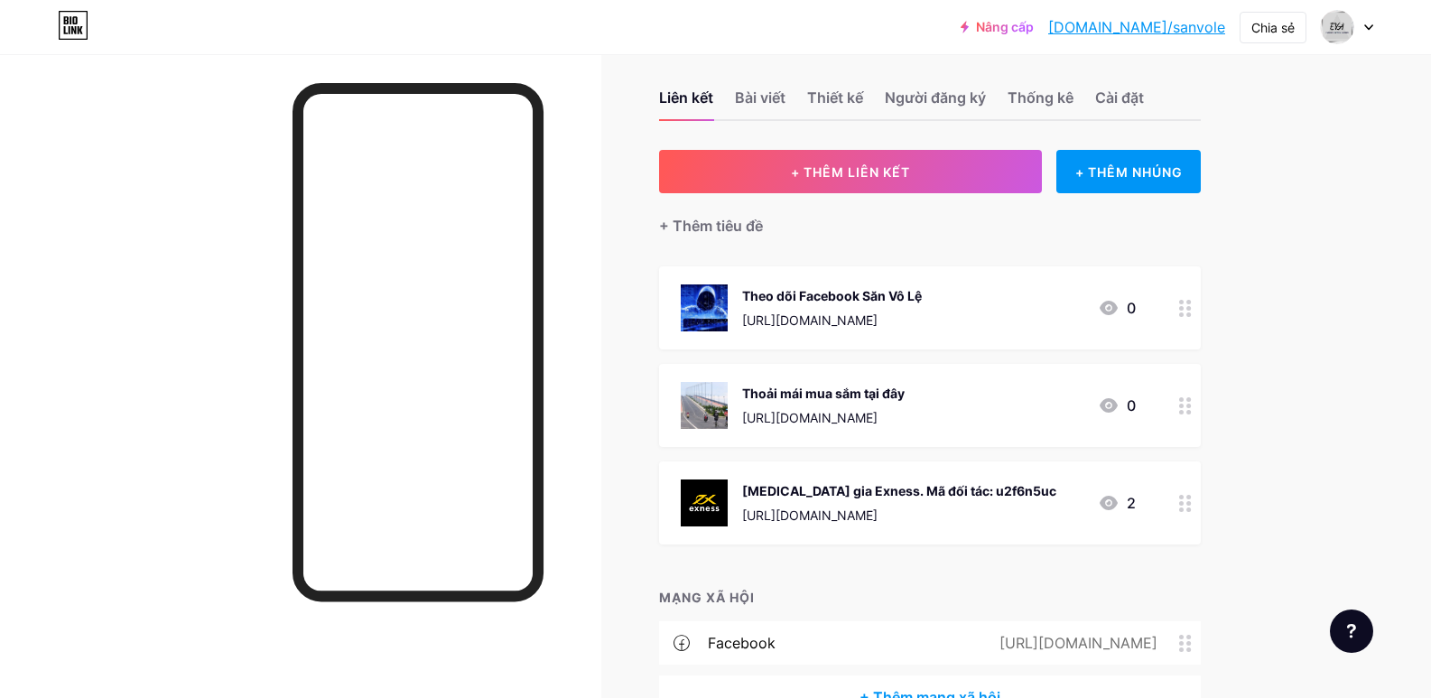
scroll to position [16, 0]
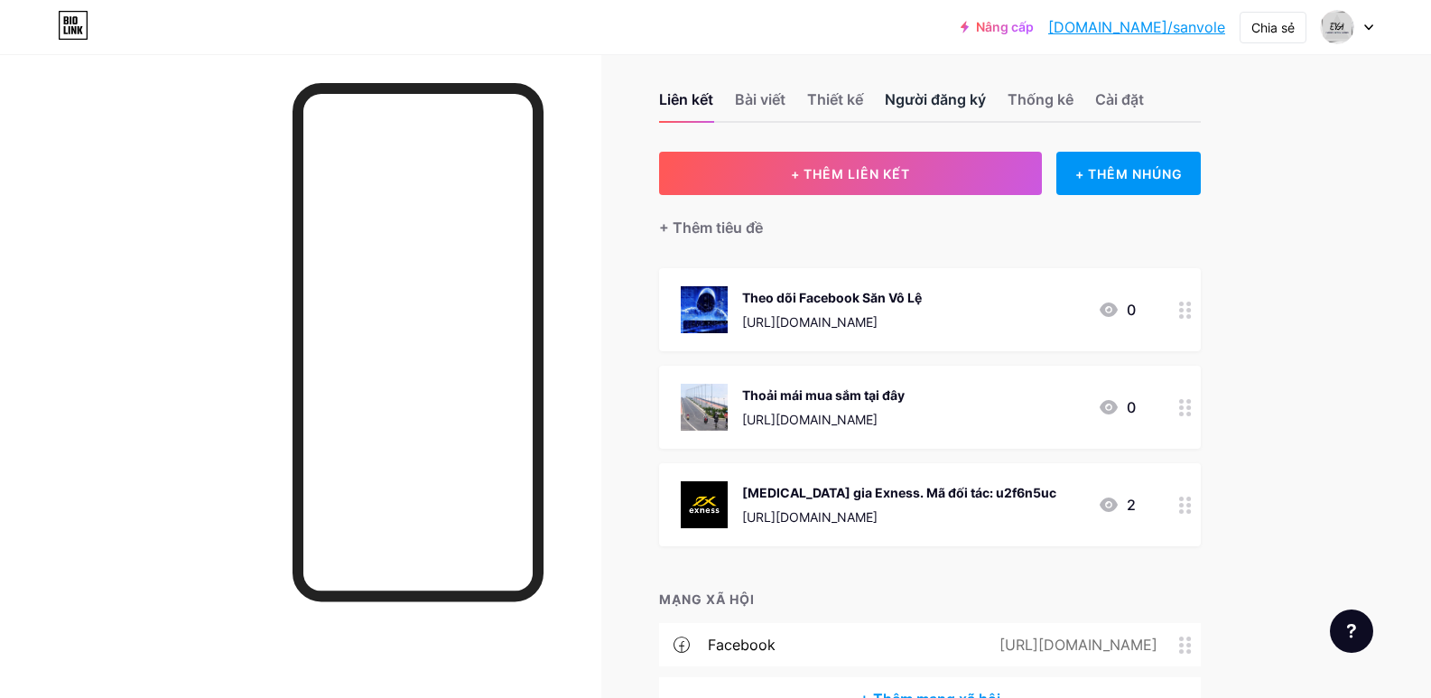
click at [935, 107] on font "Người đăng ký" at bounding box center [935, 99] width 101 height 18
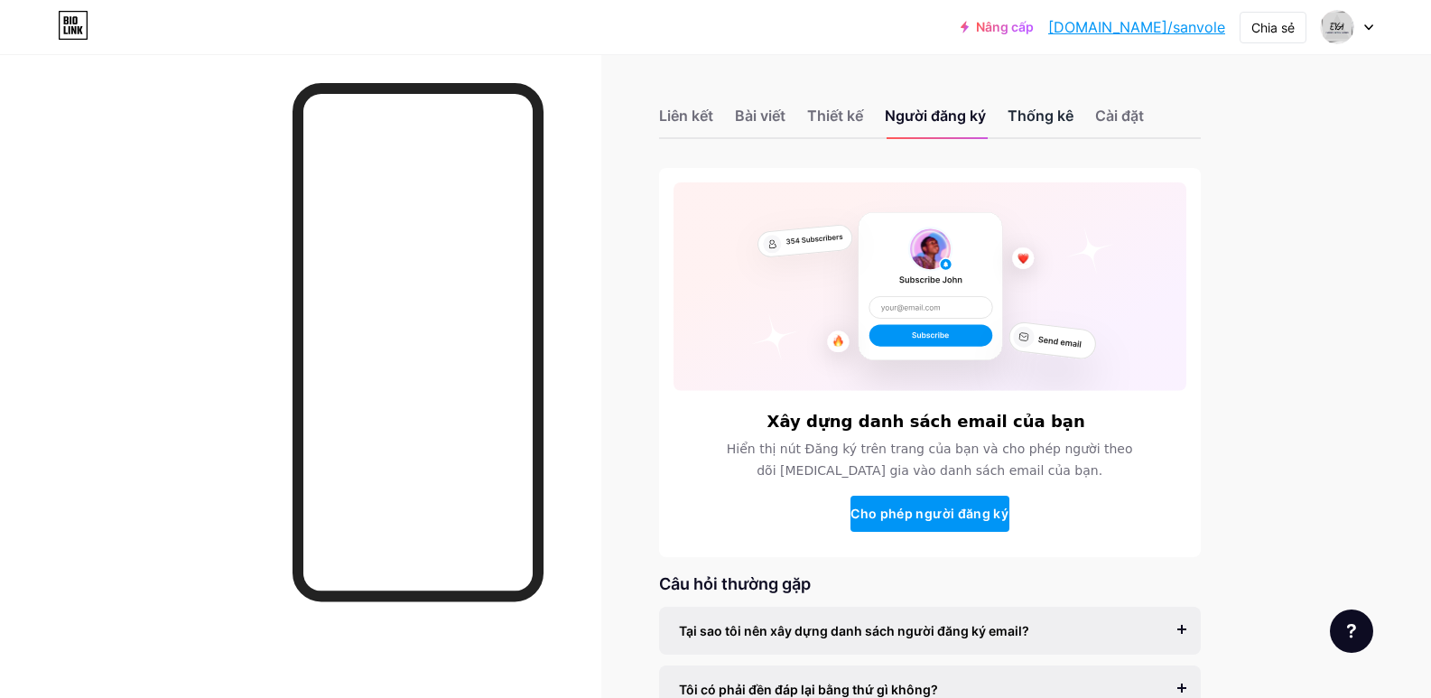
click at [1035, 119] on font "Thống kê" at bounding box center [1040, 116] width 66 height 18
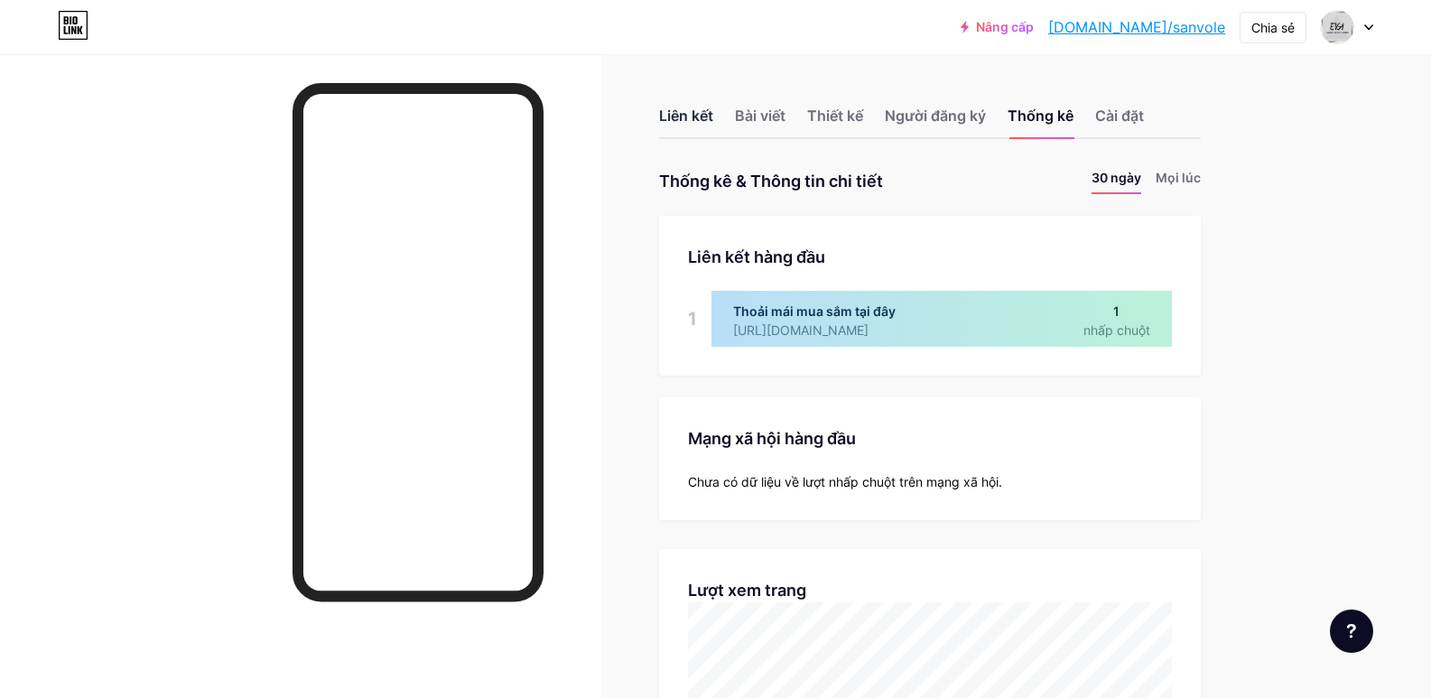
click at [708, 117] on font "Liên kết" at bounding box center [686, 116] width 54 height 18
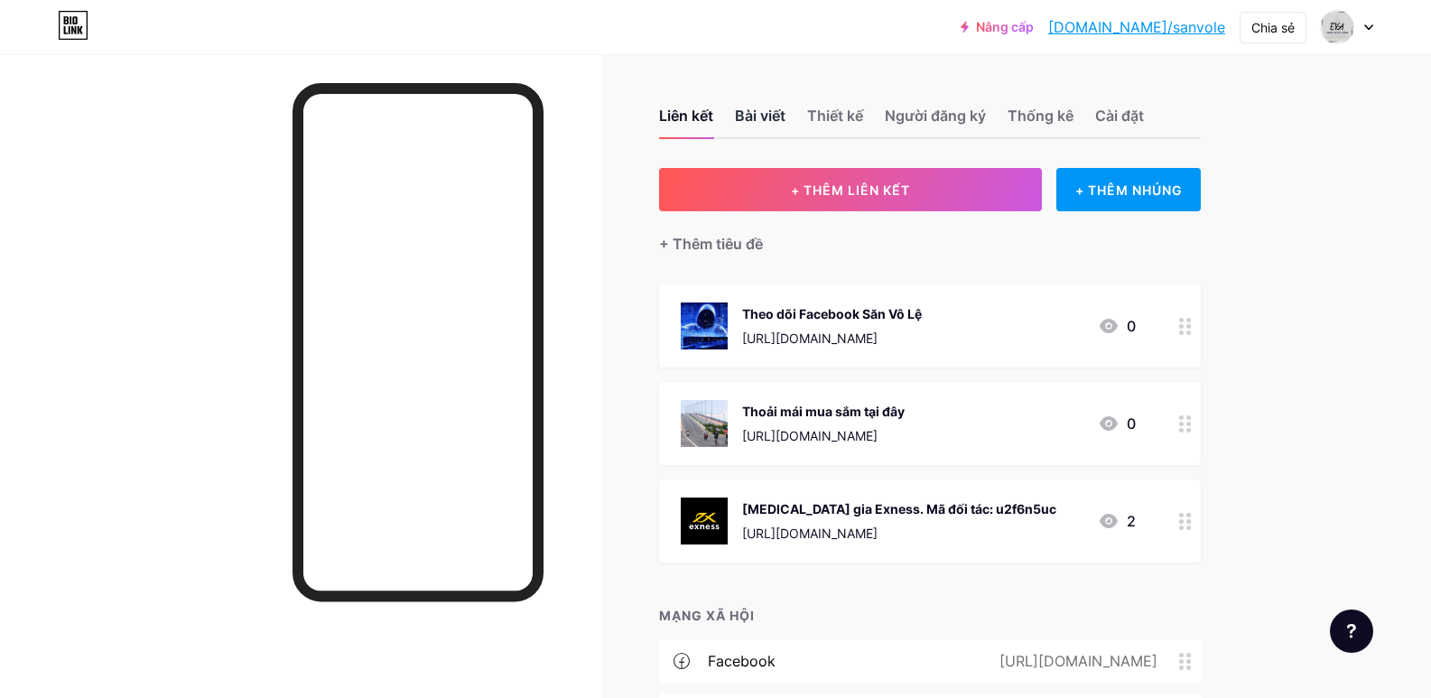
click at [757, 109] on font "Bài viết" at bounding box center [760, 116] width 51 height 18
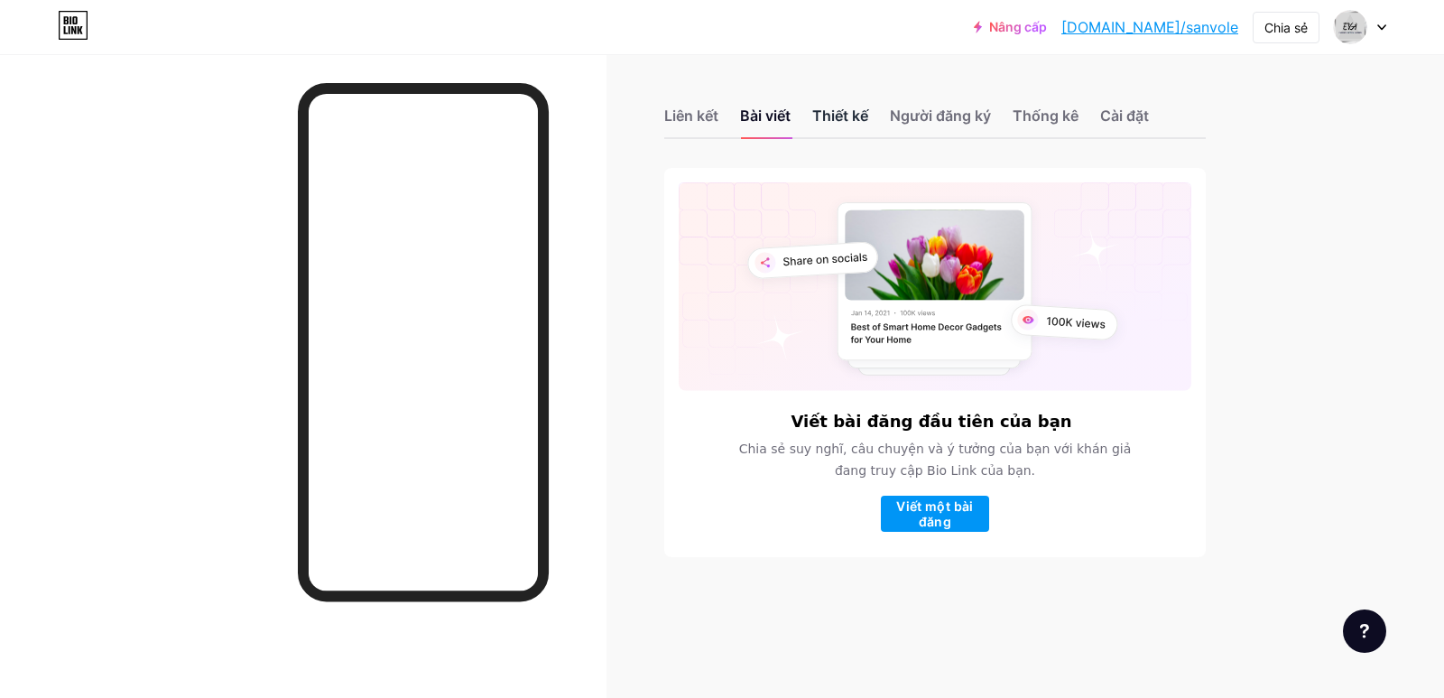
click at [845, 119] on font "Thiết kế" at bounding box center [840, 116] width 56 height 18
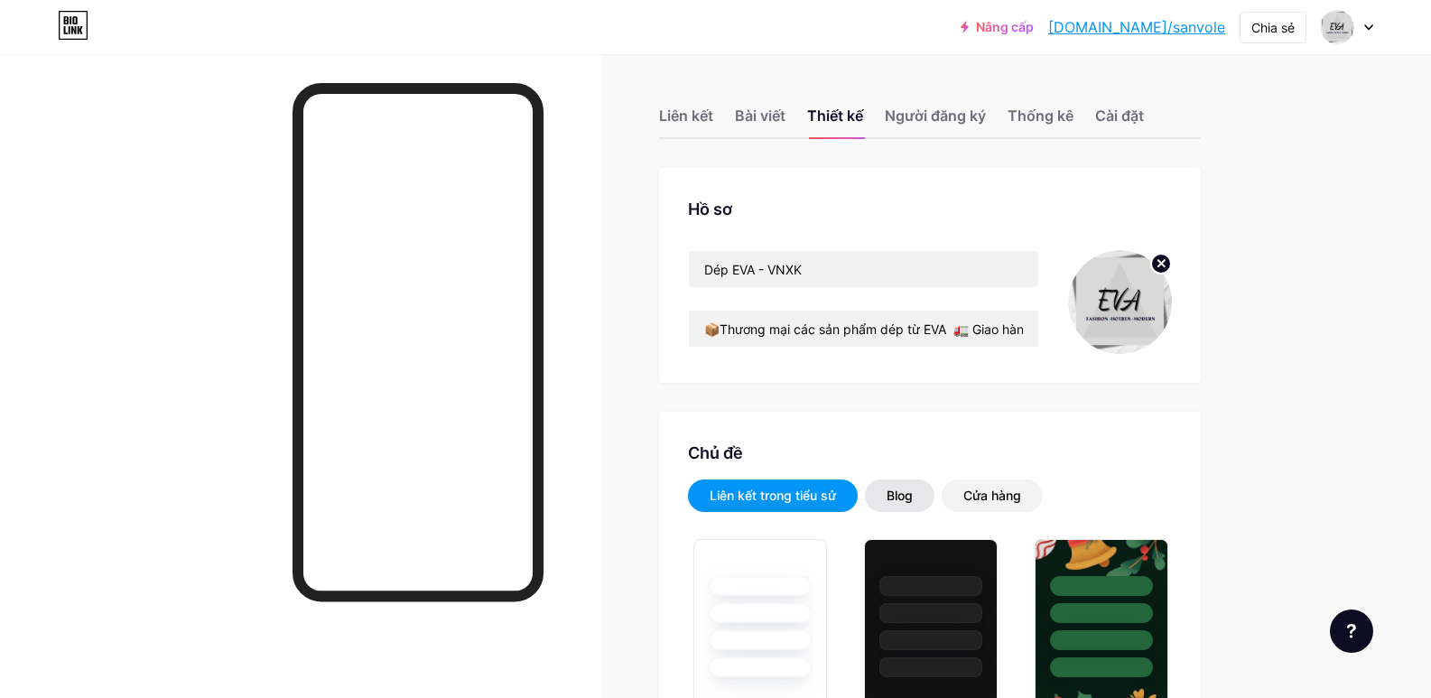
click at [902, 485] on div "Blog" at bounding box center [900, 495] width 70 height 32
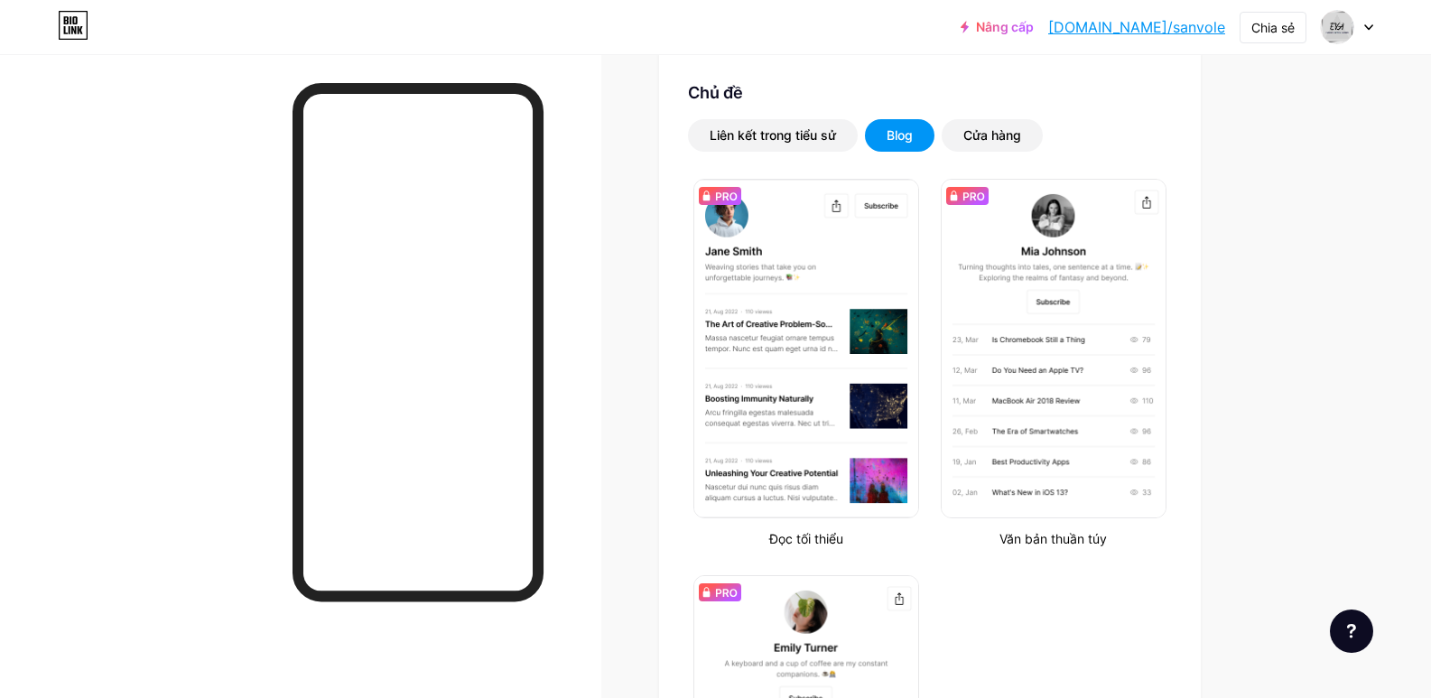
scroll to position [361, 0]
click at [1000, 135] on font "Cửa hàng" at bounding box center [992, 133] width 58 height 15
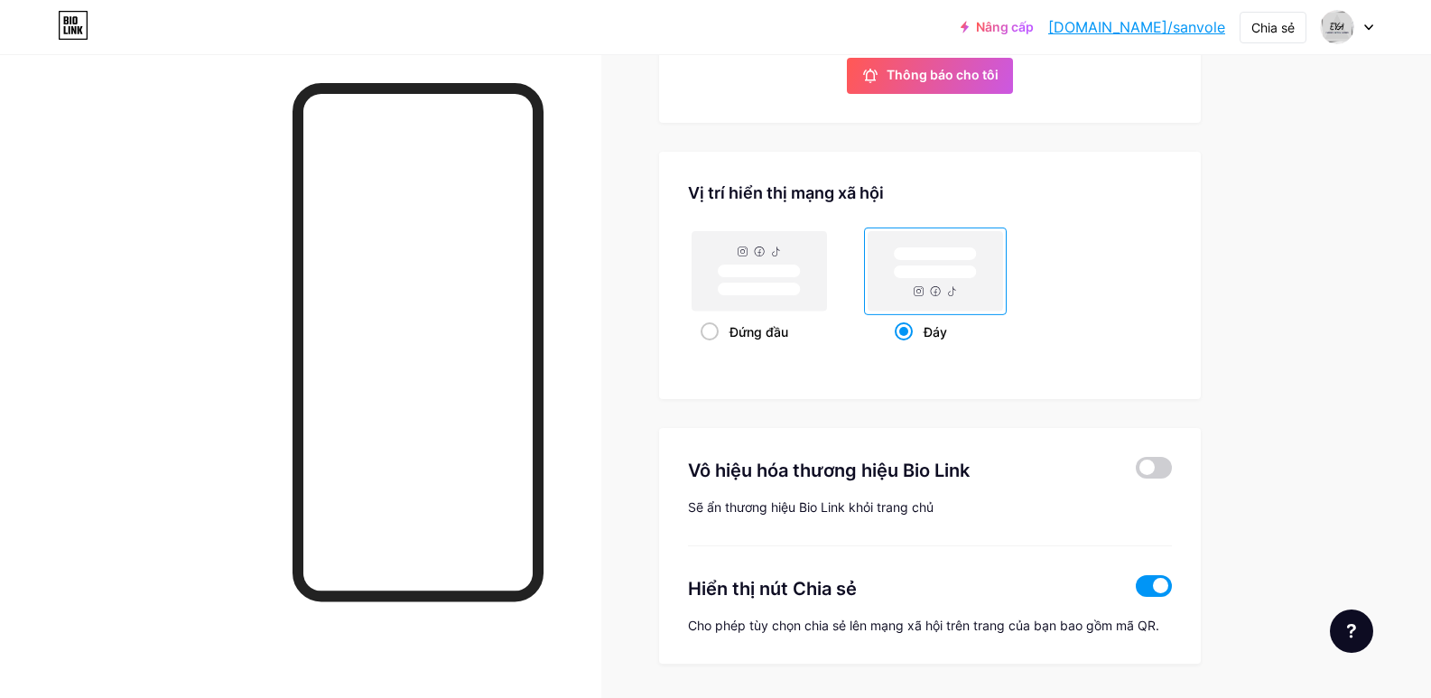
scroll to position [891, 0]
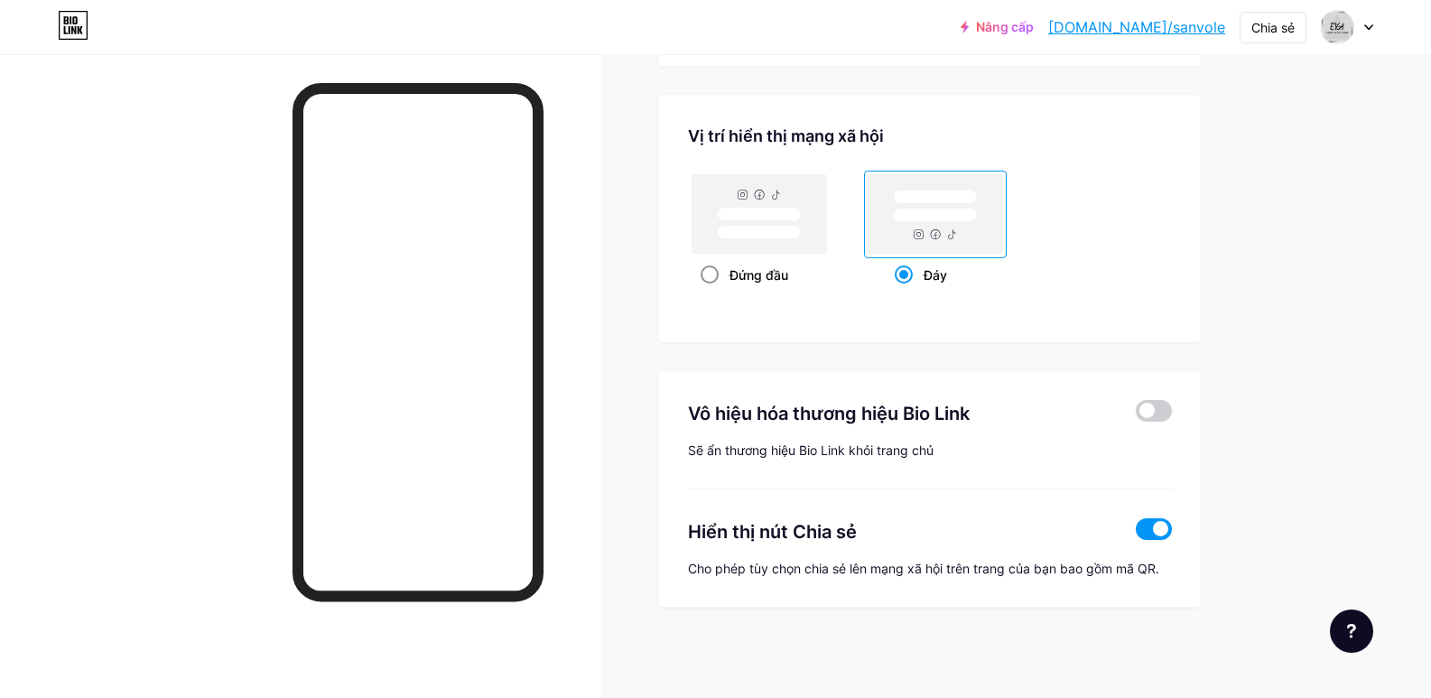
click at [715, 271] on span at bounding box center [709, 274] width 18 height 18
click at [712, 292] on input "Đứng đầu" at bounding box center [706, 298] width 12 height 12
radio input "true"
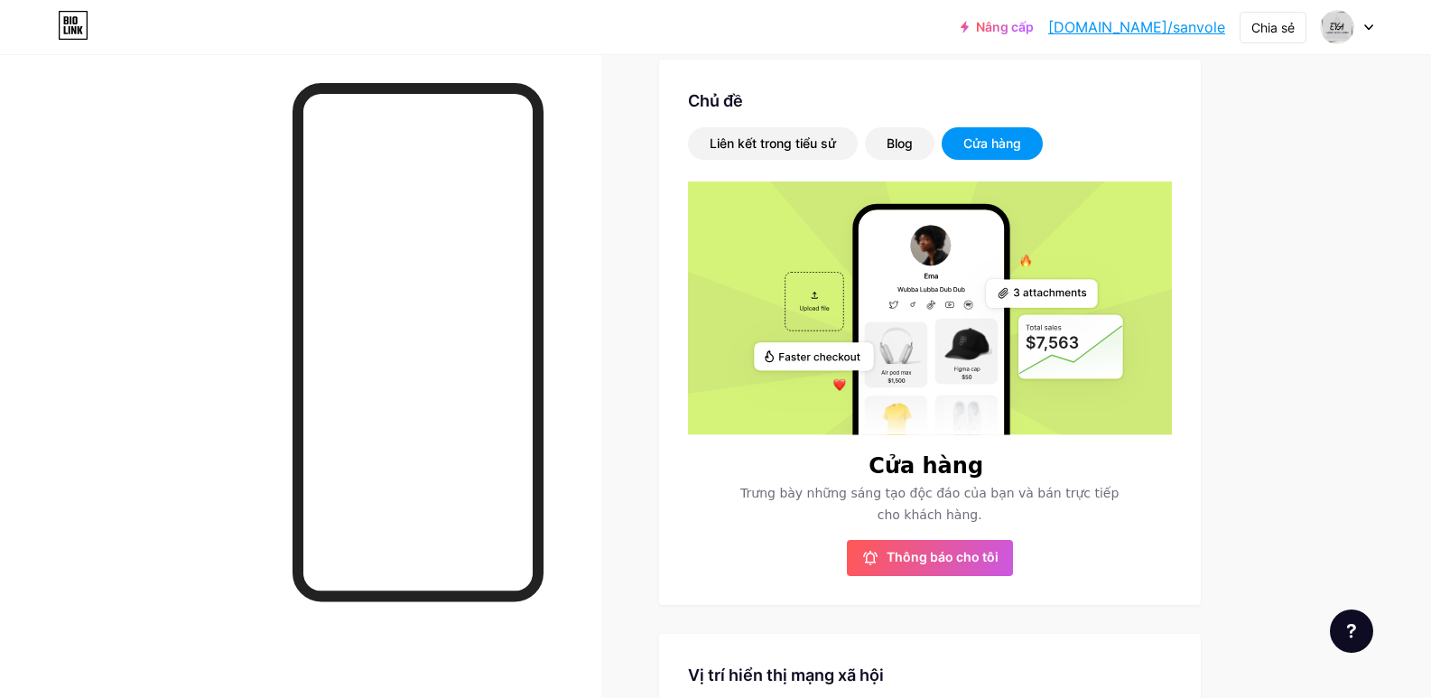
scroll to position [294, 0]
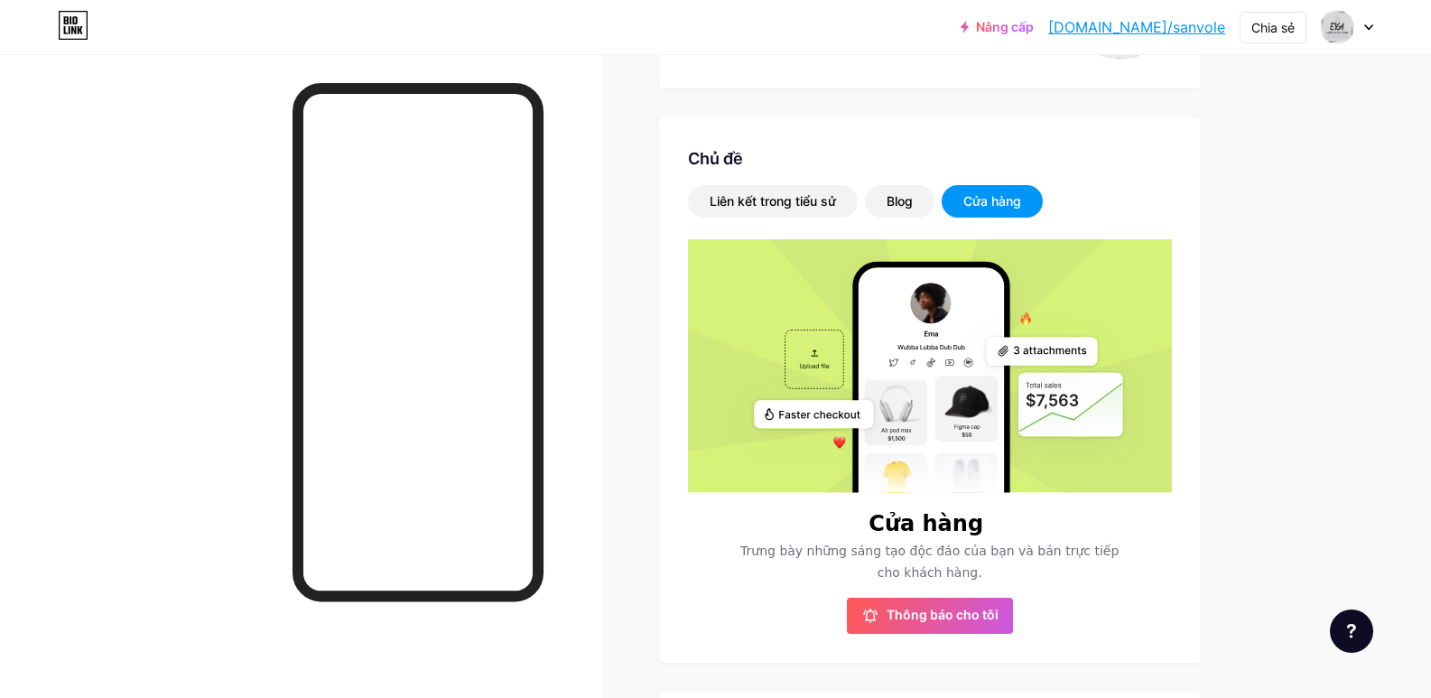
click at [660, 165] on div "Liên kết Bài viết Thiết kế Người đăng ký Thống kê Cài đặt Hồ sơ Dép EVA - VNXK …" at bounding box center [638, 527] width 1276 height 1535
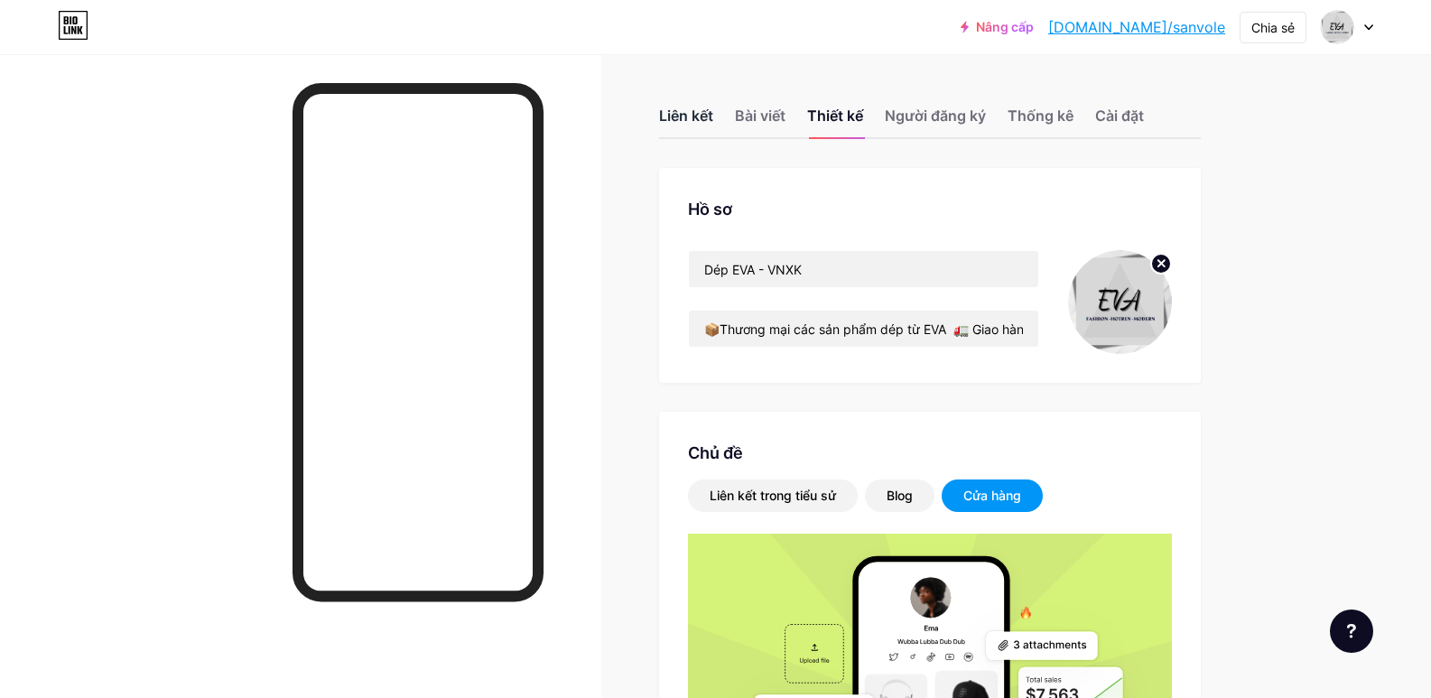
click at [676, 125] on div "Liên kết" at bounding box center [686, 121] width 54 height 32
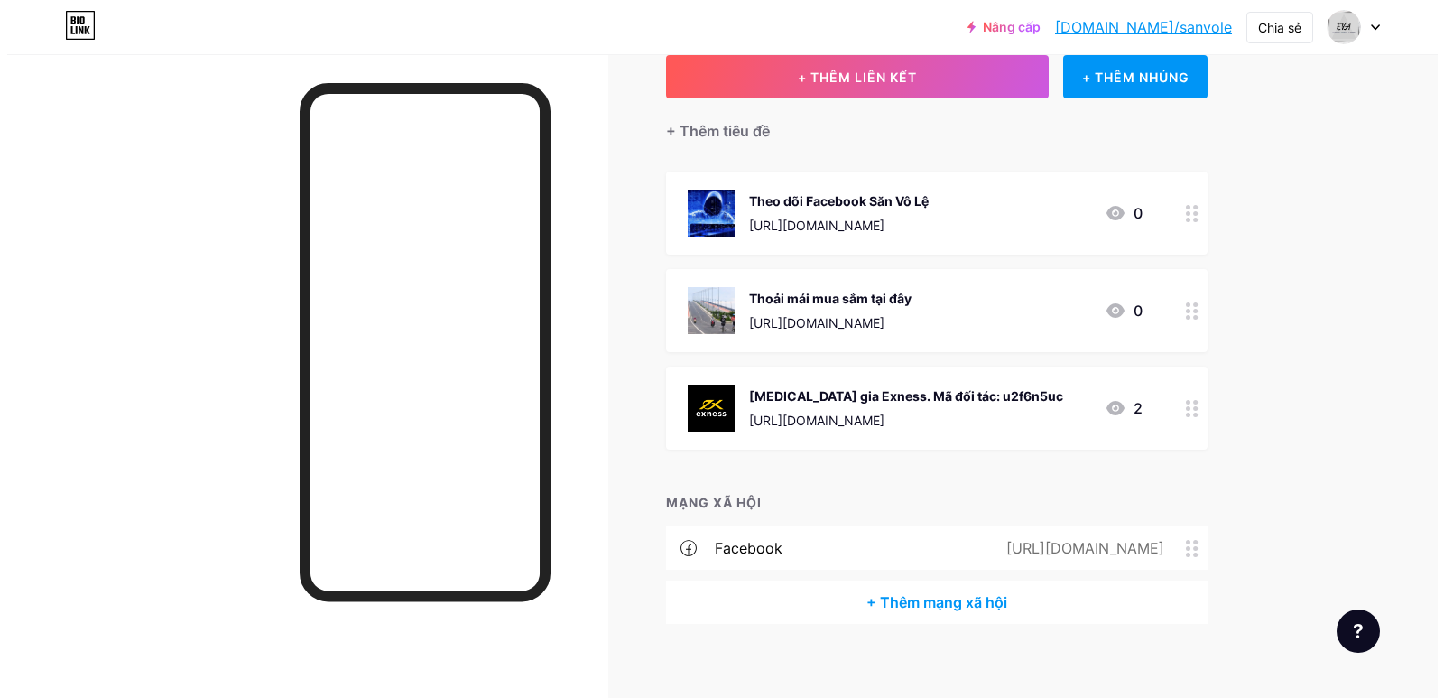
scroll to position [128, 0]
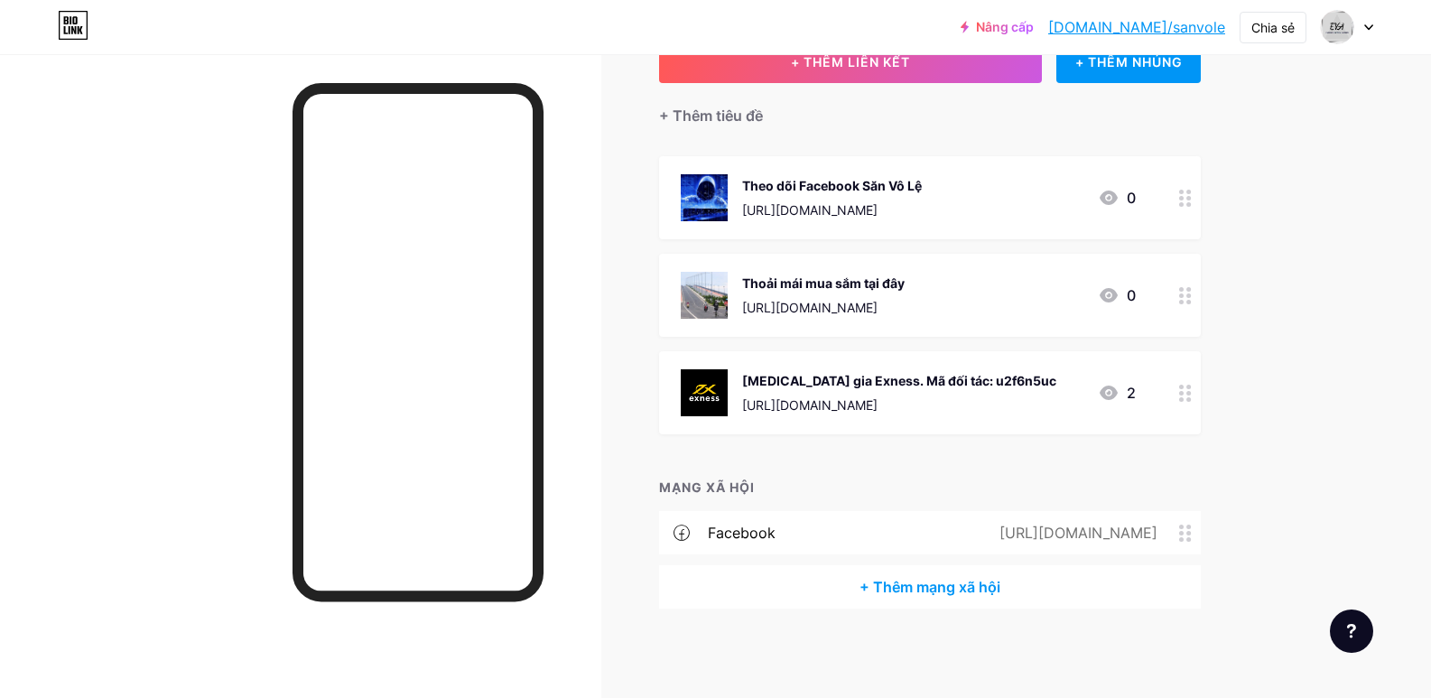
click at [1183, 300] on circle at bounding box center [1181, 302] width 5 height 5
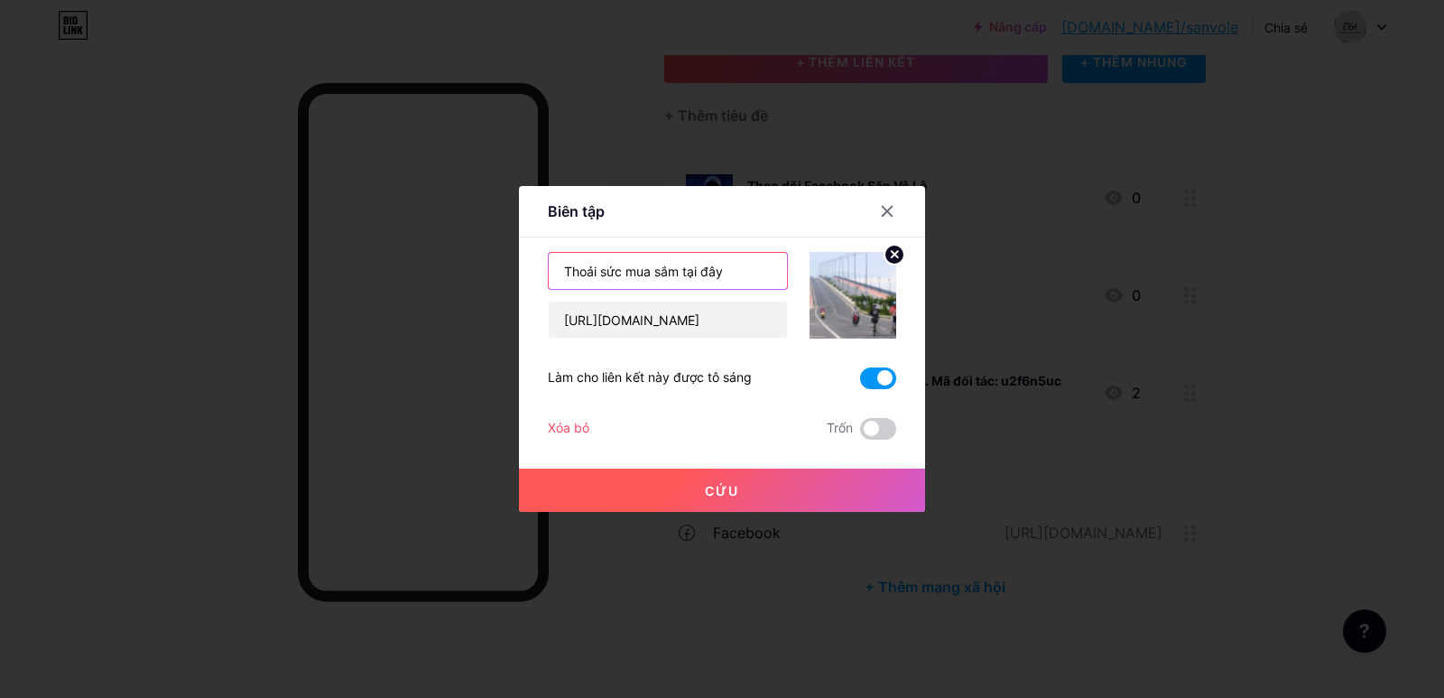
click at [728, 271] on input "Thoải sức mua sắm tại đây" at bounding box center [668, 271] width 238 height 36
paste input "💲117k / 1 đôi + 20k ship 💲2 đôi Free Ship"
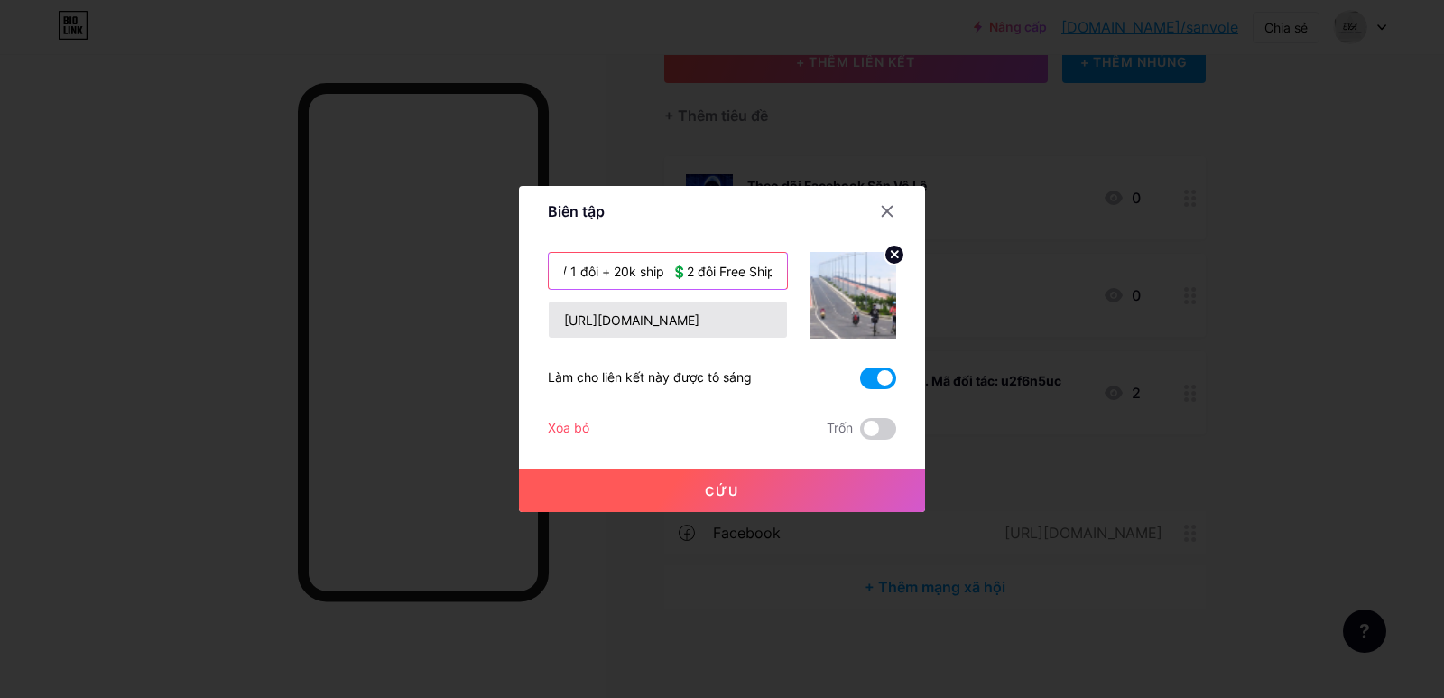
type input "💲117k / 1 đôi + 20k ship 💲2 đôi Free Ship"
click at [709, 320] on input "[URL][DOMAIN_NAME]" at bounding box center [668, 320] width 238 height 36
click at [749, 310] on input "[URL][DOMAIN_NAME]" at bounding box center [668, 320] width 238 height 36
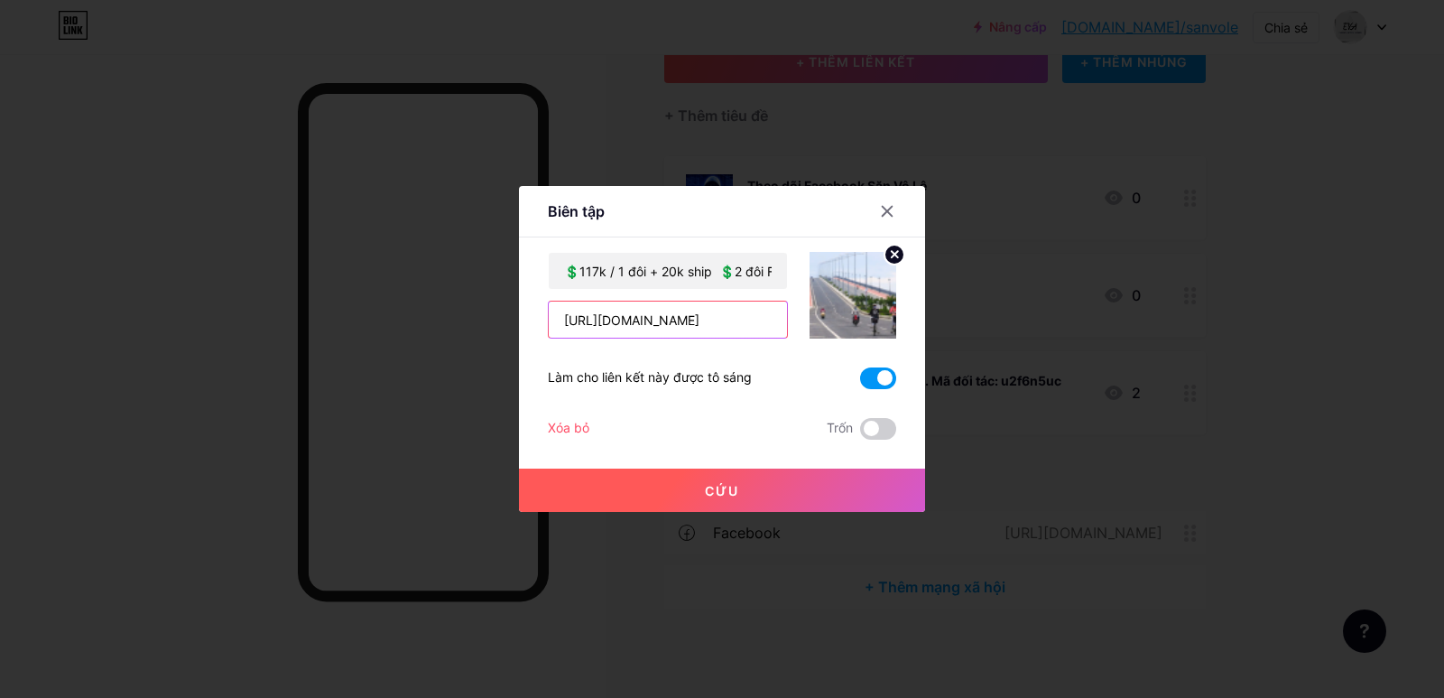
click at [749, 310] on input "[URL][DOMAIN_NAME]" at bounding box center [668, 320] width 238 height 36
paste input "share/p/1GGnYpsrgy/"
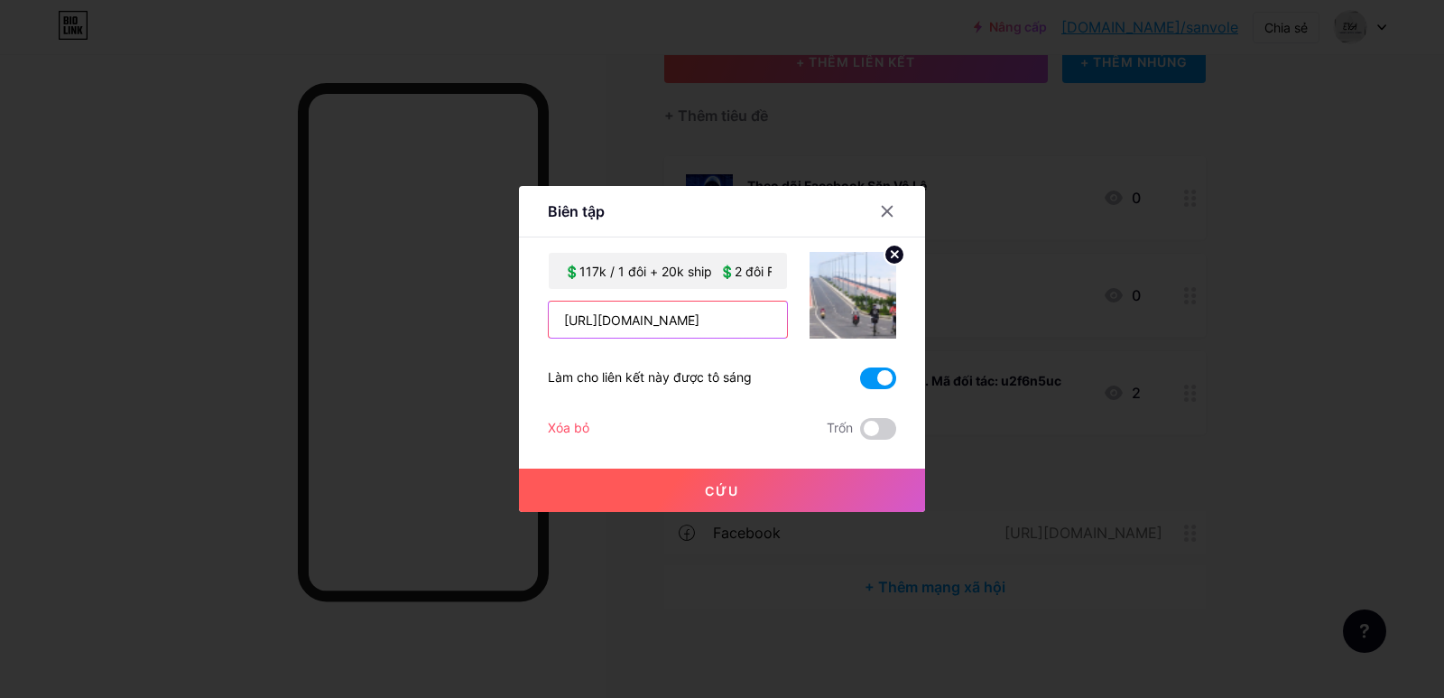
scroll to position [0, 84]
type input "https://www.facebook.com/share/p/1GGnYpsrgy/"
click at [895, 259] on circle at bounding box center [895, 255] width 20 height 20
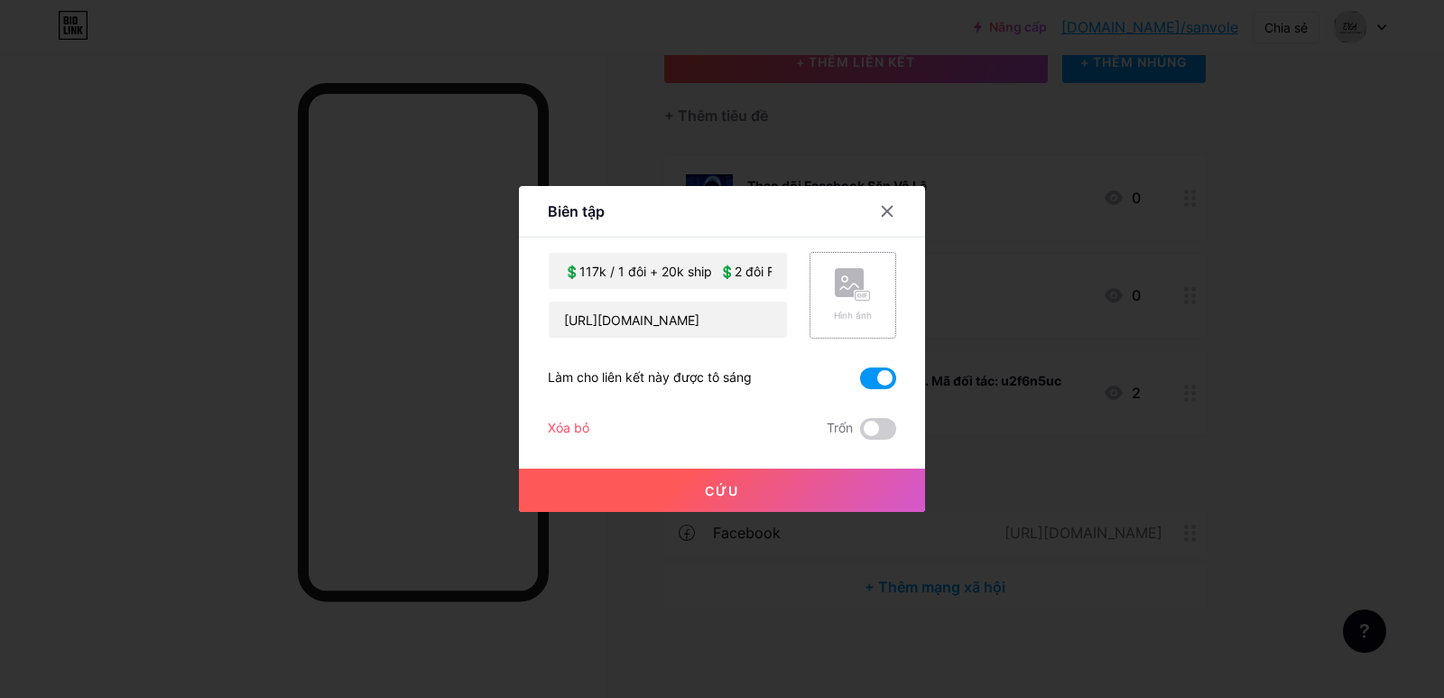
click at [850, 301] on icon at bounding box center [853, 284] width 36 height 33
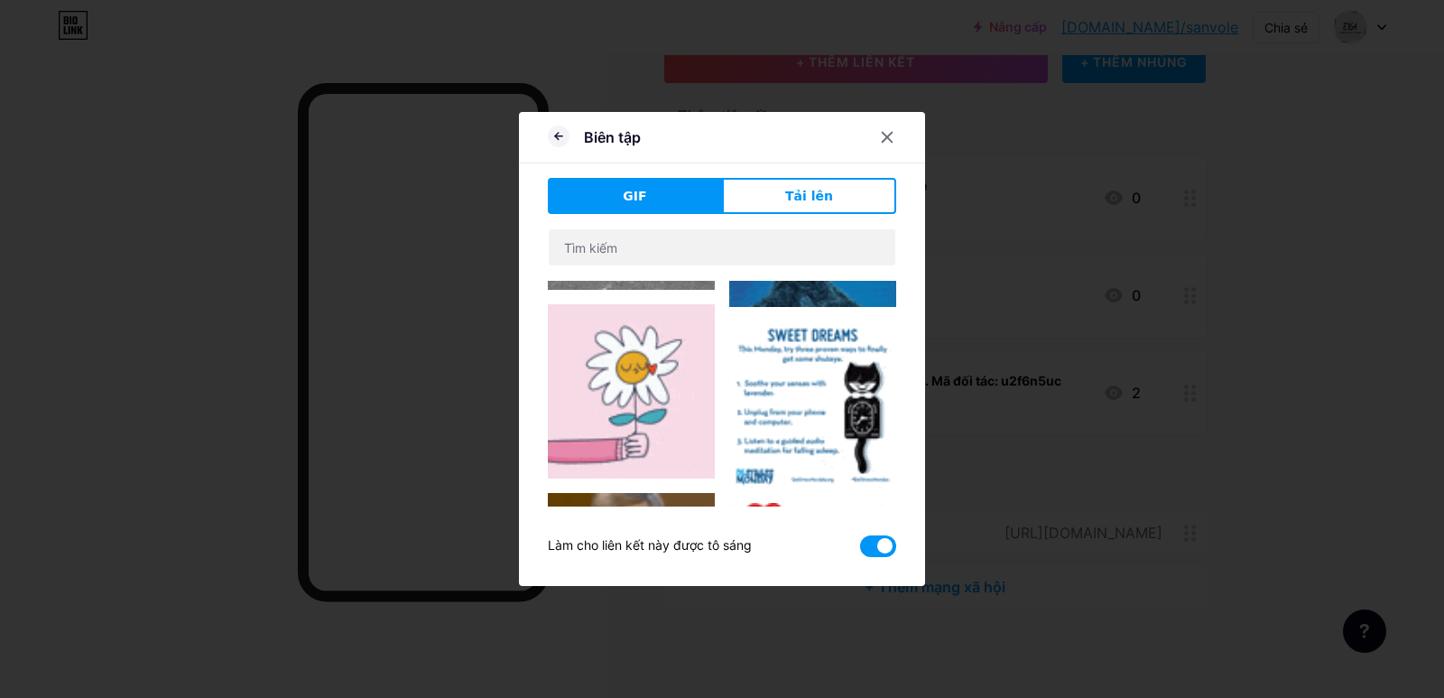
scroll to position [103, 0]
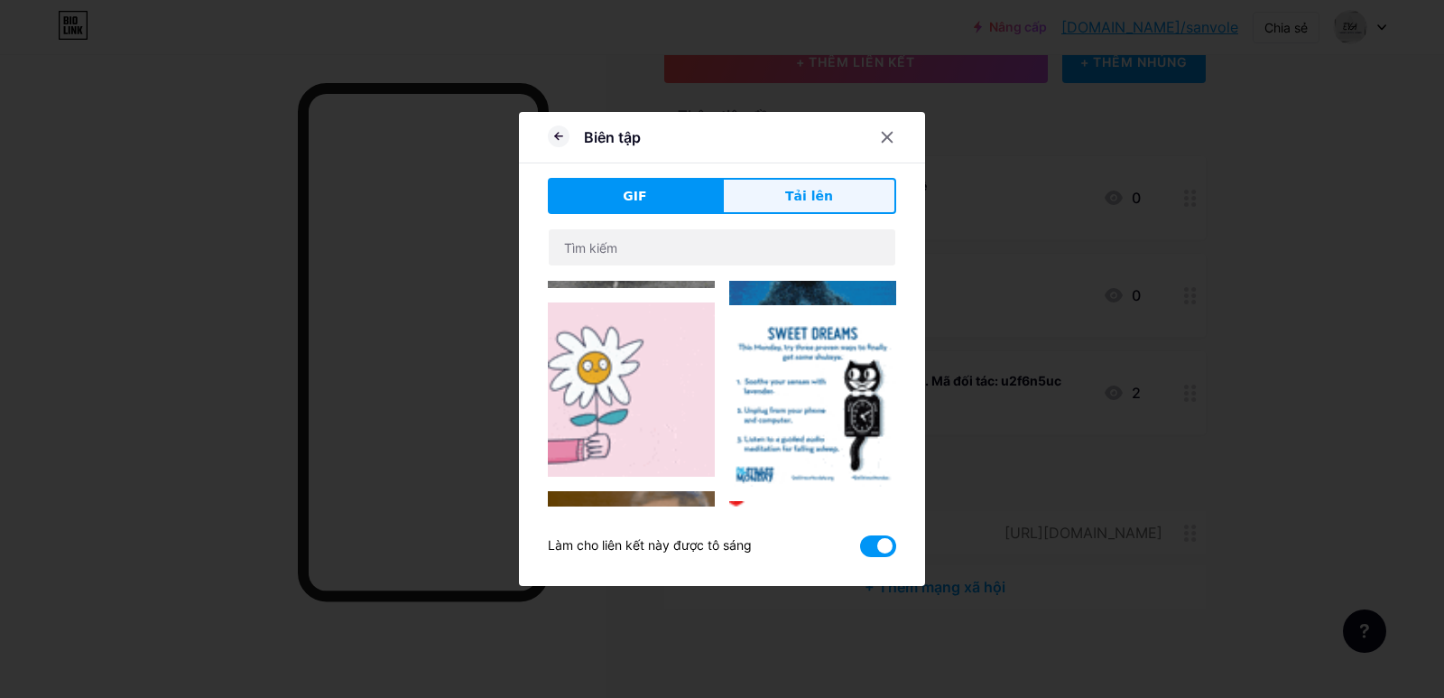
click at [795, 199] on font "Tải lên" at bounding box center [809, 196] width 48 height 14
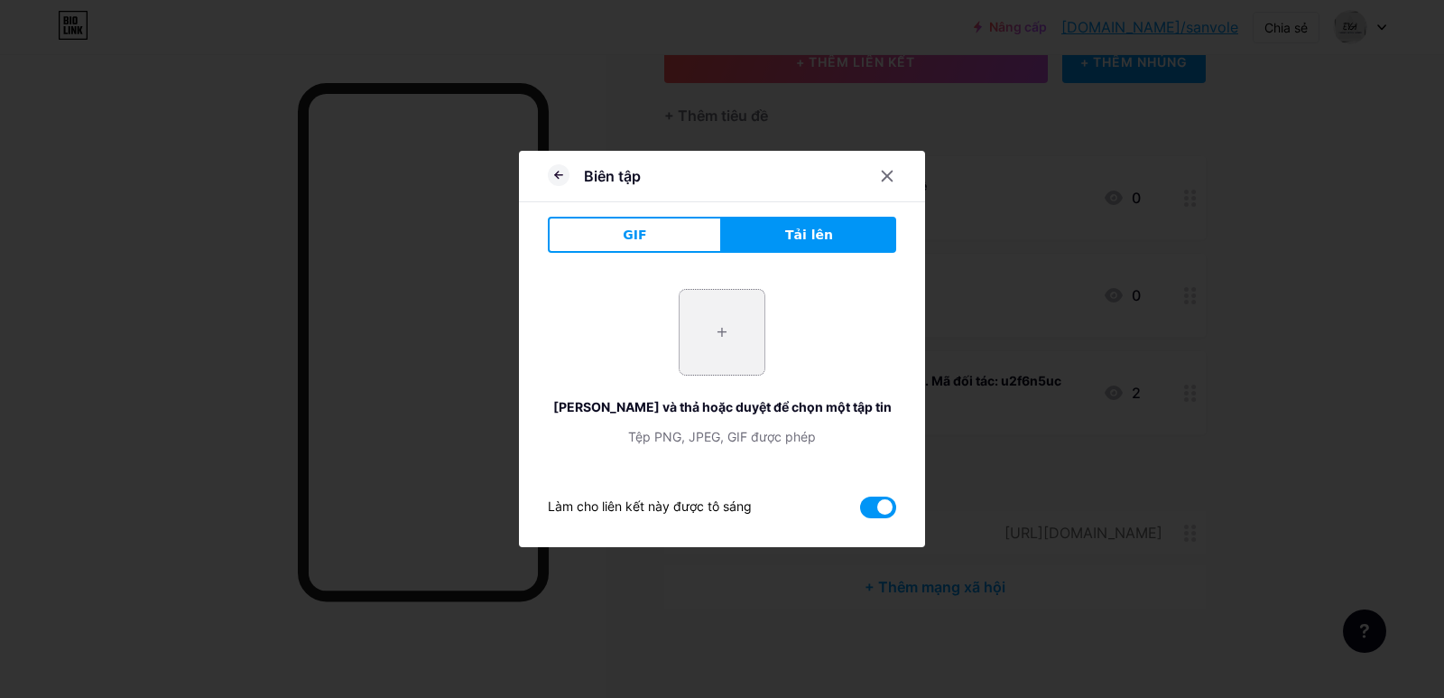
click at [719, 332] on input "file" at bounding box center [722, 332] width 85 height 85
type input "C:\fakepath\adidas1.jpg"
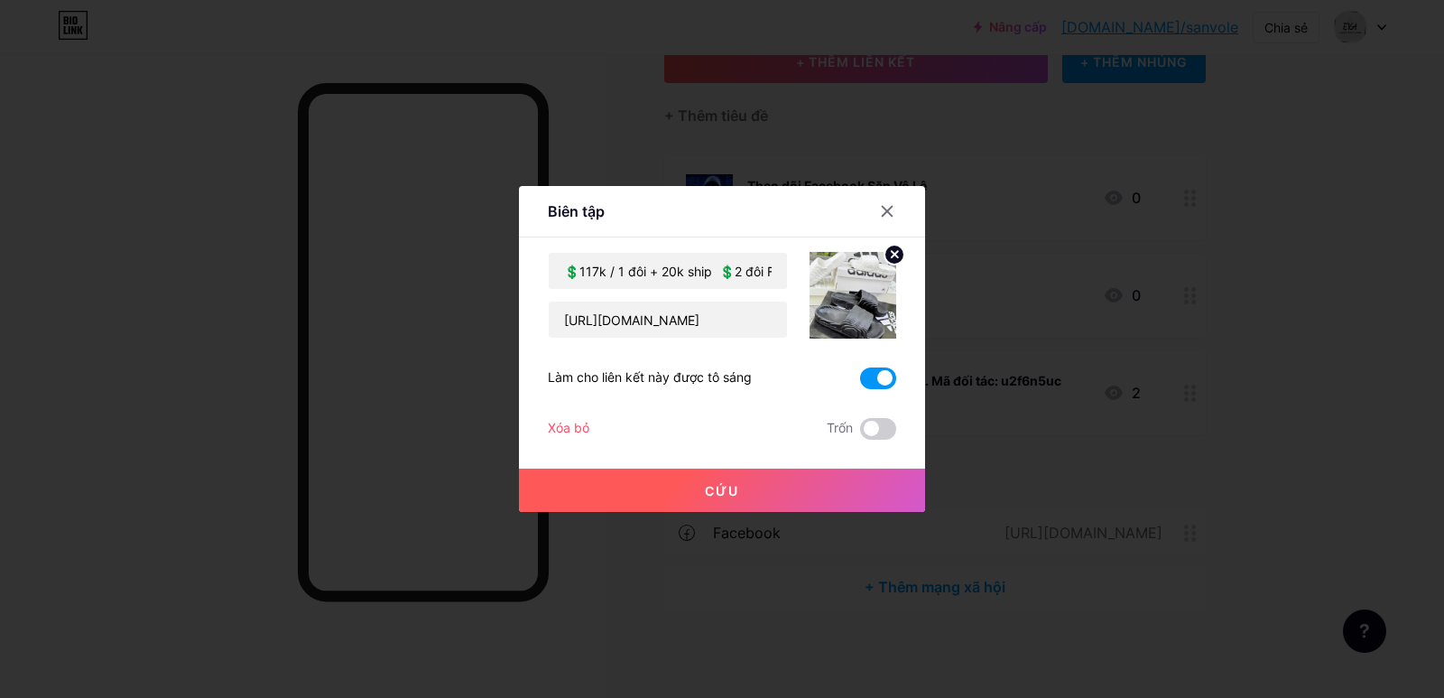
click at [730, 486] on font "Cứu" at bounding box center [722, 490] width 34 height 15
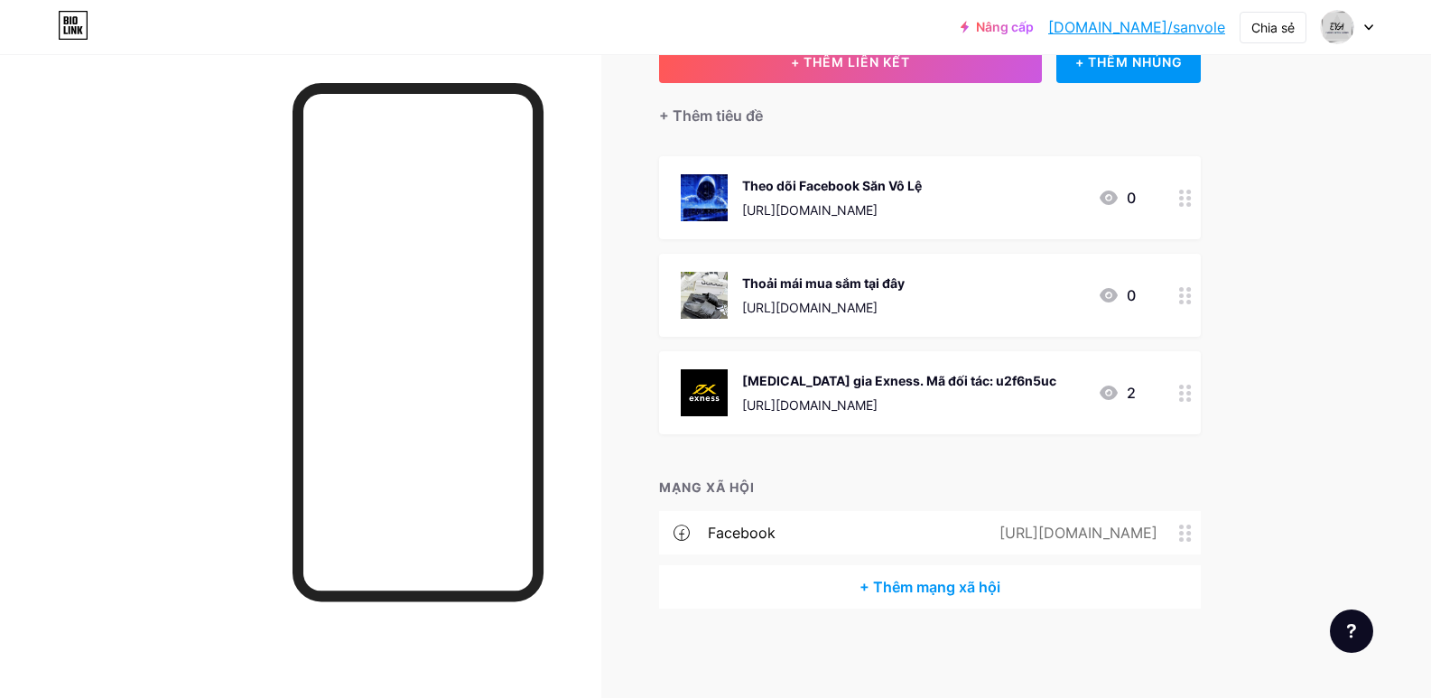
click at [1134, 26] on font "[DOMAIN_NAME]/sanvole" at bounding box center [1136, 27] width 177 height 18
click at [1192, 298] on icon at bounding box center [1185, 295] width 13 height 17
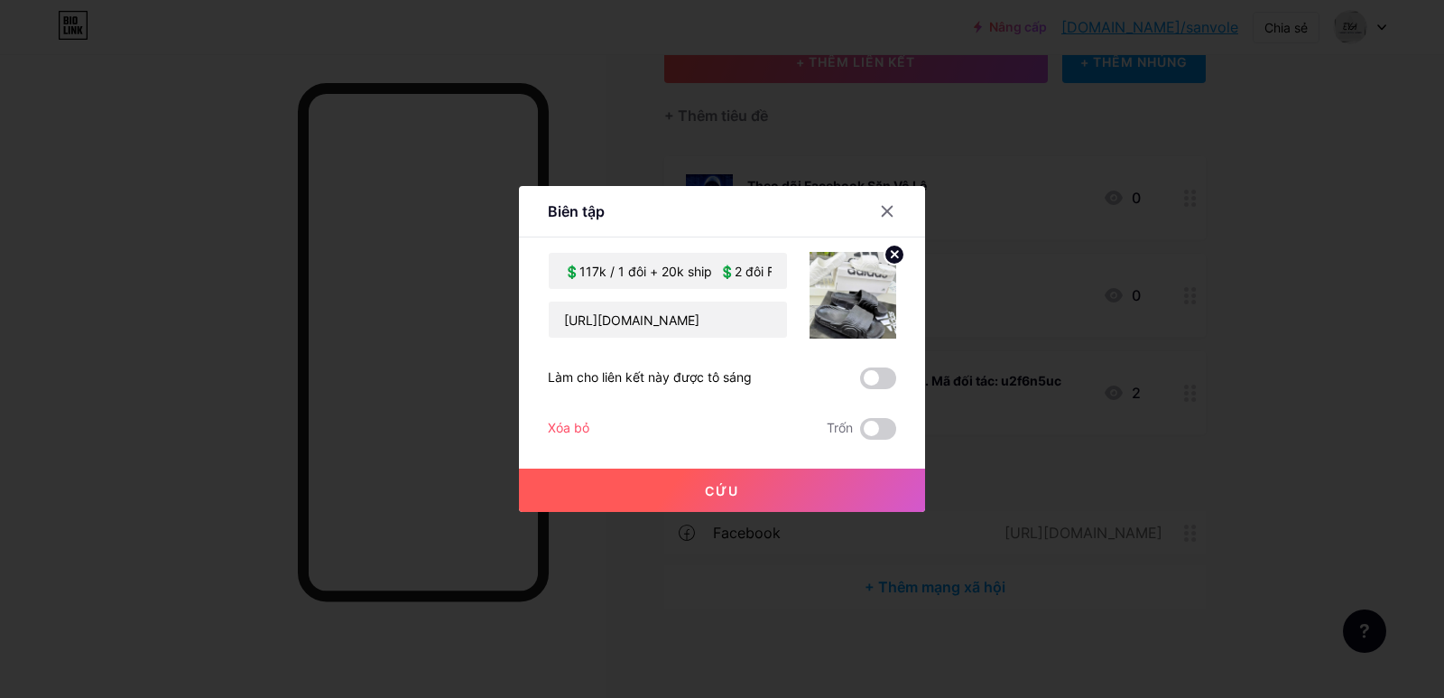
click at [685, 344] on div "💲117k / 1 đôi + 20k ship 💲2 đôi Free Ship https://www.facebook.com/share/p/1GGn…" at bounding box center [722, 346] width 348 height 188
click at [697, 272] on input "💲117k / 1 đôi + 20k ship 💲2 đôi Free Ship" at bounding box center [668, 271] width 238 height 36
click at [613, 270] on input "💲117k / 1 đôi + 20k ship 💲2 đôi Free Ship" at bounding box center [668, 271] width 238 height 36
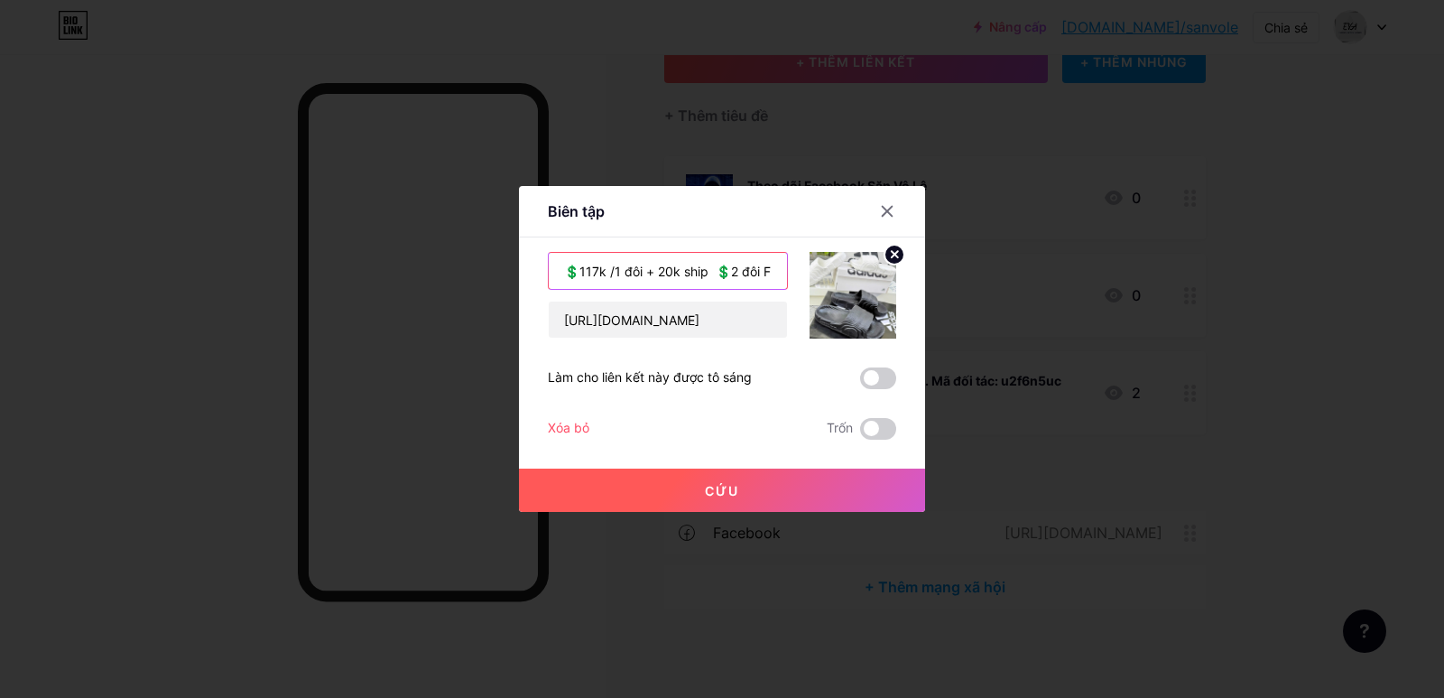
click at [605, 270] on input "💲117k /1 đôi + 20k ship 💲2 đôi Free Ship" at bounding box center [668, 271] width 238 height 36
click at [730, 272] on input "💲117k/1 đôi + 20k ship 💲2 đôi Free Ship" at bounding box center [668, 271] width 238 height 36
type input "💲117k/1 đôi + 20k ship 💲2 đôi Free Ship"
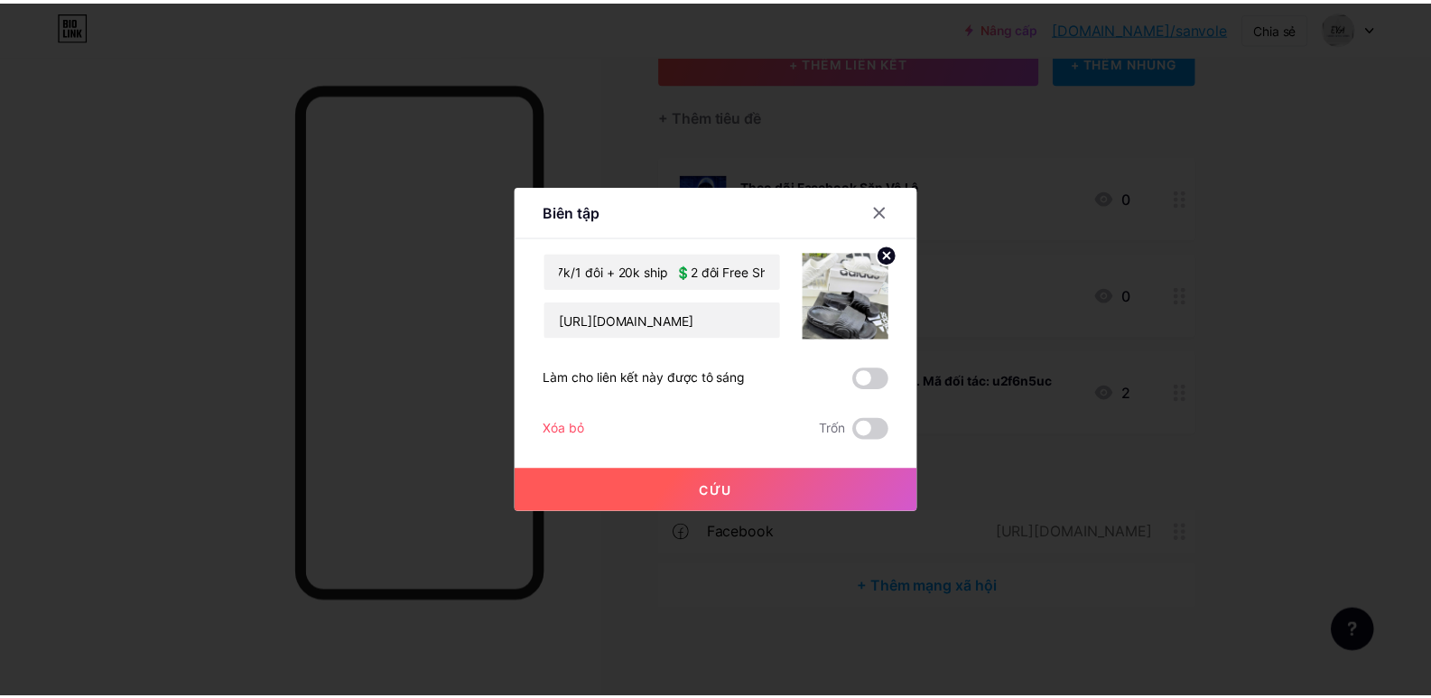
scroll to position [0, 0]
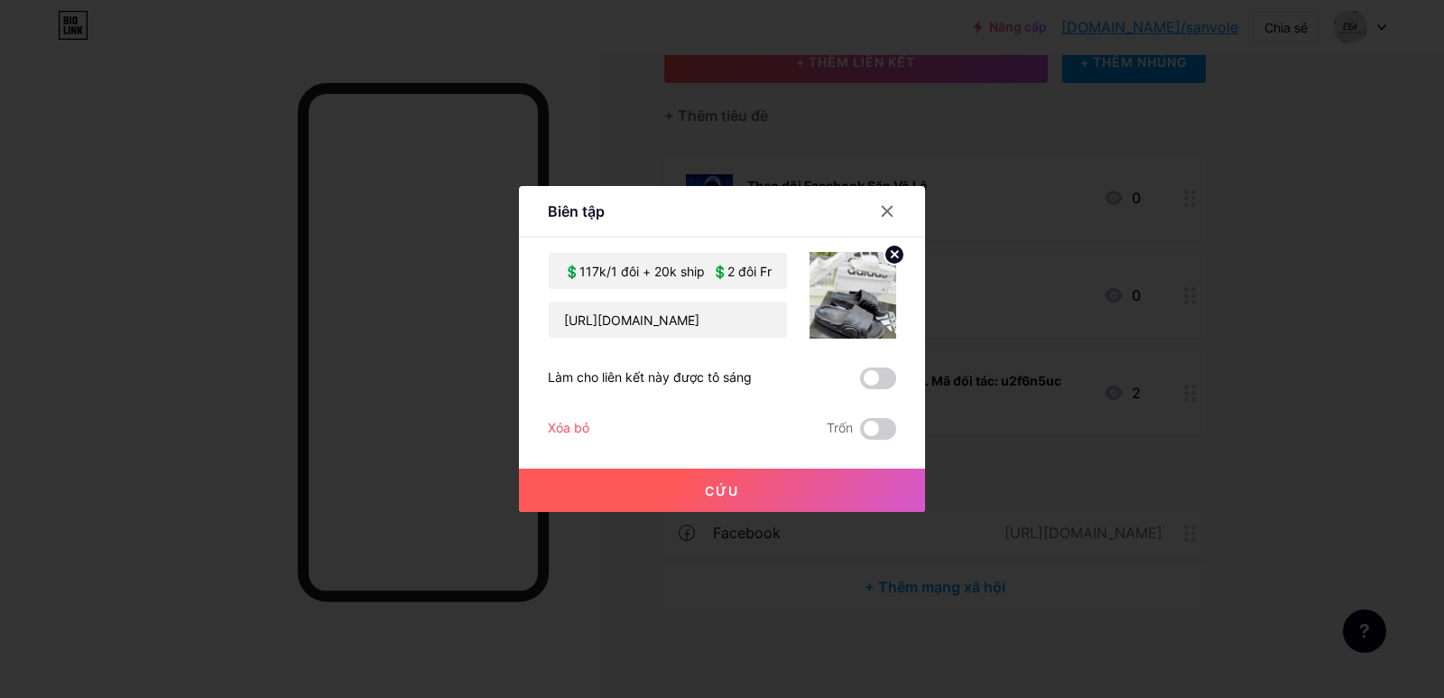
click at [710, 487] on font "Cứu" at bounding box center [722, 490] width 34 height 15
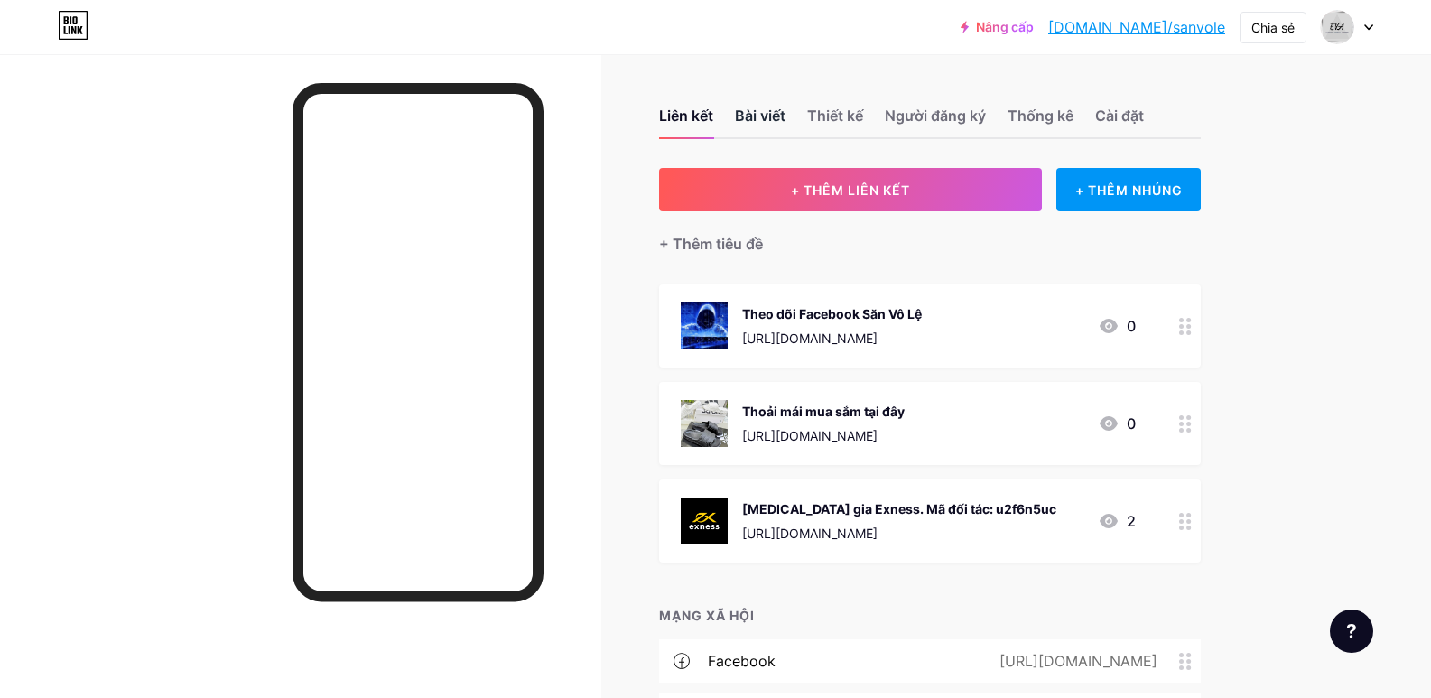
click at [770, 118] on font "Bài viết" at bounding box center [760, 116] width 51 height 18
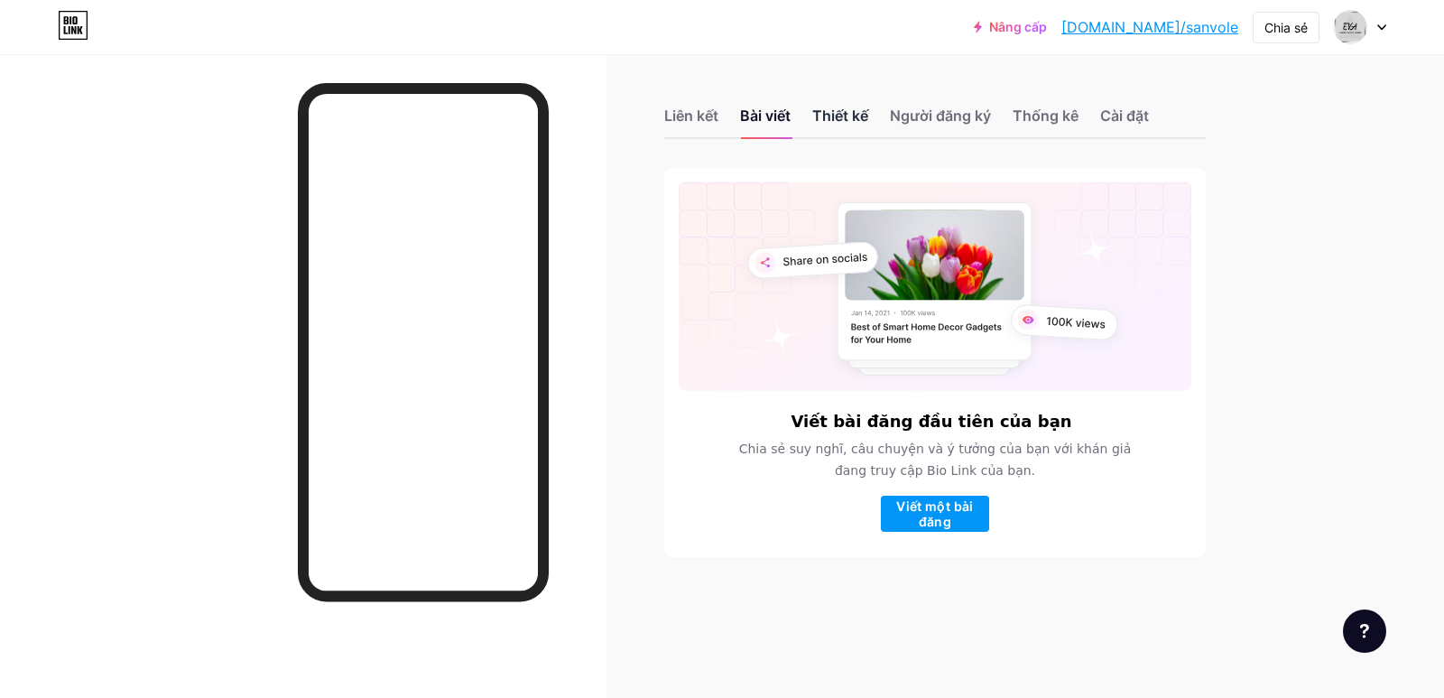
click at [848, 114] on font "Thiết kế" at bounding box center [840, 116] width 56 height 18
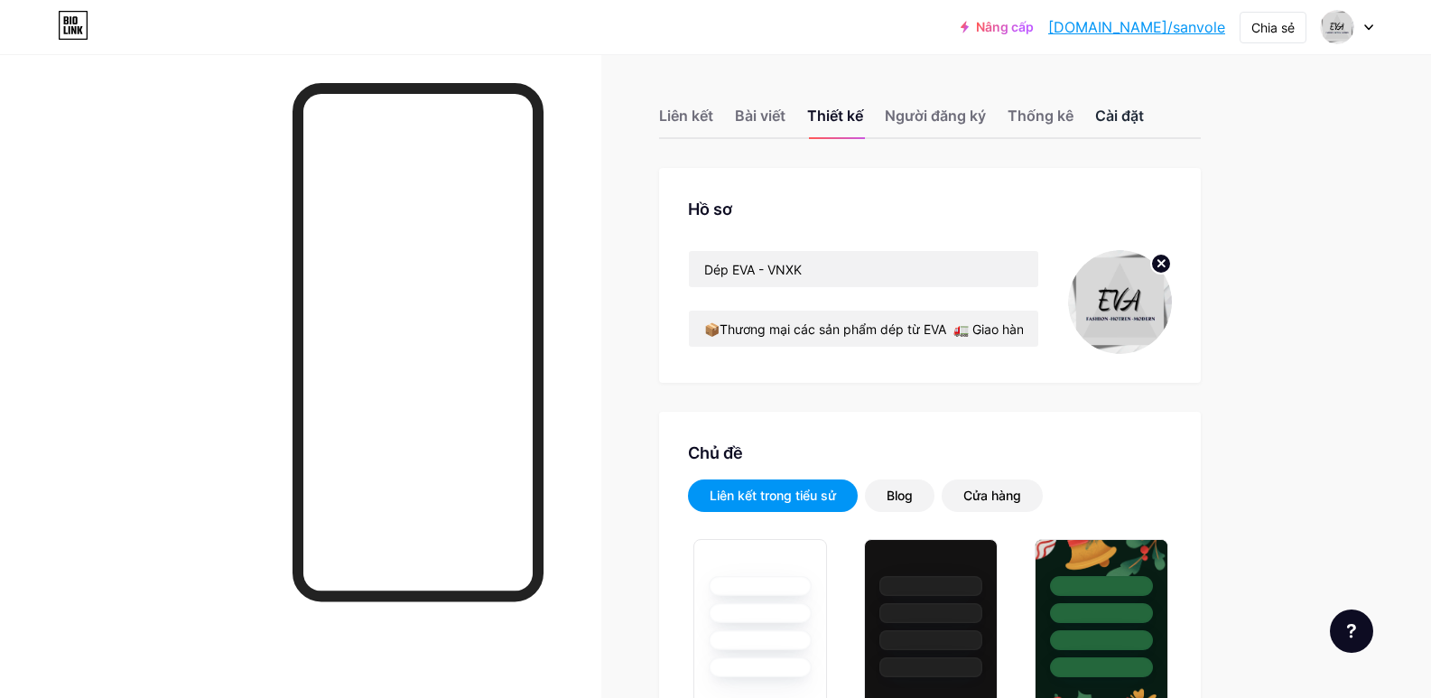
click at [1117, 128] on div "Cài đặt" at bounding box center [1119, 121] width 49 height 32
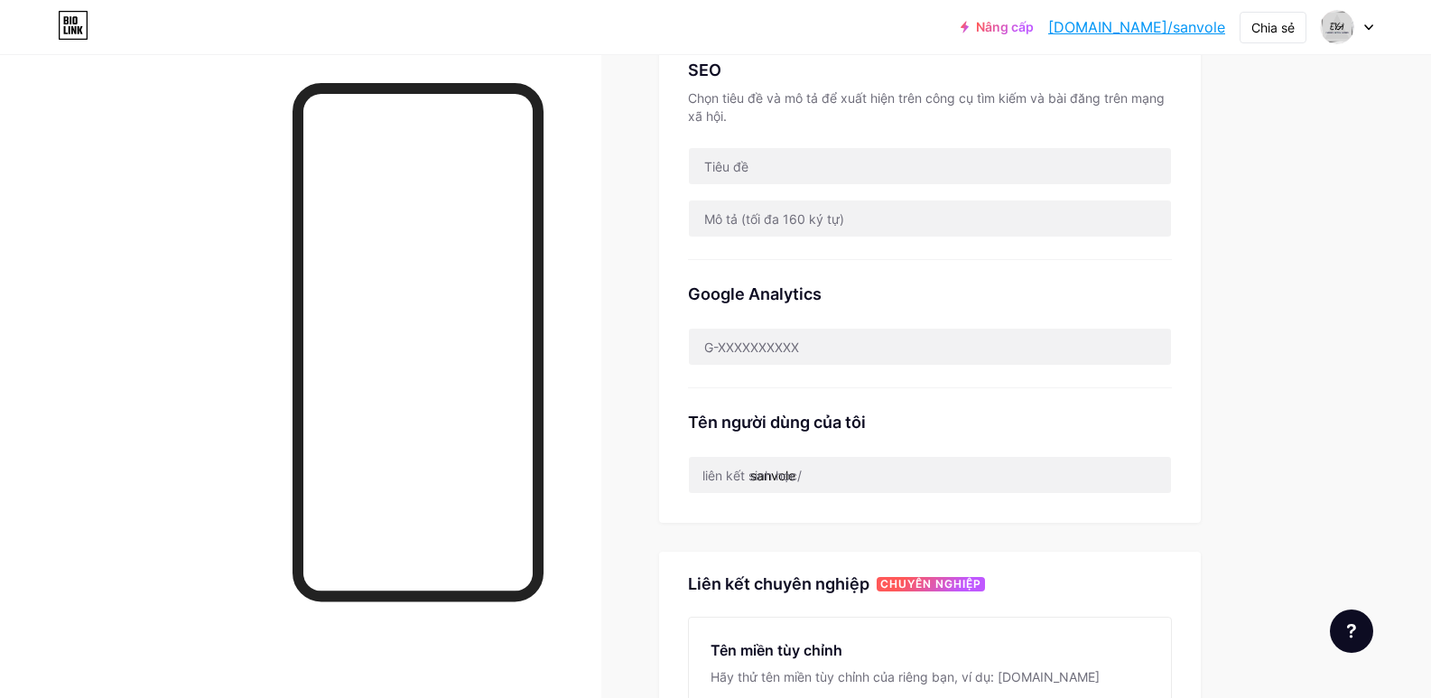
scroll to position [405, 0]
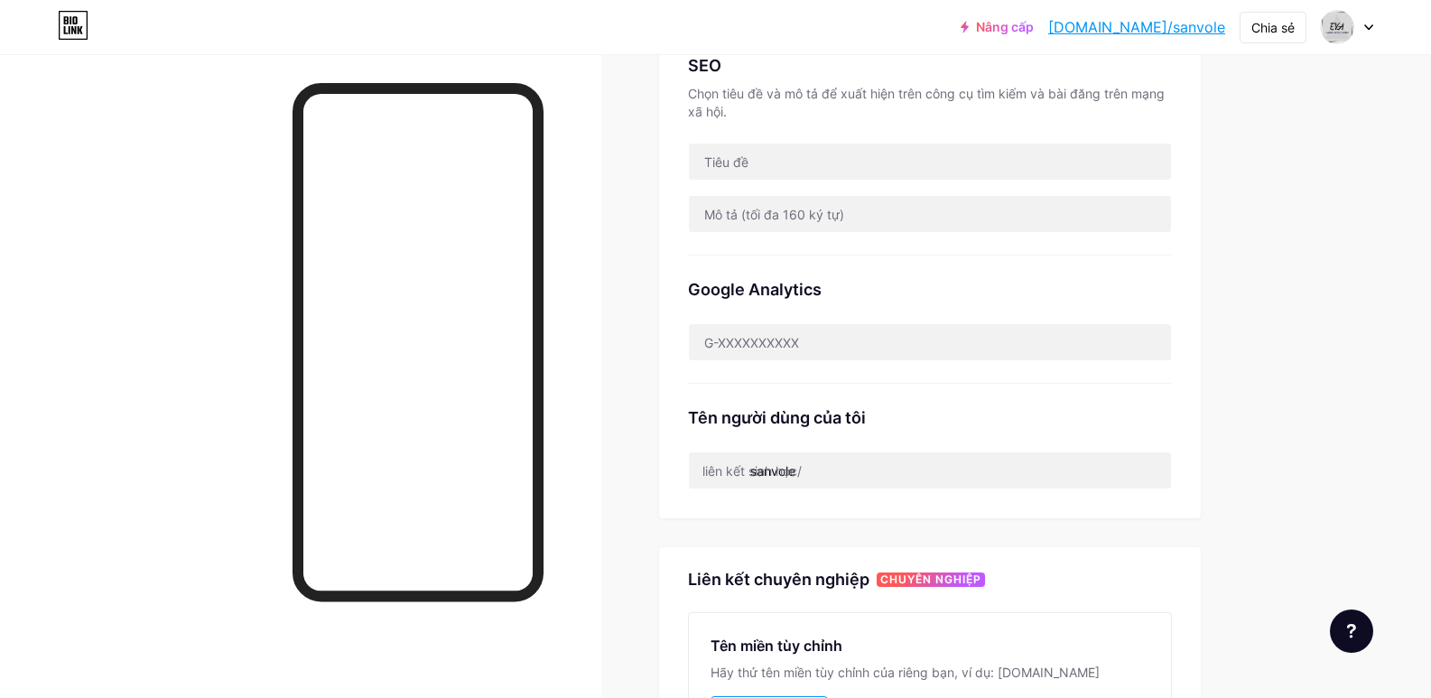
click at [794, 472] on font "liên kết sinh học/" at bounding box center [751, 470] width 99 height 15
click at [796, 463] on font "liên kết sinh học/" at bounding box center [751, 470] width 99 height 15
click at [740, 475] on font "liên kết sinh học/" at bounding box center [751, 470] width 99 height 15
click at [720, 478] on div "liên kết sinh học/" at bounding box center [751, 470] width 99 height 19
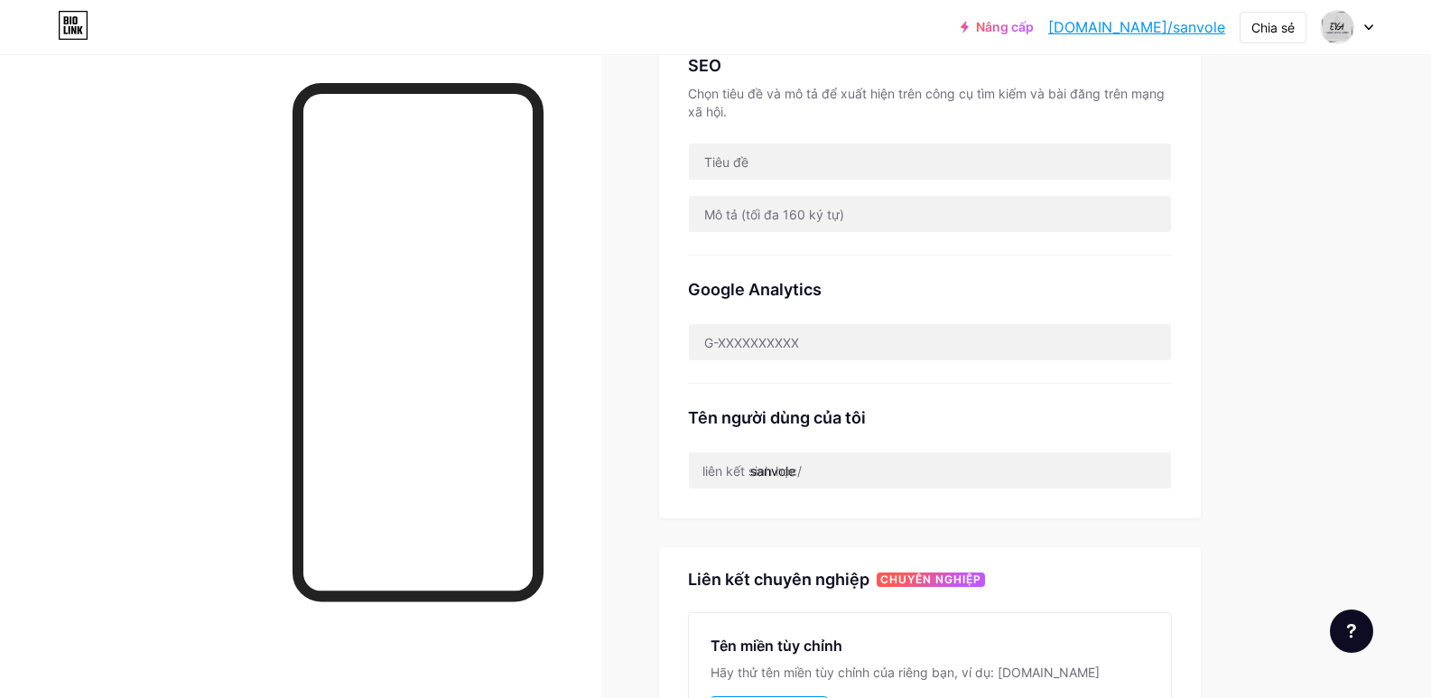
click at [784, 471] on font "liên kết sinh học/" at bounding box center [751, 470] width 99 height 15
drag, startPoint x: 784, startPoint y: 471, endPoint x: 793, endPoint y: 470, distance: 9.1
click at [793, 470] on font "liên kết sinh học/" at bounding box center [751, 470] width 99 height 15
click at [827, 467] on input "sanvole" at bounding box center [930, 470] width 482 height 36
click at [828, 467] on input "sanvole" at bounding box center [930, 470] width 482 height 36
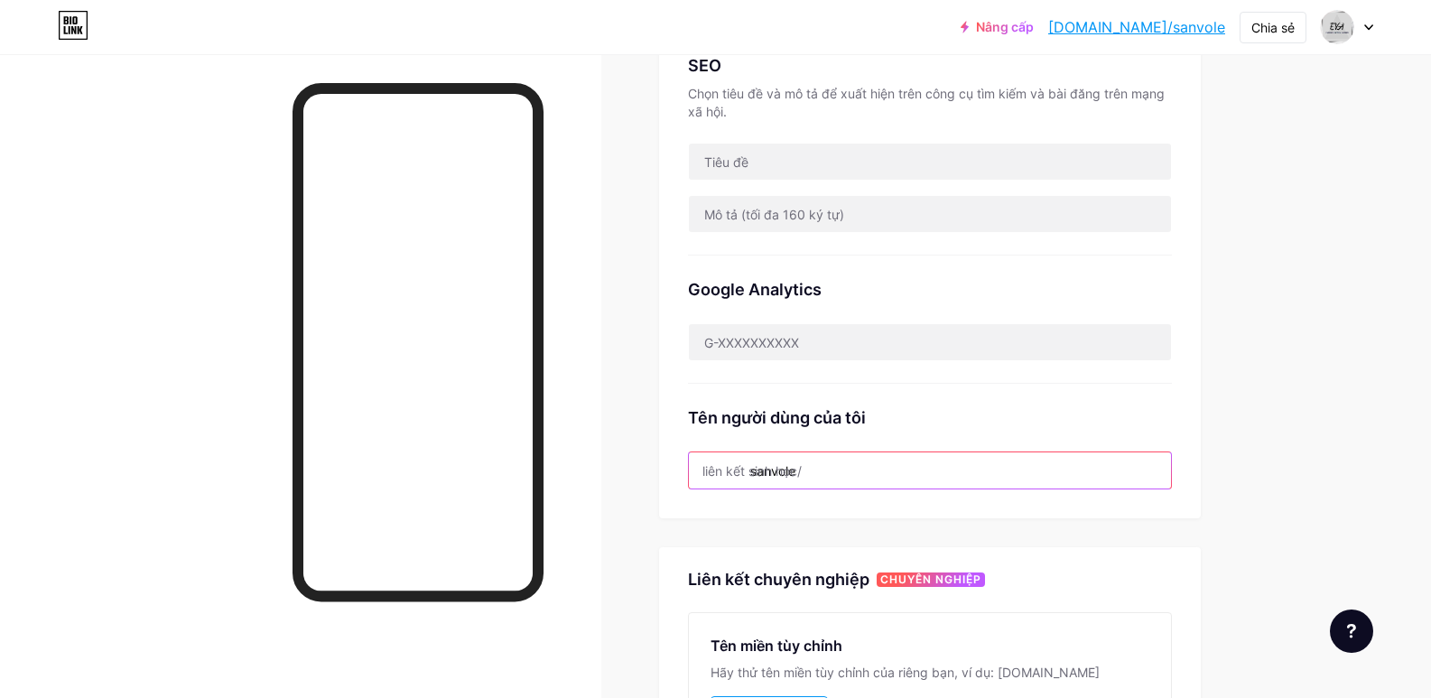
click at [846, 467] on input "sanvole" at bounding box center [930, 470] width 482 height 36
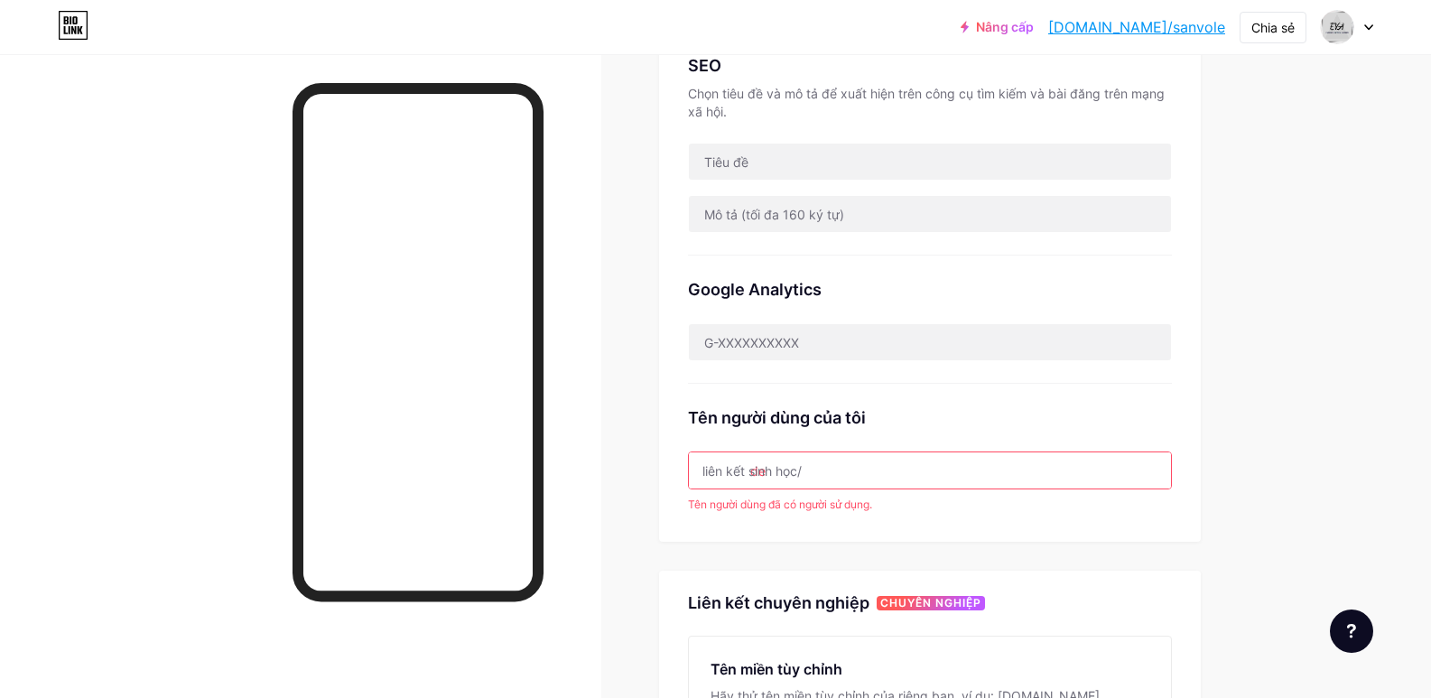
type input "d"
type input "p"
type input "d"
type input "p"
click at [615, 335] on div "Liên kết Bài viết Thiết kế Người đăng ký Thống kê Cài đặt Liên kết ưa thích Đây…" at bounding box center [638, 373] width 1276 height 1448
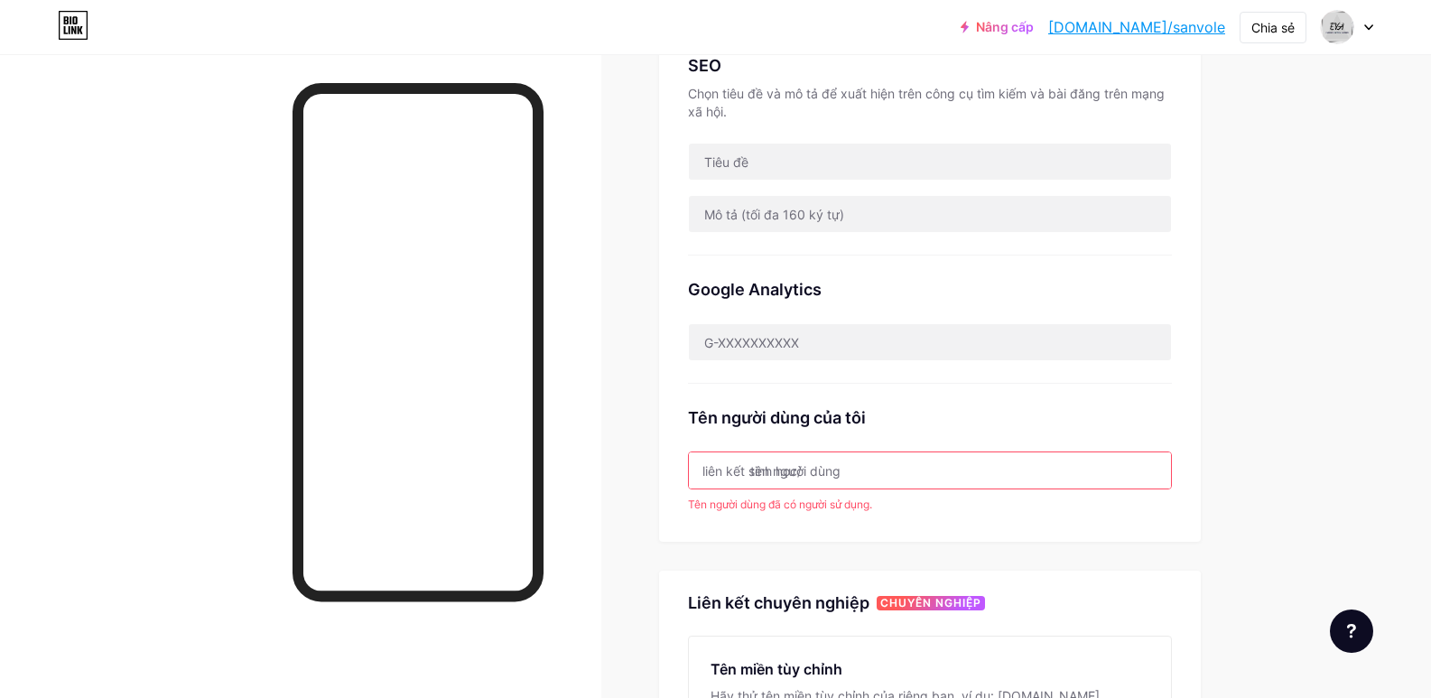
click at [613, 287] on div "Liên kết Bài viết Thiết kế Người đăng ký Thống kê Cài đặt Liên kết ưa thích Đây…" at bounding box center [638, 373] width 1276 height 1448
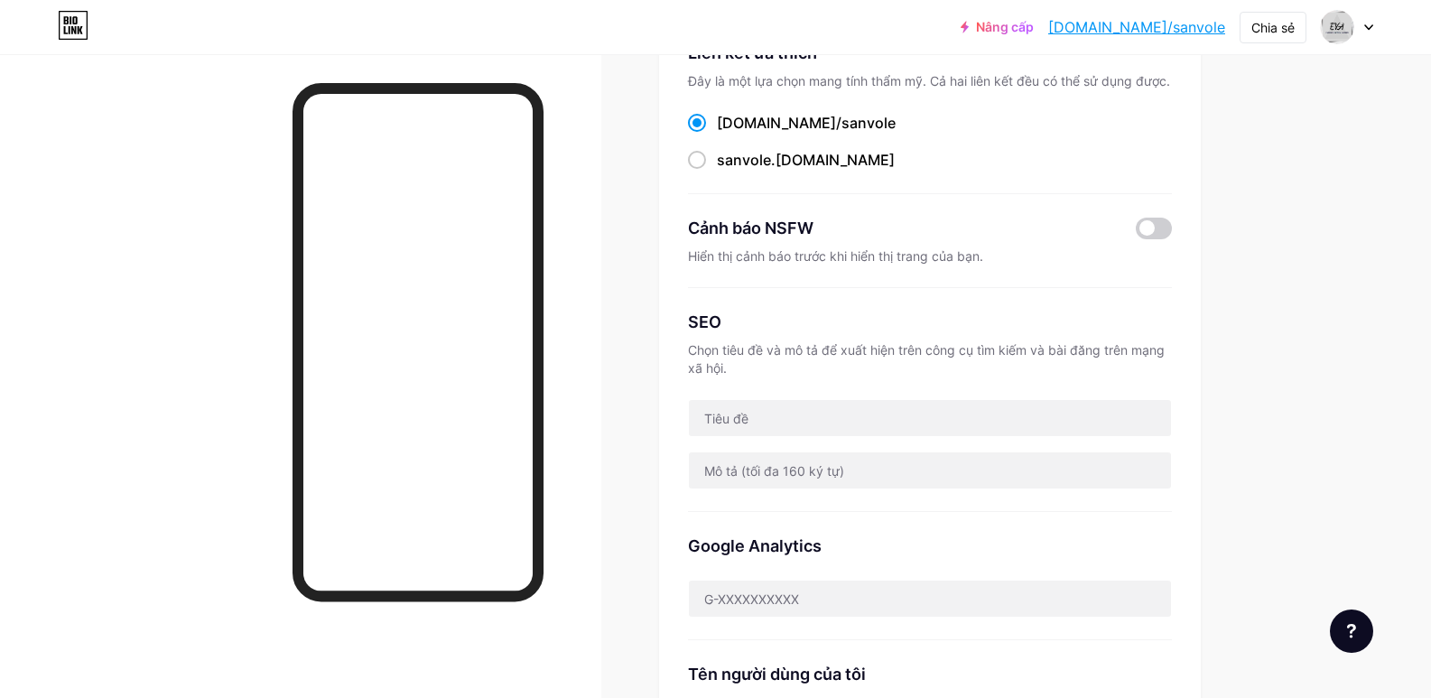
scroll to position [0, 0]
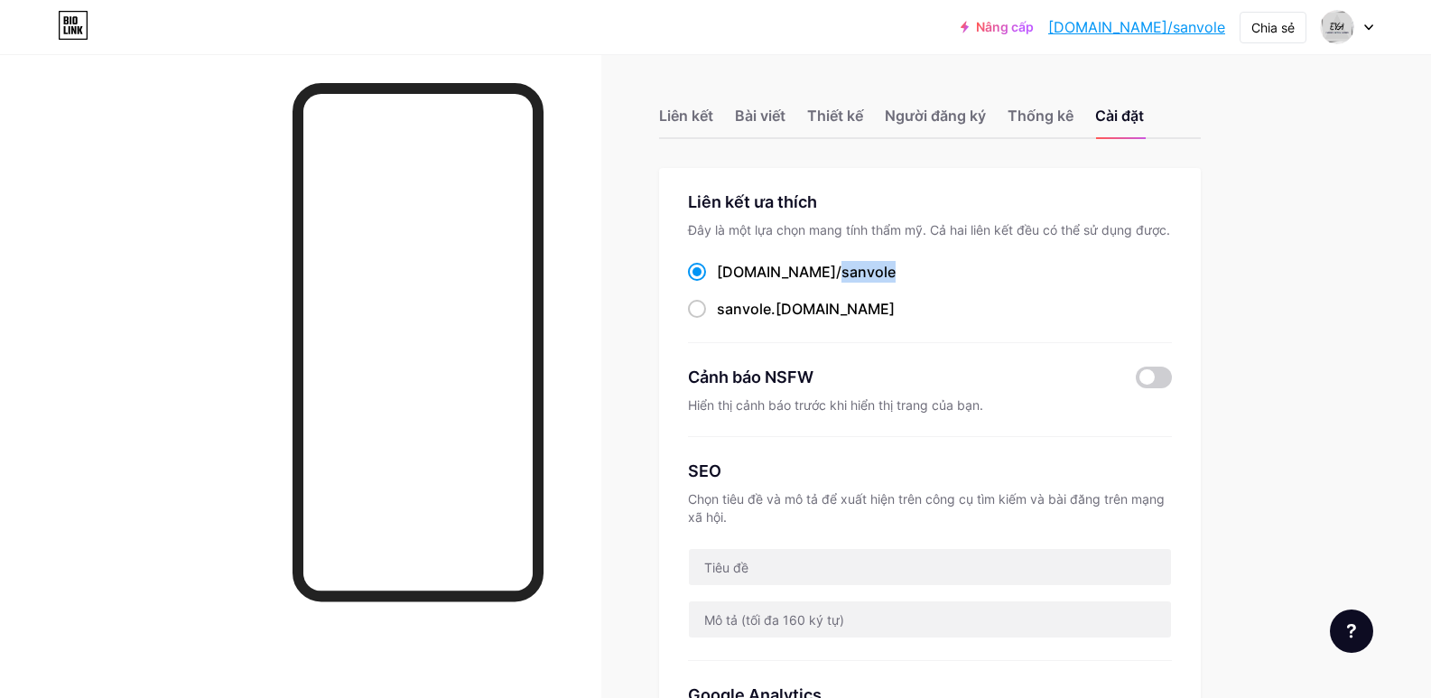
drag, startPoint x: 834, startPoint y: 273, endPoint x: 781, endPoint y: 279, distance: 53.6
click at [781, 279] on div "bio.link/ sanvole" at bounding box center [930, 272] width 484 height 23
click at [1369, 26] on icon at bounding box center [1368, 27] width 9 height 6
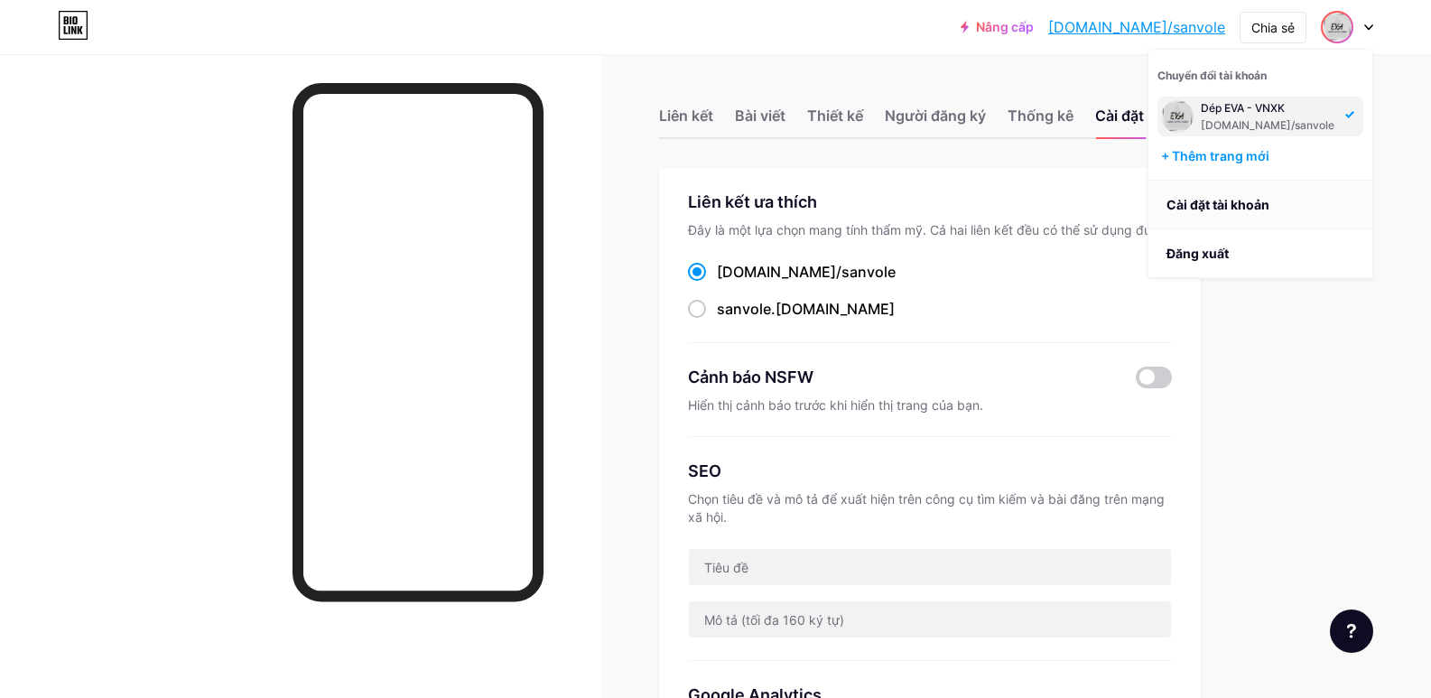
click at [1249, 197] on font "Cài đặt tài khoản" at bounding box center [1217, 204] width 103 height 15
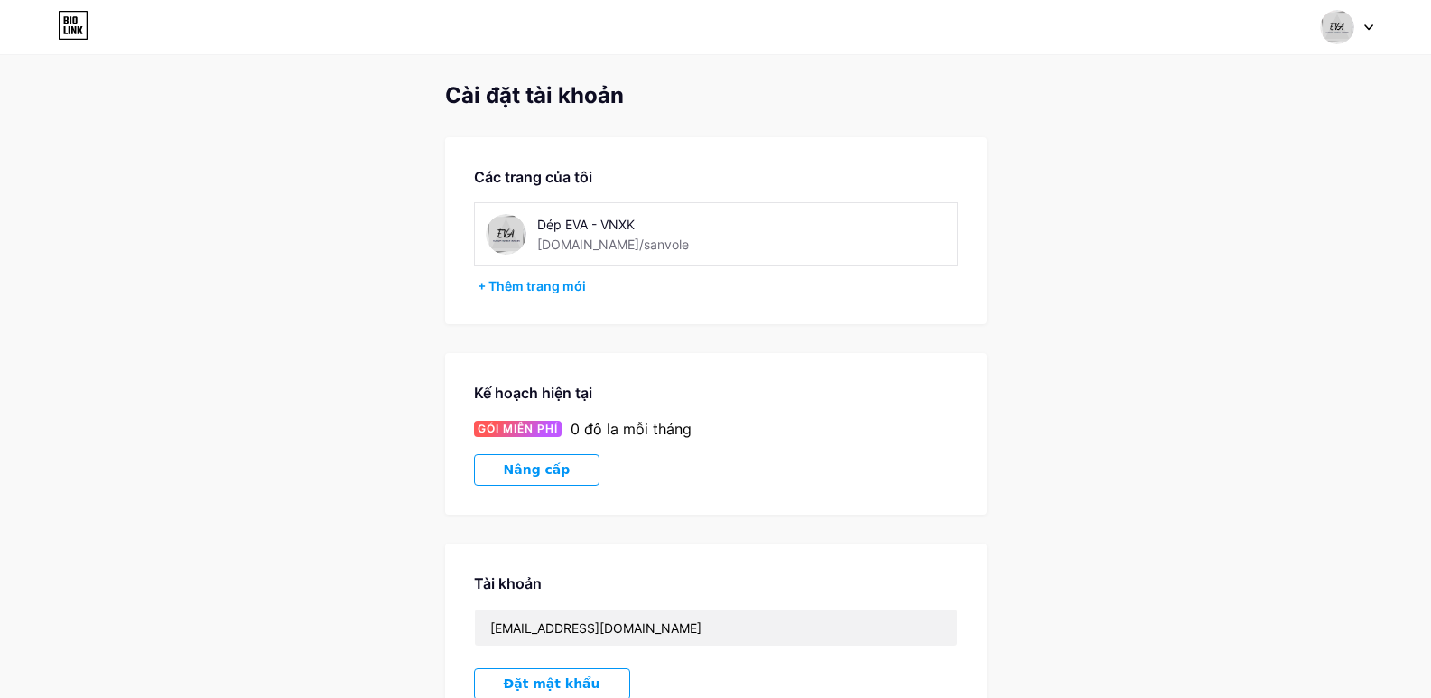
click at [663, 243] on div "Dép EVA - VNXK bio.link/sanvole" at bounding box center [661, 234] width 249 height 41
click at [598, 246] on font "[DOMAIN_NAME]/sanvole" at bounding box center [613, 244] width 152 height 15
click at [620, 244] on font "[DOMAIN_NAME]/sanvole" at bounding box center [613, 244] width 152 height 15
click at [582, 242] on font "[DOMAIN_NAME]/sanvole" at bounding box center [613, 244] width 152 height 15
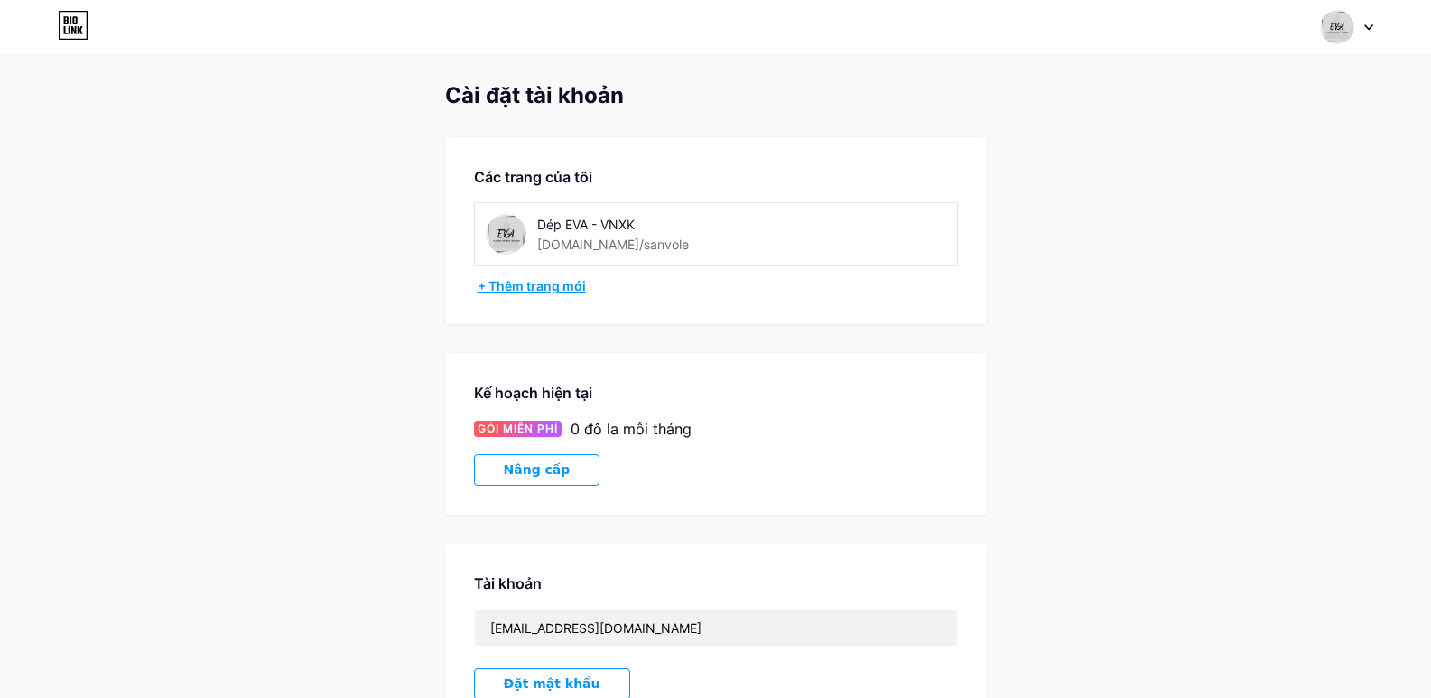
click at [553, 293] on div "+ Thêm trang mới" at bounding box center [718, 286] width 480 height 18
click at [1369, 31] on div at bounding box center [1347, 27] width 52 height 32
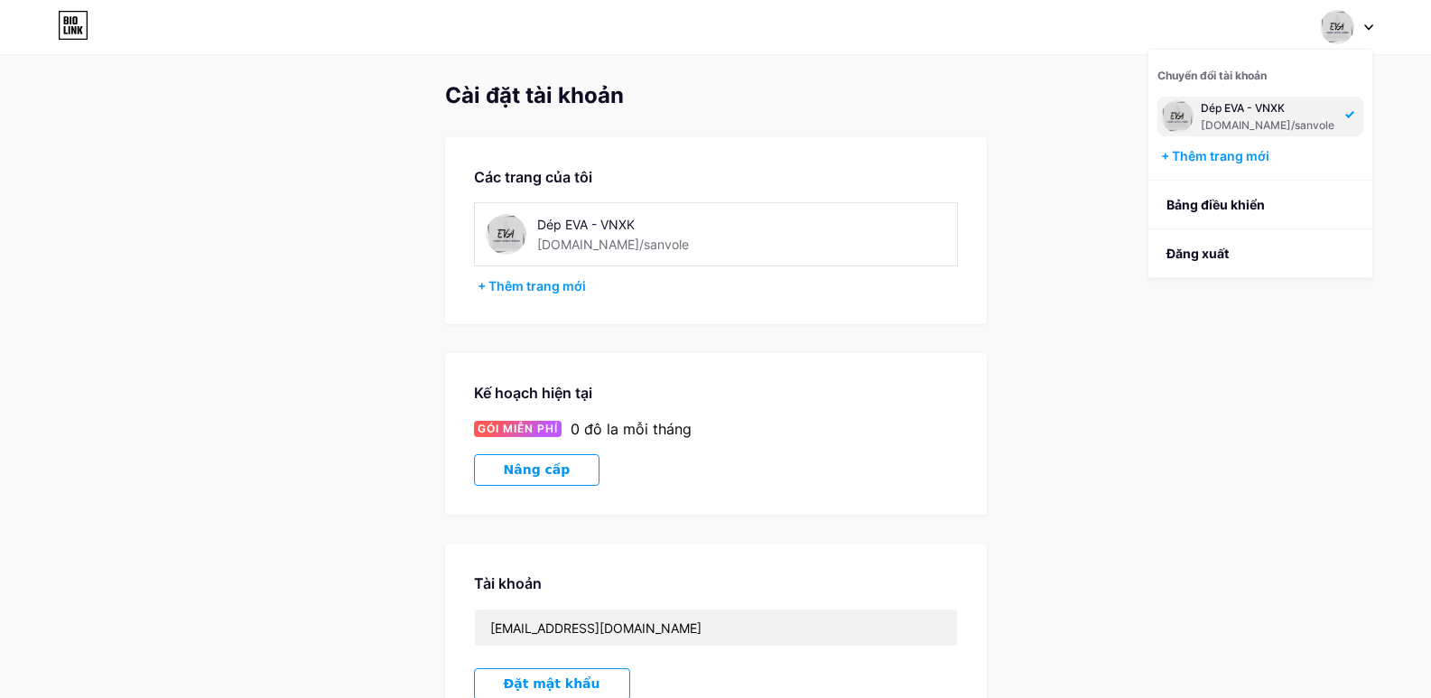
click at [1072, 242] on div "Cài đặt tài khoản Các trang của tôi Dép EVA - VNXK bio.link/sanvole + Thêm tran…" at bounding box center [715, 510] width 1431 height 854
click at [257, 322] on div "Cài đặt tài khoản Các trang của tôi Dép EVA - VNXK bio.link/sanvole + Thêm tran…" at bounding box center [715, 510] width 1431 height 854
click at [502, 231] on img at bounding box center [506, 234] width 41 height 41
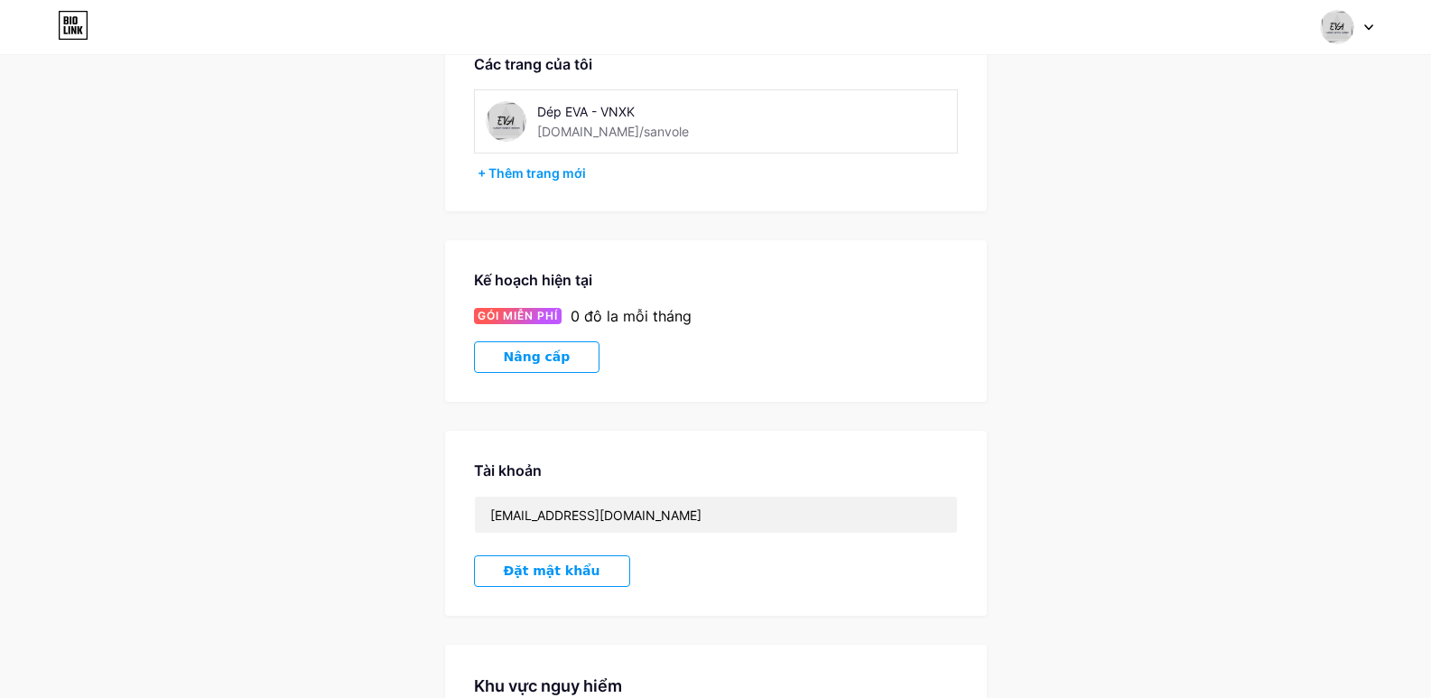
scroll to position [311, 0]
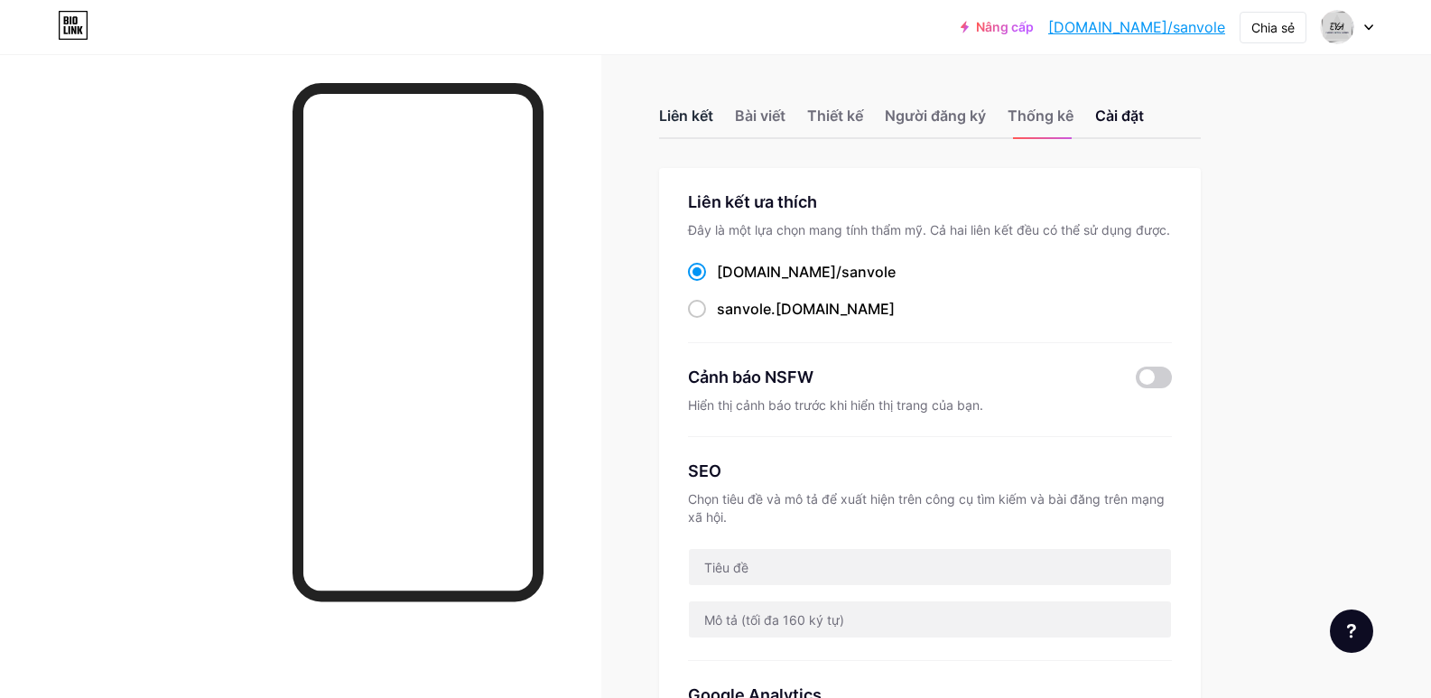
click at [689, 114] on font "Liên kết" at bounding box center [686, 116] width 54 height 18
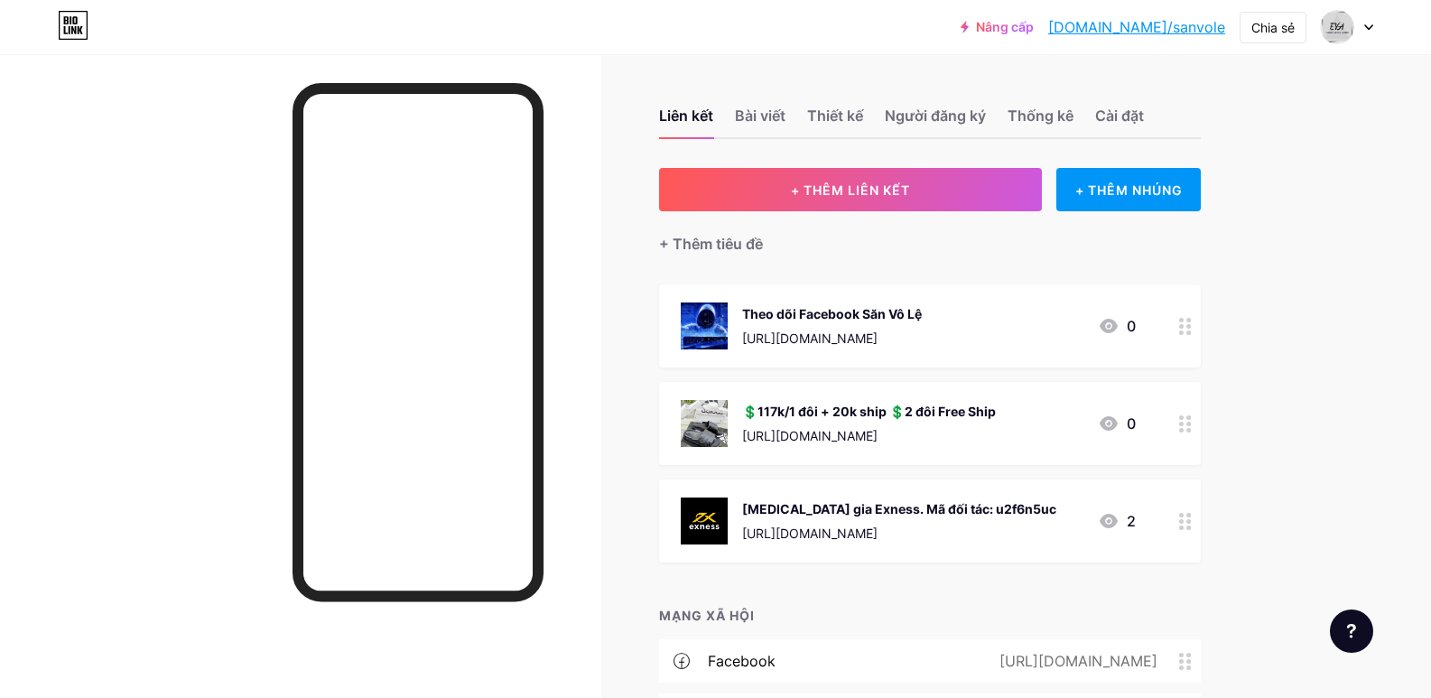
click at [639, 230] on div "Liên kết Bài viết Thiết kế Người đăng ký Thống kê Cài đặt + THÊM LIÊN KẾT + THÊ…" at bounding box center [638, 440] width 1276 height 773
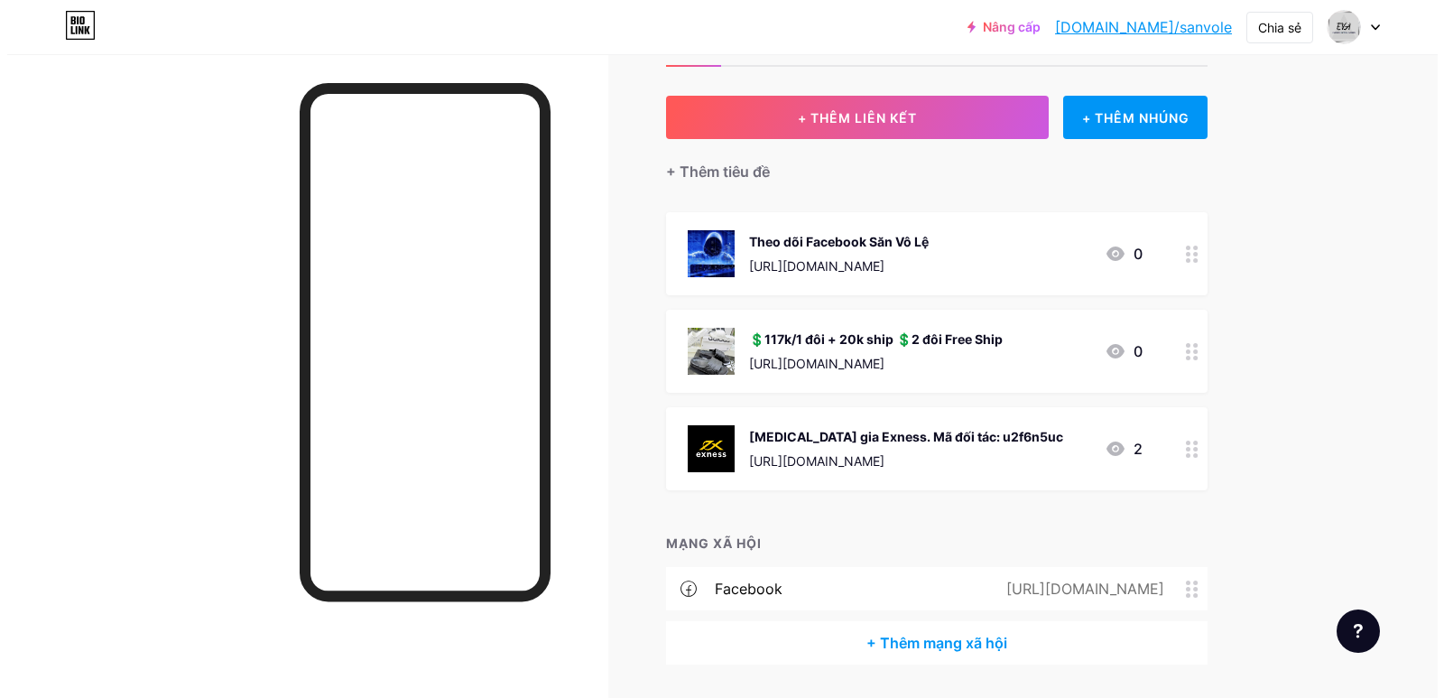
scroll to position [70, 0]
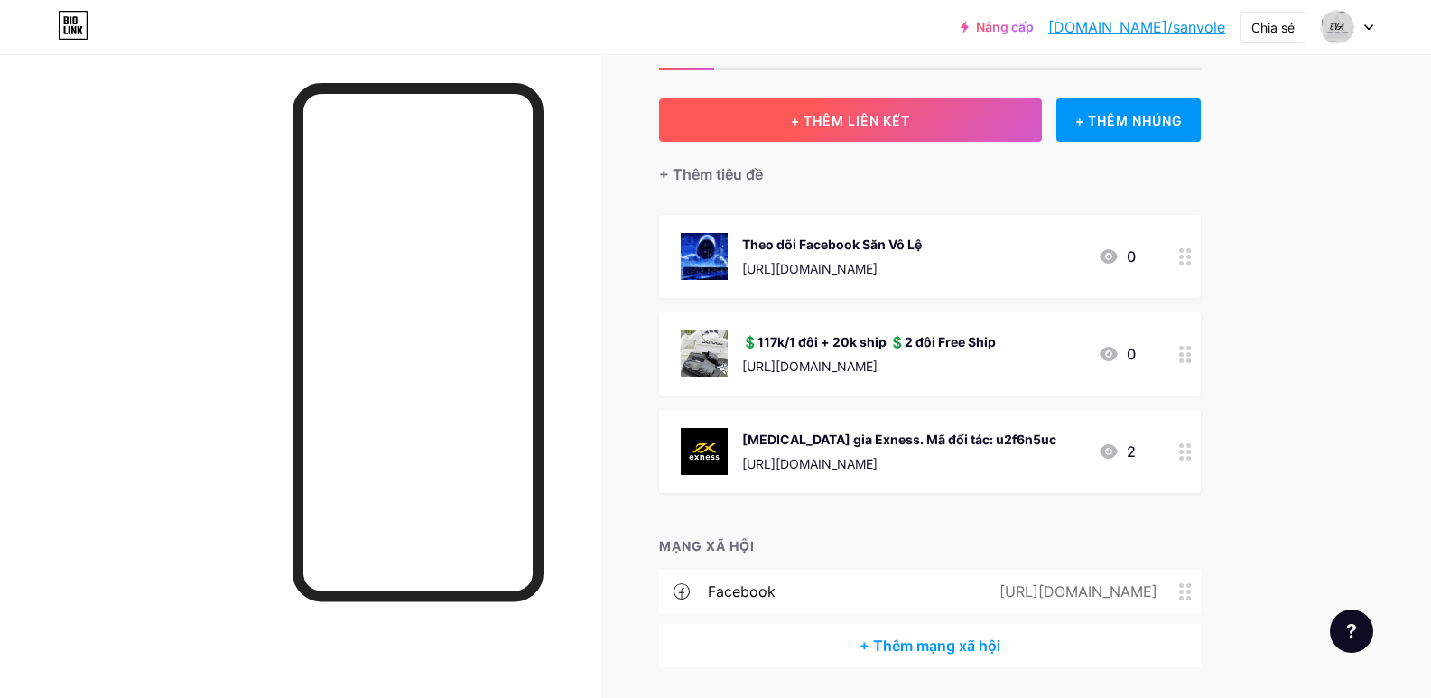
click at [854, 125] on font "+ THÊM LIÊN KẾT" at bounding box center [850, 120] width 119 height 15
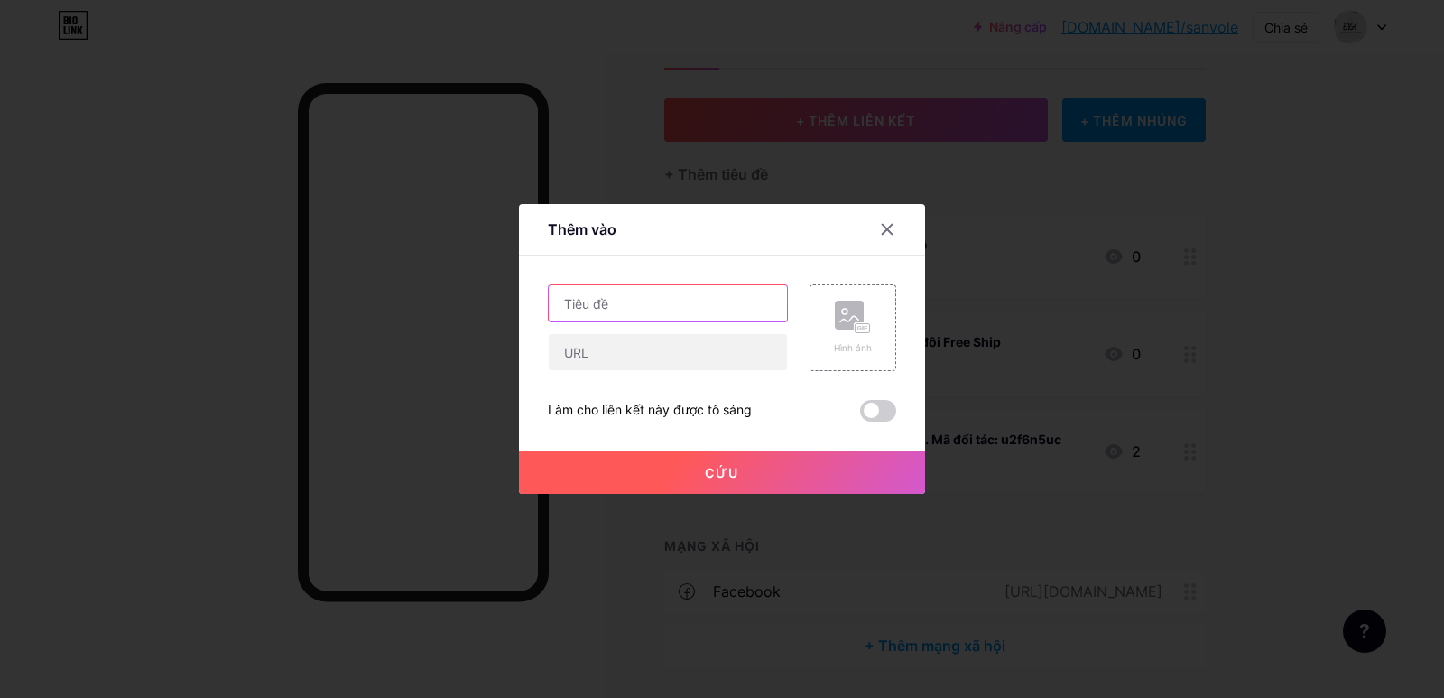
click at [698, 308] on input "text" at bounding box center [668, 303] width 238 height 36
click at [632, 351] on input "text" at bounding box center [668, 352] width 238 height 36
paste input "https://www.facebook.com/share/p/1CjKV8b5SZ/"
type input "https://www.facebook.com/share/p/1CjKV8b5SZ/"
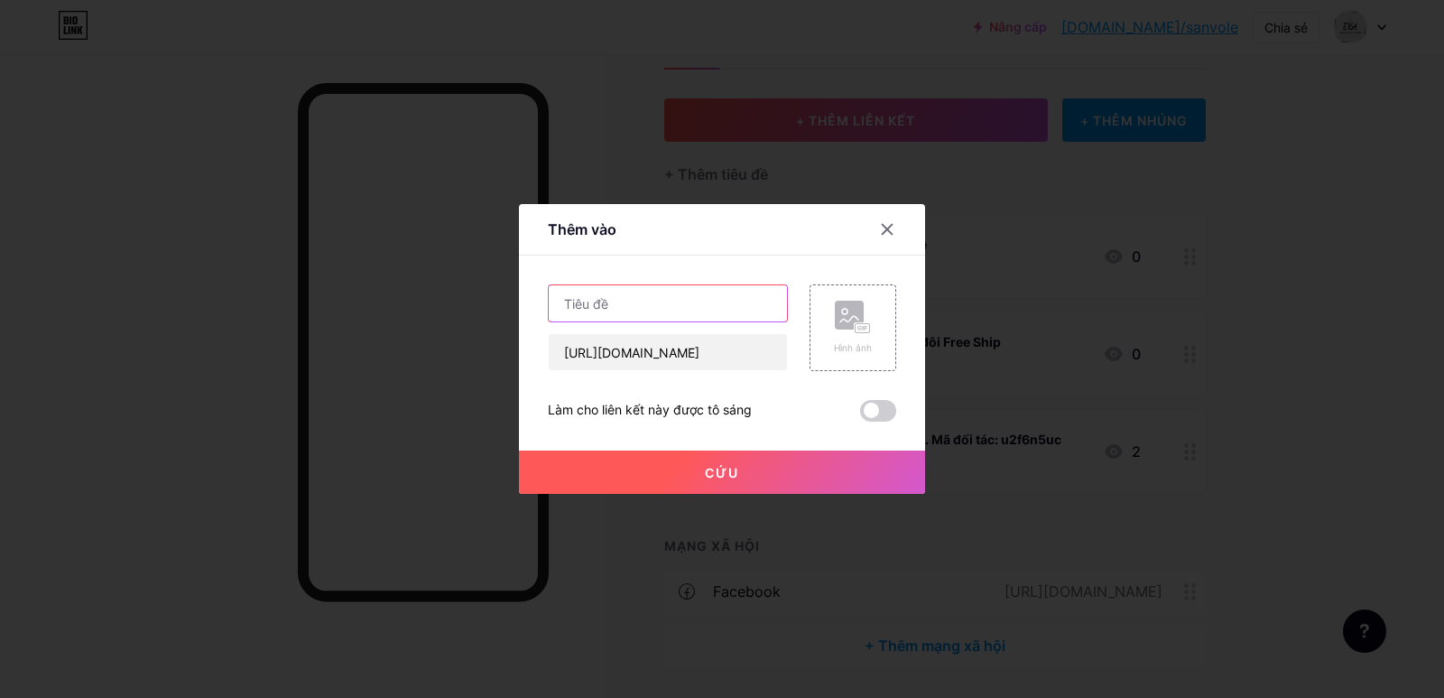
scroll to position [0, 0]
click at [635, 295] on input "text" at bounding box center [668, 303] width 238 height 36
click at [584, 311] on input "text" at bounding box center [668, 303] width 238 height 36
paste input "💲107k / 1 đôi + 20k ship 💲2 đôi Free Ship"
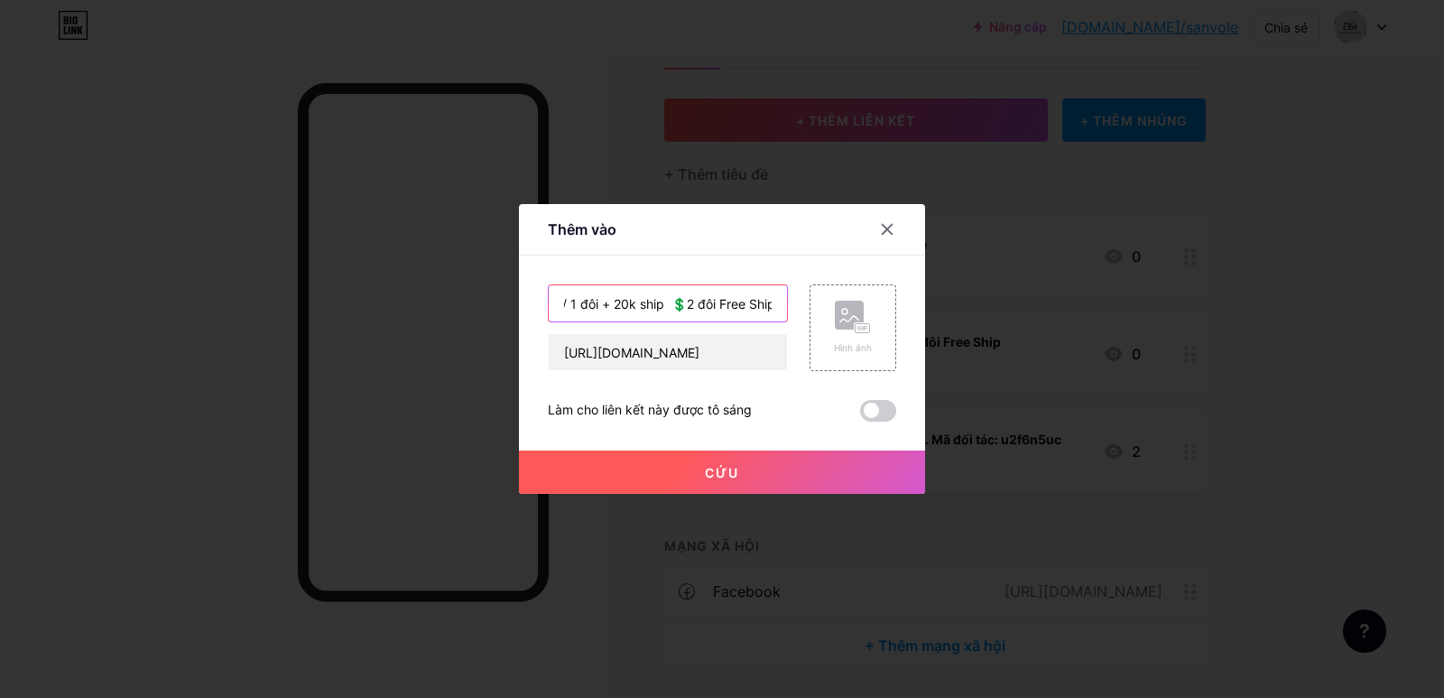
click at [567, 302] on input "💲107k / 1 đôi + 20k ship 💲2 đôi Free Ship" at bounding box center [668, 303] width 238 height 36
drag, startPoint x: 771, startPoint y: 304, endPoint x: 546, endPoint y: 302, distance: 224.8
click at [545, 302] on div "Thêm vào Nội dung YouTube Phát video YouTube mà không cần rời khỏi trang của bạ…" at bounding box center [722, 349] width 406 height 290
click at [551, 302] on div "Thêm vào Nội dung YouTube Phát video YouTube mà không cần rời khỏi trang của bạ…" at bounding box center [722, 349] width 406 height 290
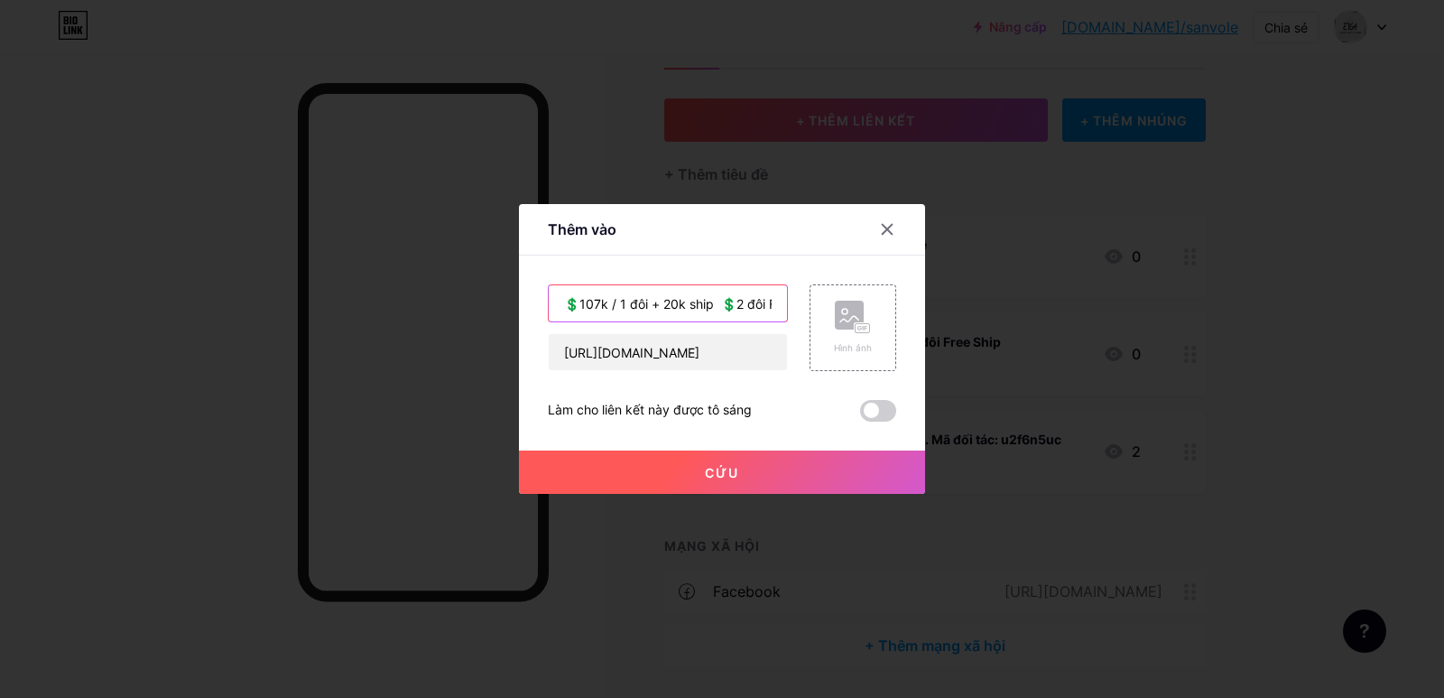
click at [568, 302] on input "💲107k / 1 đôi + 20k ship 💲2 đôi Free Ship" at bounding box center [668, 303] width 238 height 36
paste input "NIKE JDI SLIDE Thiết kế đơn giản."
type input "NIKE JDI SLIDE Thiết kế đơn giản. 💲107k / 1 đôi + 20k ship 💲2 đôi Free Ship"
click at [699, 466] on button "Cứu" at bounding box center [722, 471] width 406 height 43
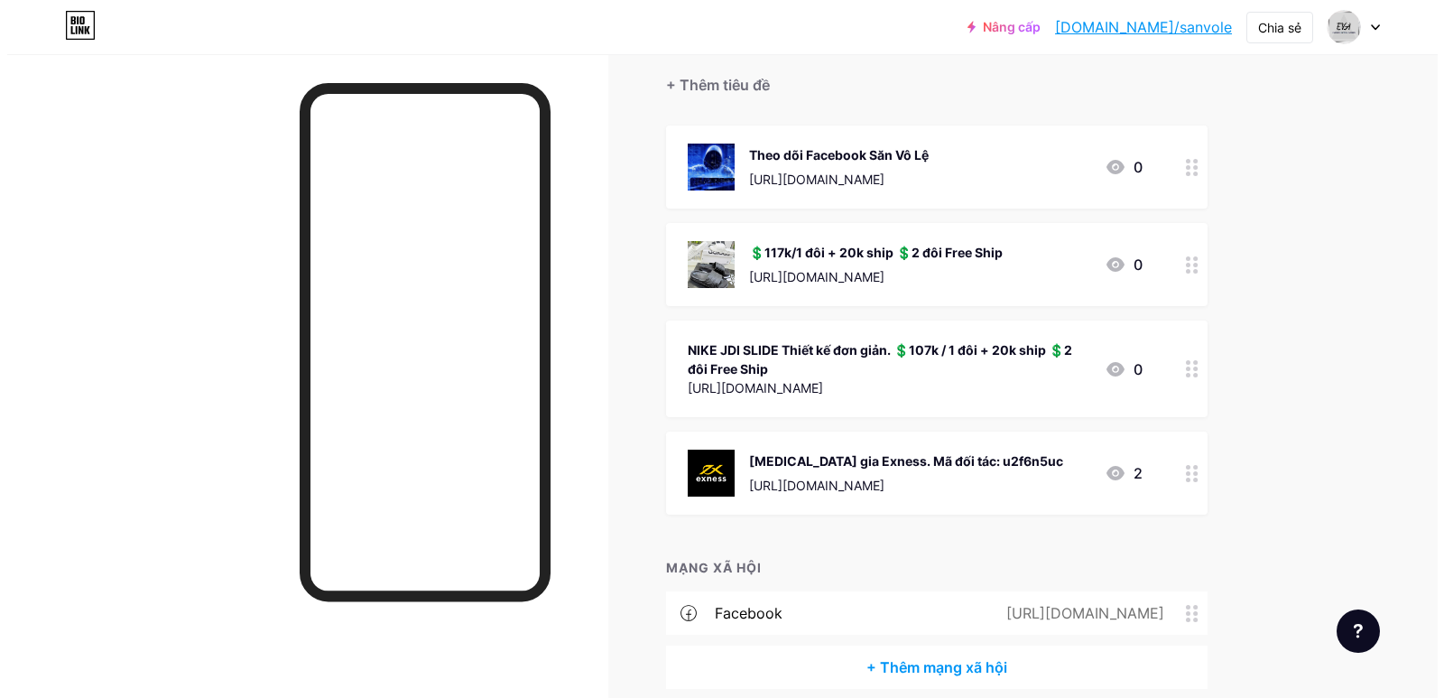
scroll to position [160, 0]
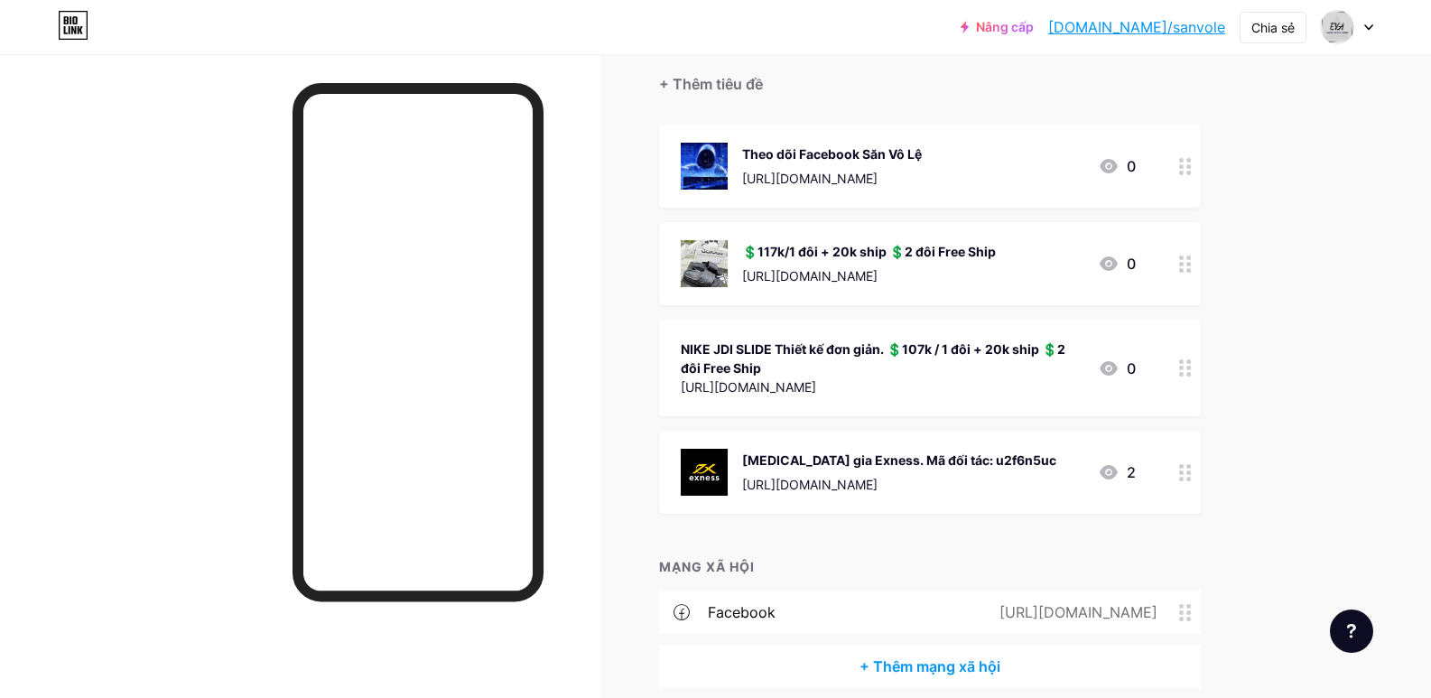
click at [1197, 370] on div at bounding box center [1185, 368] width 31 height 97
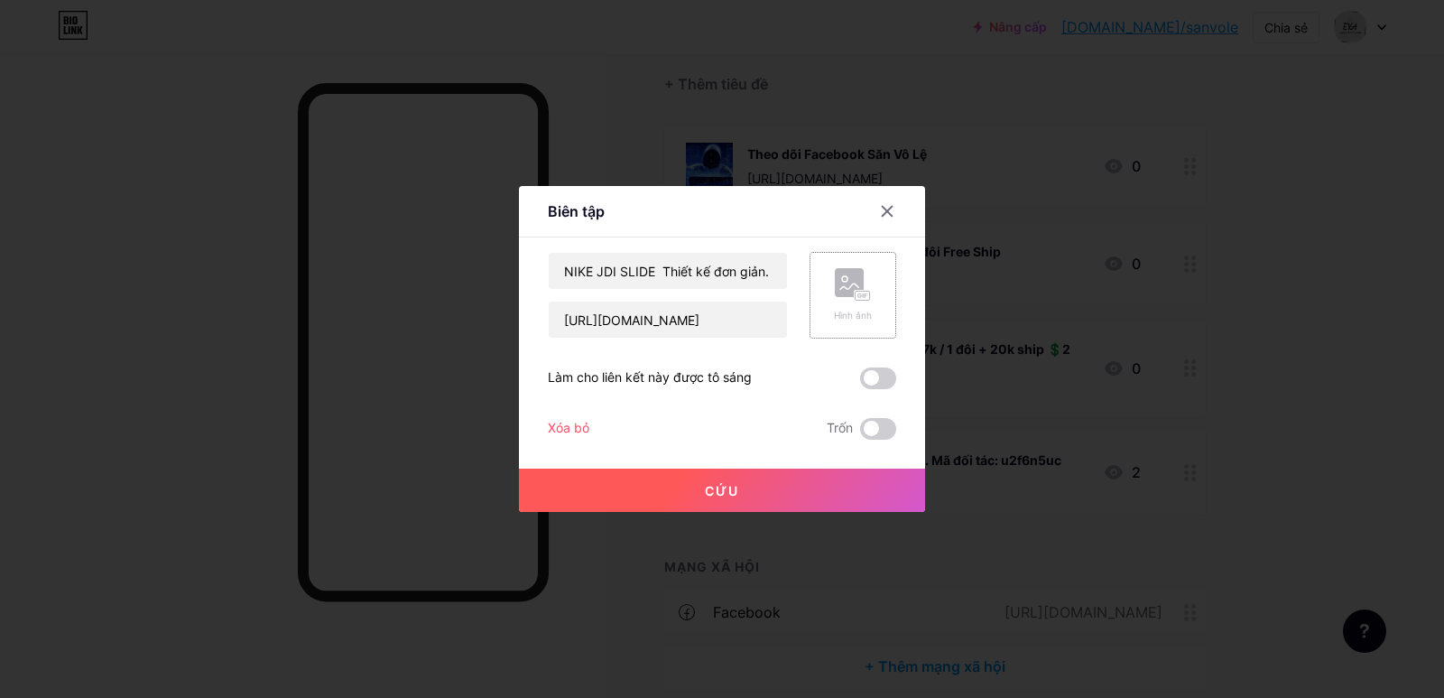
click at [864, 302] on div "Hình ảnh" at bounding box center [853, 295] width 38 height 54
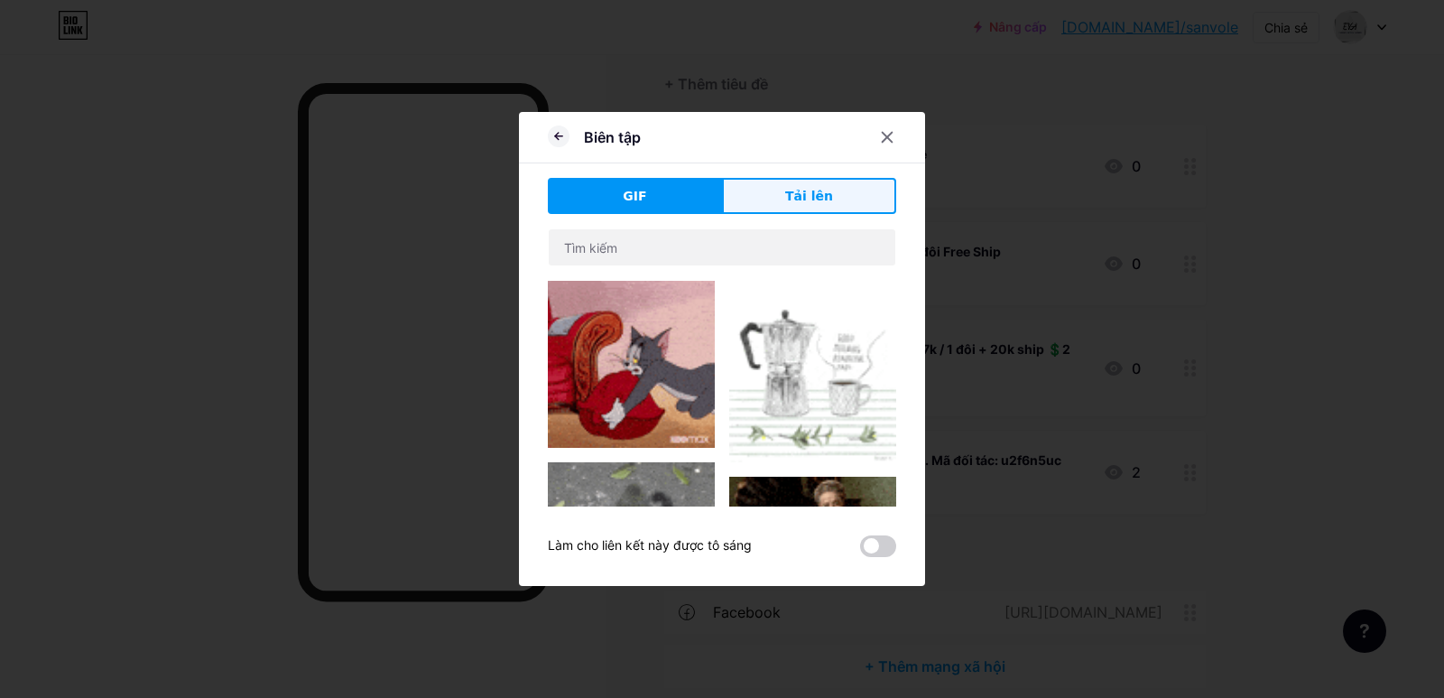
click at [802, 205] on span "Tải lên" at bounding box center [809, 196] width 48 height 19
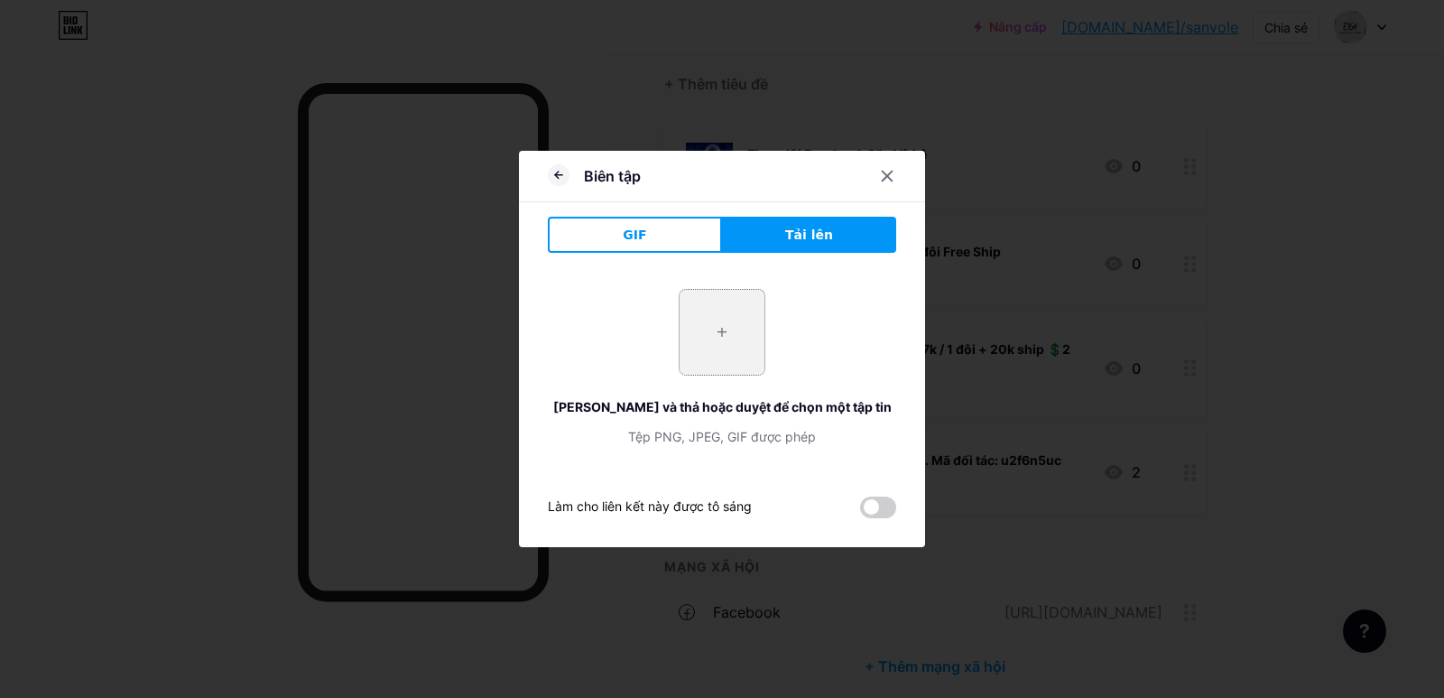
click at [745, 314] on input "file" at bounding box center [722, 332] width 85 height 85
type input "C:\fakepath\543126506_122099413455005333_3555147477693866176_n.jpg"
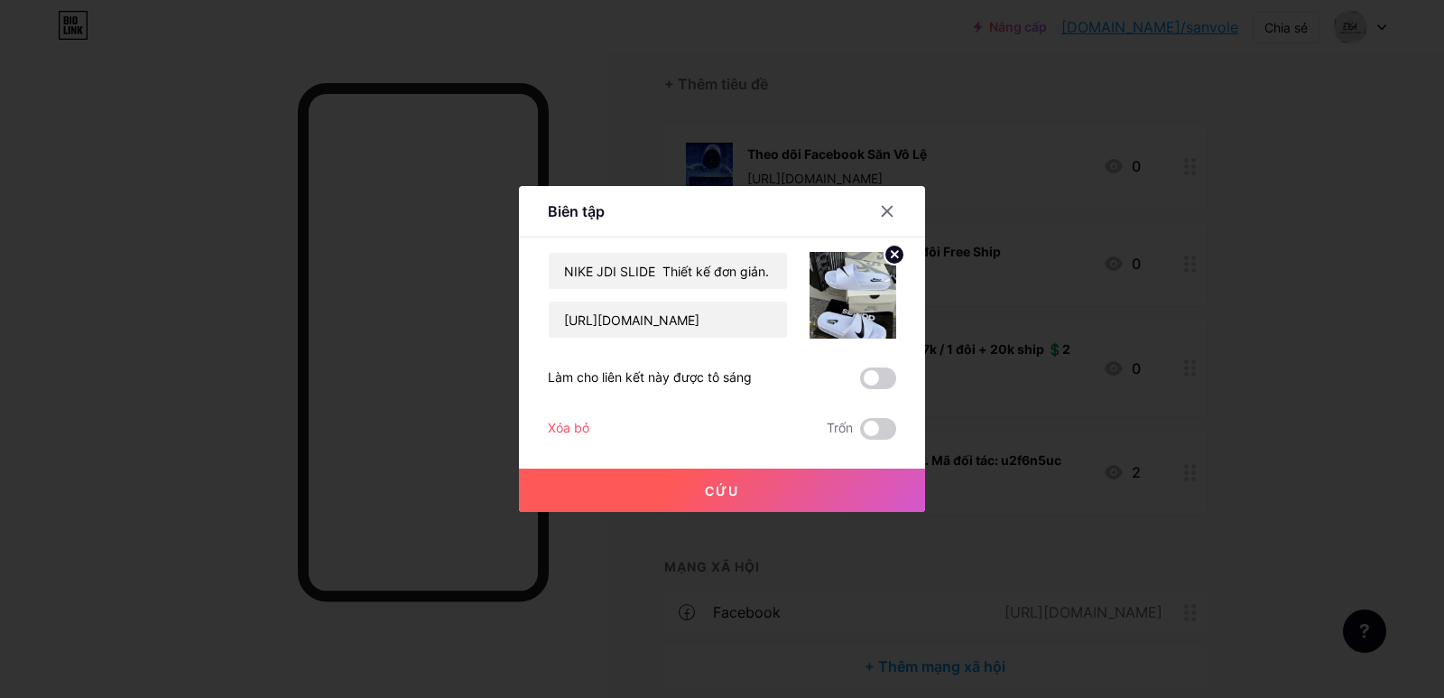
click at [708, 487] on font "Cứu" at bounding box center [722, 490] width 34 height 15
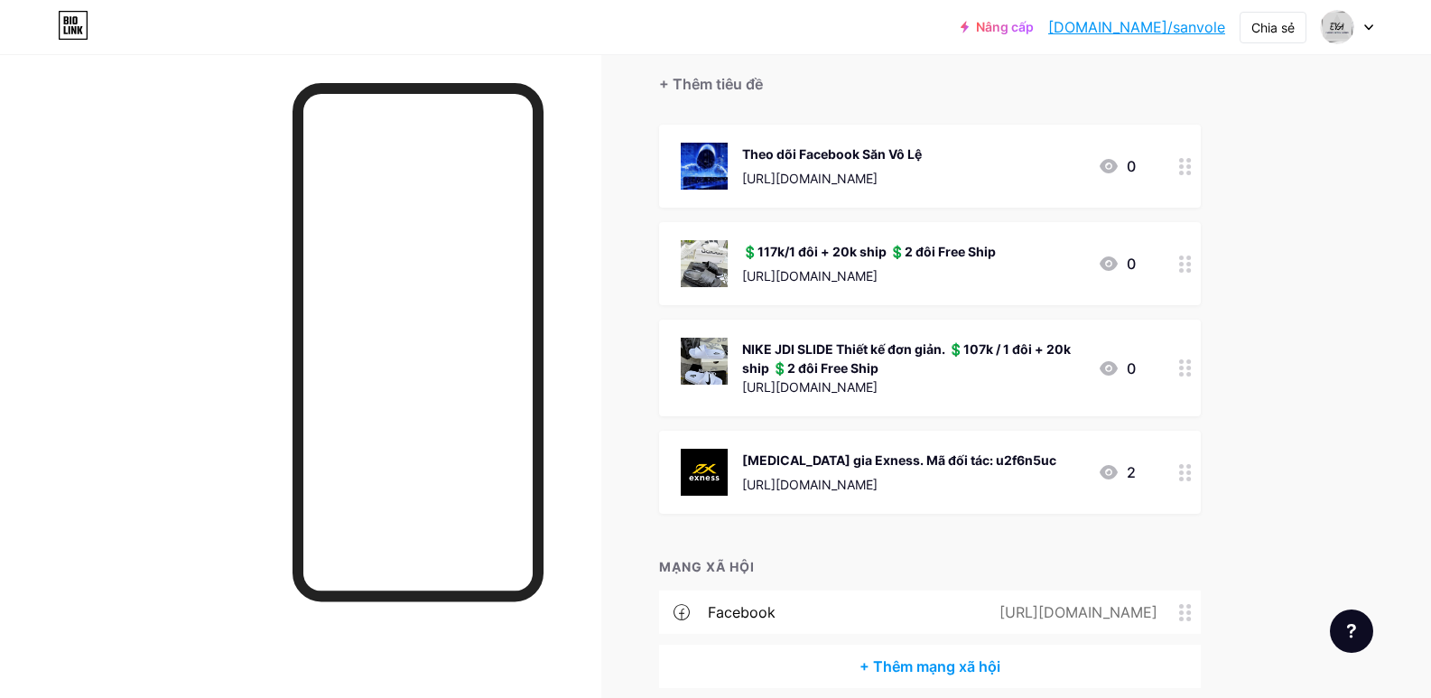
click at [1183, 374] on circle at bounding box center [1181, 374] width 5 height 5
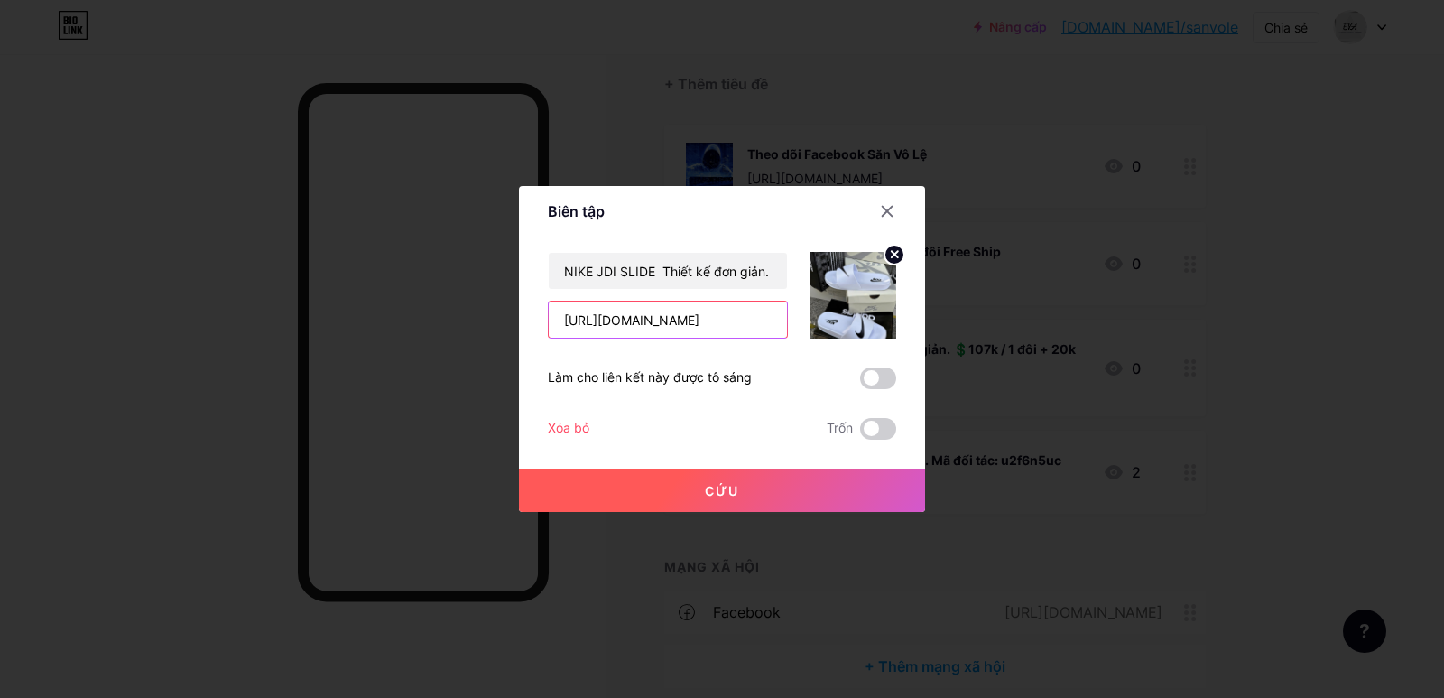
click at [710, 325] on input "https://www.facebook.com/share/p/1CjKV8b5SZ/" at bounding box center [668, 320] width 238 height 36
paste input "Ba9uGkmUu"
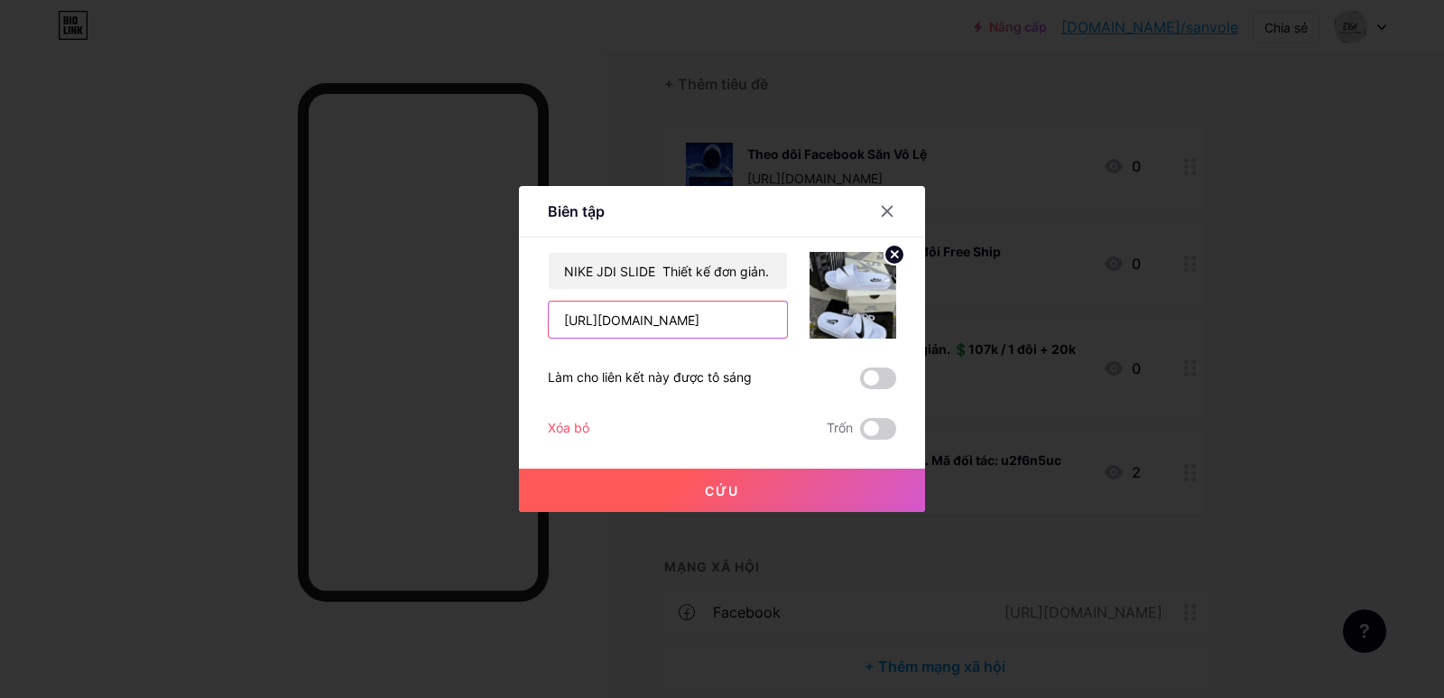
type input "https://www.facebook.com/share/p/1Ba9uGkmUu/"
click at [714, 490] on font "Cứu" at bounding box center [722, 490] width 34 height 15
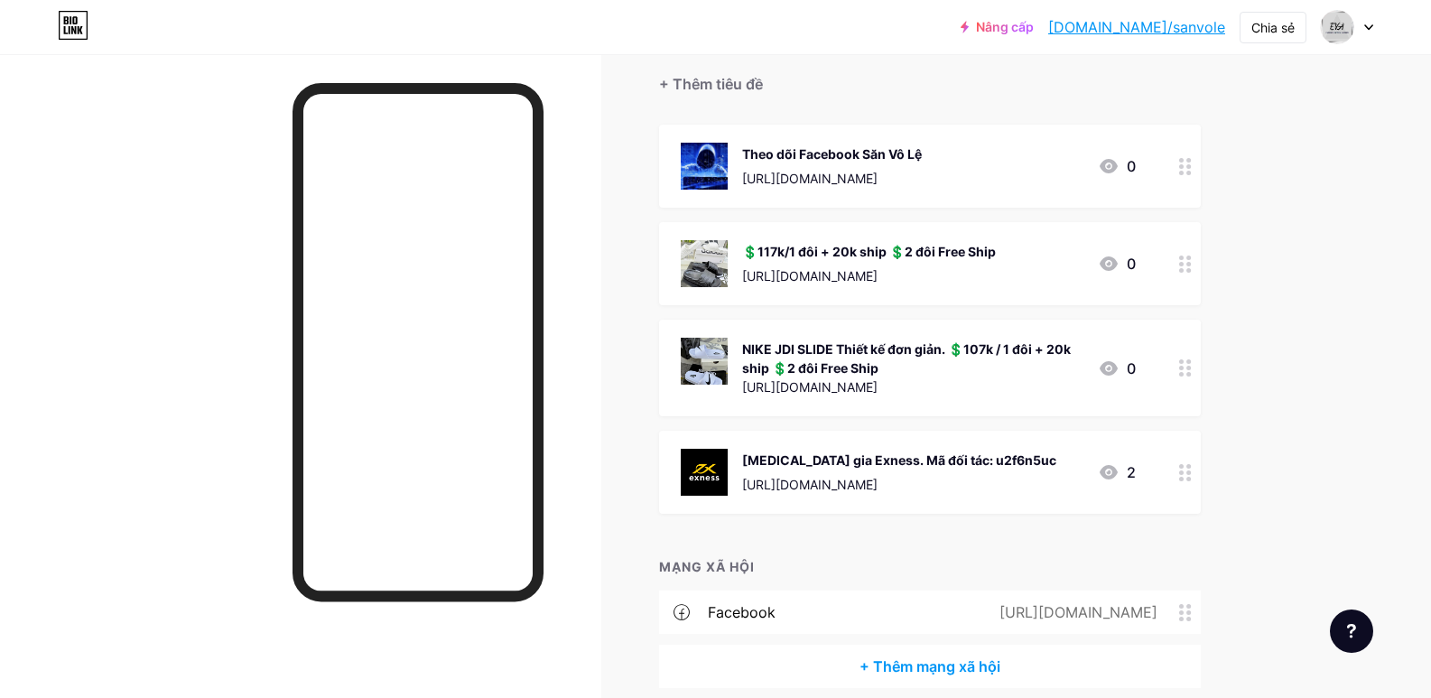
click at [1191, 261] on icon at bounding box center [1185, 263] width 13 height 17
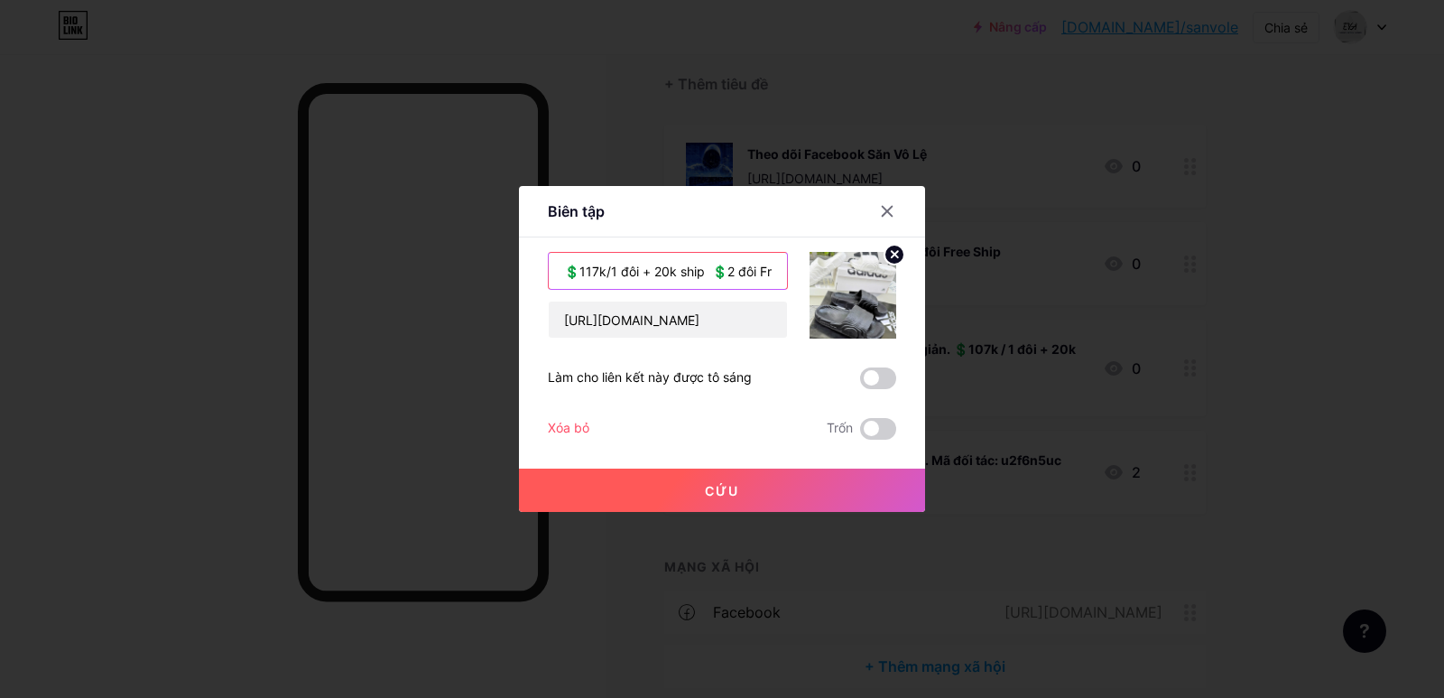
click at [563, 270] on input "💲117k/1 đôi + 20k ship 💲2 đôi Free Ship" at bounding box center [668, 271] width 238 height 36
click at [567, 270] on input "💲117k/1 đôi + 20k ship 💲2 đôi Free Ship" at bounding box center [668, 271] width 238 height 36
paste input "ADIDAS SUPPER GỢN SÓNG Lòng đế chắc chắn với phần quai mềm."
type input "ADIDAS SUPPER GỢN SÓNG Lòng đế chắc chắn với phần quai mềm. 💲117k/1 đôi + 20k s…"
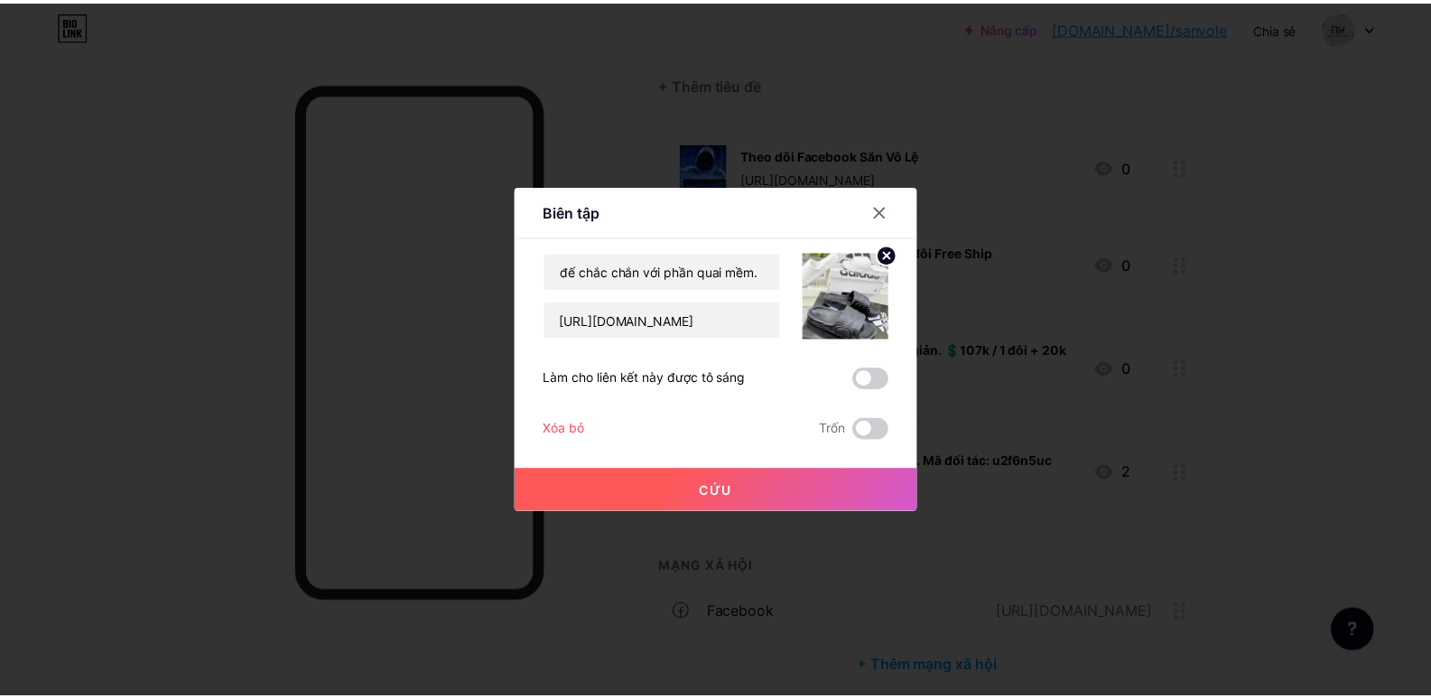
scroll to position [0, 0]
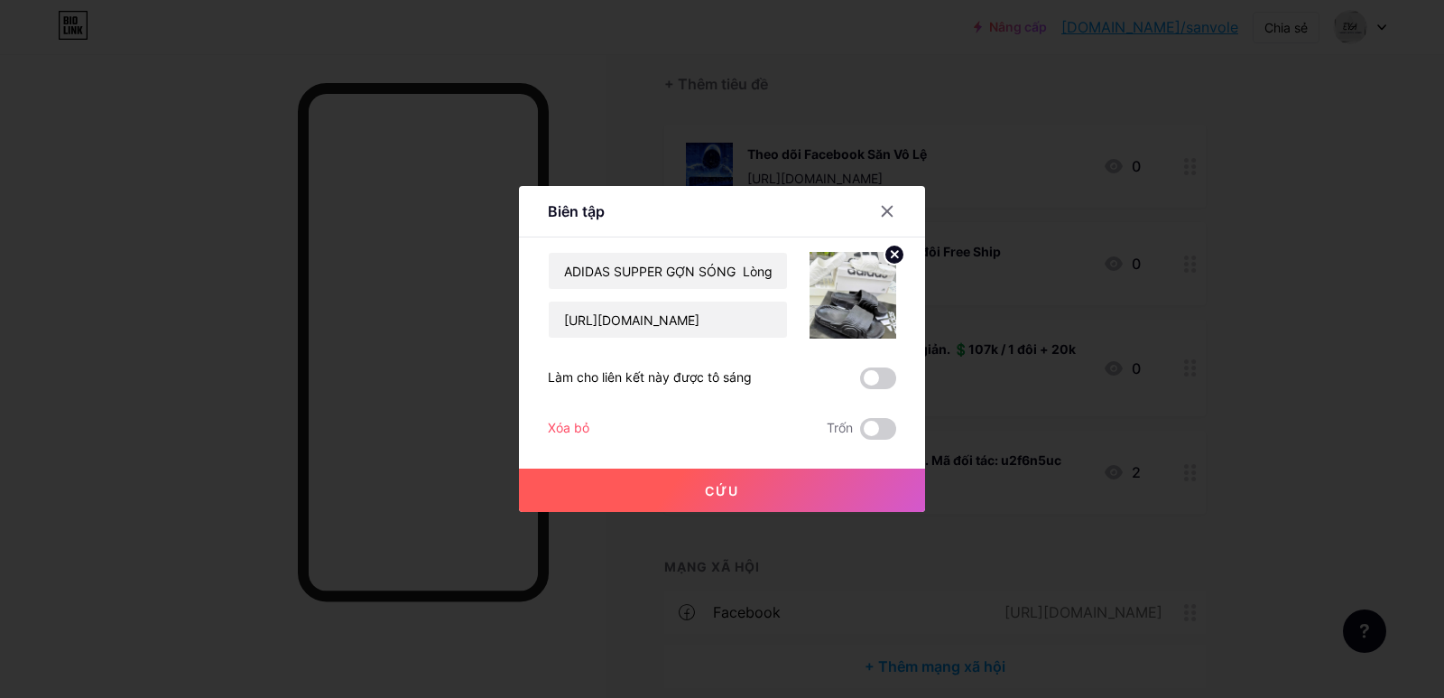
click at [693, 481] on button "Cứu" at bounding box center [722, 489] width 406 height 43
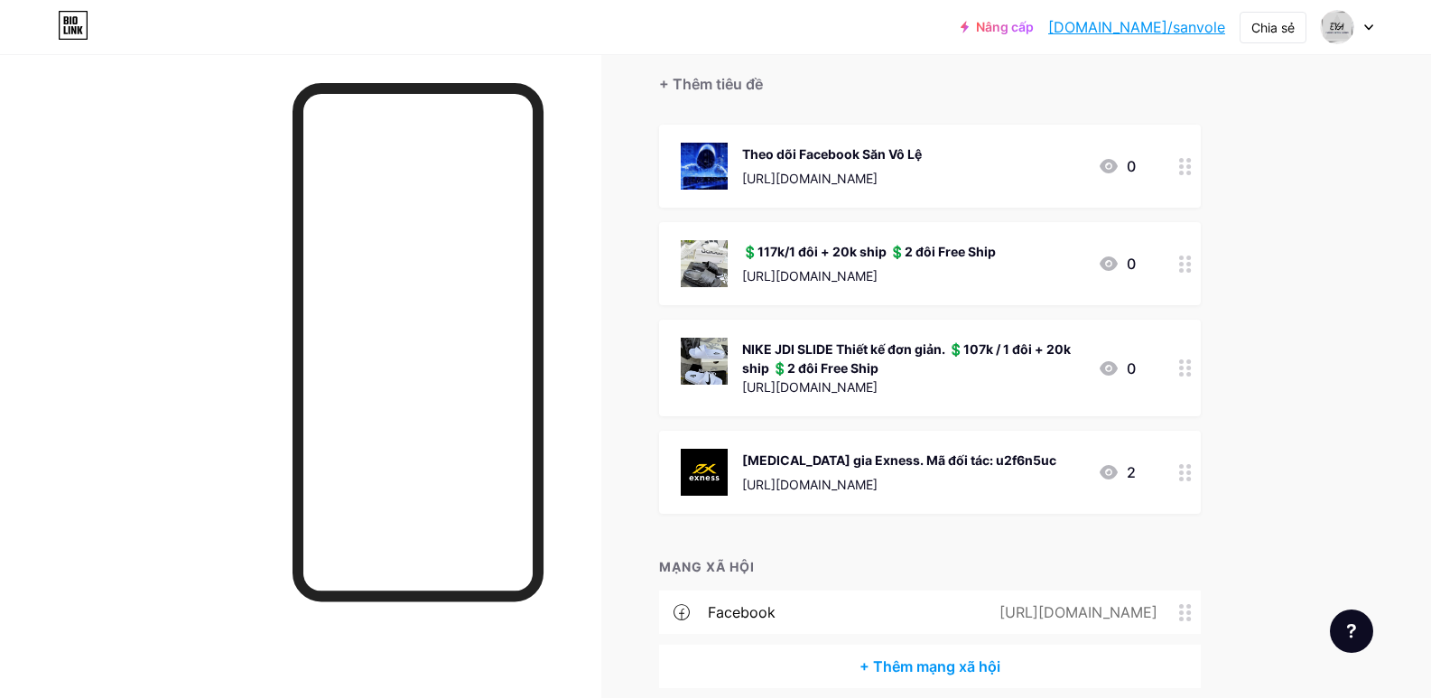
click at [1172, 26] on font "[DOMAIN_NAME]/sanvole" at bounding box center [1136, 27] width 177 height 18
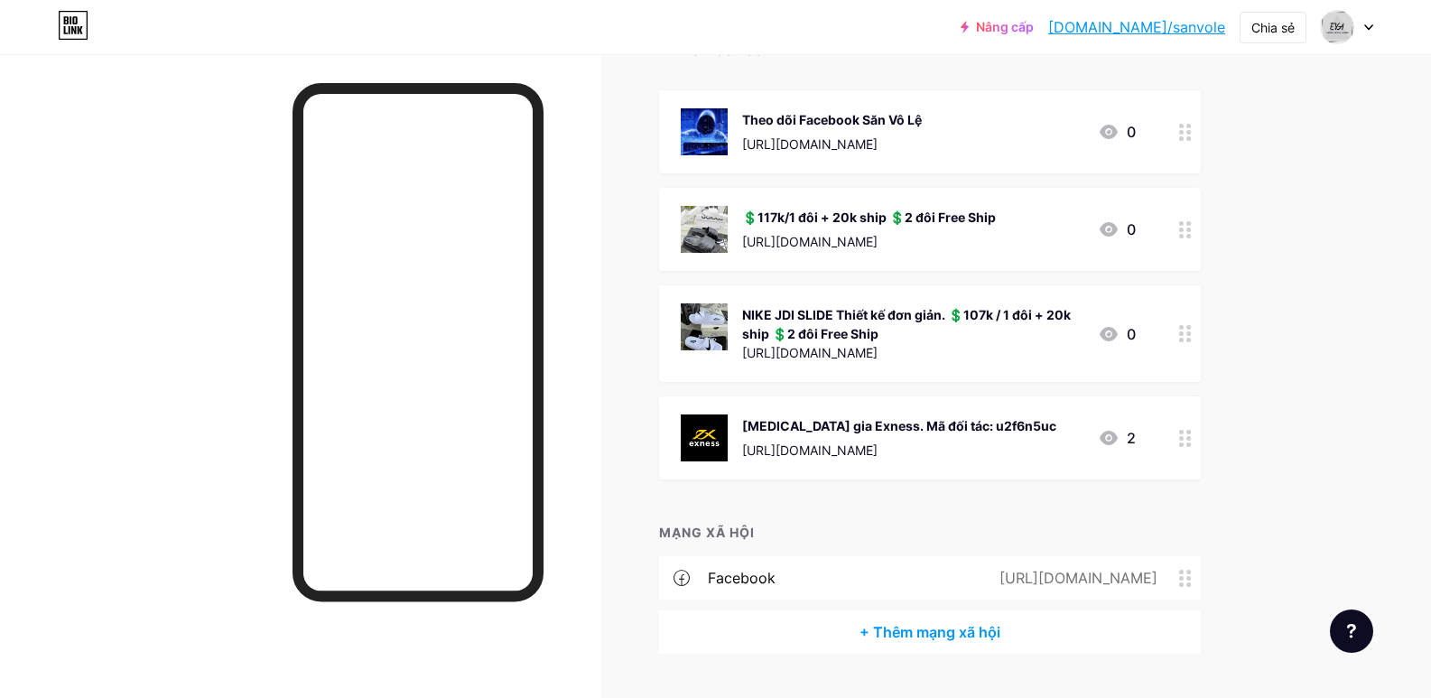
scroll to position [178, 0]
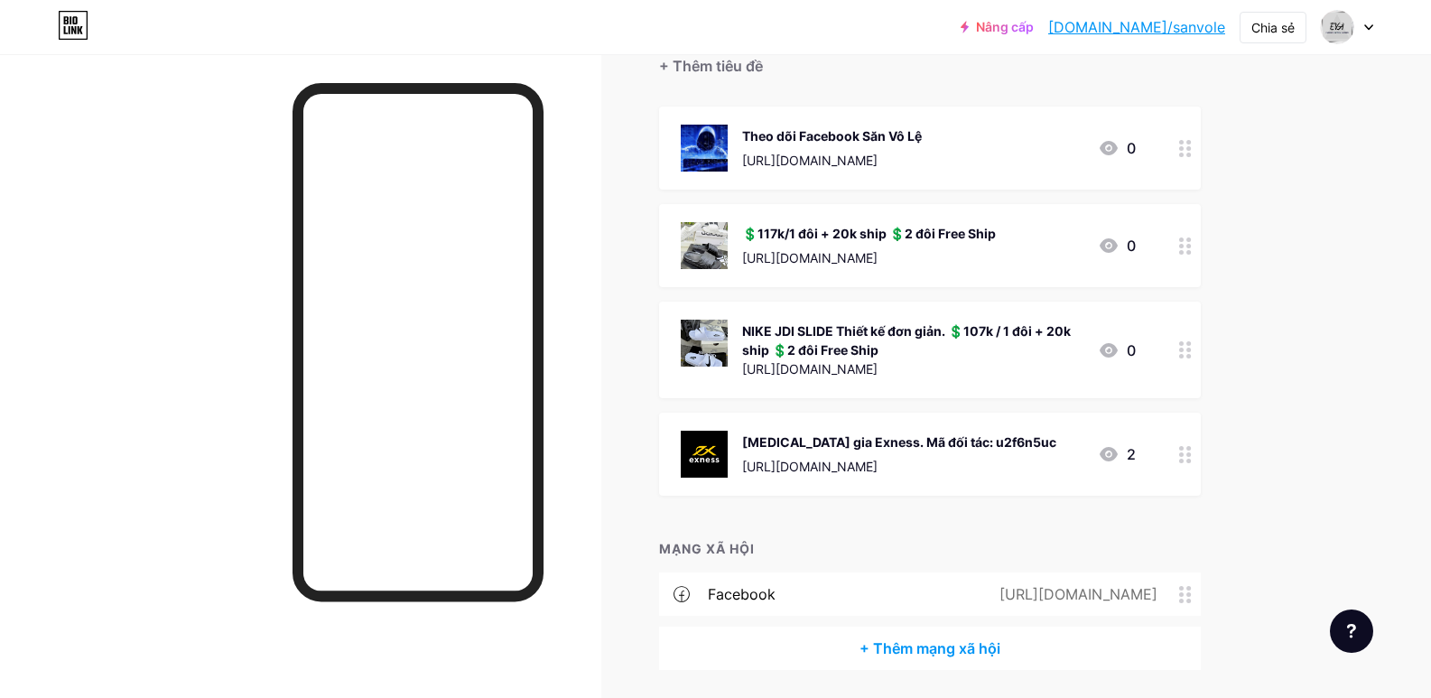
click at [1192, 456] on icon at bounding box center [1185, 454] width 13 height 17
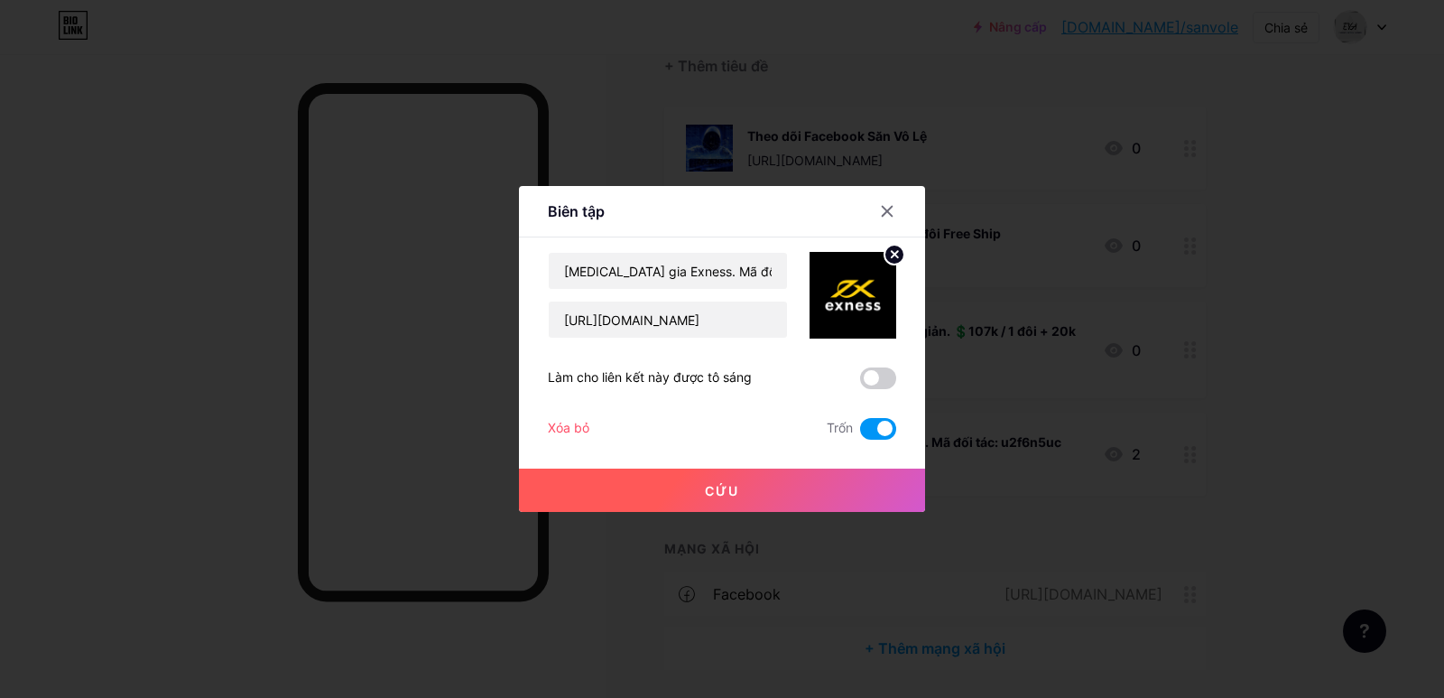
click at [564, 431] on font "Xóa bỏ" at bounding box center [569, 427] width 42 height 15
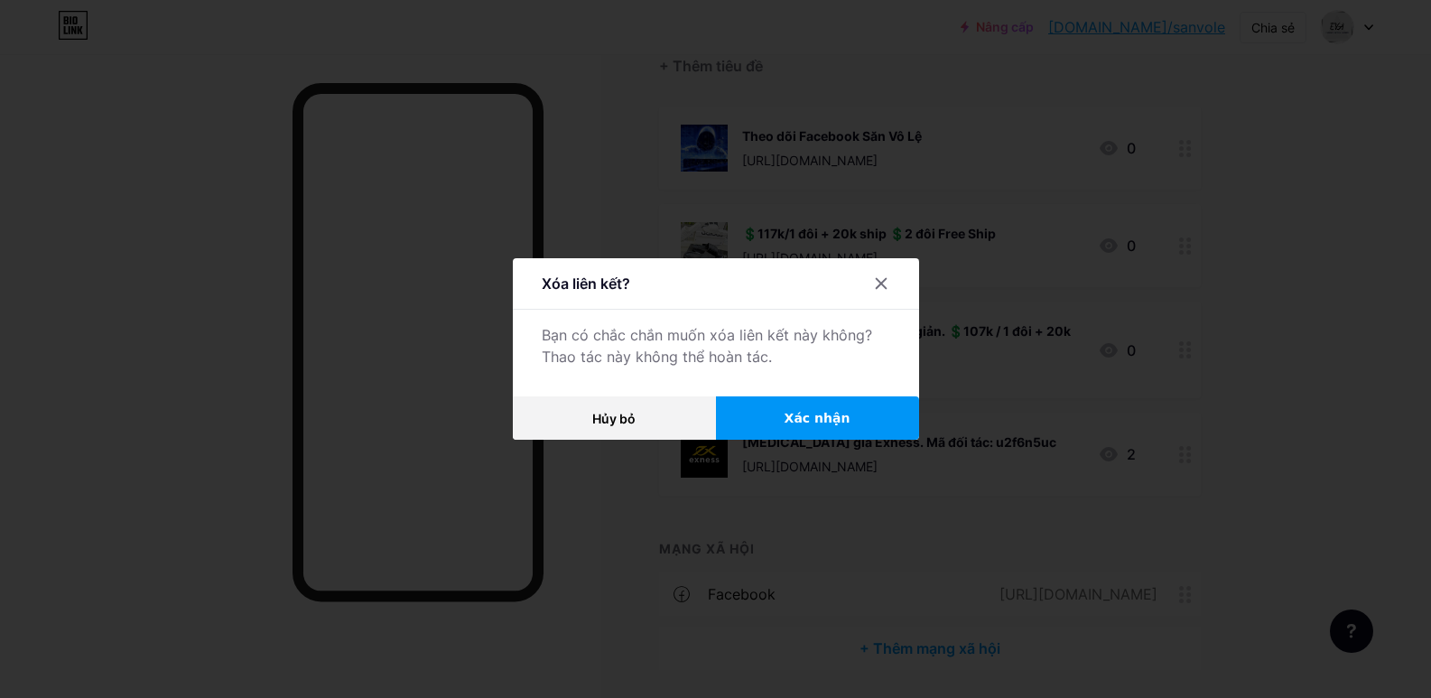
click at [830, 415] on font "Xác nhận" at bounding box center [817, 418] width 66 height 14
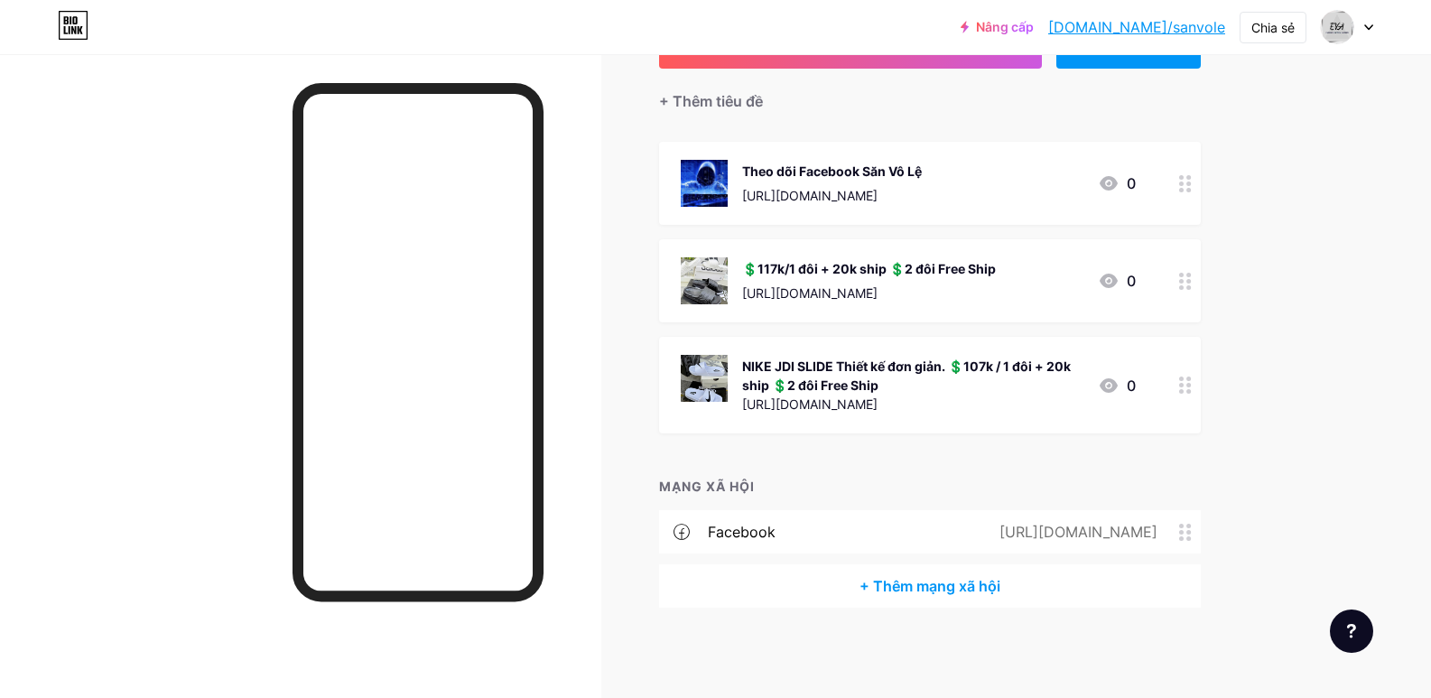
scroll to position [142, 0]
click at [1200, 181] on div at bounding box center [1185, 184] width 31 height 83
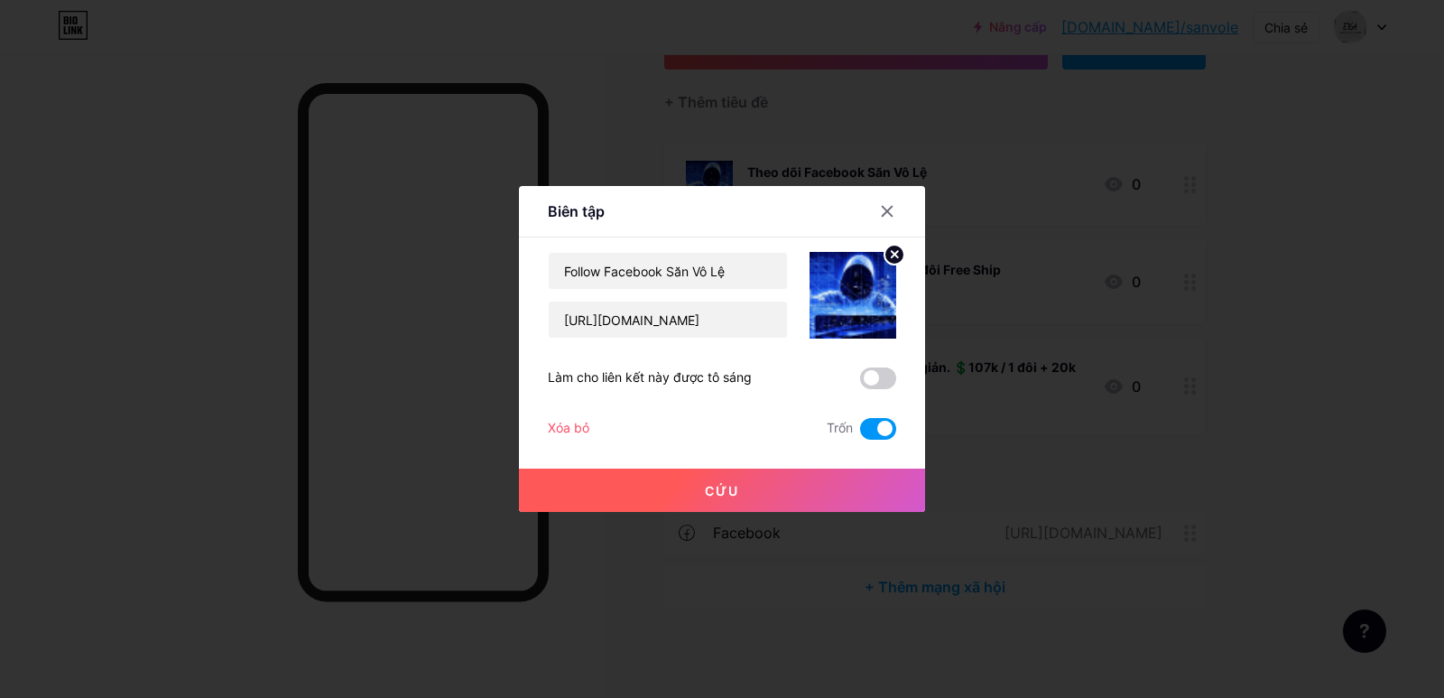
click at [580, 429] on font "Xóa bỏ" at bounding box center [569, 427] width 42 height 15
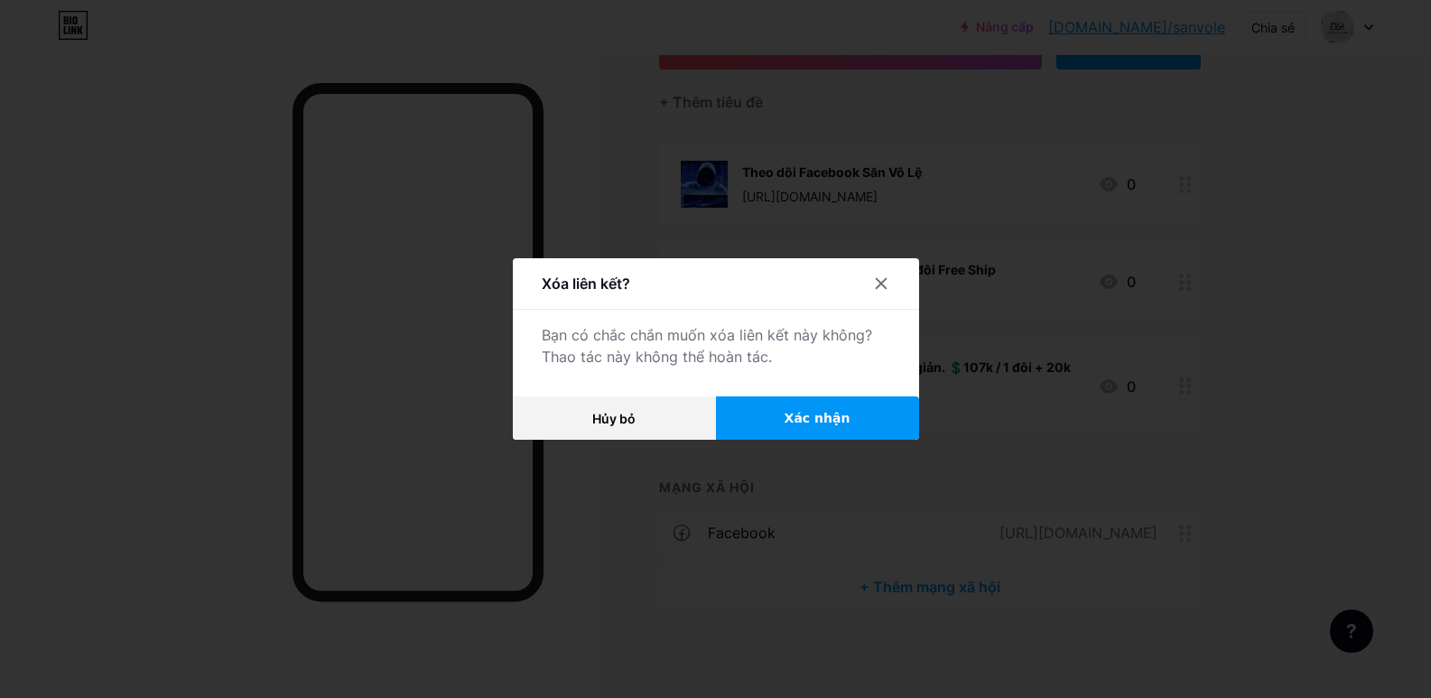
click at [801, 417] on font "Xác nhận" at bounding box center [817, 418] width 66 height 14
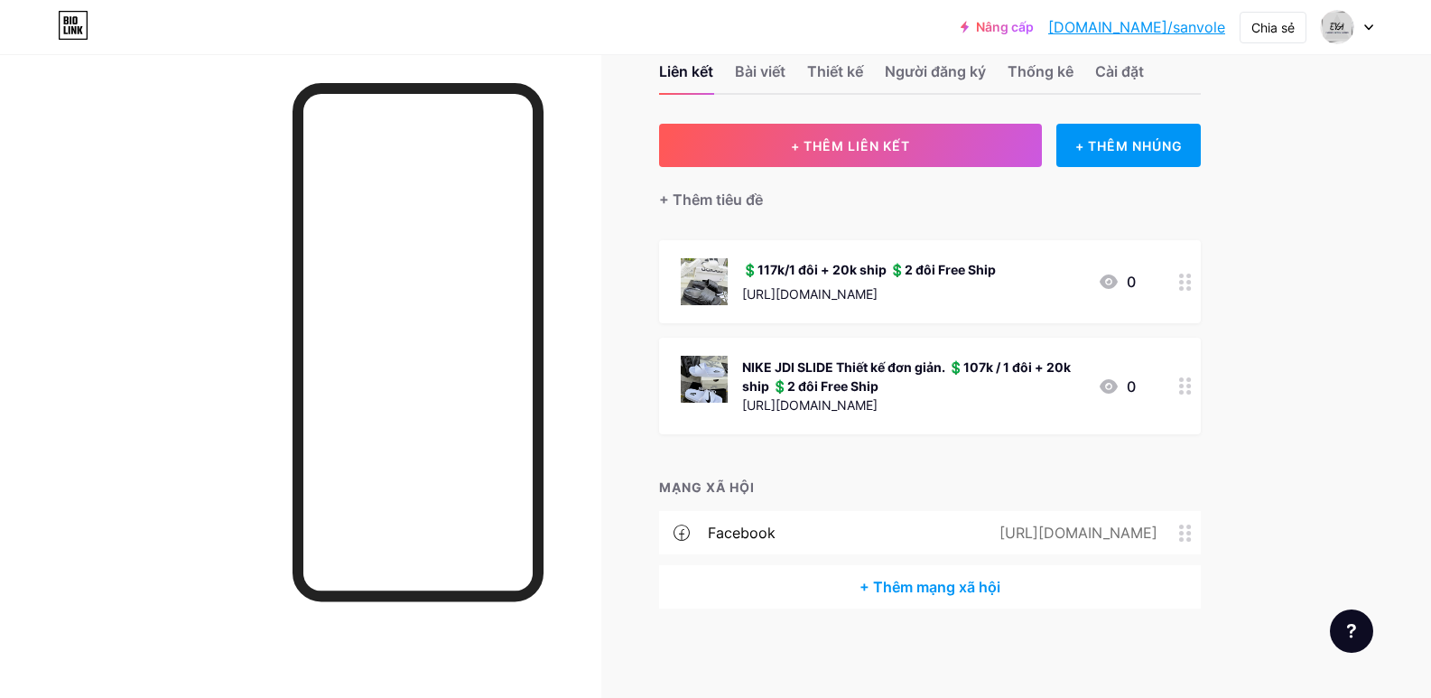
scroll to position [0, 0]
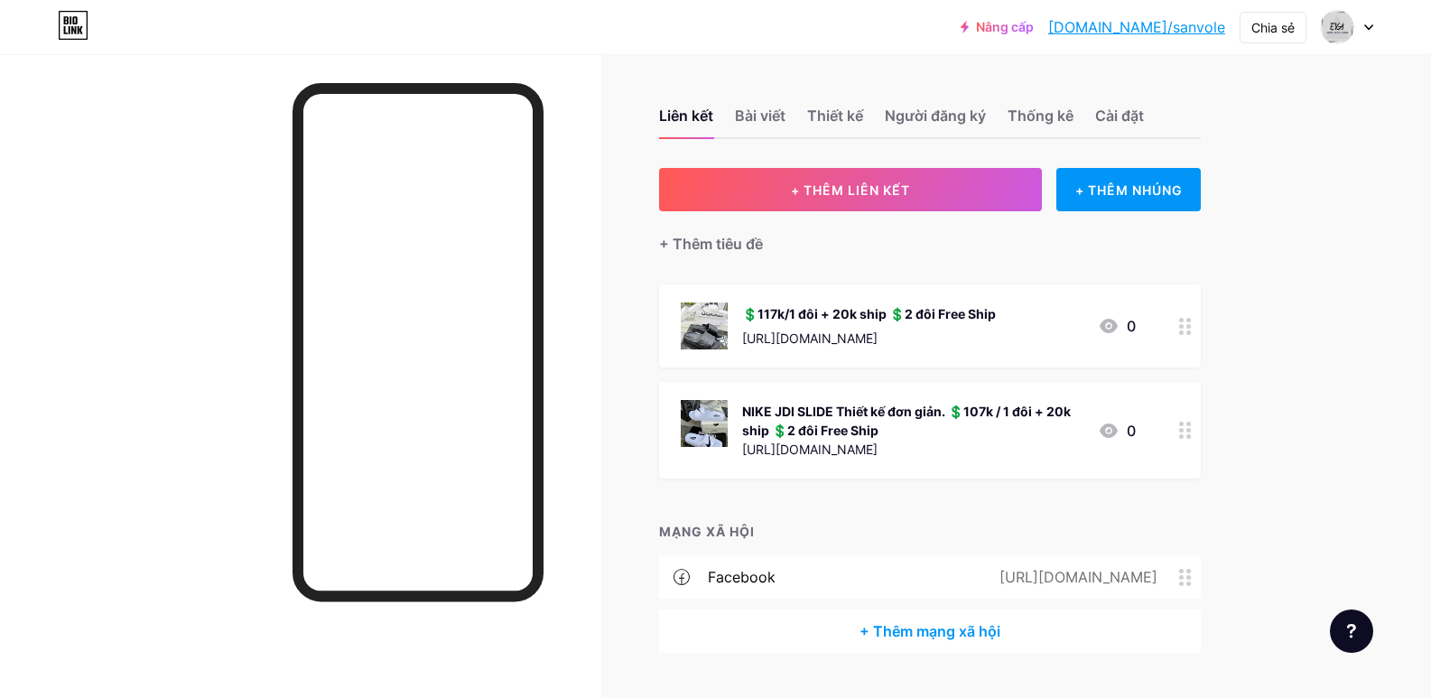
click at [1154, 26] on font "[DOMAIN_NAME]/sanvole" at bounding box center [1136, 27] width 177 height 18
click at [1252, 25] on font "Chia sẻ" at bounding box center [1272, 27] width 43 height 15
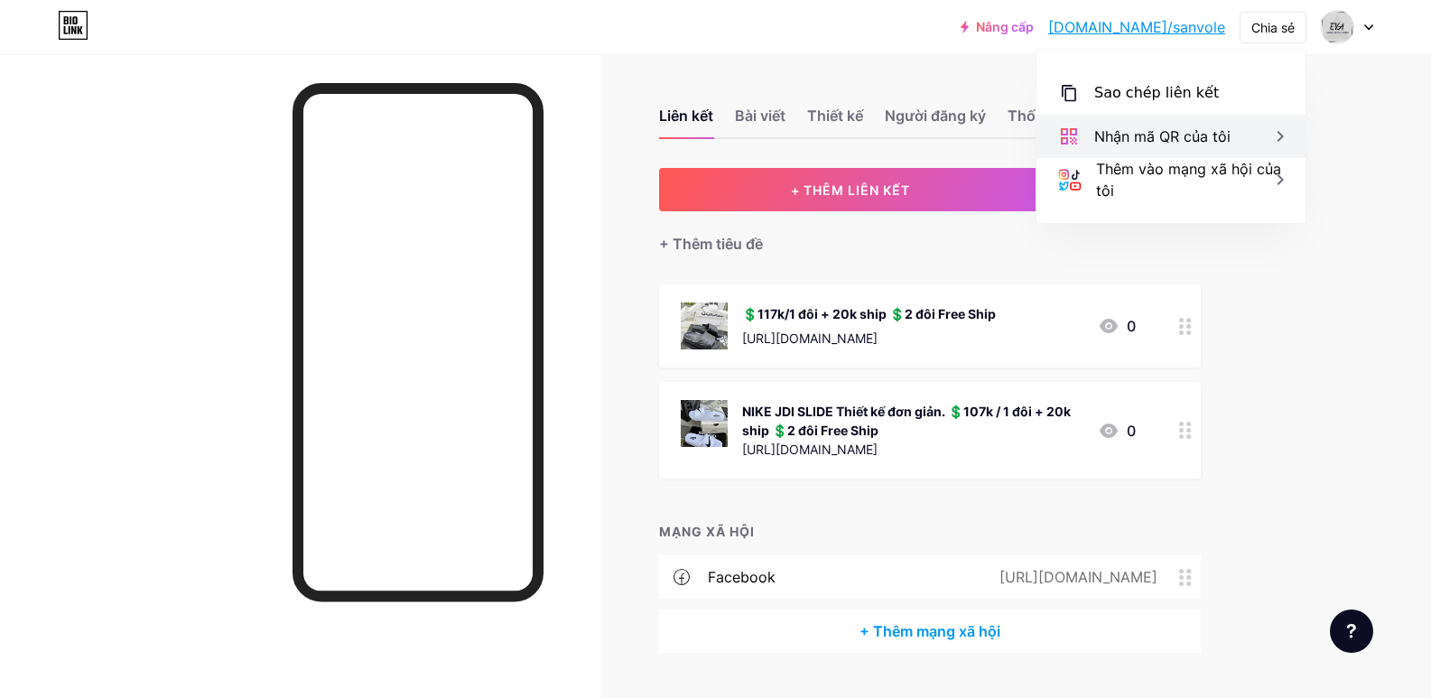
click at [1251, 135] on div "Nhận mã QR của tôi" at bounding box center [1170, 136] width 269 height 43
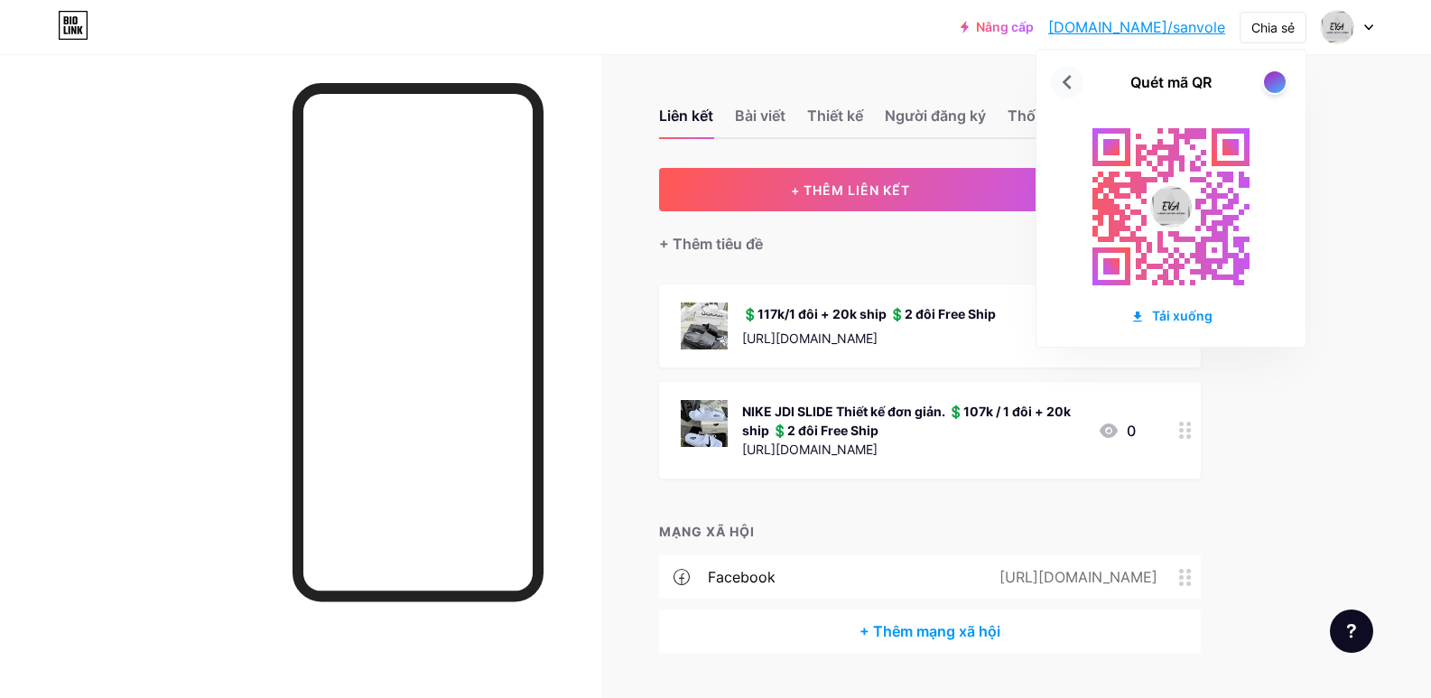
click at [1065, 81] on icon at bounding box center [1066, 82] width 9 height 14
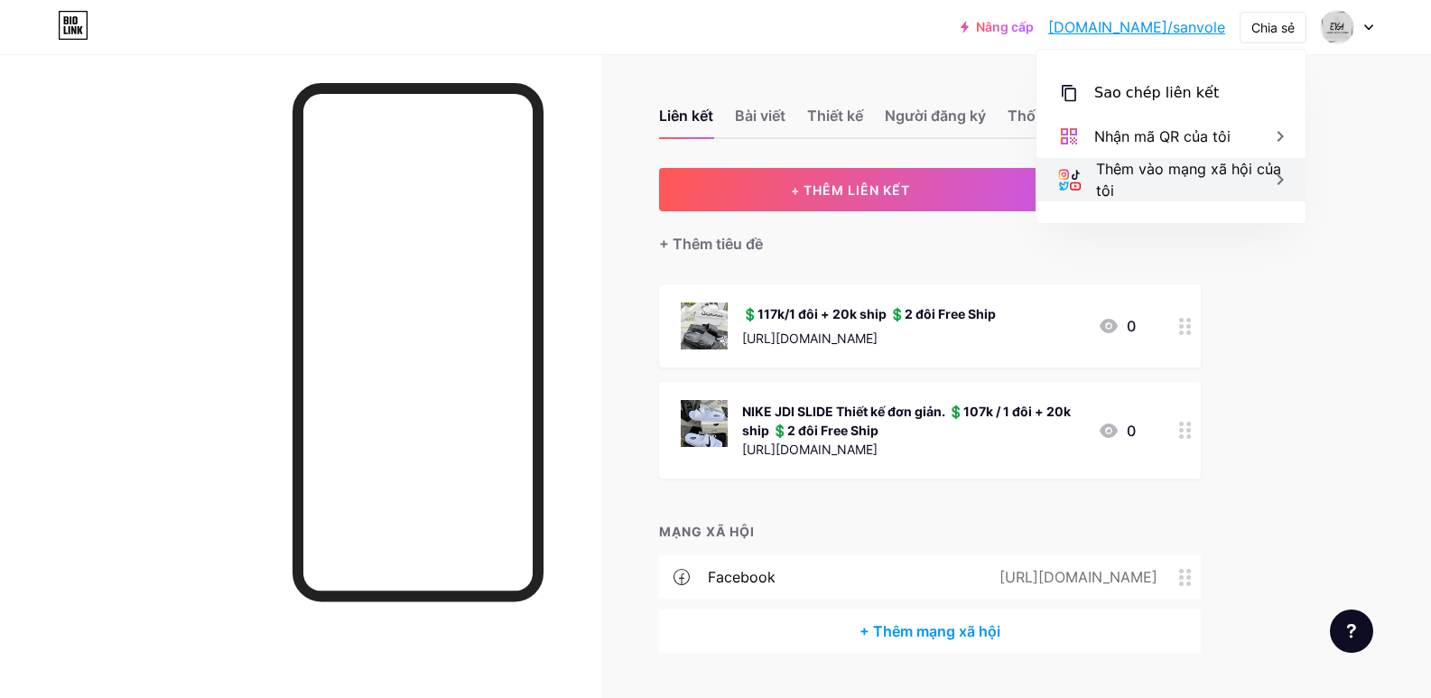
click at [1280, 183] on icon at bounding box center [1280, 180] width 22 height 22
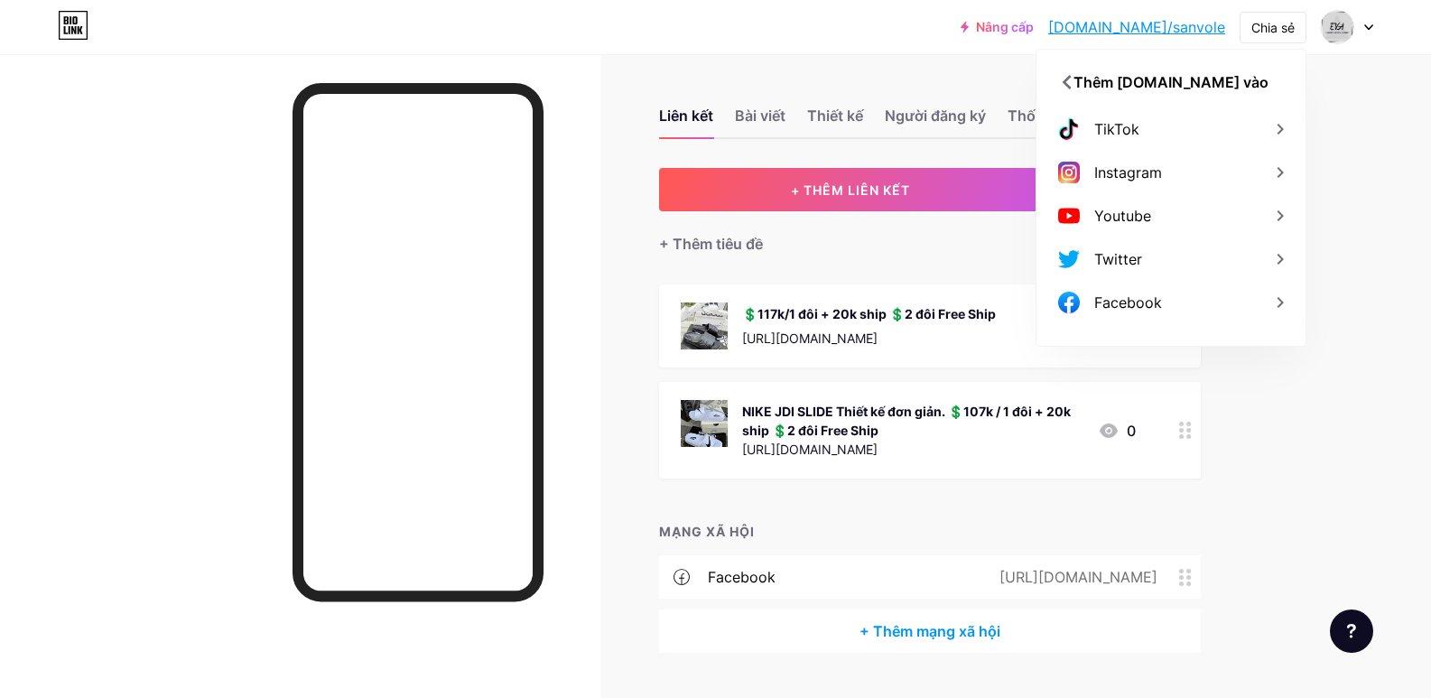
click at [1360, 175] on div "Nâng cấp bio.link/sanvol... bio.link/sanvole Chia sẻ Thêm bio.link vào TikTok I…" at bounding box center [715, 371] width 1431 height 743
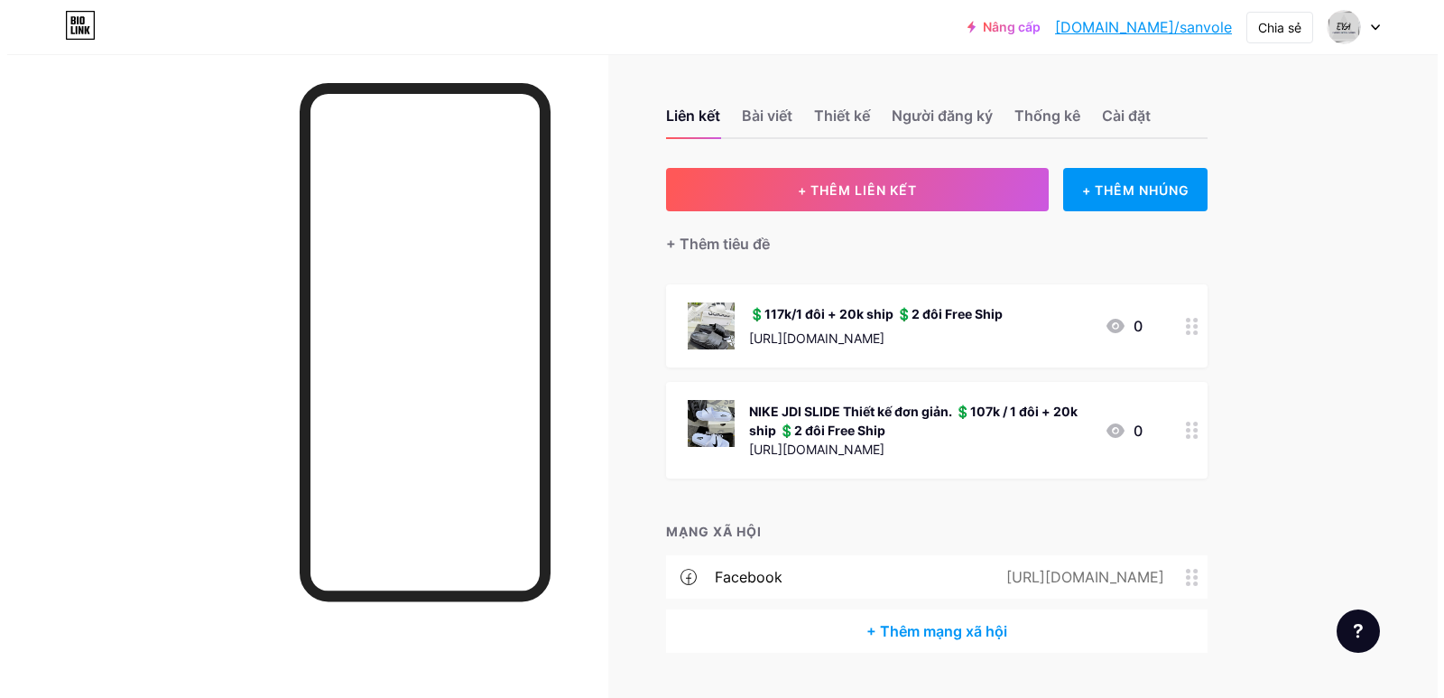
scroll to position [44, 0]
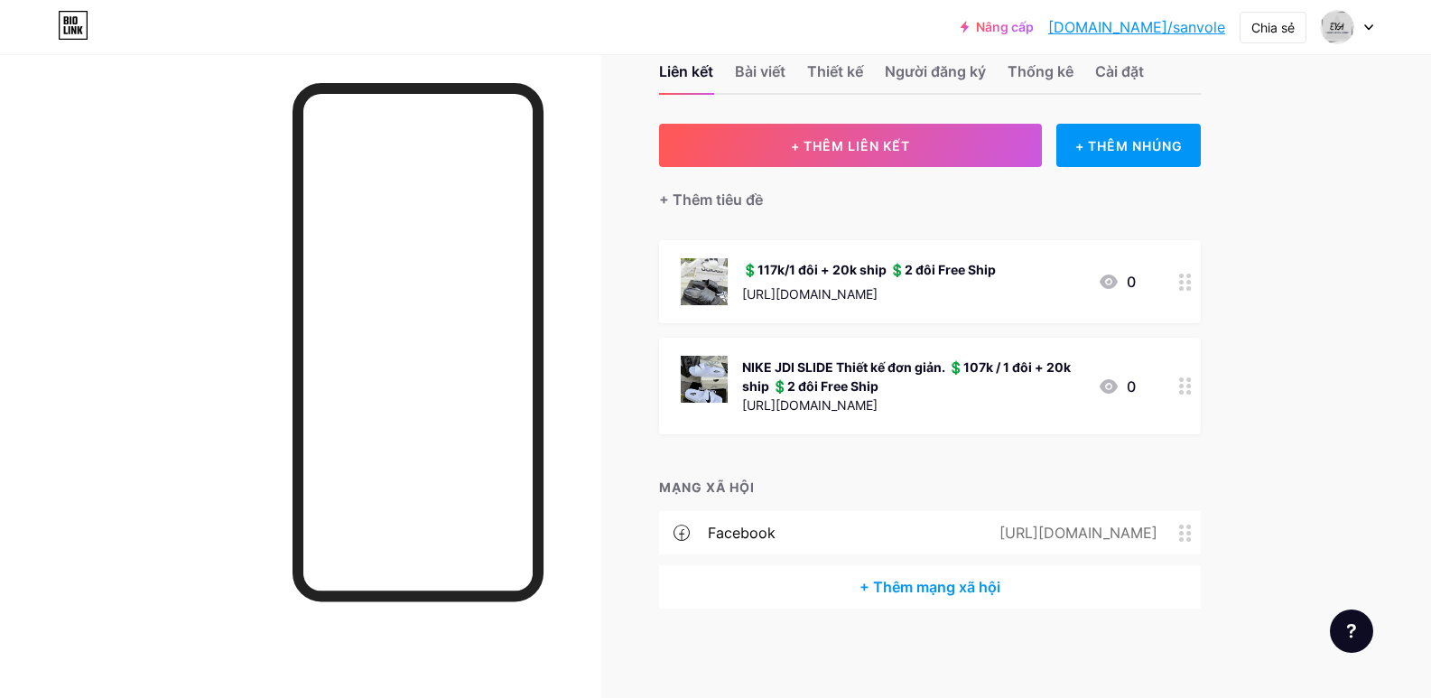
click at [1246, 410] on div "Liên kết Bài viết Thiết kế Người đăng ký Thống kê Cài đặt + THÊM LIÊN KẾT + THÊ…" at bounding box center [638, 354] width 1276 height 689
click at [902, 597] on div "+ Thêm mạng xã hội" at bounding box center [930, 586] width 542 height 43
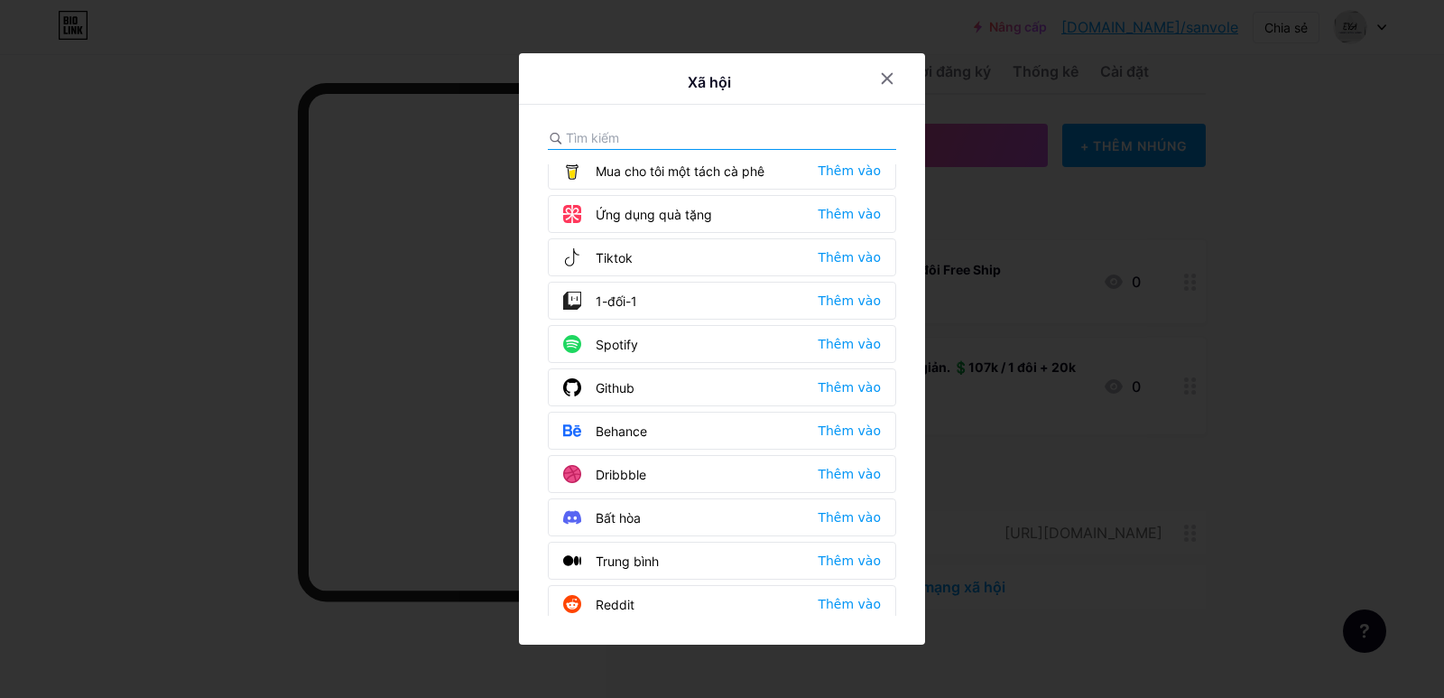
scroll to position [0, 0]
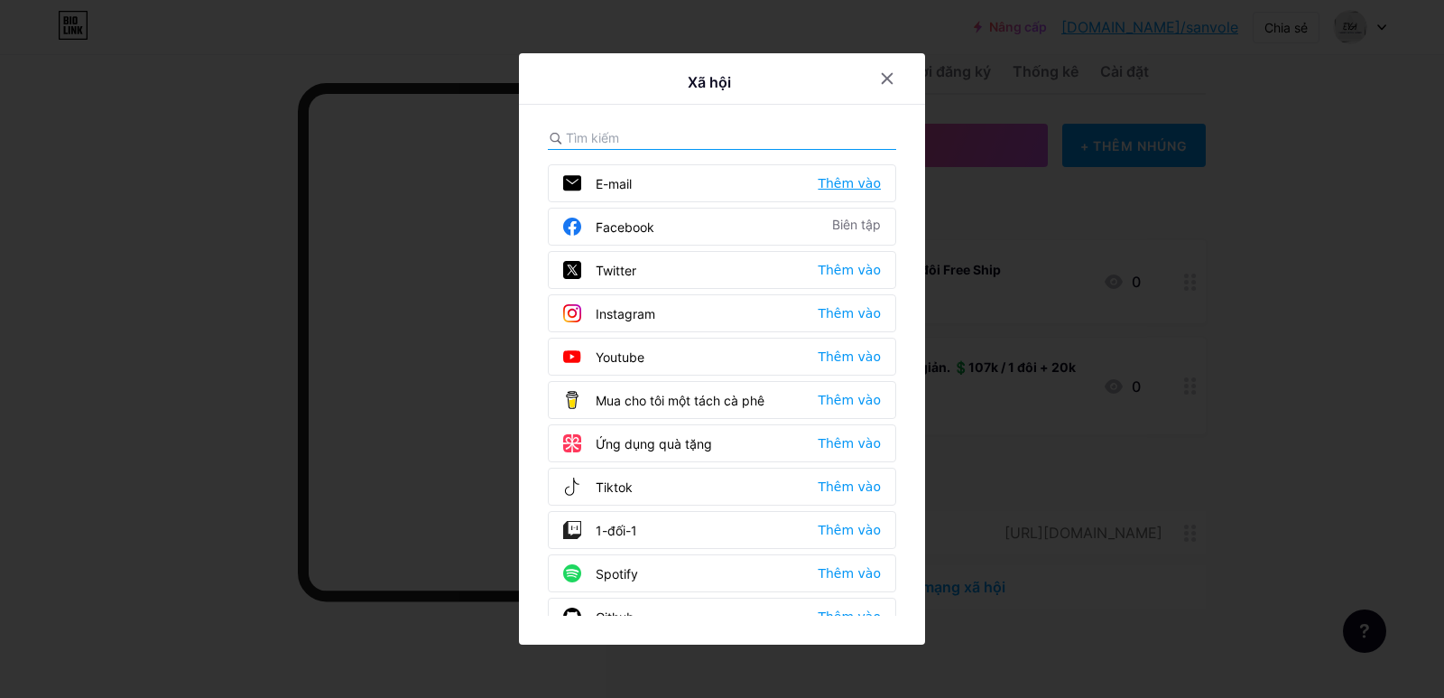
click at [844, 186] on font "Thêm vào" at bounding box center [849, 183] width 63 height 14
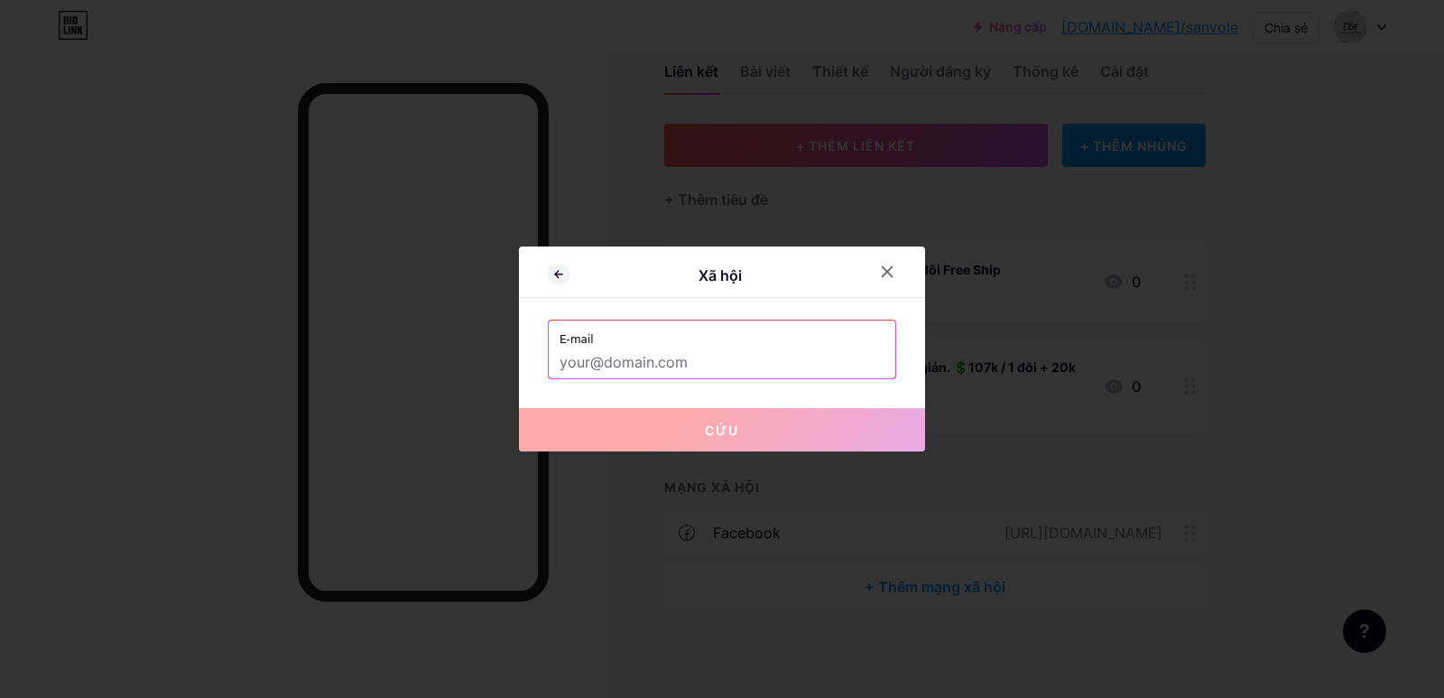
click at [649, 362] on input "text" at bounding box center [722, 363] width 325 height 31
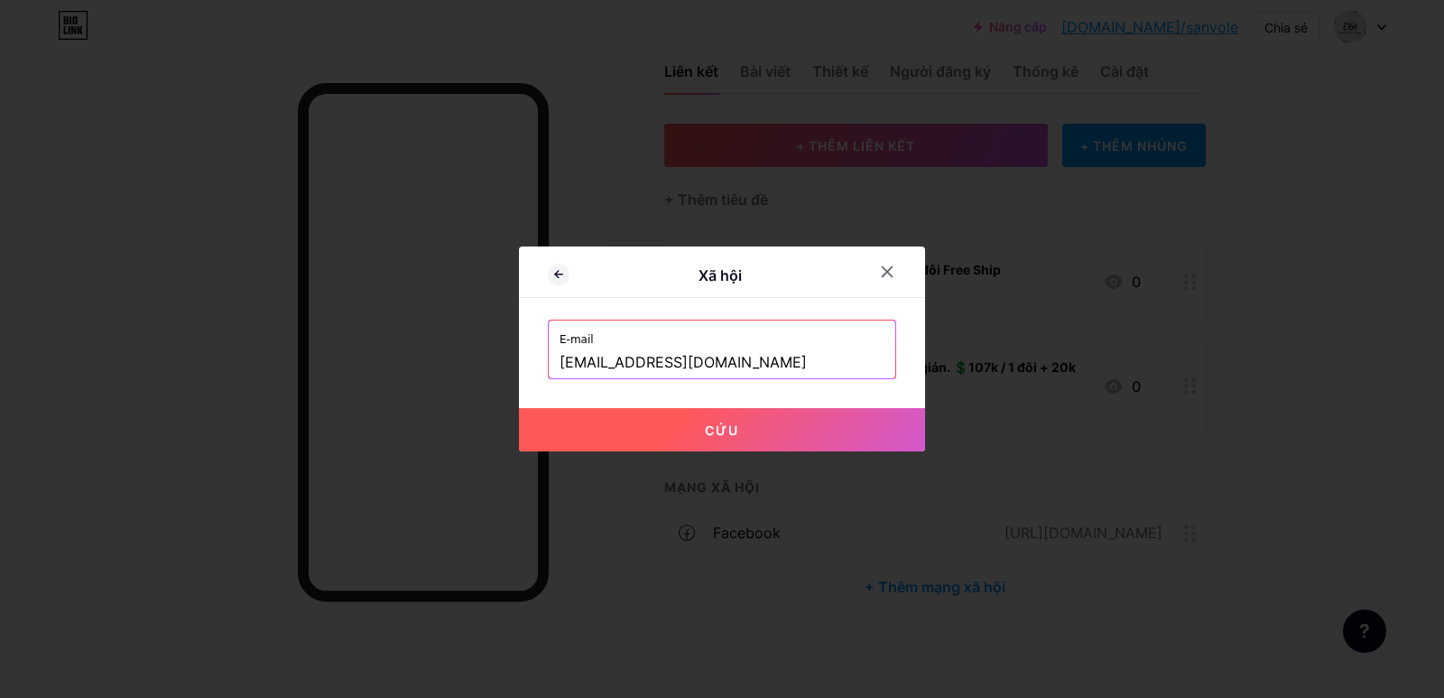
click at [674, 431] on button "Cứu" at bounding box center [722, 429] width 406 height 43
type input "mailto:danloptruong101@gmail.com"
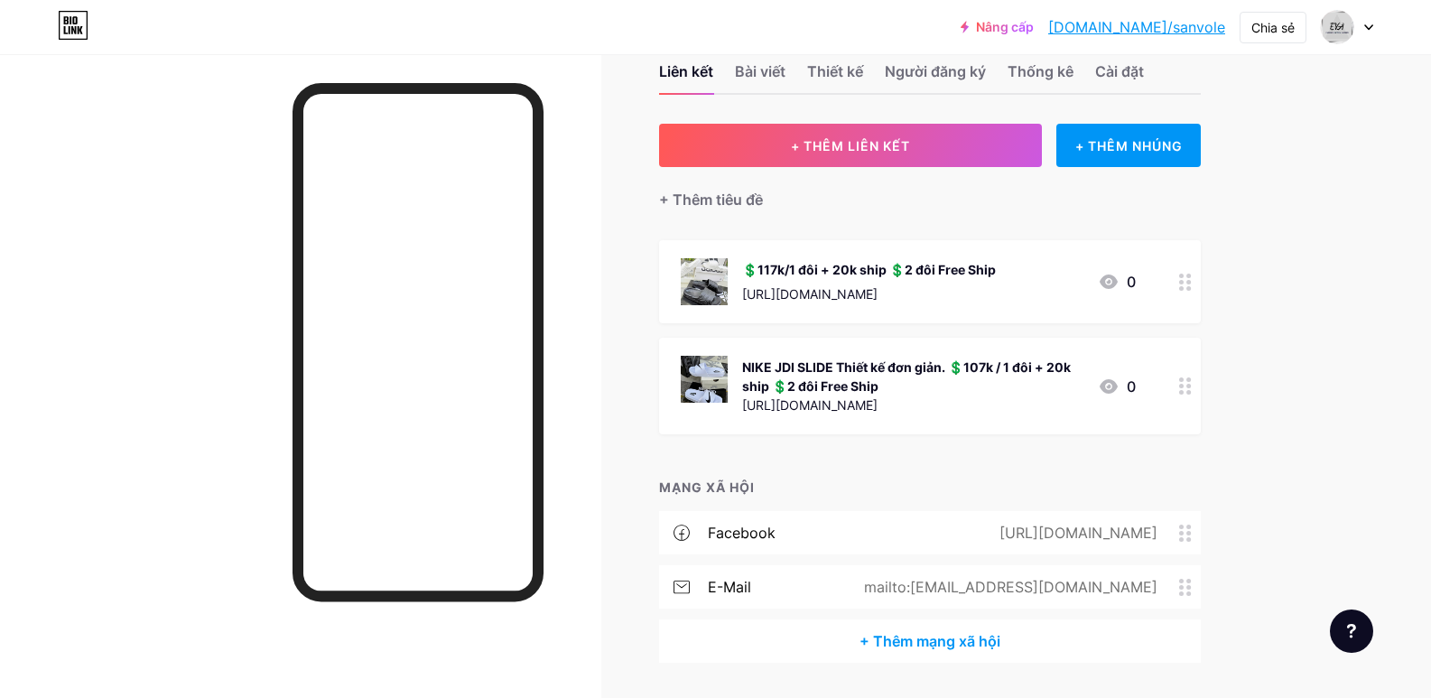
click at [908, 645] on font "+ Thêm mạng xã hội" at bounding box center [929, 641] width 141 height 18
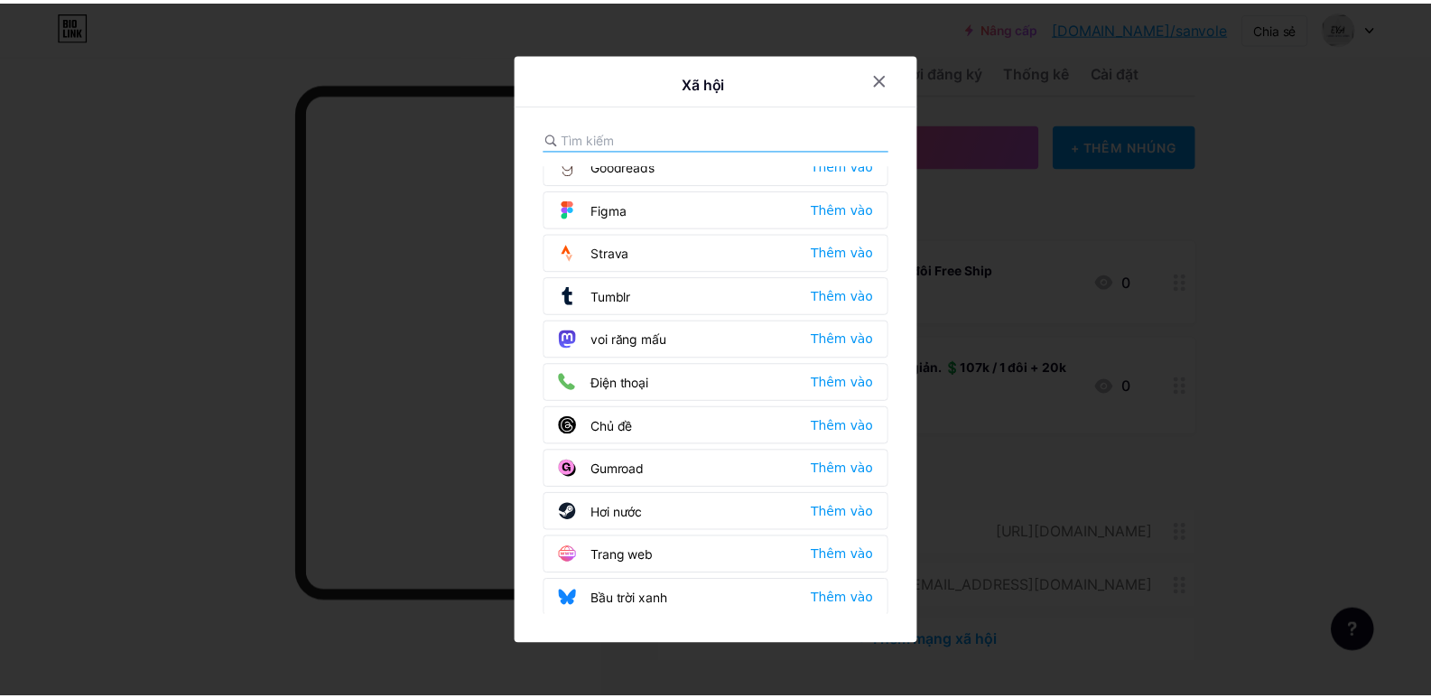
scroll to position [1628, 0]
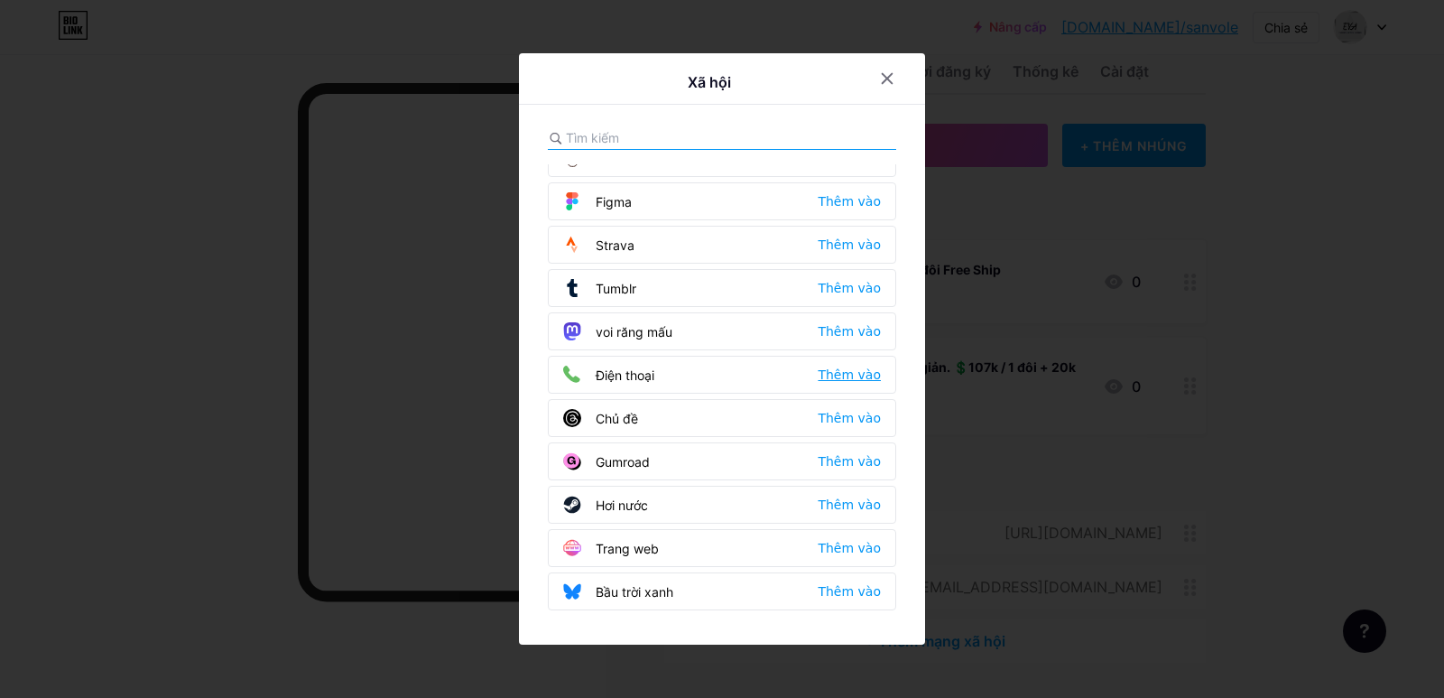
click at [857, 370] on font "Thêm vào" at bounding box center [849, 374] width 63 height 14
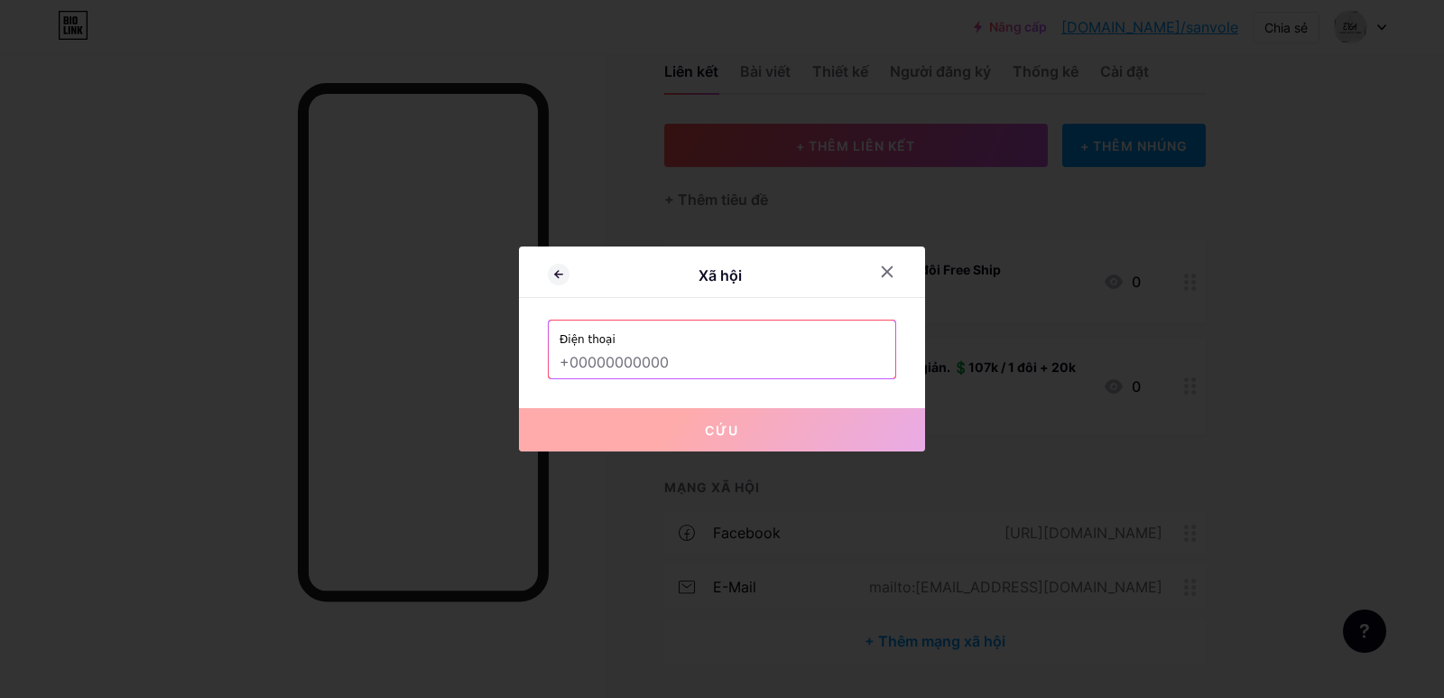
click at [662, 366] on input "text" at bounding box center [722, 363] width 325 height 31
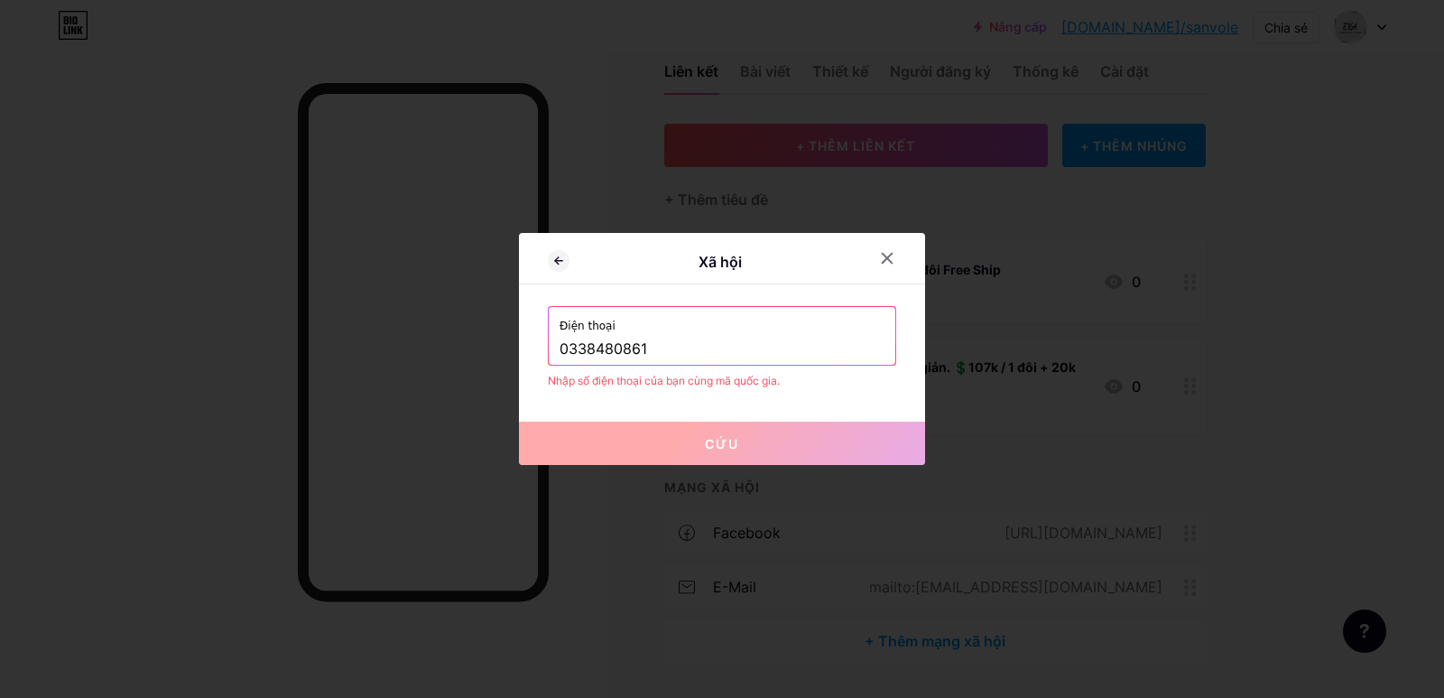
click at [561, 348] on input "0338480861" at bounding box center [722, 349] width 325 height 31
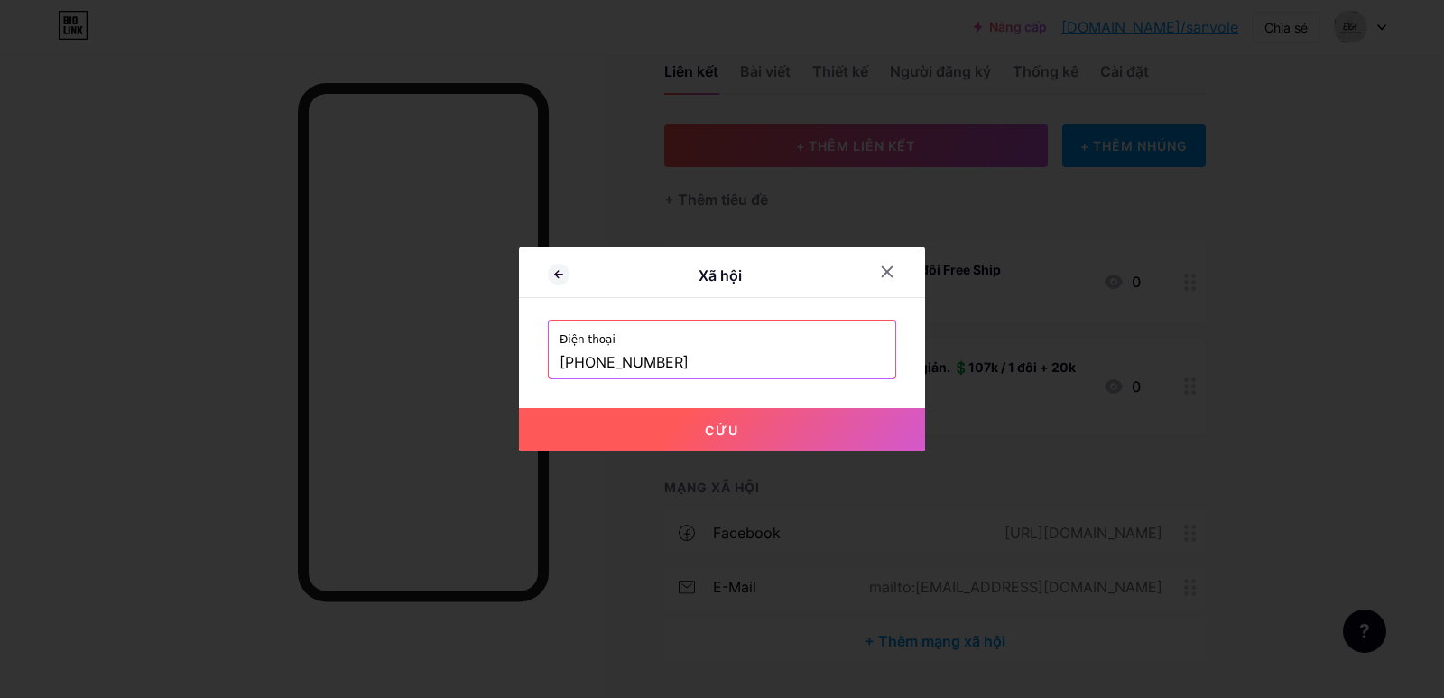
click at [598, 362] on input "+840338480861" at bounding box center [722, 363] width 325 height 31
click at [656, 421] on button "Cứu" at bounding box center [722, 429] width 406 height 43
type input "tel:+84338480861"
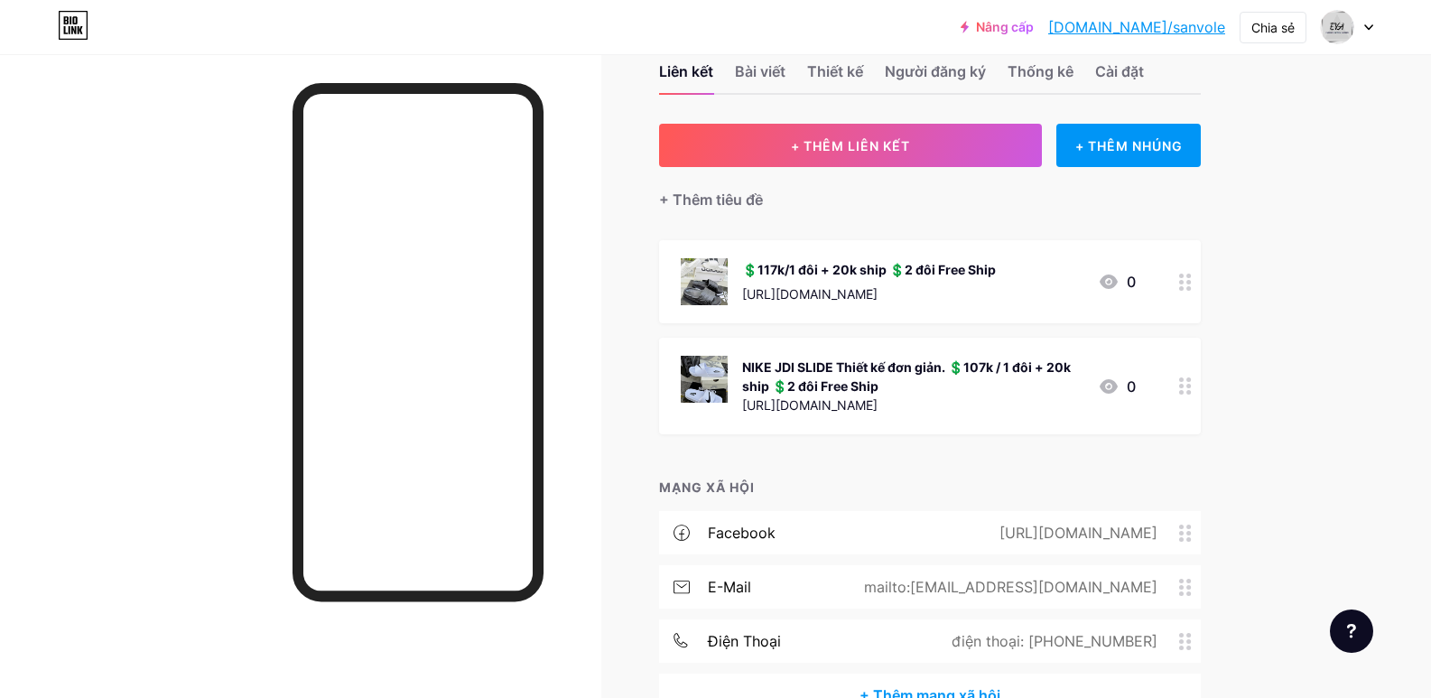
click at [1136, 30] on font "[DOMAIN_NAME]/sanvole" at bounding box center [1136, 27] width 177 height 18
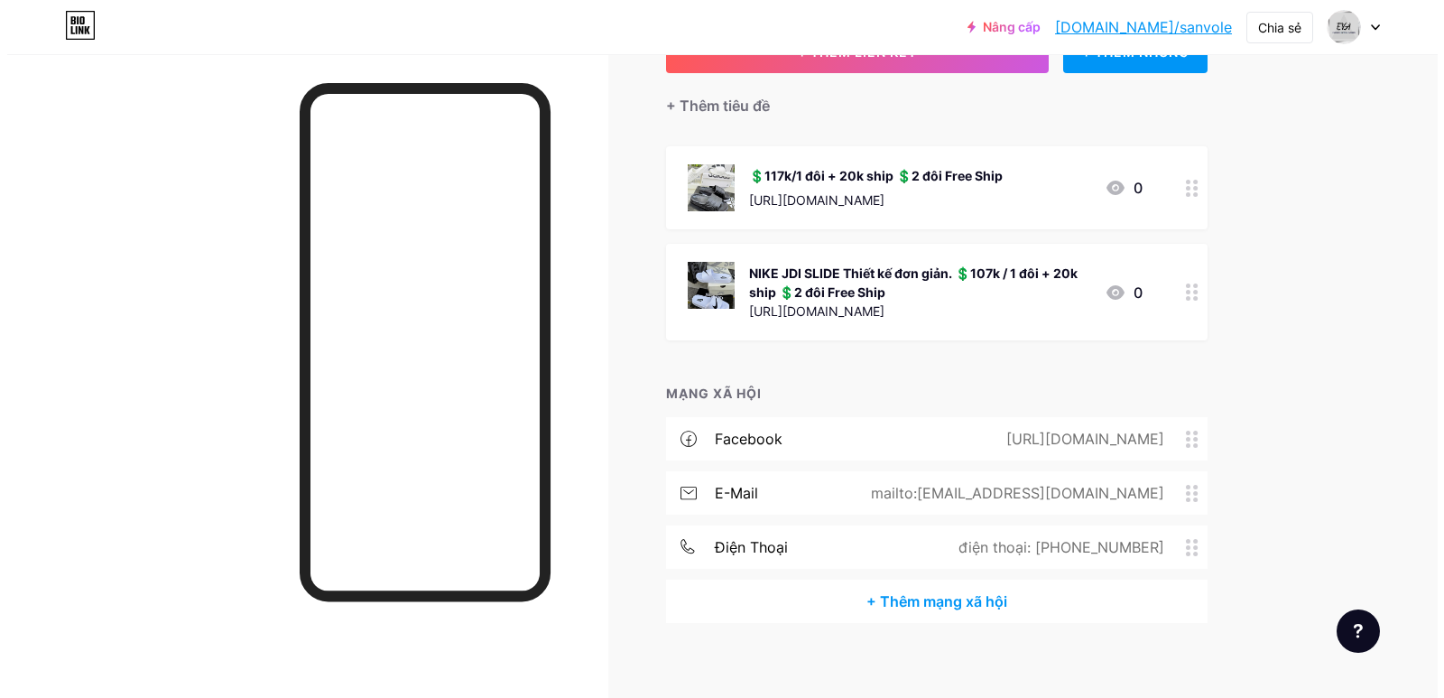
scroll to position [153, 0]
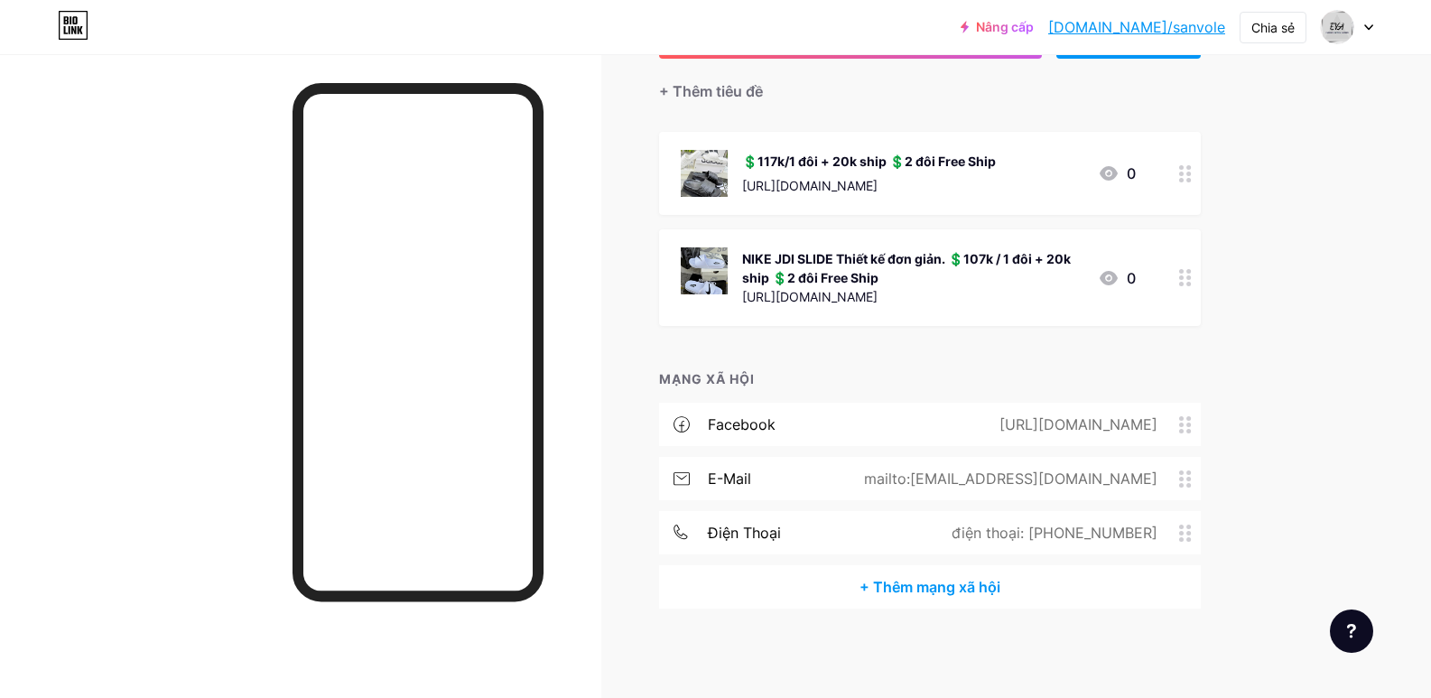
click at [931, 589] on font "+ Thêm mạng xã hội" at bounding box center [929, 587] width 141 height 18
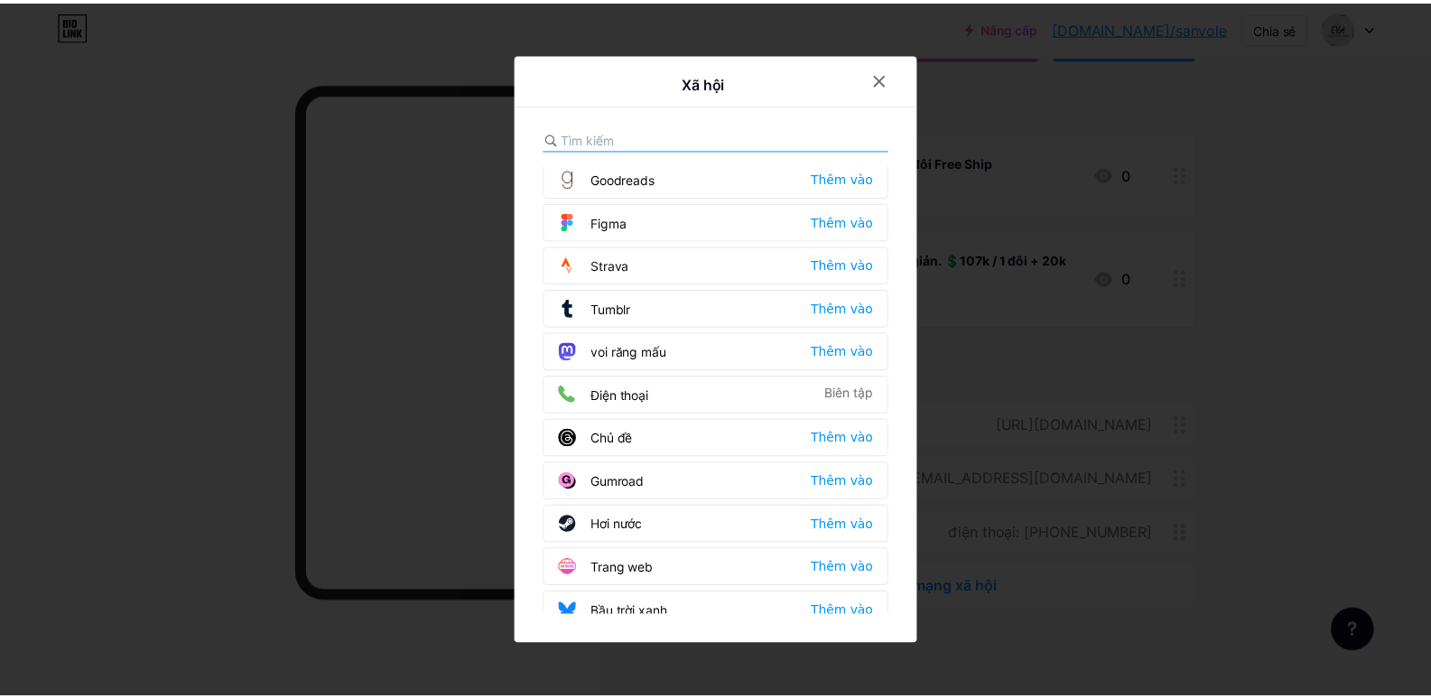
scroll to position [1628, 0]
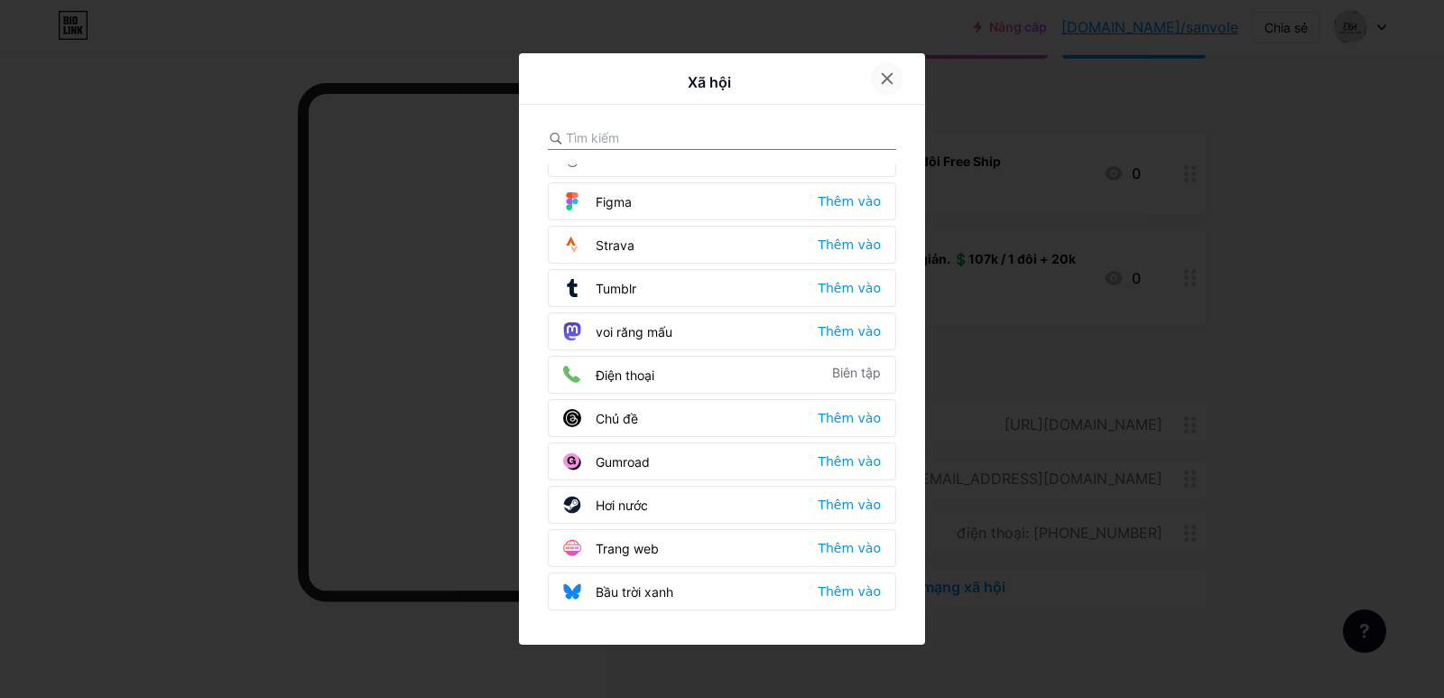
click at [885, 84] on icon at bounding box center [887, 78] width 14 height 14
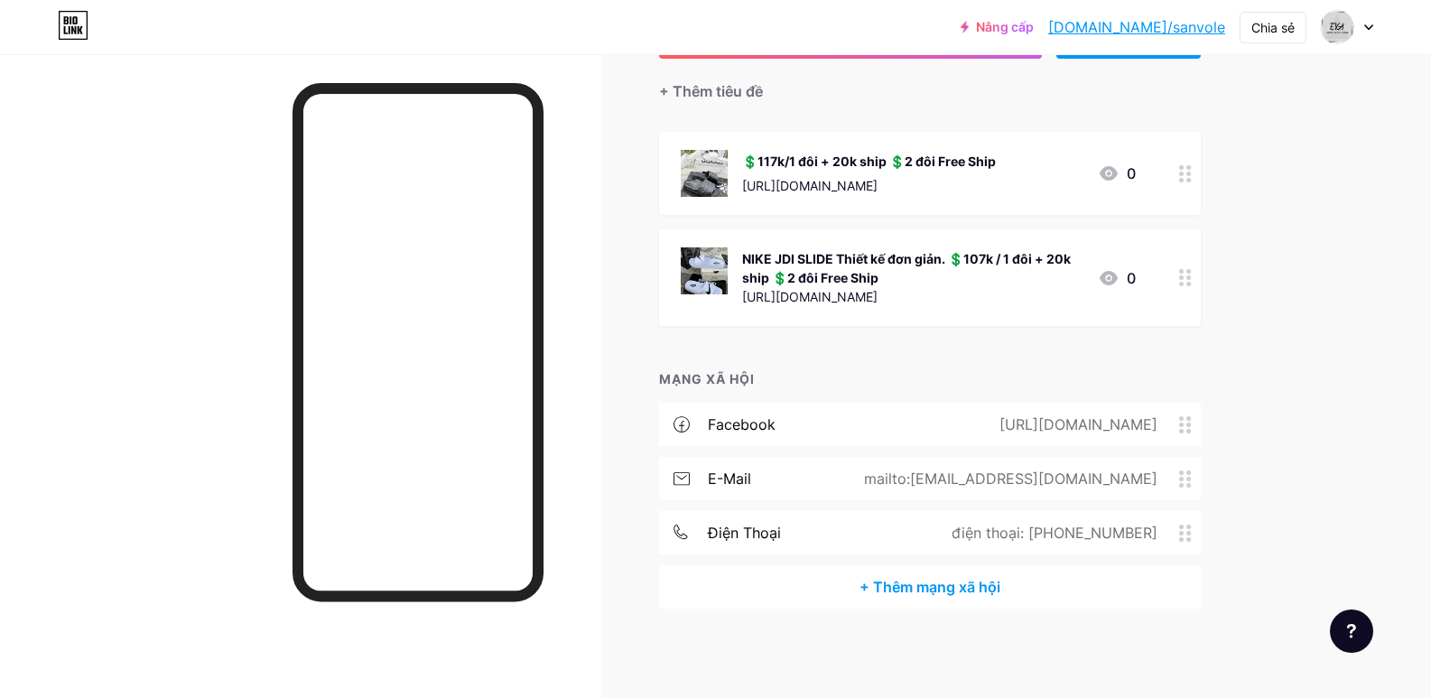
click at [183, 255] on div at bounding box center [300, 403] width 601 height 698
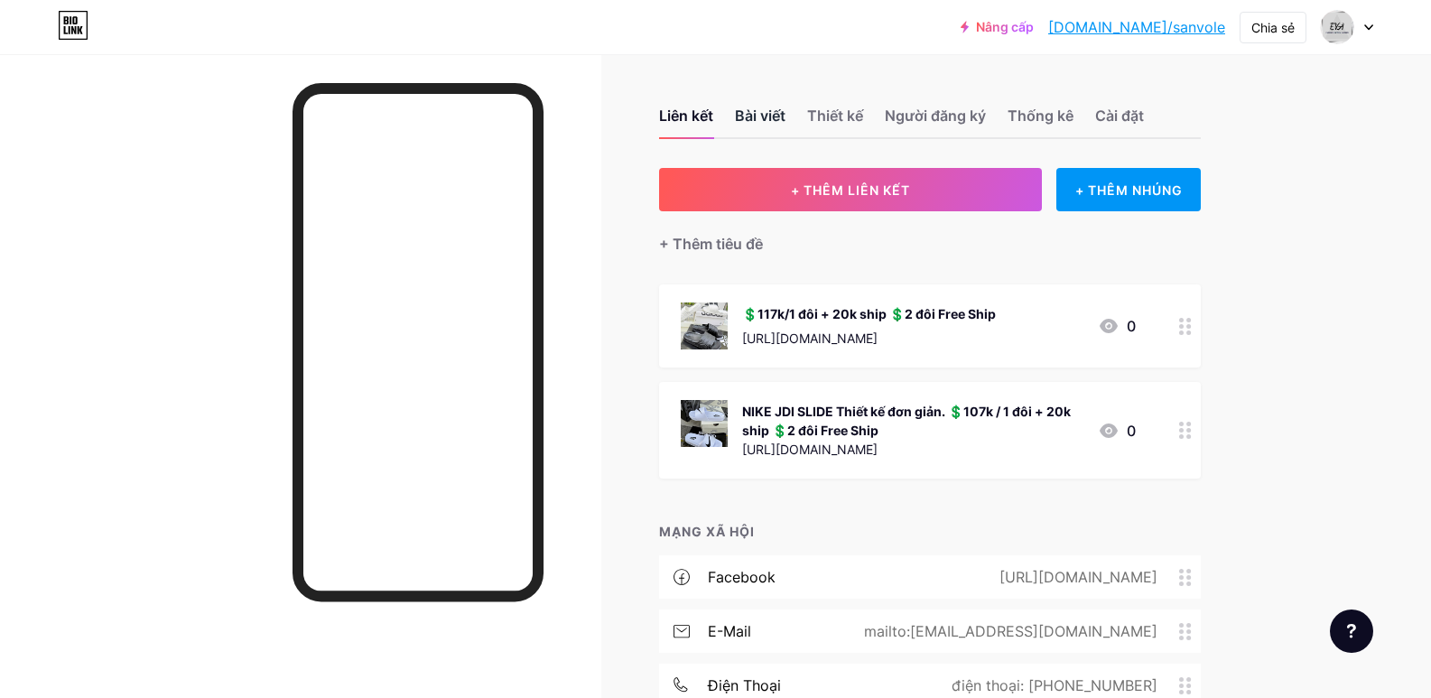
click at [771, 121] on font "Bài viết" at bounding box center [760, 116] width 51 height 18
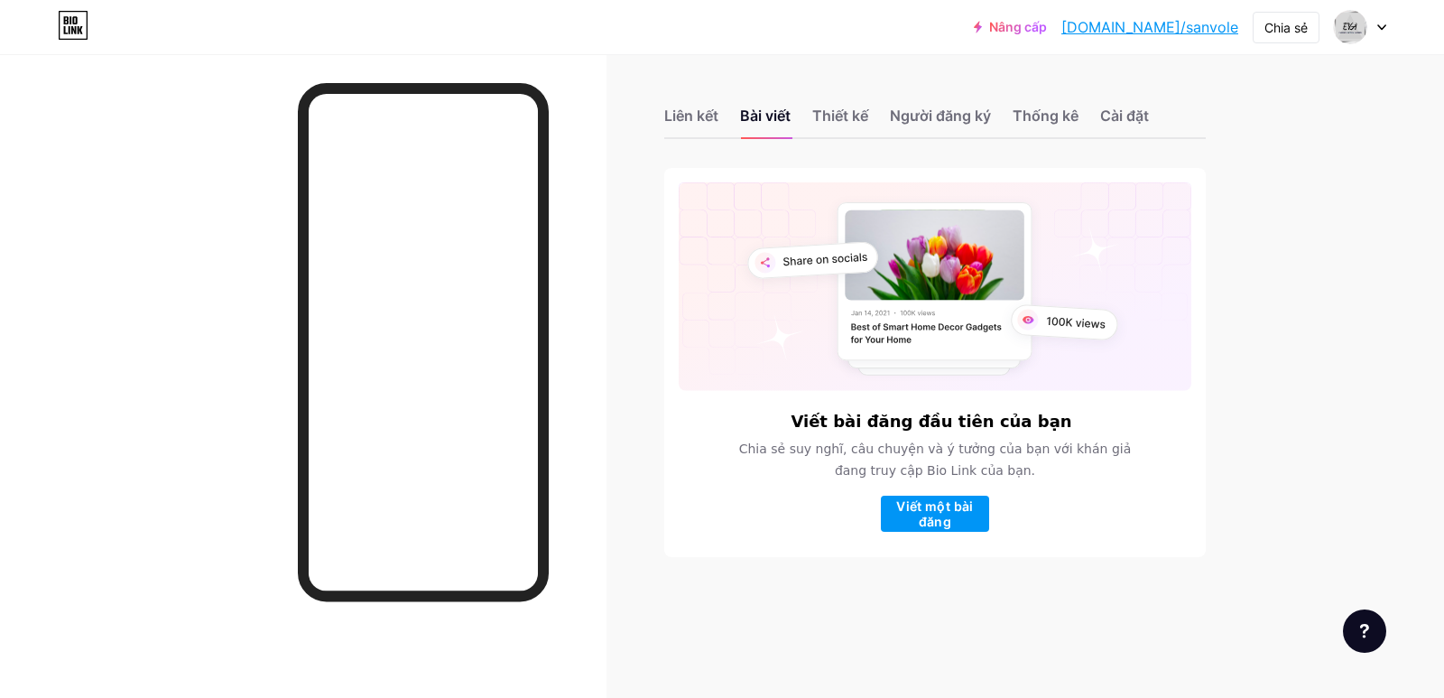
click at [722, 117] on div "Liên kết Bài viết Thiết kế Người đăng ký Thống kê Cài đặt" at bounding box center [935, 107] width 542 height 63
click at [699, 121] on font "Liên kết" at bounding box center [691, 116] width 54 height 18
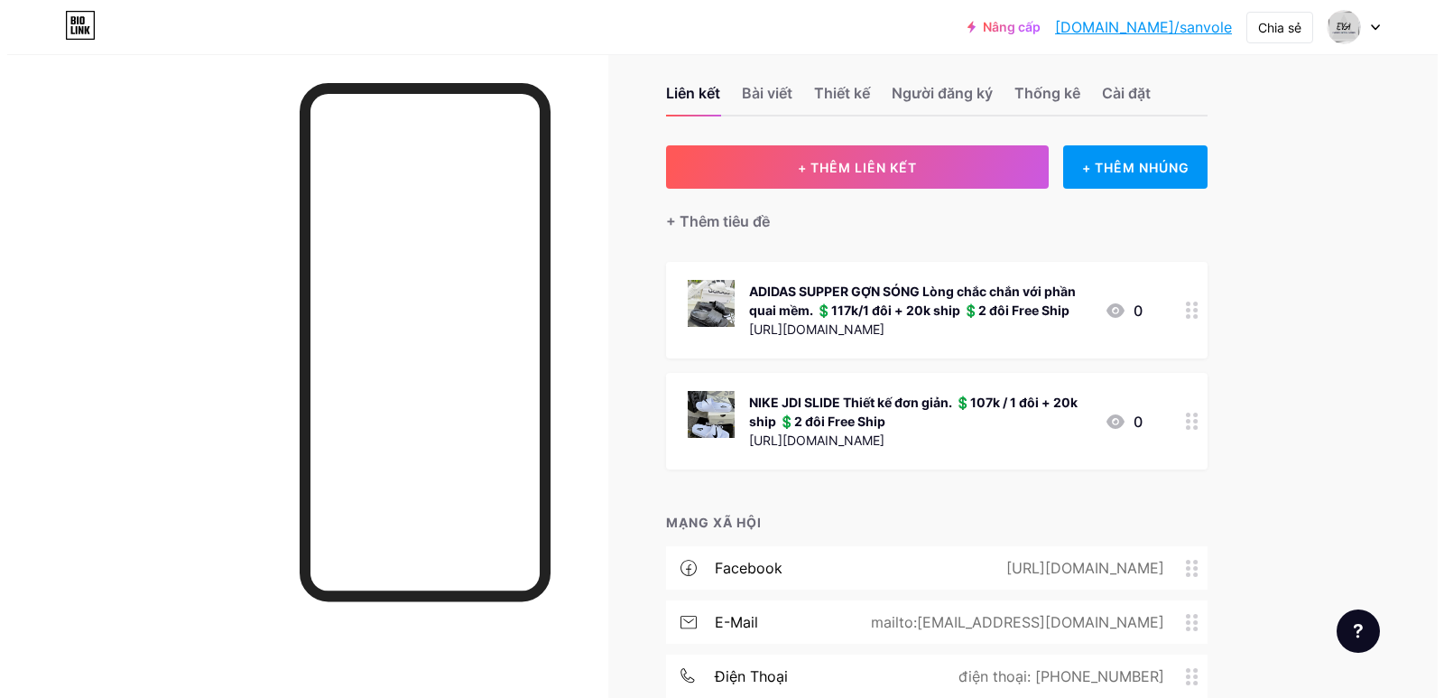
scroll to position [17, 0]
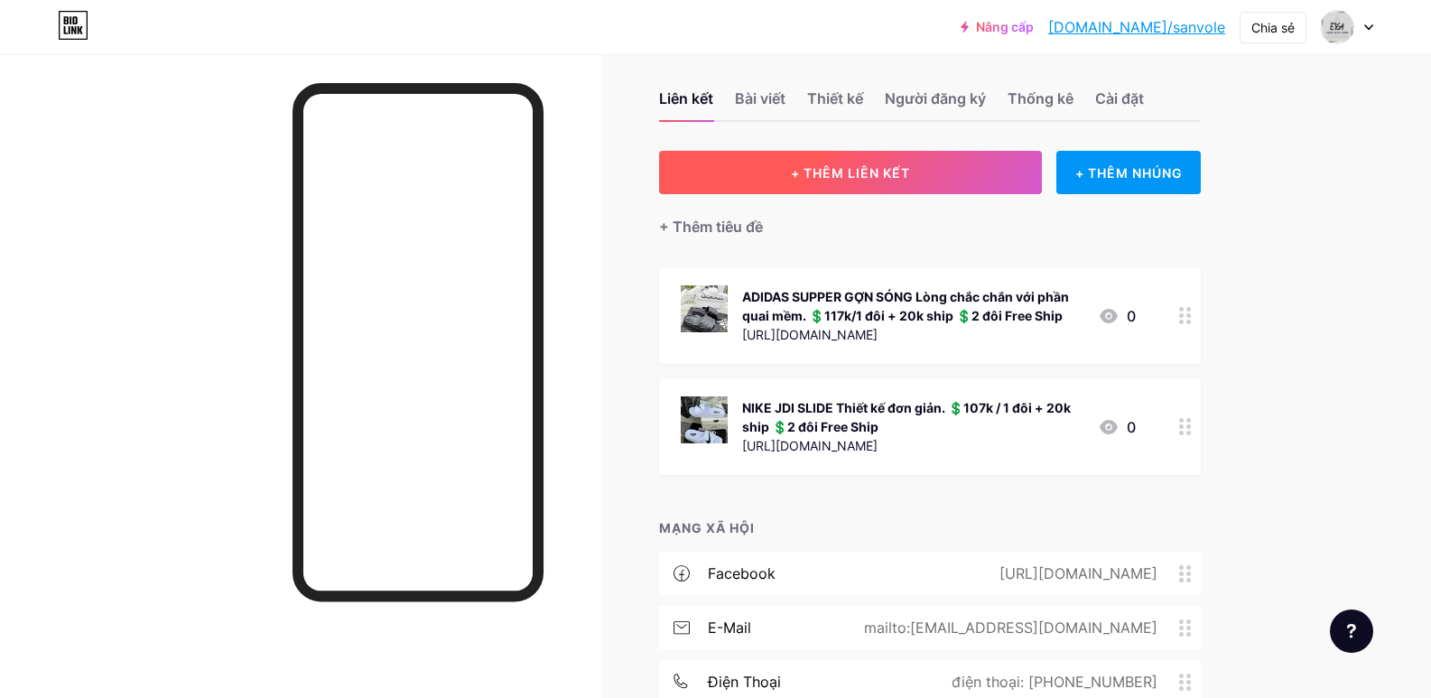
click at [877, 174] on font "+ THÊM LIÊN KẾT" at bounding box center [850, 172] width 119 height 15
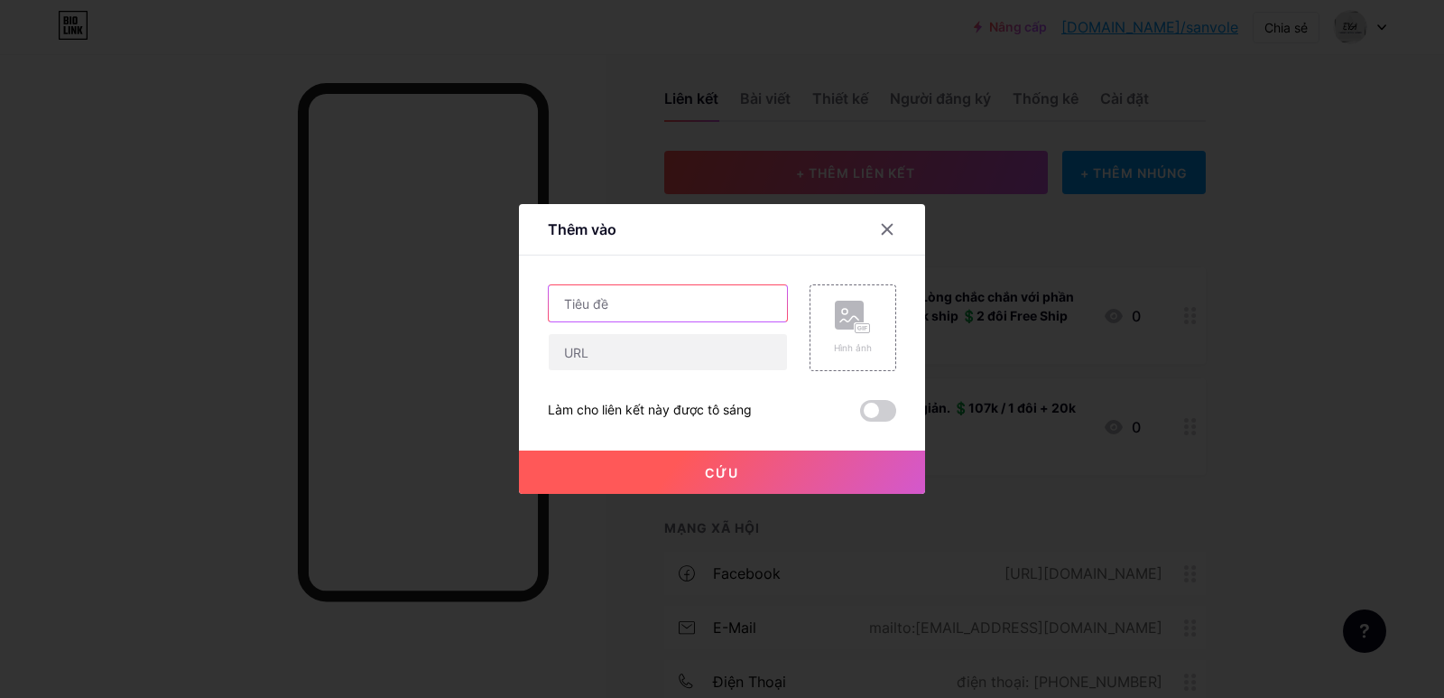
click at [660, 306] on input "text" at bounding box center [668, 303] width 238 height 36
paste input "ADIDAS ADILE AQUA Thiết kế đơn giản"
click at [561, 300] on input "ADIDAS ADILE AQUA Thiết kế đơn giản" at bounding box center [668, 303] width 238 height 36
click at [559, 302] on input "ADIDAS ADILE AQUA Thiết kế đơn giản" at bounding box center [668, 303] width 238 height 36
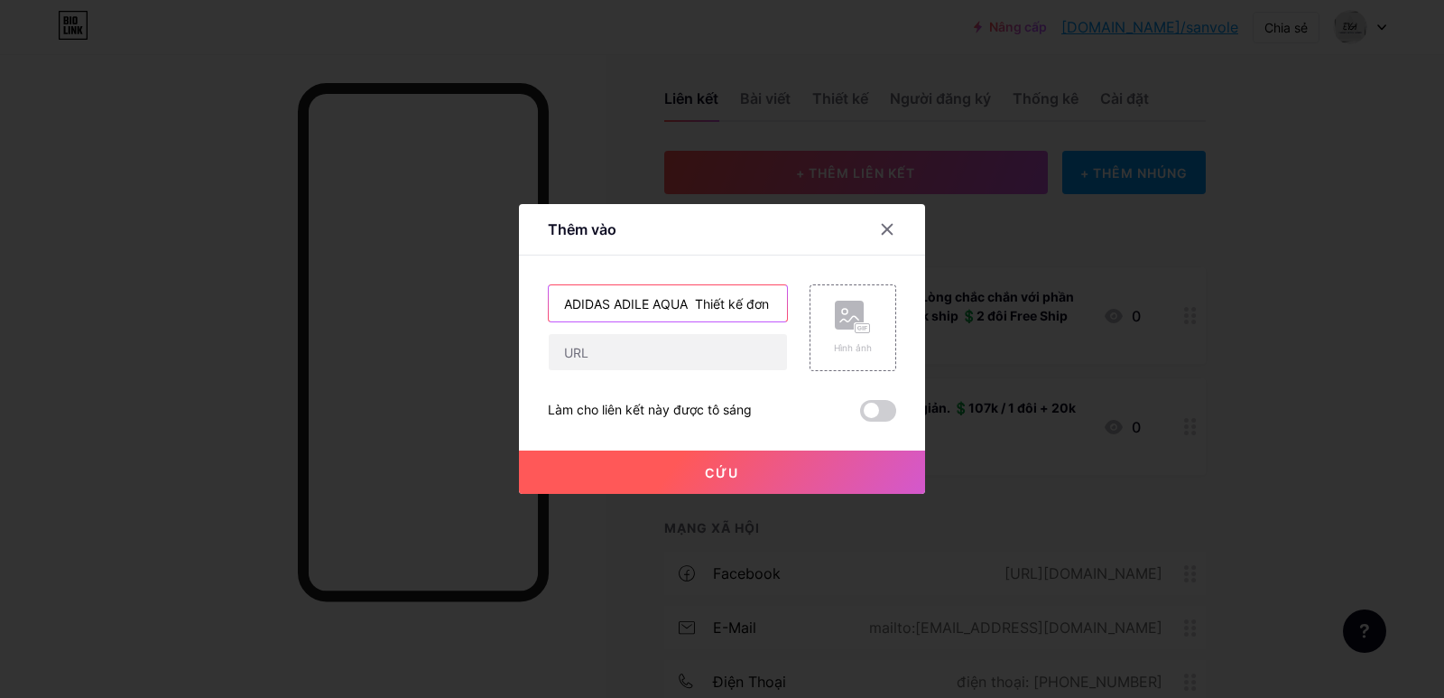
click at [557, 303] on input "ADIDAS ADILE AQUA Thiết kế đơn giản" at bounding box center [668, 303] width 238 height 36
click at [778, 302] on input "ADIDAS ADILE AQUA Thiết kế đơn giản" at bounding box center [668, 303] width 238 height 36
paste input "💲107k / 1 đôi + 20k ship 💲2 đôi Free Ship"
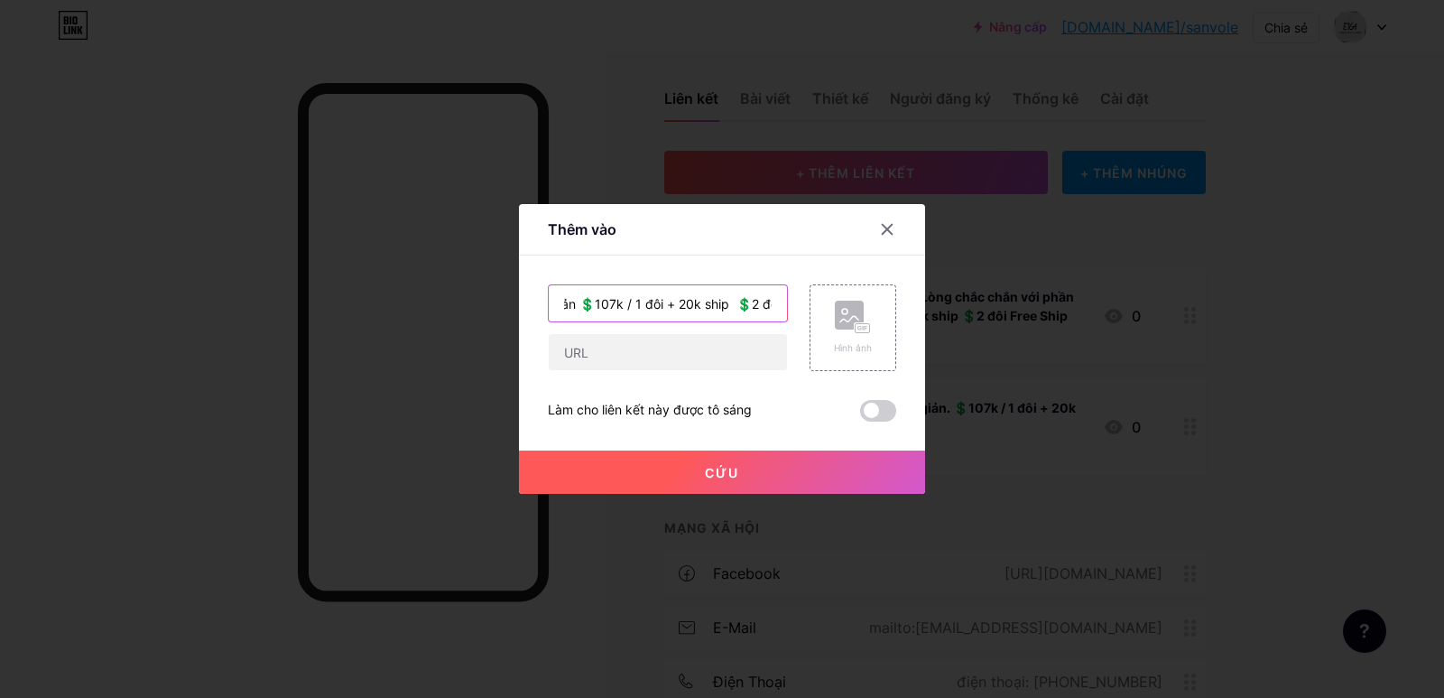
scroll to position [0, 219]
click at [624, 304] on input "ADIDAS ADILE AQUA Thiết kế đơn giản 💲107k / 1 đôi + 20k ship 💲2 đôi Free Ship" at bounding box center [668, 303] width 238 height 36
click at [631, 306] on input "ADIDAS ADILE AQUA Thiết kế đơn giản 💲107k/ 1 đôi + 20k ship 💲2 đôi Free Ship" at bounding box center [668, 303] width 238 height 36
type input "ADIDAS ADILE AQUA Thiết kế đơn giản 💲107k/1 đôi + 20k ship 💲2 đôi Free Ship"
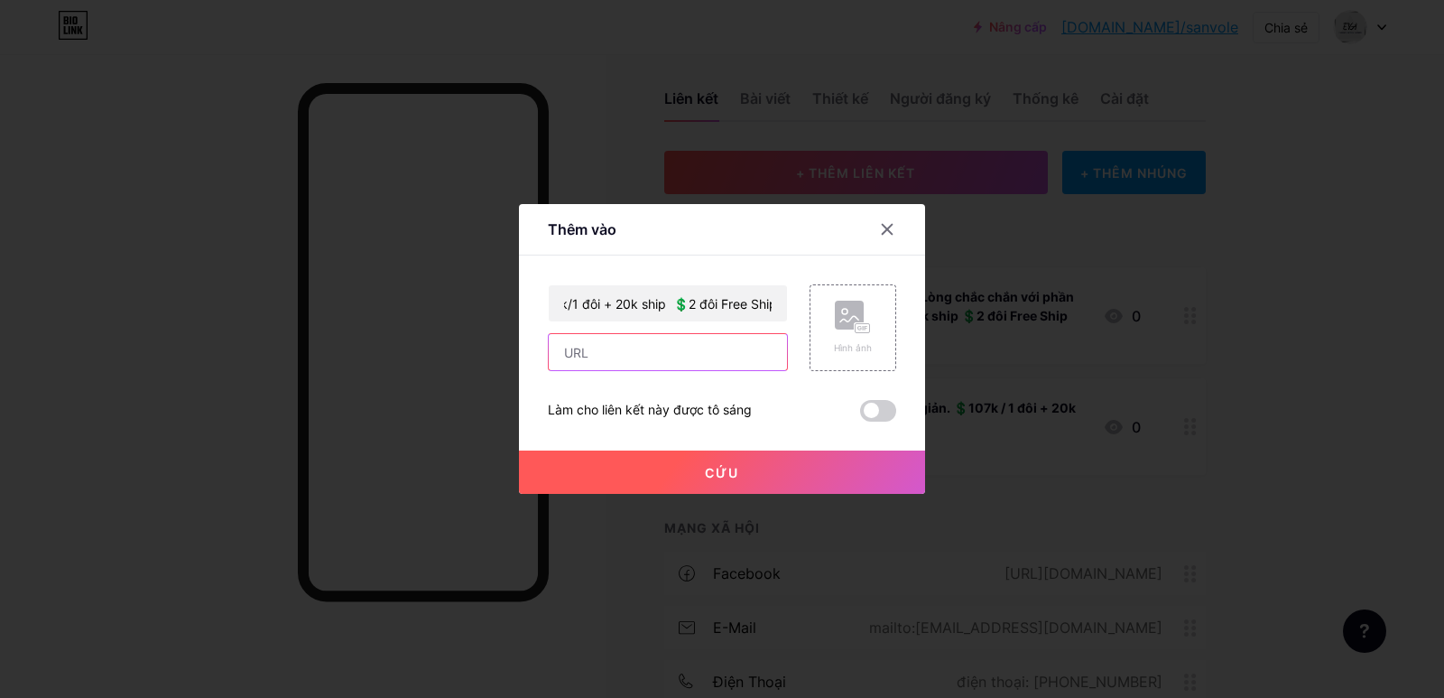
scroll to position [0, 0]
click at [637, 351] on input "text" at bounding box center [668, 352] width 238 height 36
click at [626, 354] on input "text" at bounding box center [668, 352] width 238 height 36
paste input "https://www.facebook.com/share/p/1FBCENx8hy/"
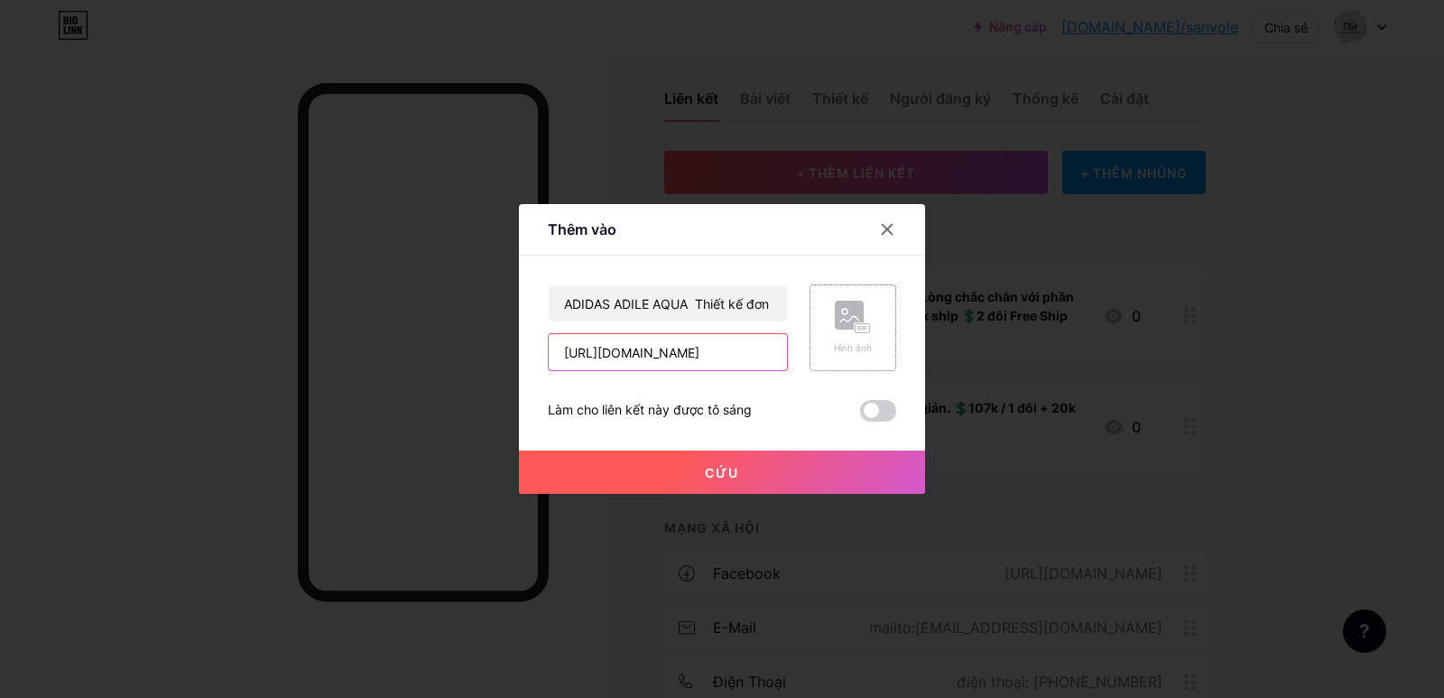
type input "https://www.facebook.com/share/p/1FBCENx8hy/"
click at [839, 323] on rect at bounding box center [849, 315] width 29 height 29
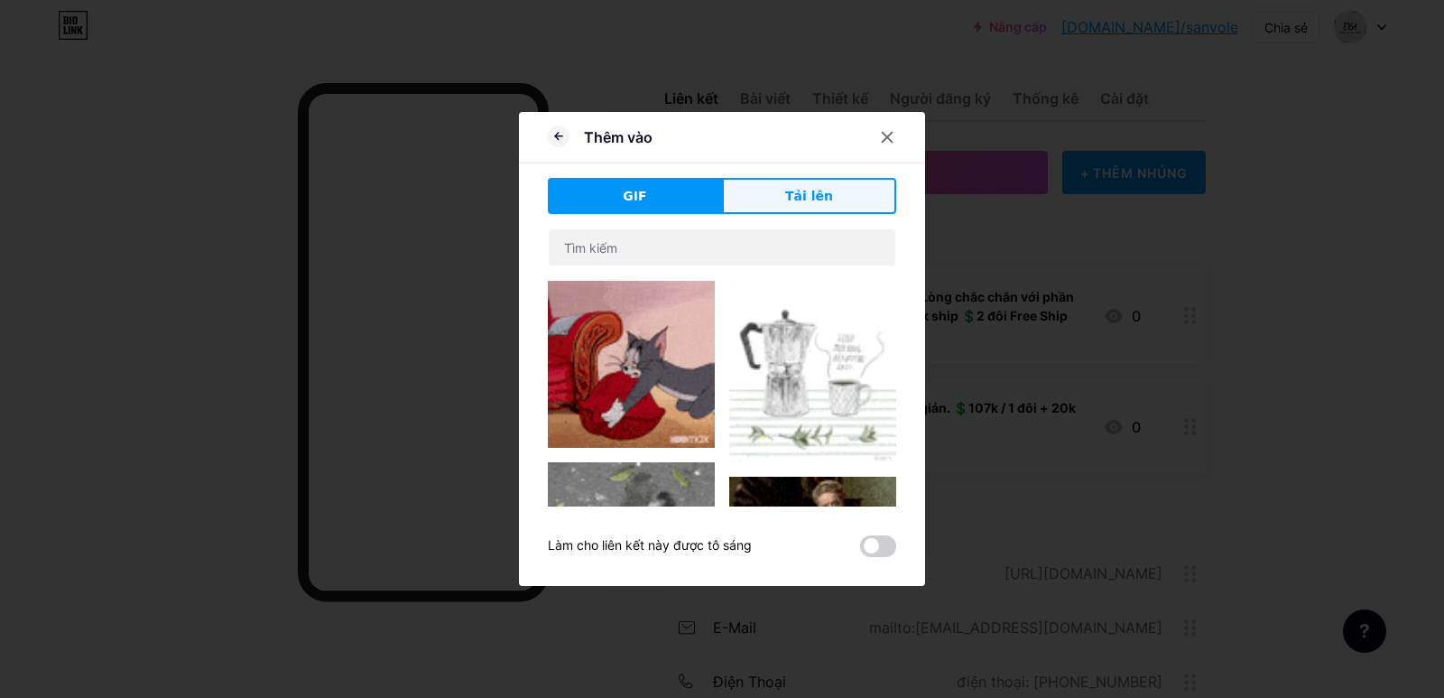
click at [807, 195] on font "Tải lên" at bounding box center [809, 196] width 48 height 14
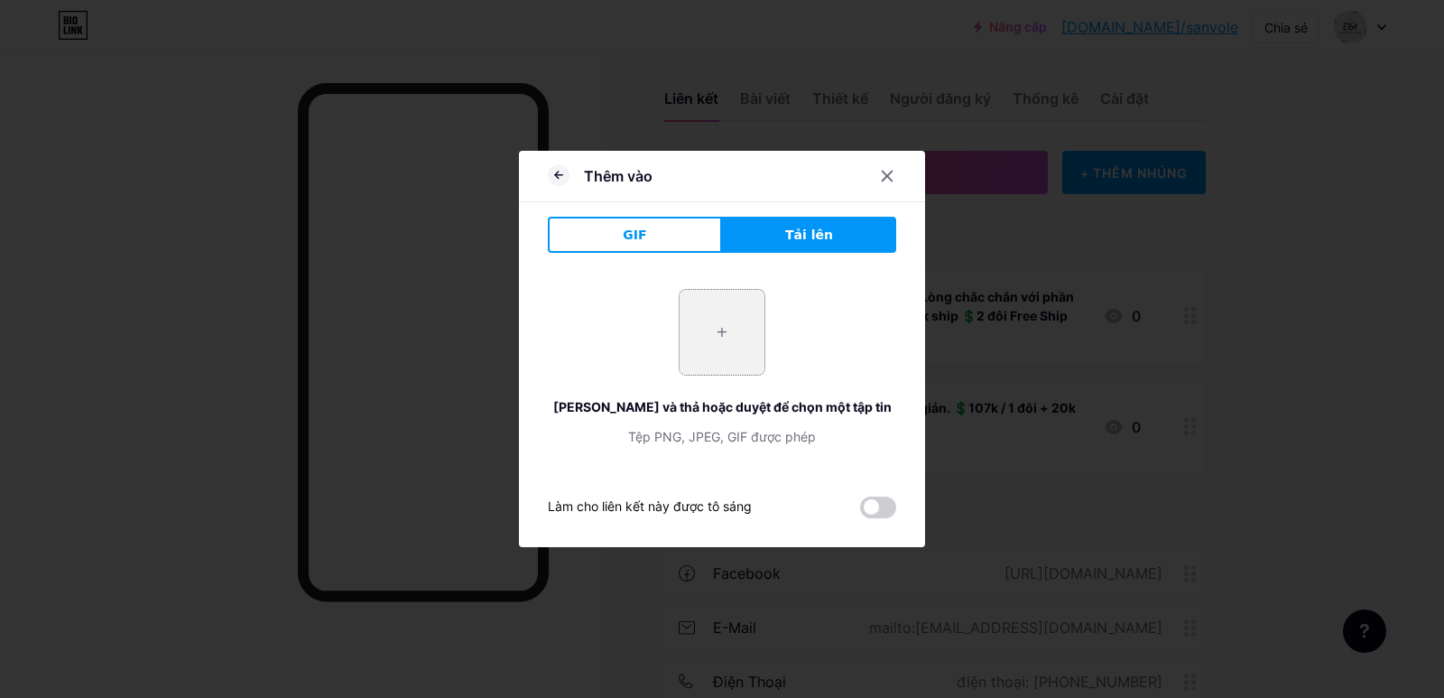
click at [712, 348] on input "file" at bounding box center [722, 332] width 85 height 85
type input "C:\fakepath\544813695_122099412201005333_1493017109617098393_n.jpg"
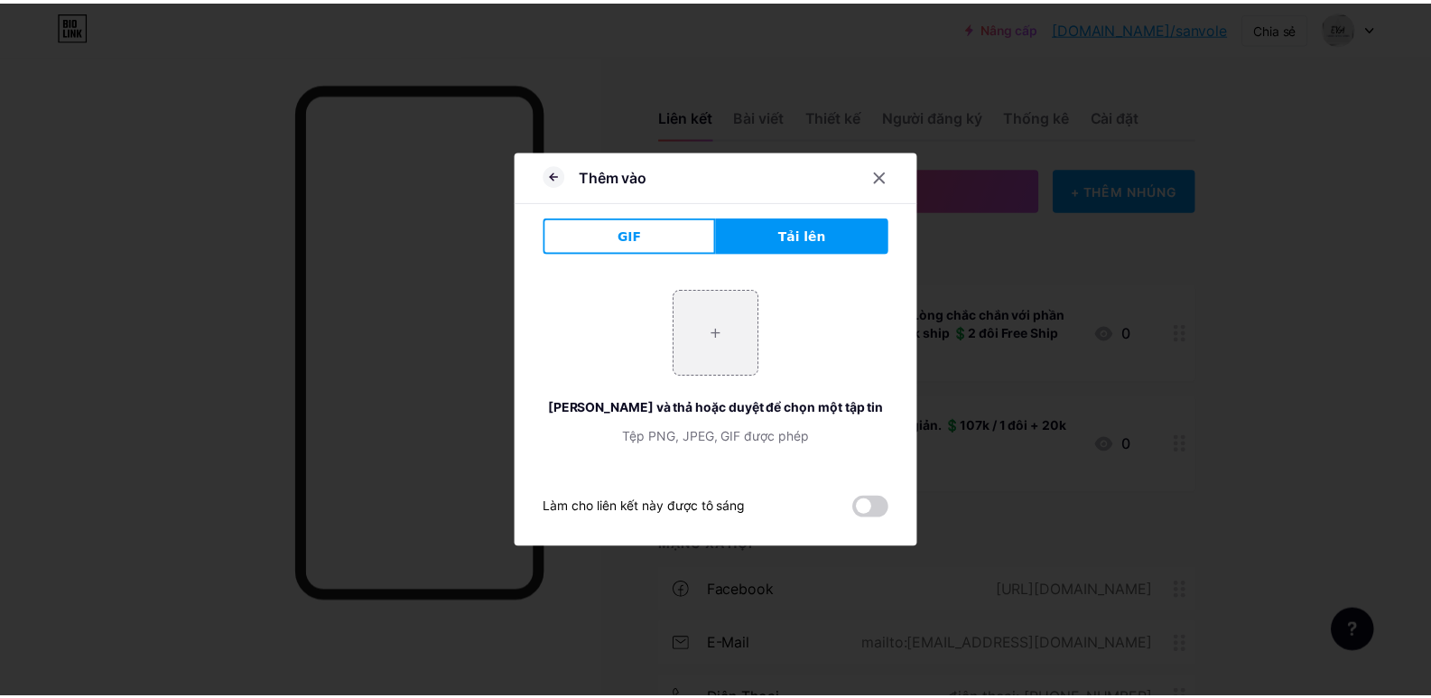
scroll to position [17, 0]
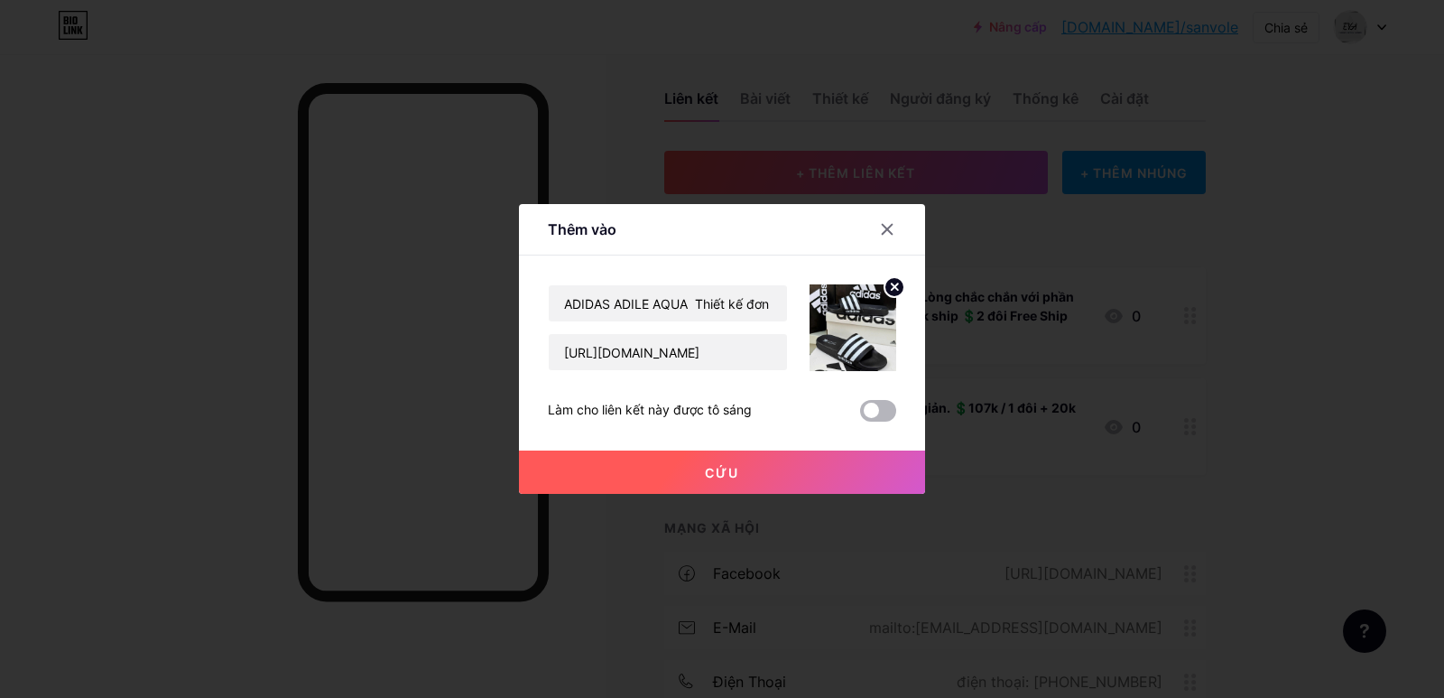
click at [877, 409] on span at bounding box center [878, 411] width 36 height 22
click at [860, 415] on input "checkbox" at bounding box center [860, 415] width 0 height 0
click at [739, 469] on font "Cứu" at bounding box center [722, 472] width 34 height 15
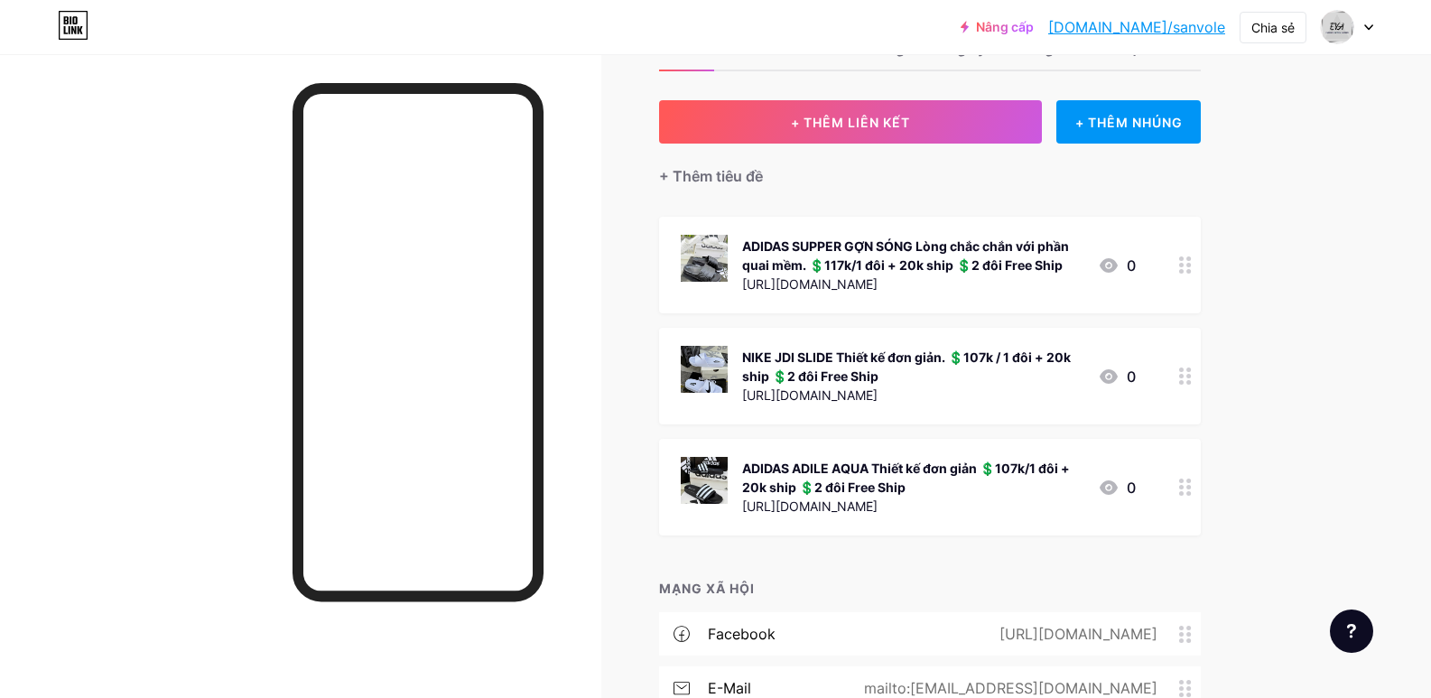
scroll to position [75, 0]
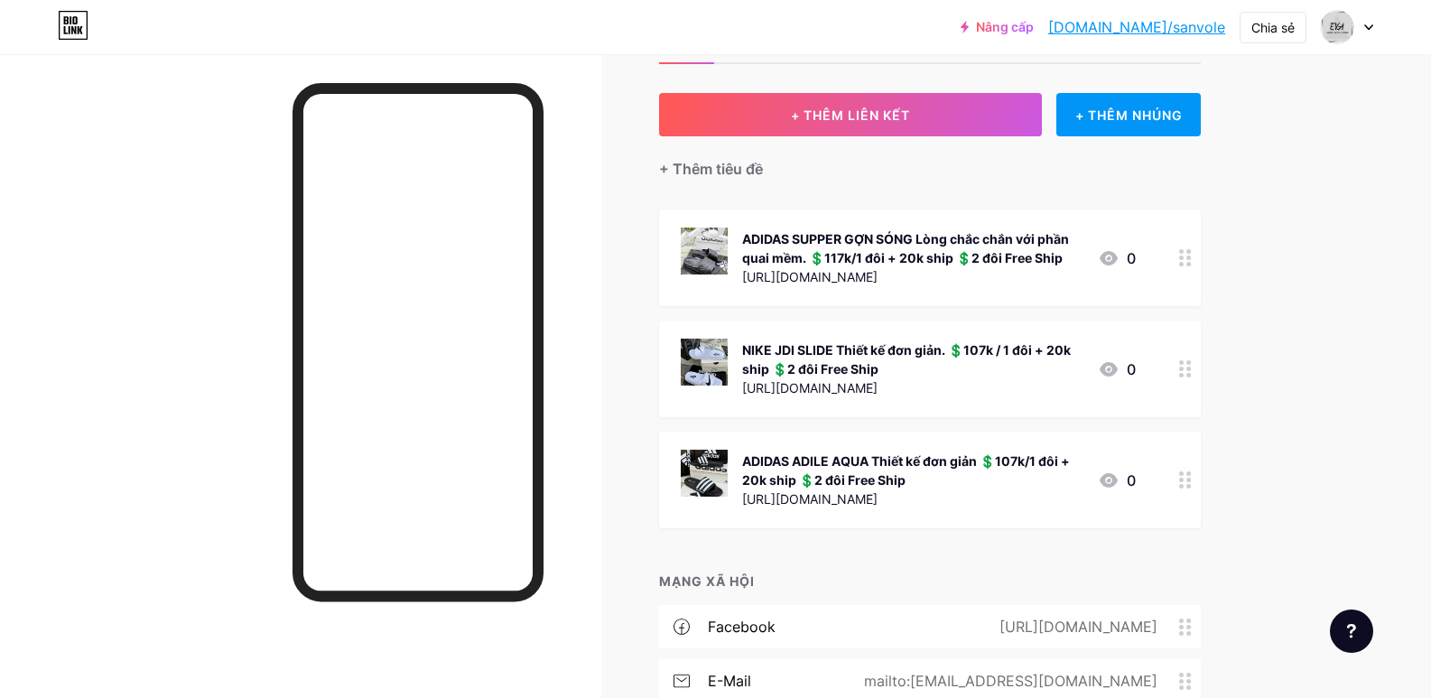
click at [1190, 375] on icon at bounding box center [1185, 368] width 13 height 17
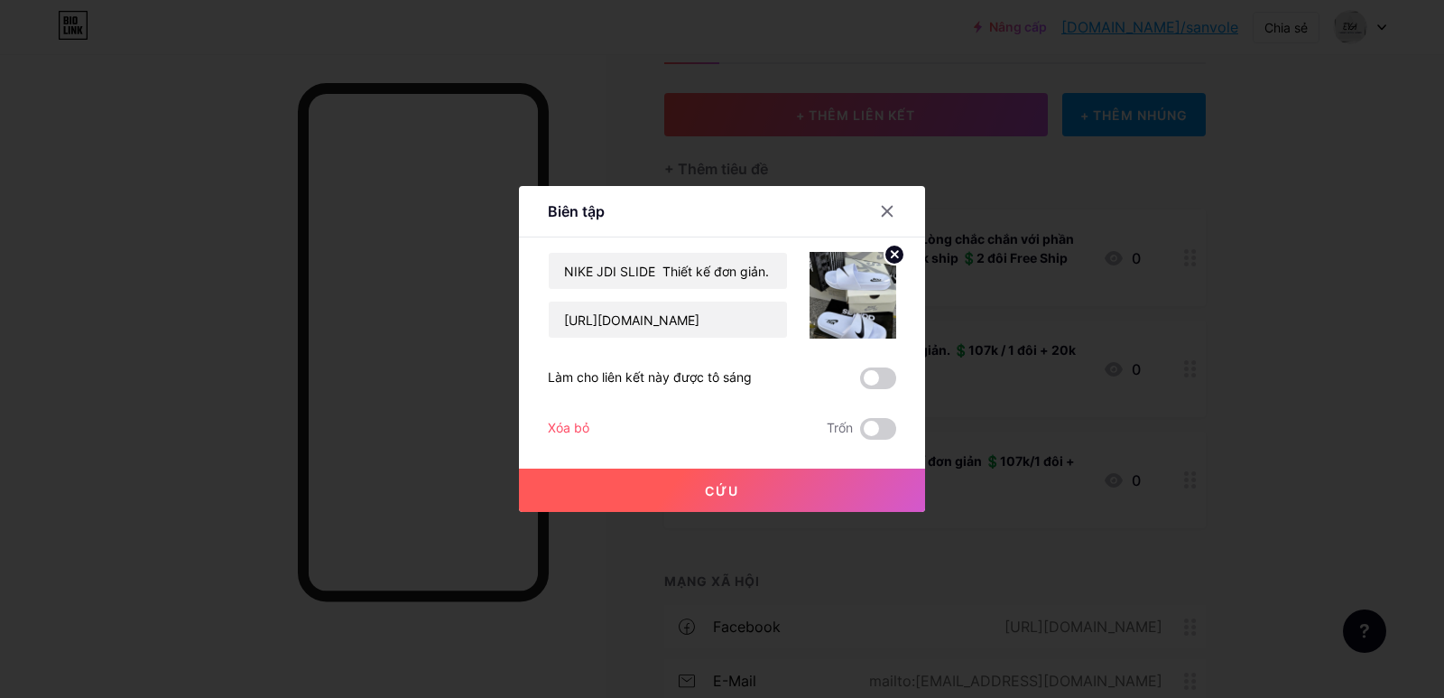
click at [888, 380] on span at bounding box center [878, 378] width 36 height 22
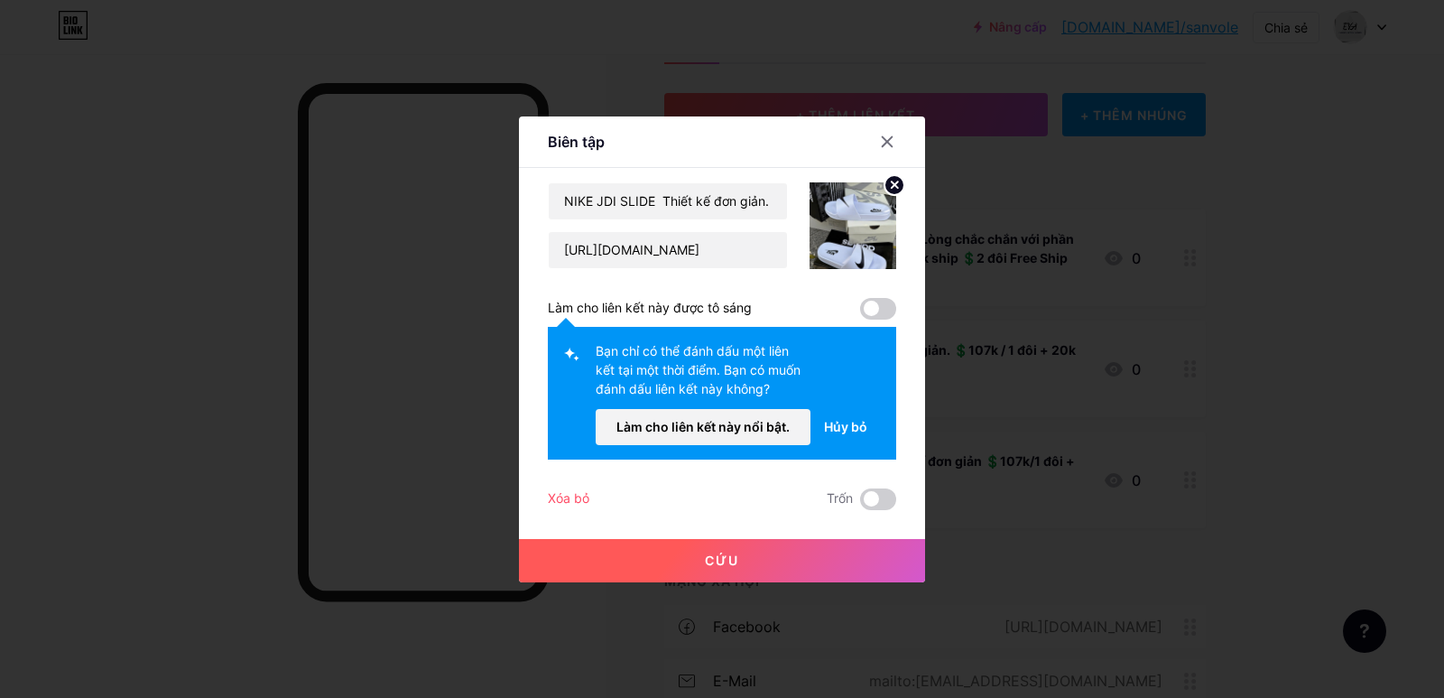
click at [883, 302] on span at bounding box center [878, 309] width 36 height 22
click at [873, 310] on span at bounding box center [878, 309] width 36 height 22
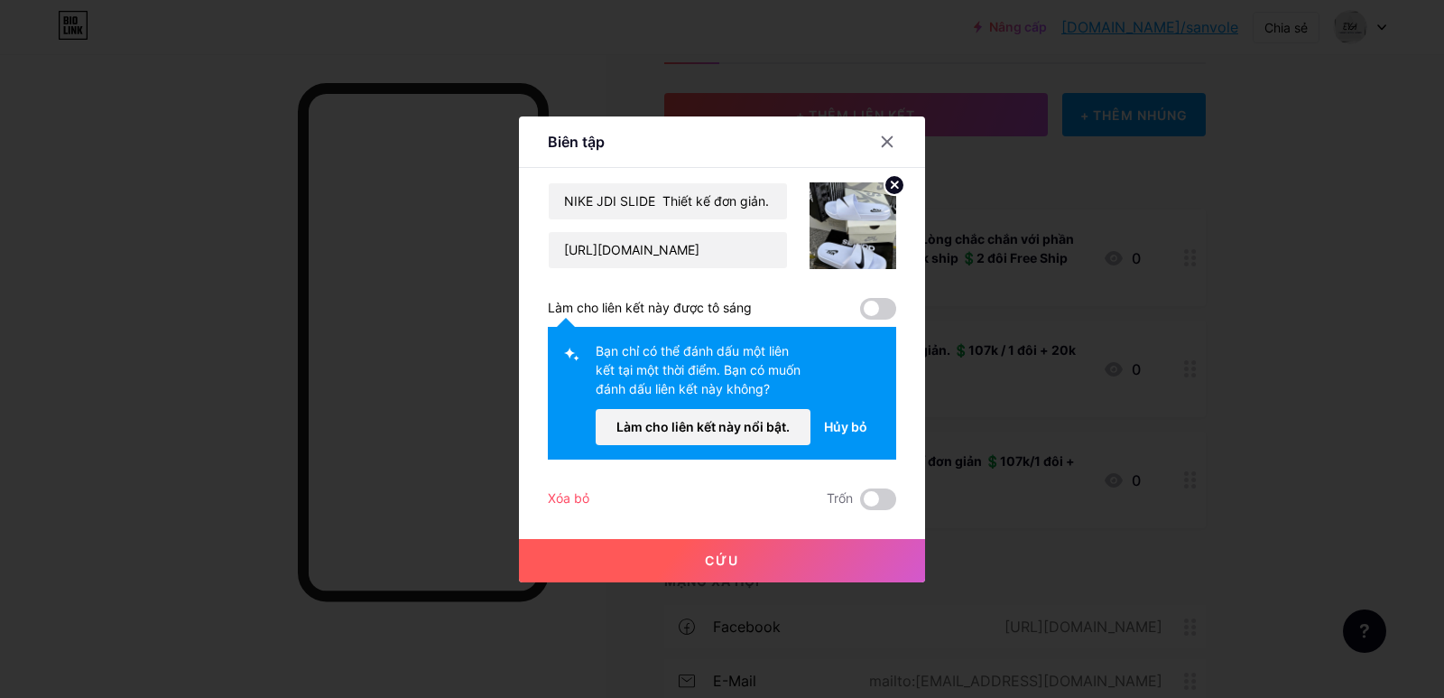
click at [873, 310] on span at bounding box center [878, 309] width 36 height 22
click at [882, 312] on span at bounding box center [878, 309] width 36 height 22
click at [749, 434] on button "Làm cho liên kết này nổi bật." at bounding box center [703, 427] width 215 height 36
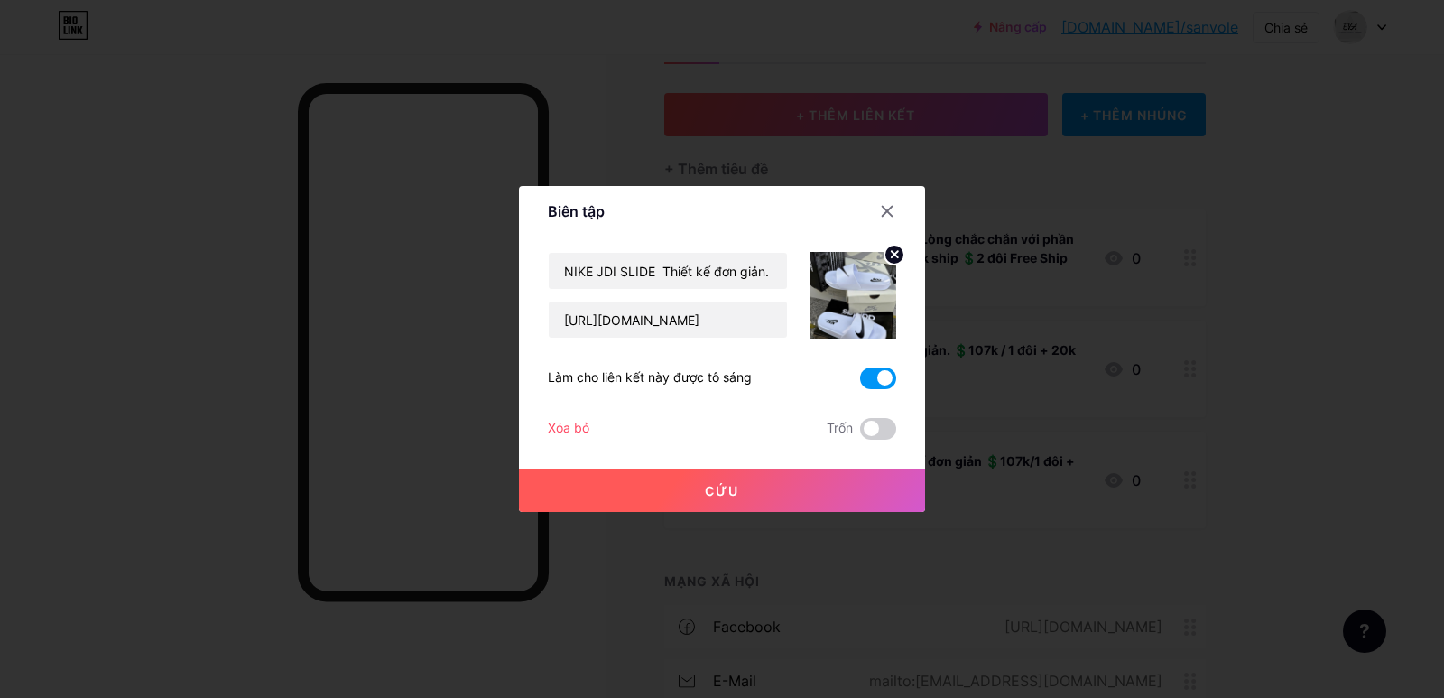
click at [728, 483] on font "Cứu" at bounding box center [722, 490] width 34 height 15
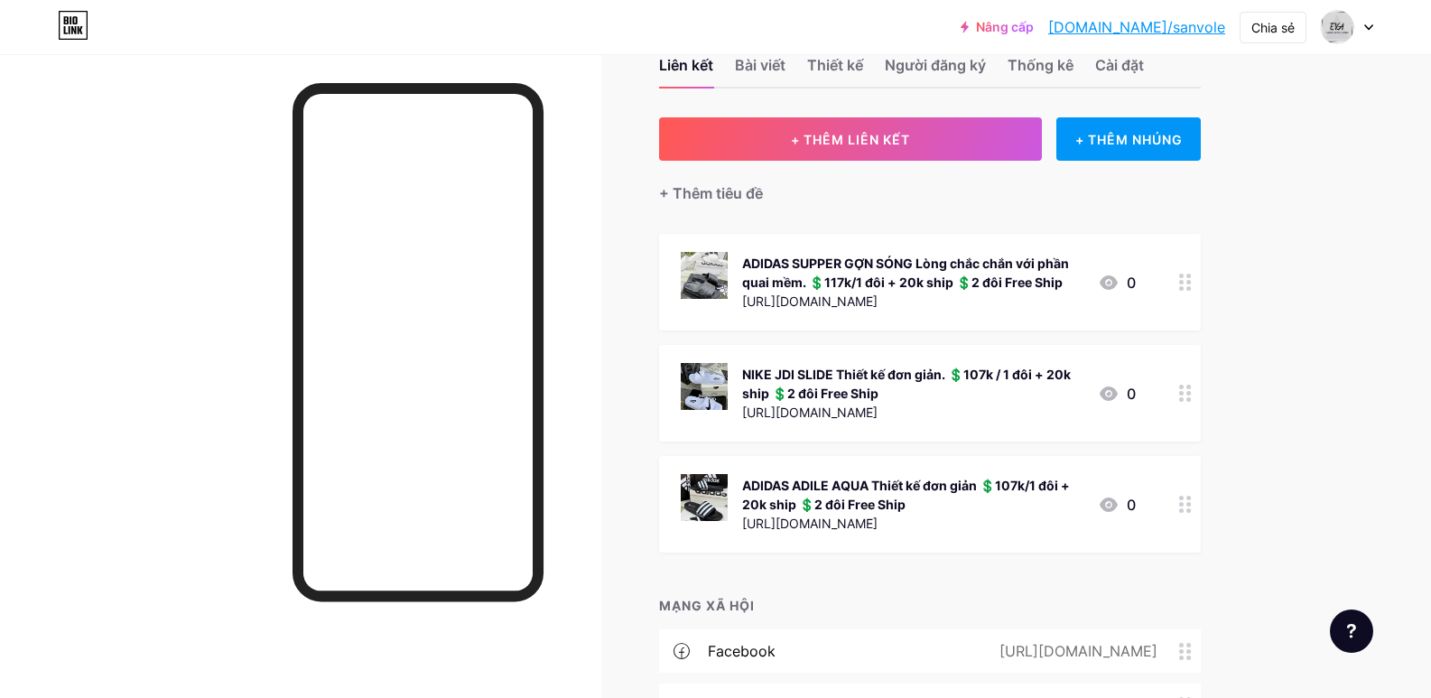
scroll to position [54, 0]
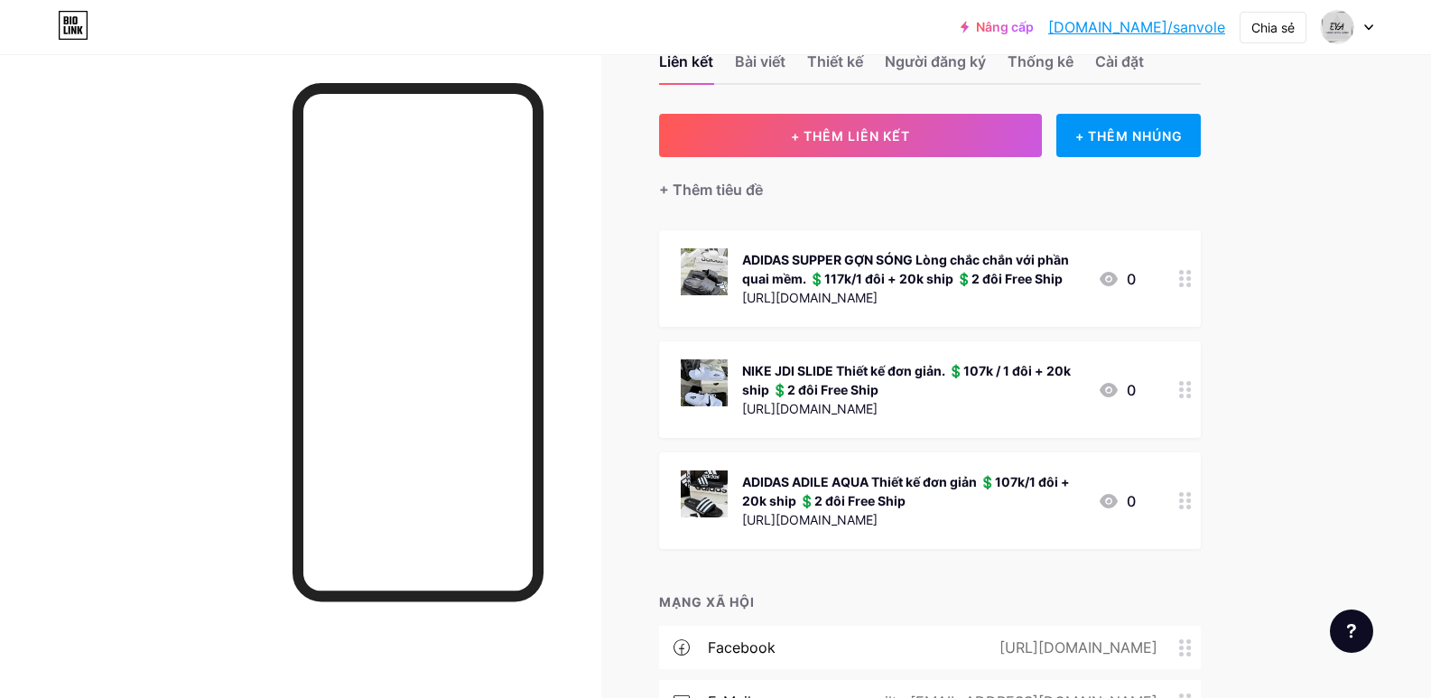
click at [1190, 389] on icon at bounding box center [1185, 389] width 13 height 17
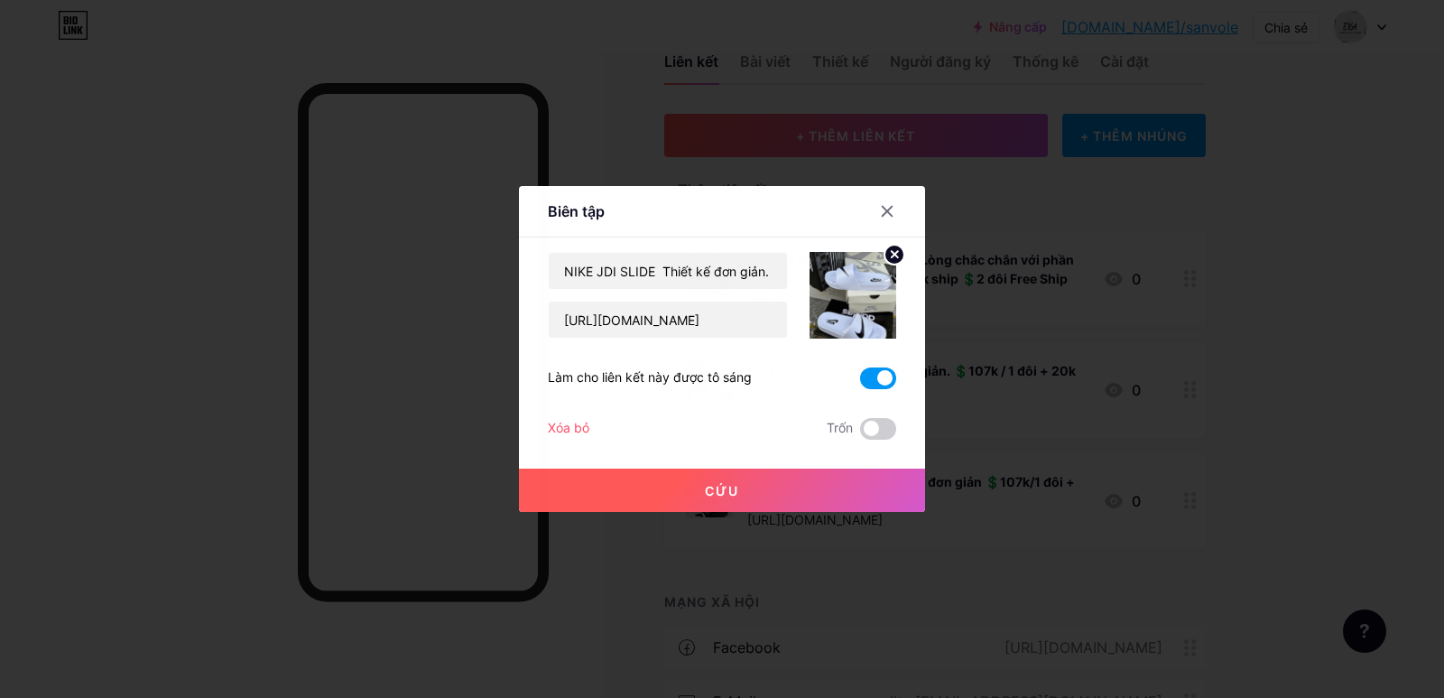
click at [871, 378] on span at bounding box center [878, 378] width 36 height 22
click at [860, 383] on input "checkbox" at bounding box center [860, 383] width 0 height 0
click at [756, 492] on button "Cứu" at bounding box center [722, 489] width 406 height 43
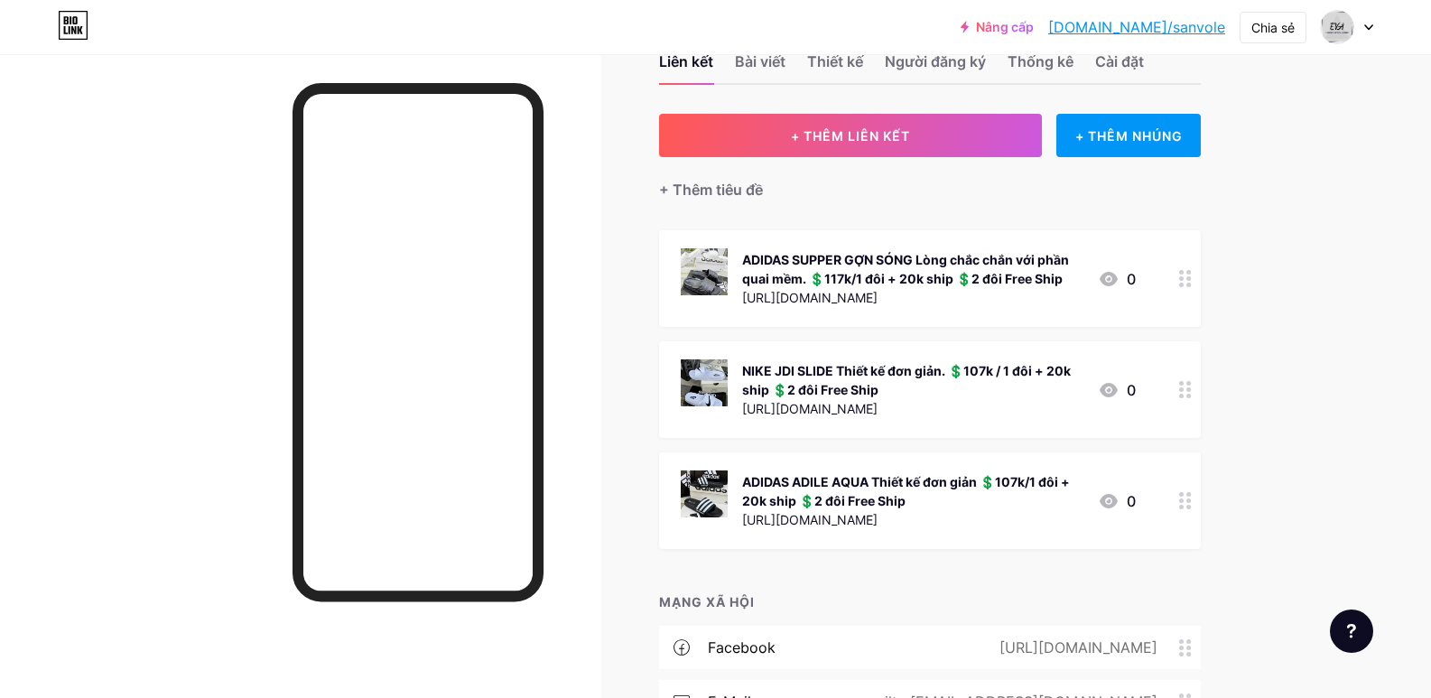
click at [125, 248] on div at bounding box center [300, 403] width 601 height 698
